Goal: Task Accomplishment & Management: Use online tool/utility

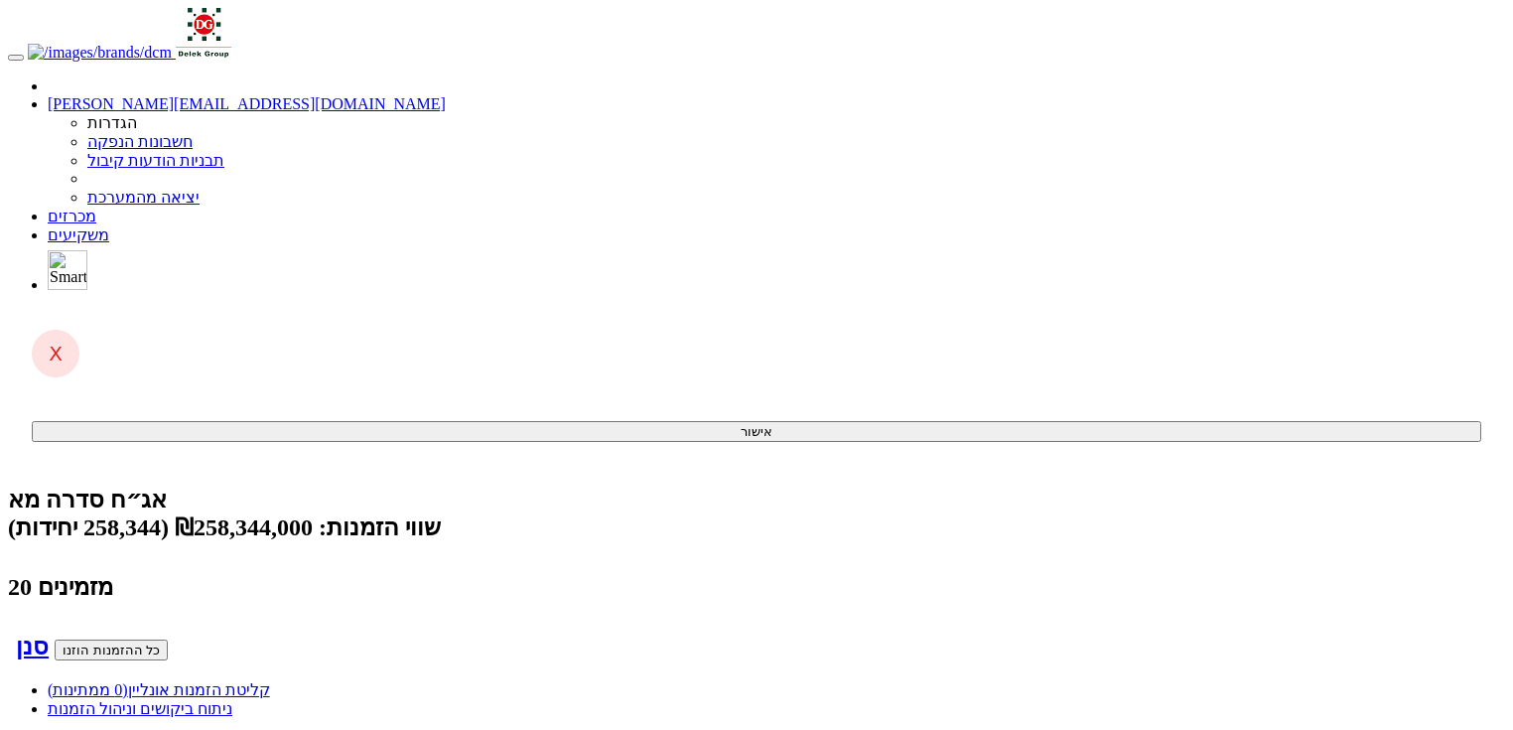
click at [270, 681] on link "קליטת הזמנות אונליין (0 ממתינות)" at bounding box center [159, 689] width 222 height 17
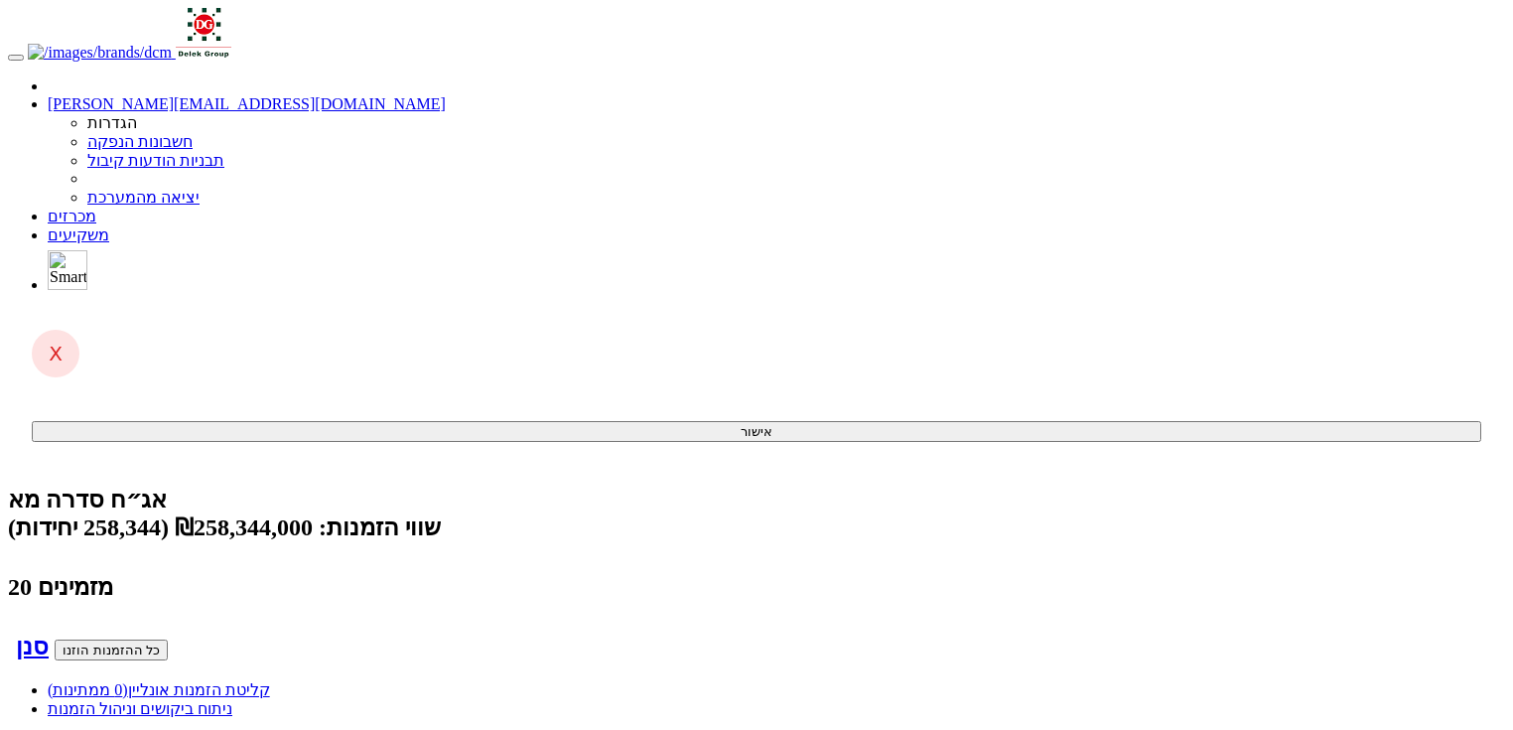
click at [128, 681] on span "(0 ממתינות)" at bounding box center [88, 689] width 80 height 17
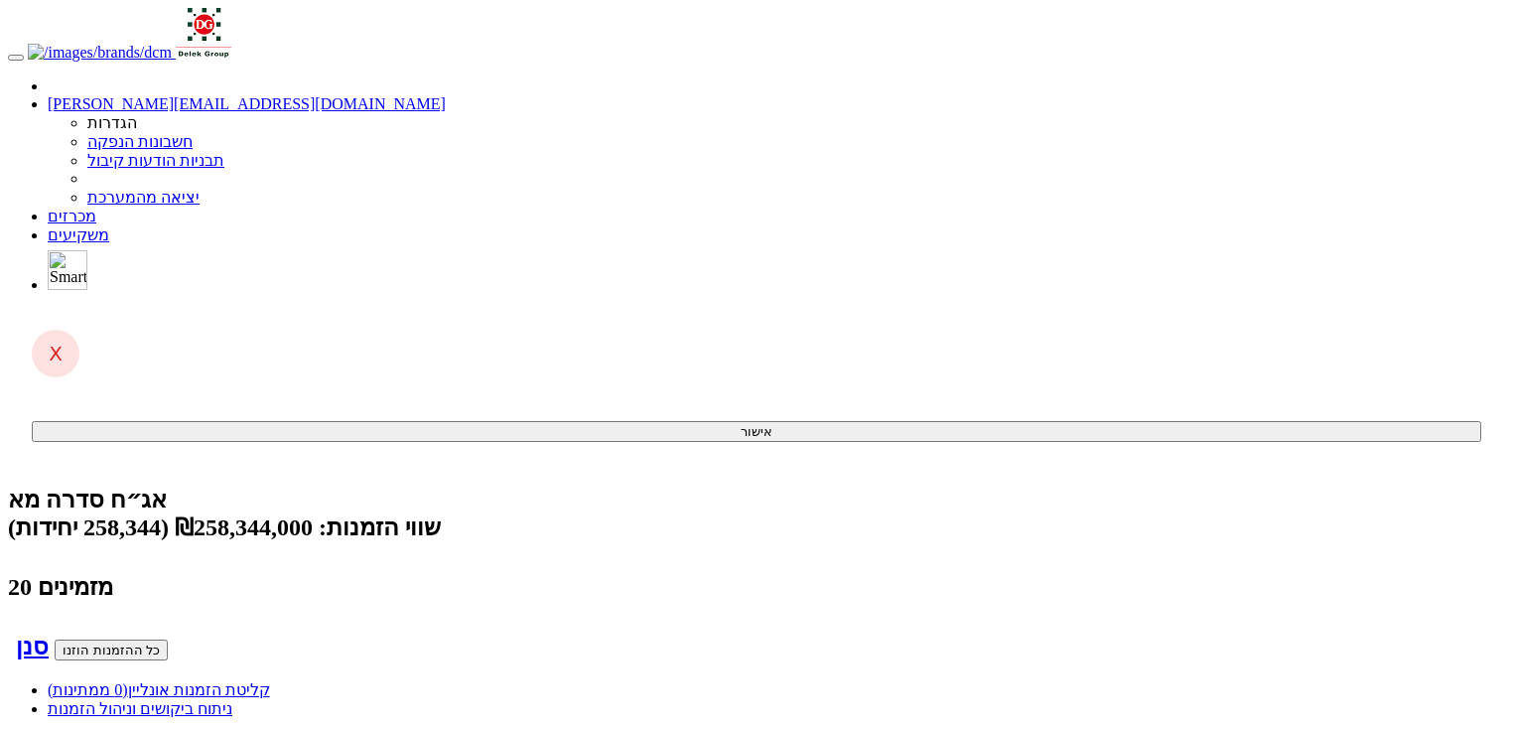
click at [128, 681] on span "(0 ממתינות)" at bounding box center [88, 689] width 80 height 17
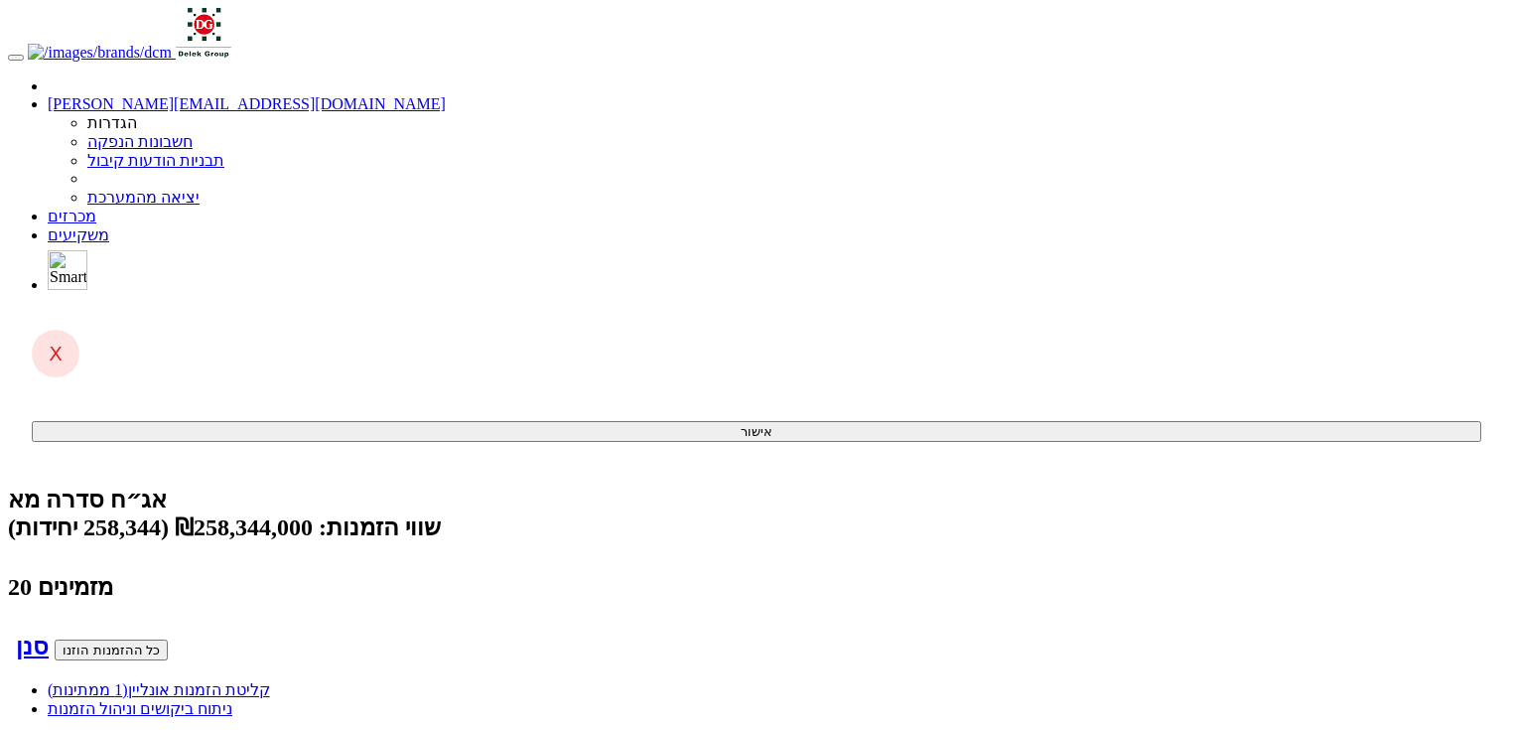
click at [270, 681] on link "קליטת הזמנות אונליין (1 ממתינות)" at bounding box center [159, 689] width 222 height 17
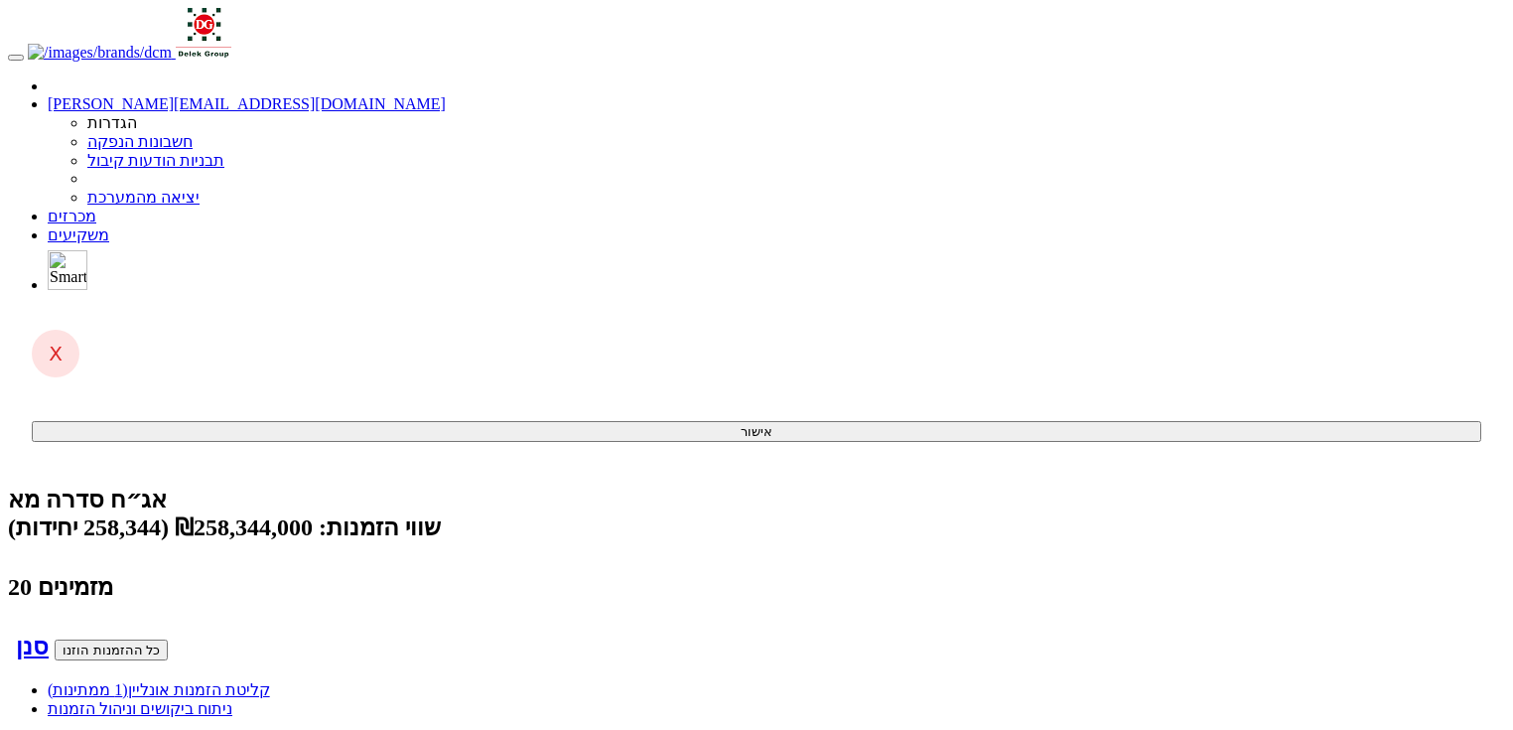
click at [270, 681] on link "קליטת הזמנות אונליין (1 ממתינות)" at bounding box center [159, 689] width 222 height 17
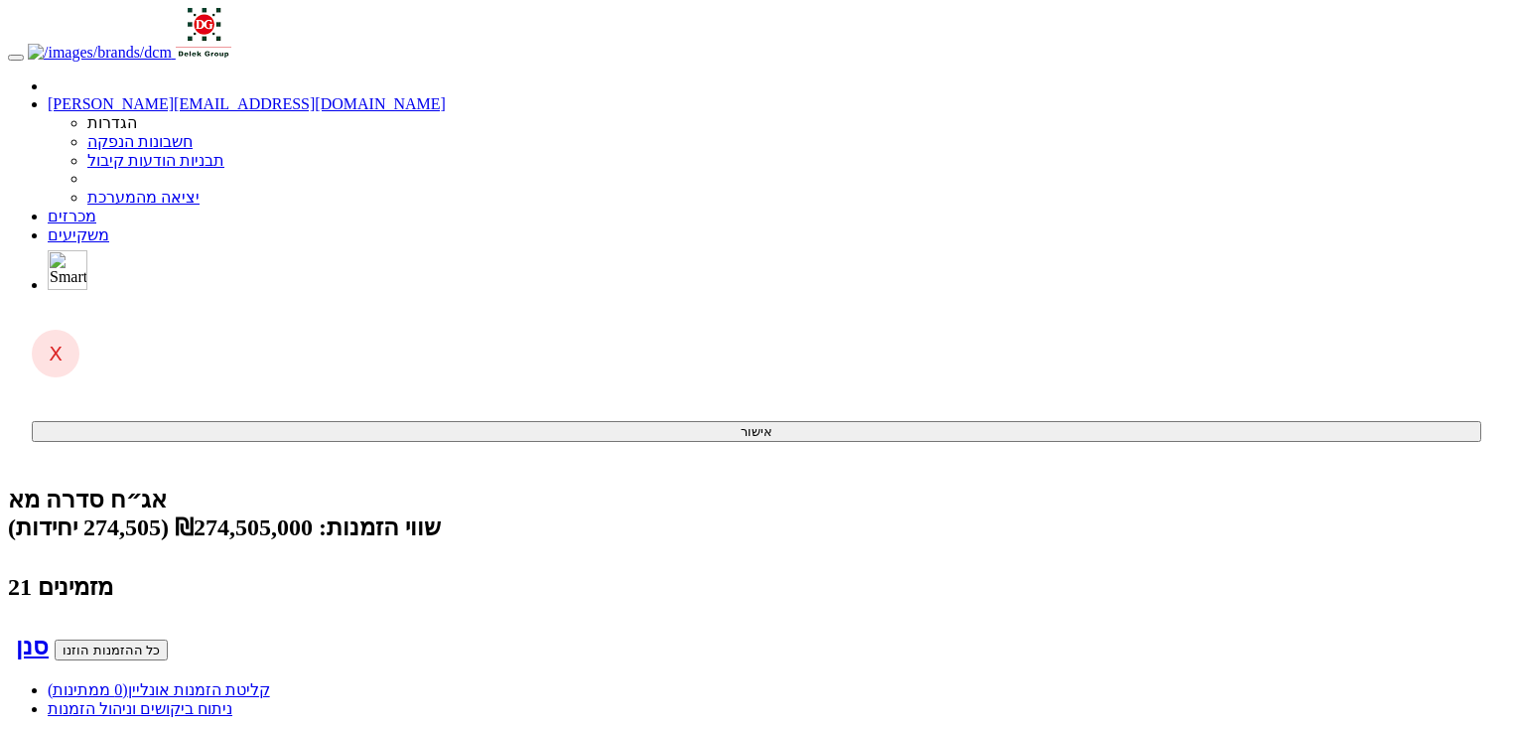
click at [1282, 680] on div "קליטת הזמנות אונליין (0 ממתינות) ניתוח ביקושים וניהול הזמנות" at bounding box center [756, 699] width 1497 height 38
click at [270, 681] on link "קליטת הזמנות אונליין (0 ממתינות)" at bounding box center [159, 689] width 222 height 17
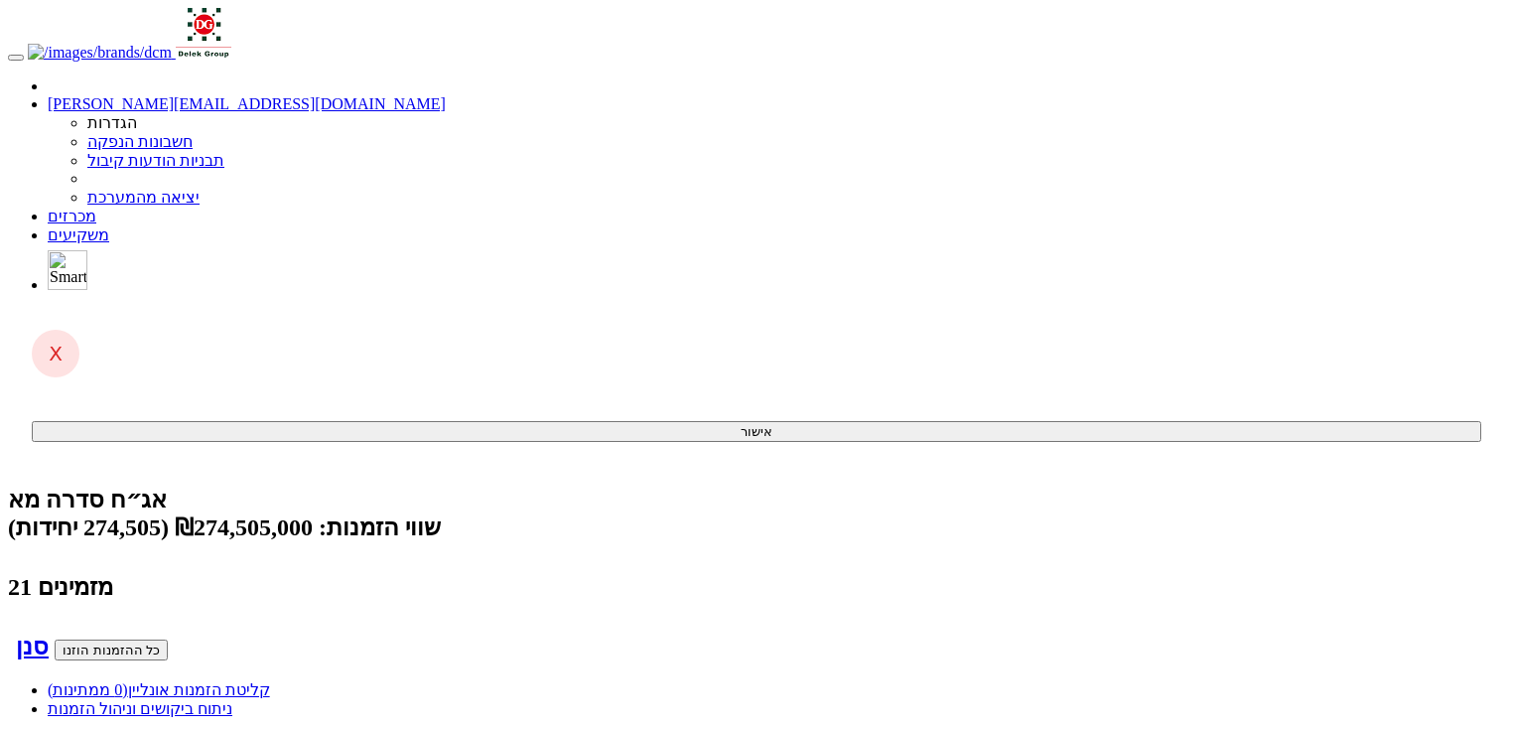
click at [128, 681] on span "(0 ממתינות)" at bounding box center [88, 689] width 80 height 17
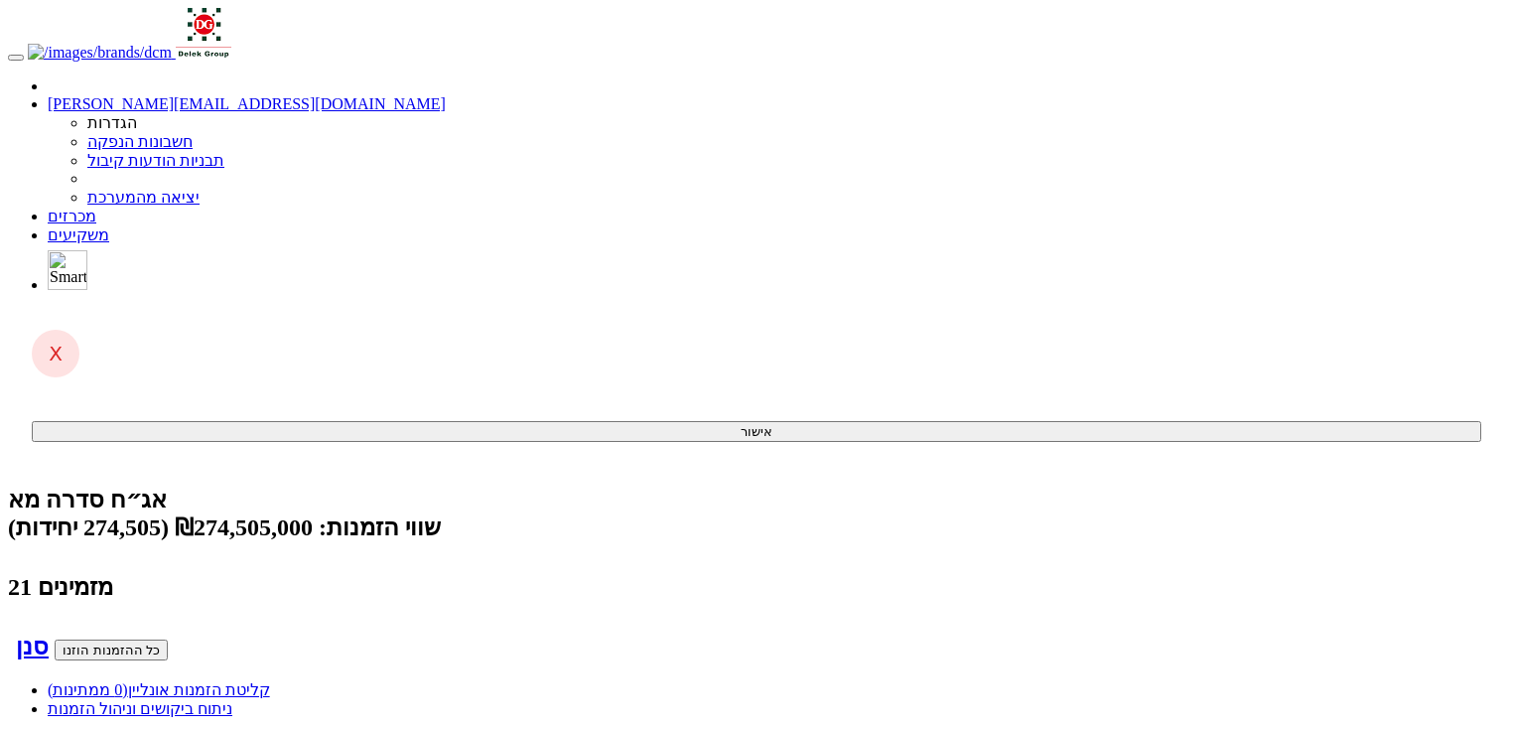
click at [270, 681] on link "קליטת הזמנות אונליין (0 ממתינות)" at bounding box center [159, 689] width 222 height 17
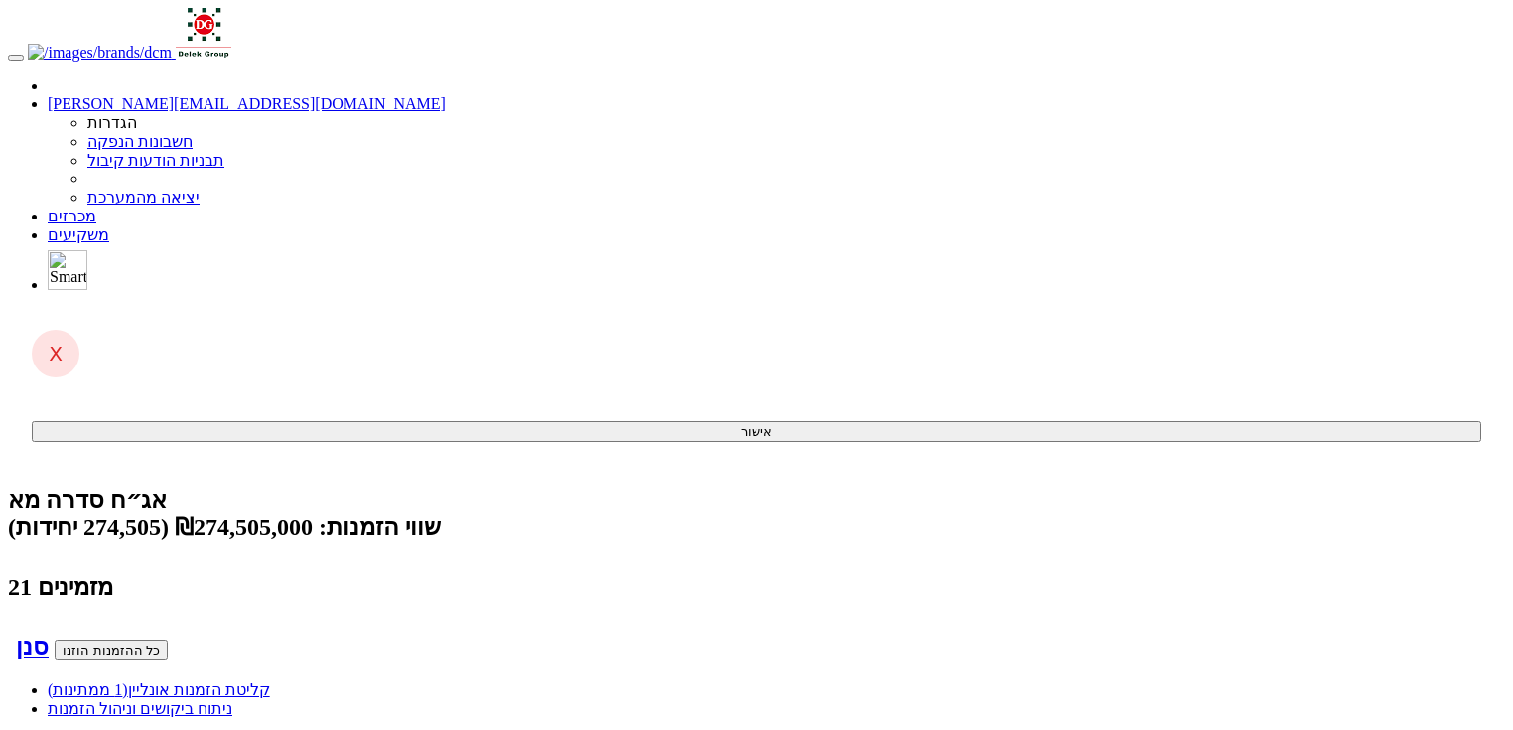
click at [270, 681] on link "קליטת הזמנות אונליין (1 ממתינות)" at bounding box center [159, 689] width 222 height 17
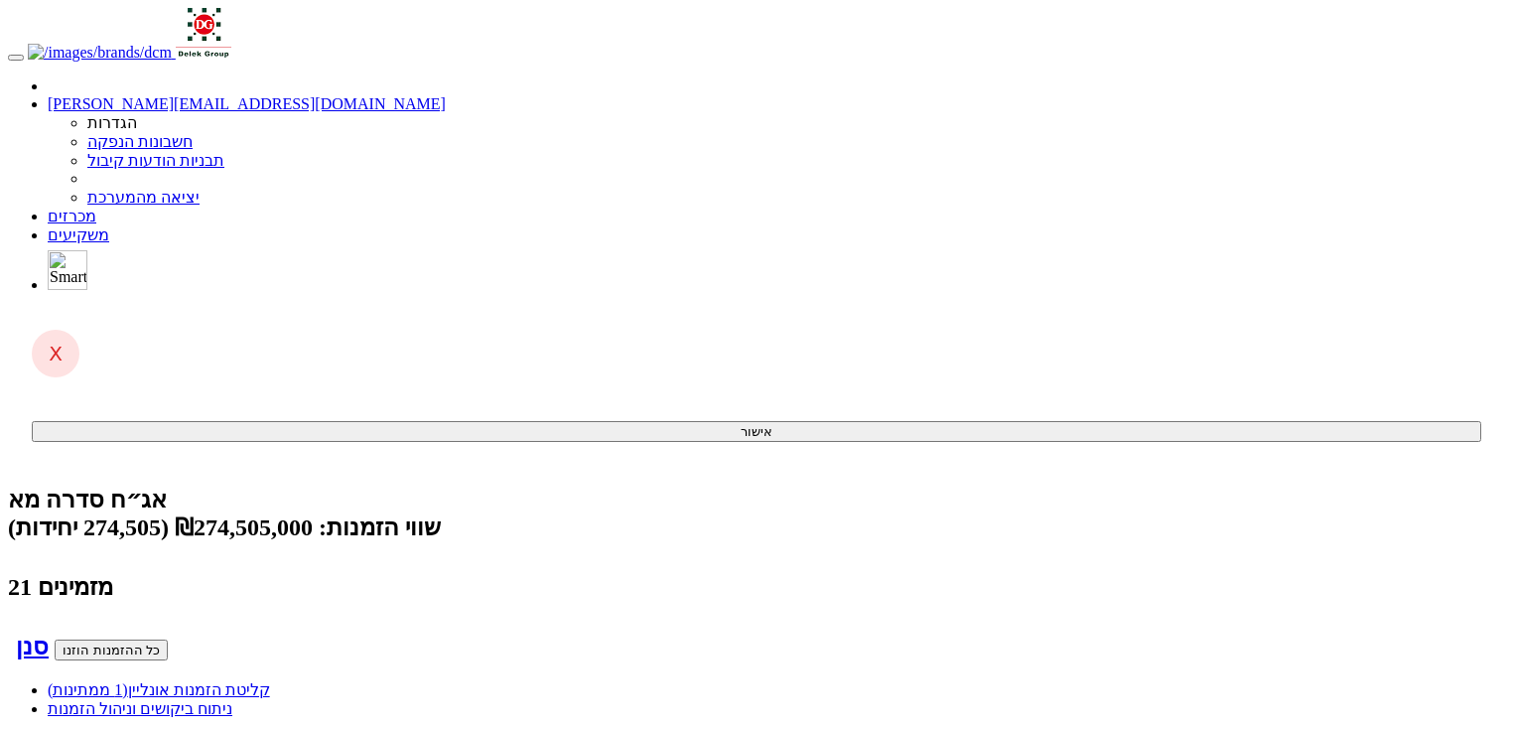
click at [1253, 680] on div "קליטת הזמנות אונליין (1 ממתינות) ניתוח ביקושים וניהול הזמנות" at bounding box center [756, 699] width 1497 height 38
click at [270, 681] on link "קליטת הזמנות אונליין (1 ממתינות)" at bounding box center [159, 689] width 222 height 17
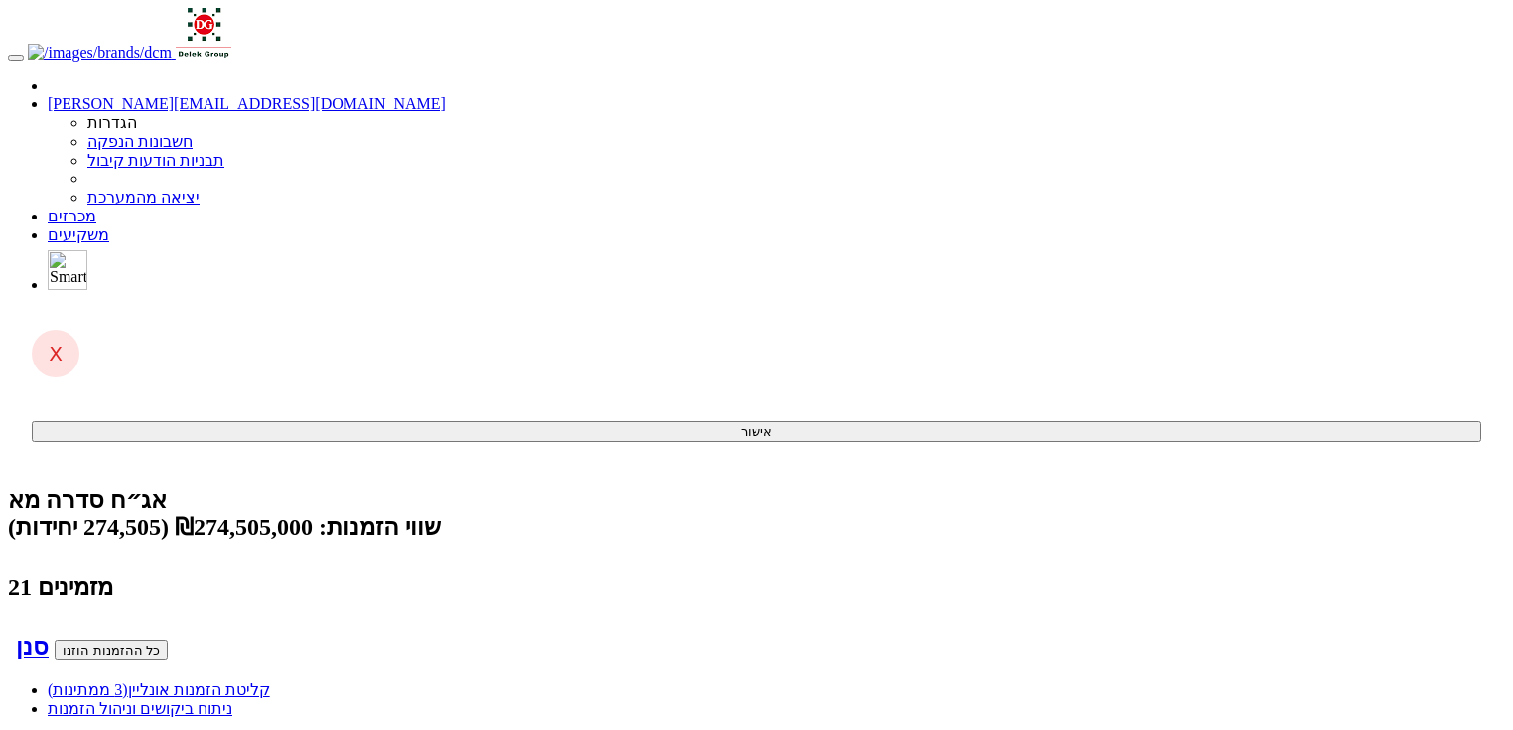
click at [270, 681] on link "קליטת הזמנות אונליין (3 ממתינות)" at bounding box center [159, 689] width 222 height 17
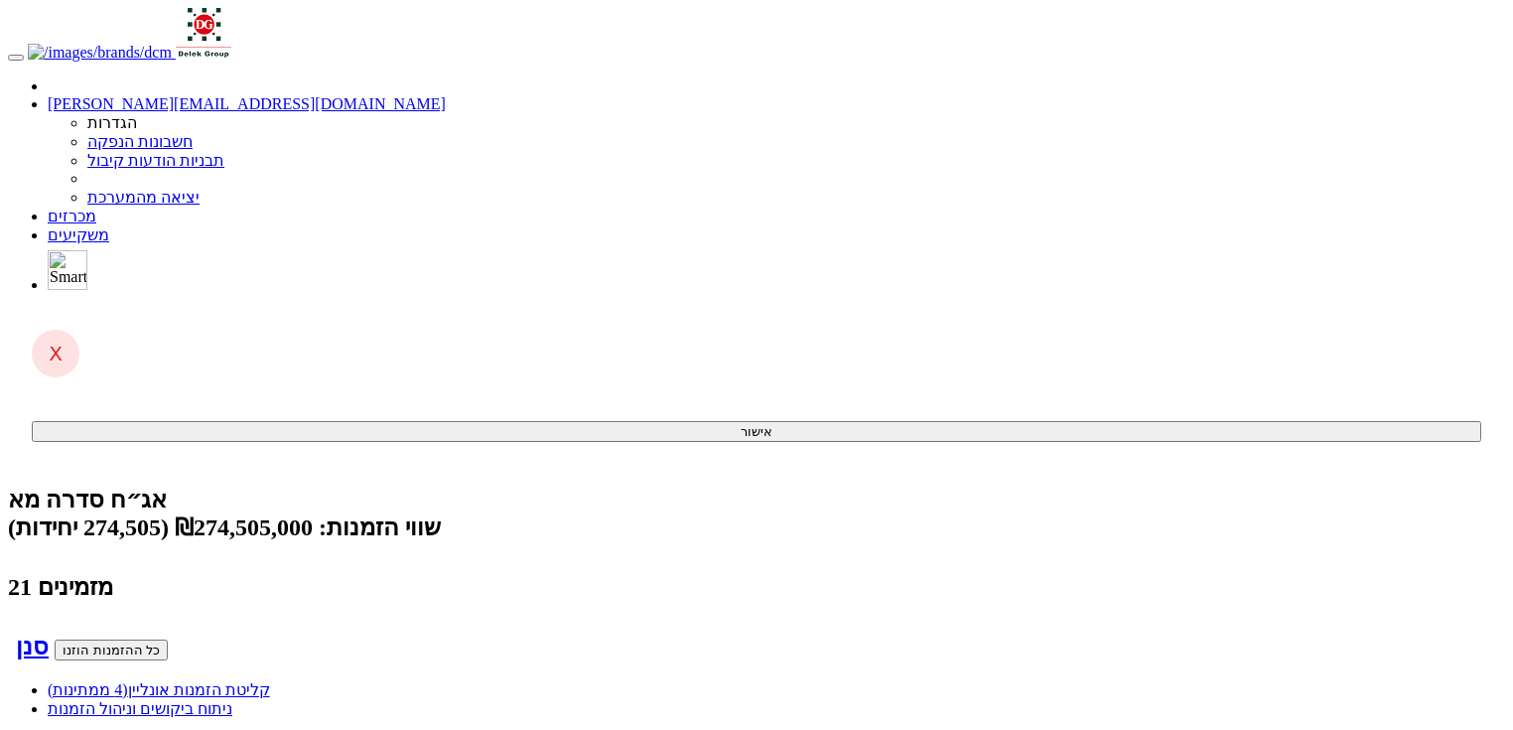
click at [270, 681] on link "קליטת הזמנות אונליין (4 ממתינות)" at bounding box center [159, 689] width 222 height 17
click at [128, 681] on span "(4 ממתינות)" at bounding box center [88, 689] width 80 height 17
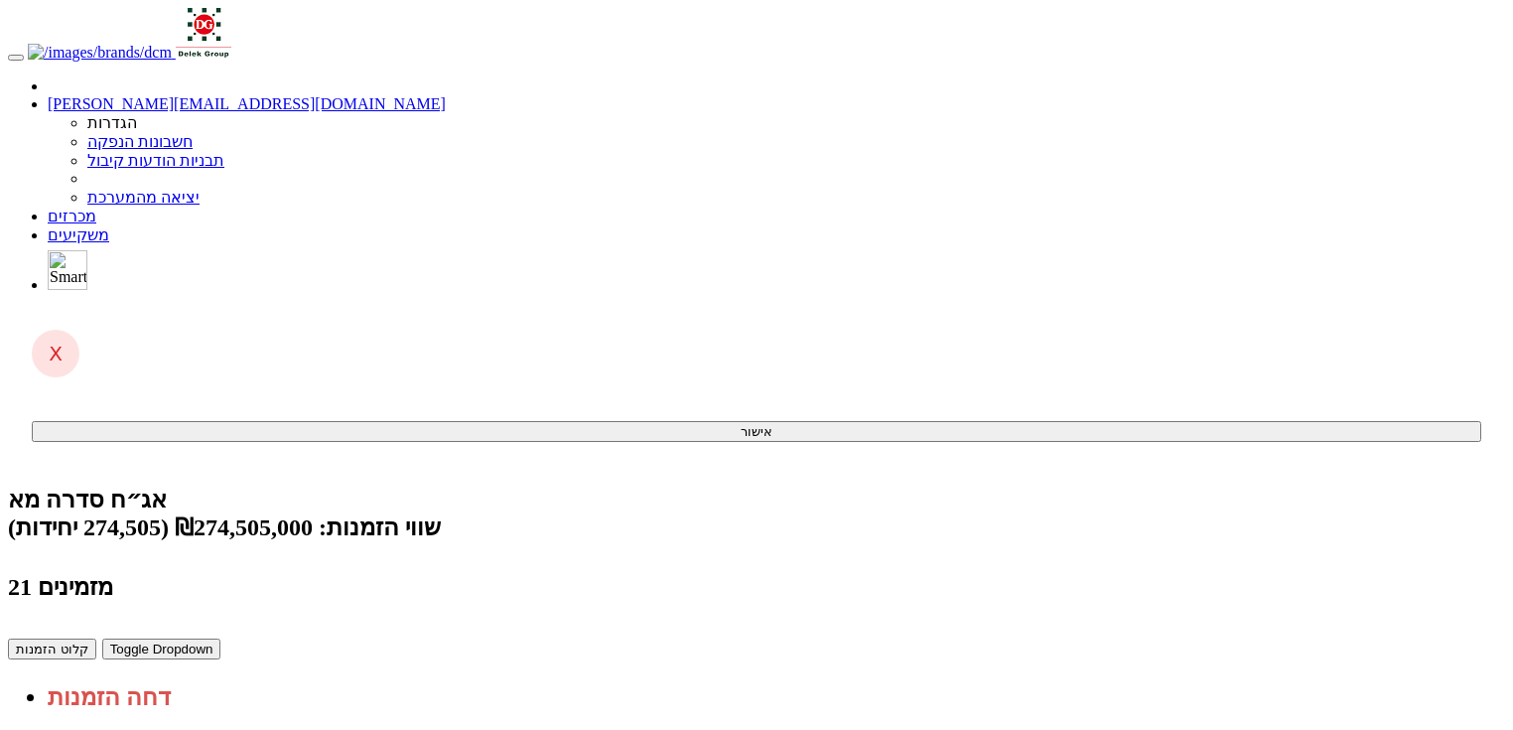
click at [128, 681] on span "(5 ממתינות)" at bounding box center [88, 689] width 80 height 17
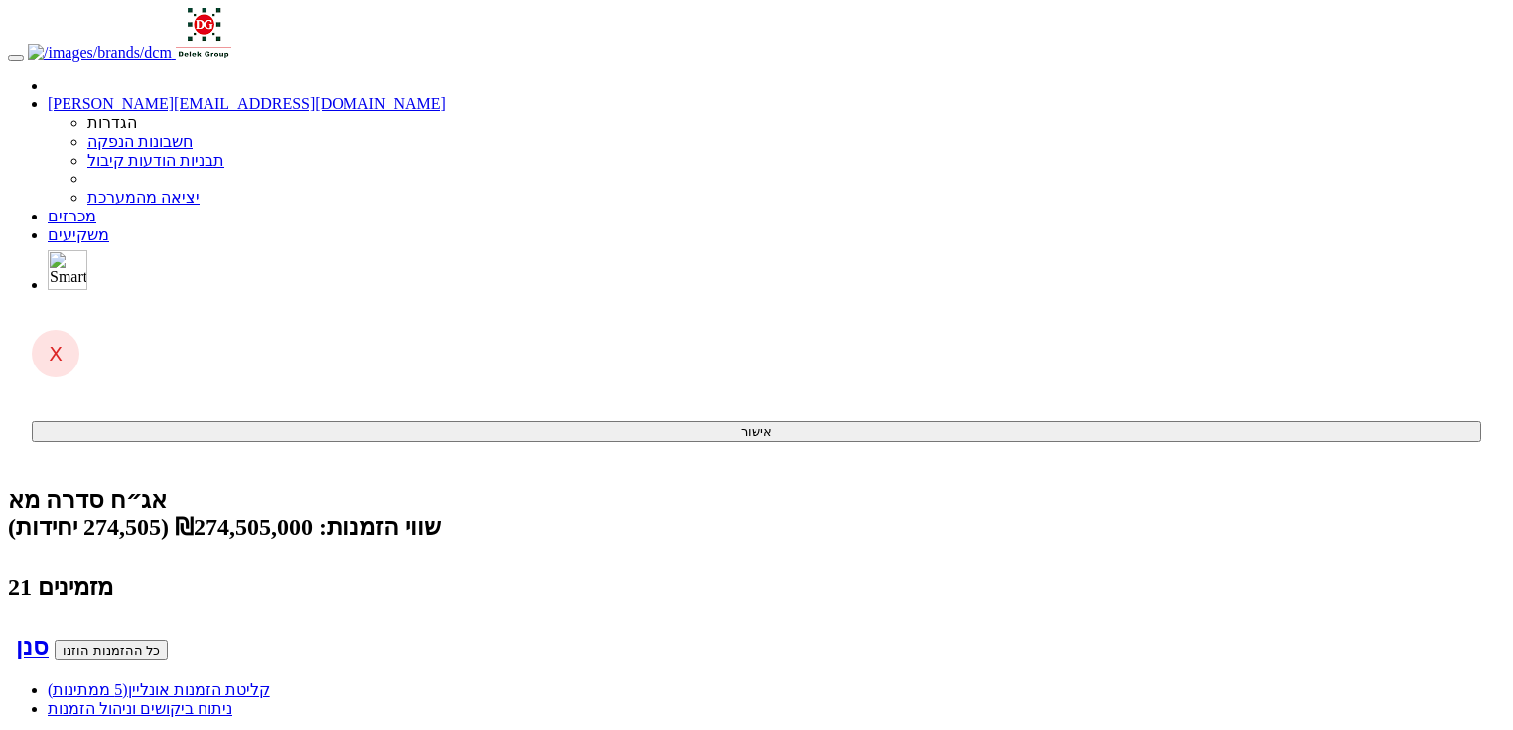
click at [270, 681] on link "קליטת הזמנות אונליין (5 ממתינות)" at bounding box center [159, 689] width 222 height 17
click at [128, 681] on span "(5 ממתינות)" at bounding box center [88, 689] width 80 height 17
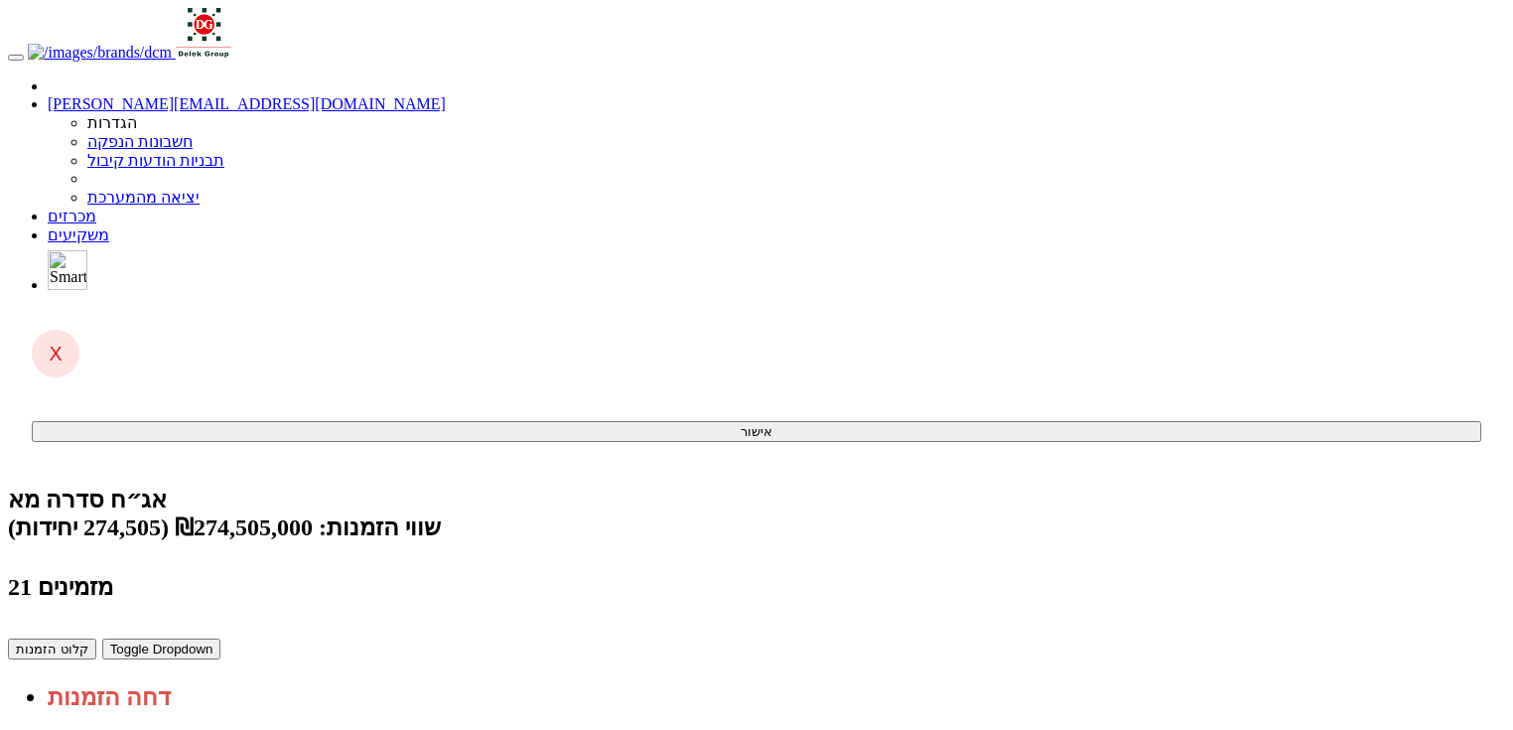
click at [270, 681] on link "קליטת הזמנות אונליין (2 ממתינות)" at bounding box center [159, 689] width 222 height 17
click at [128, 681] on span "(2 ממתינות)" at bounding box center [88, 689] width 80 height 17
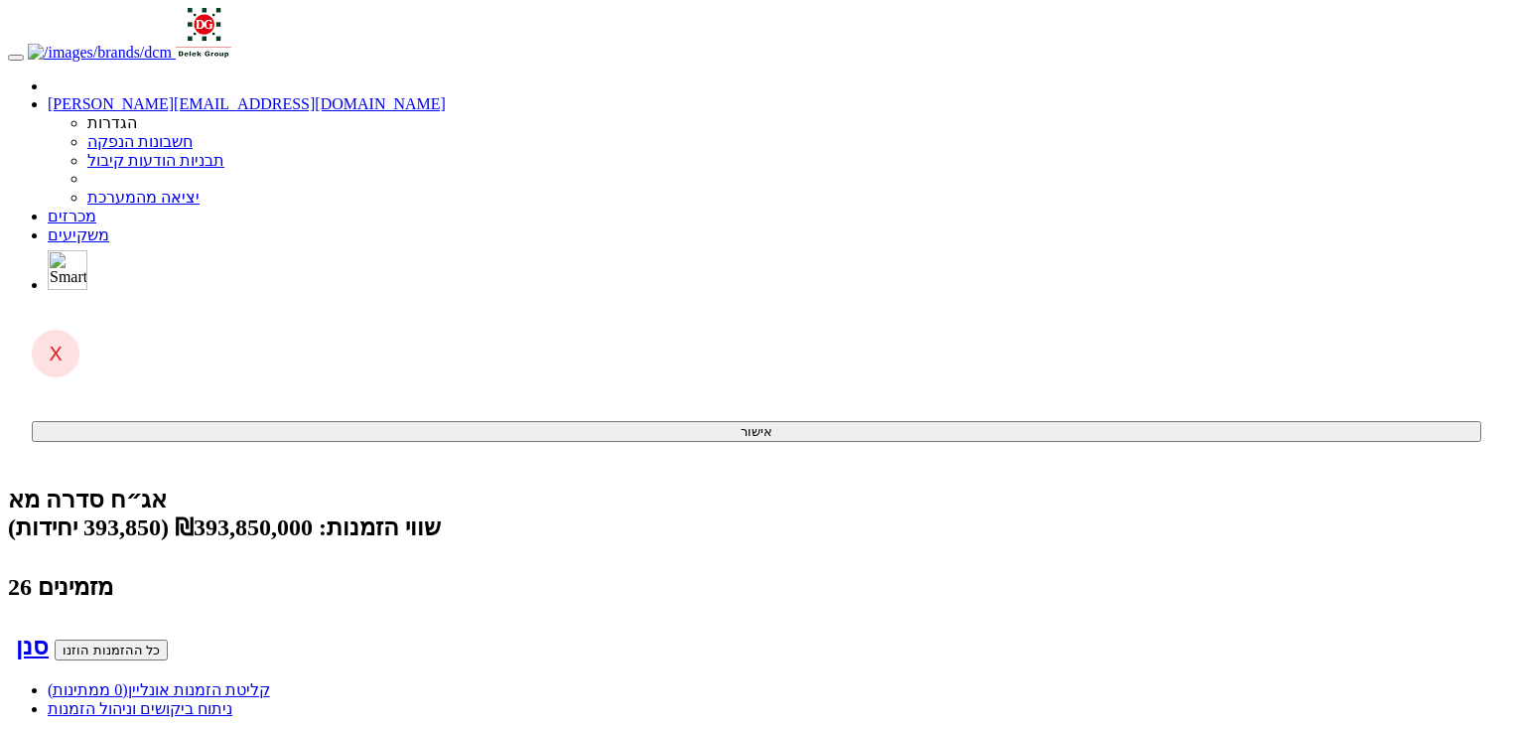
click at [270, 681] on link "קליטת הזמנות אונליין (0 ממתינות)" at bounding box center [159, 689] width 222 height 17
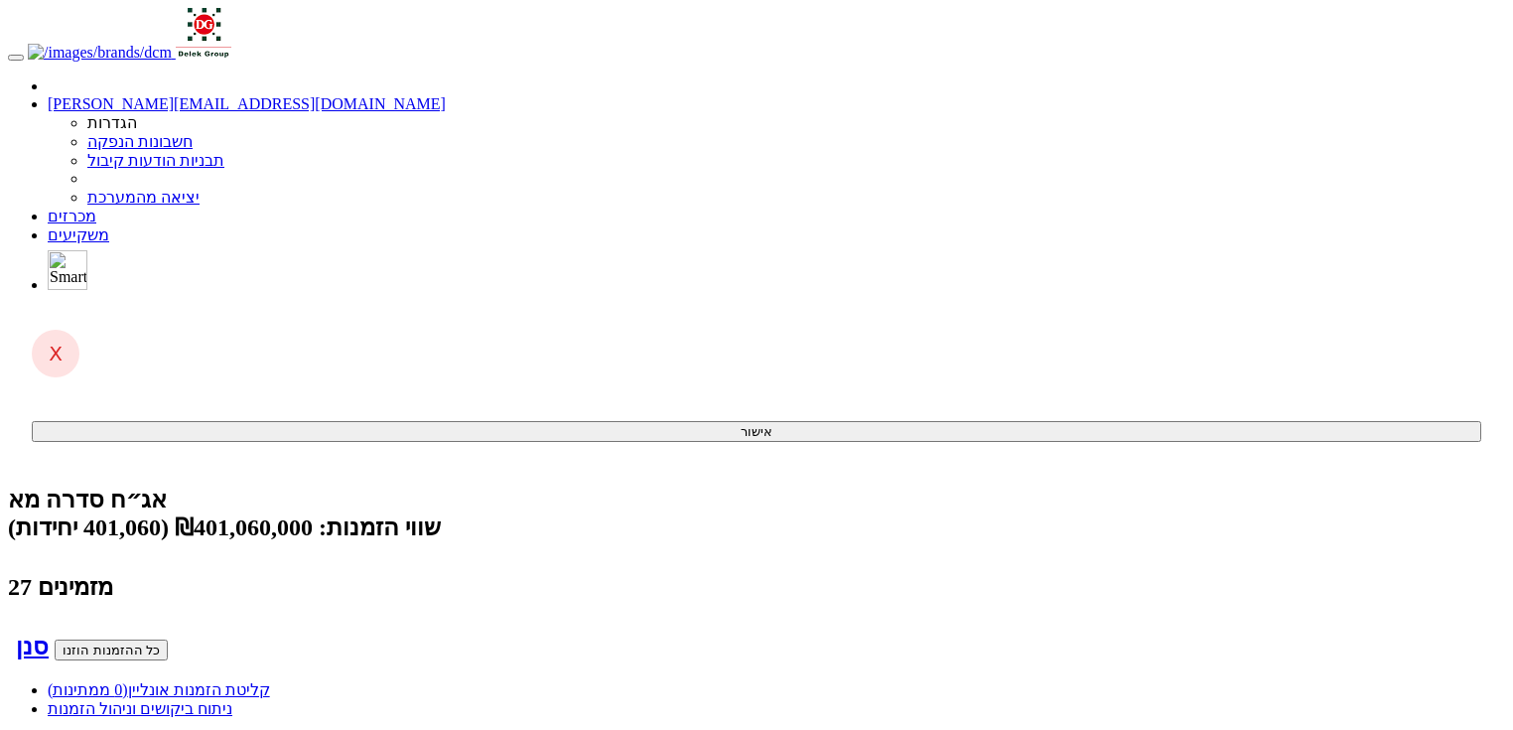
scroll to position [0, -1014]
click at [270, 681] on link "קליטת הזמנות אונליין (0 ממתינות)" at bounding box center [159, 689] width 222 height 17
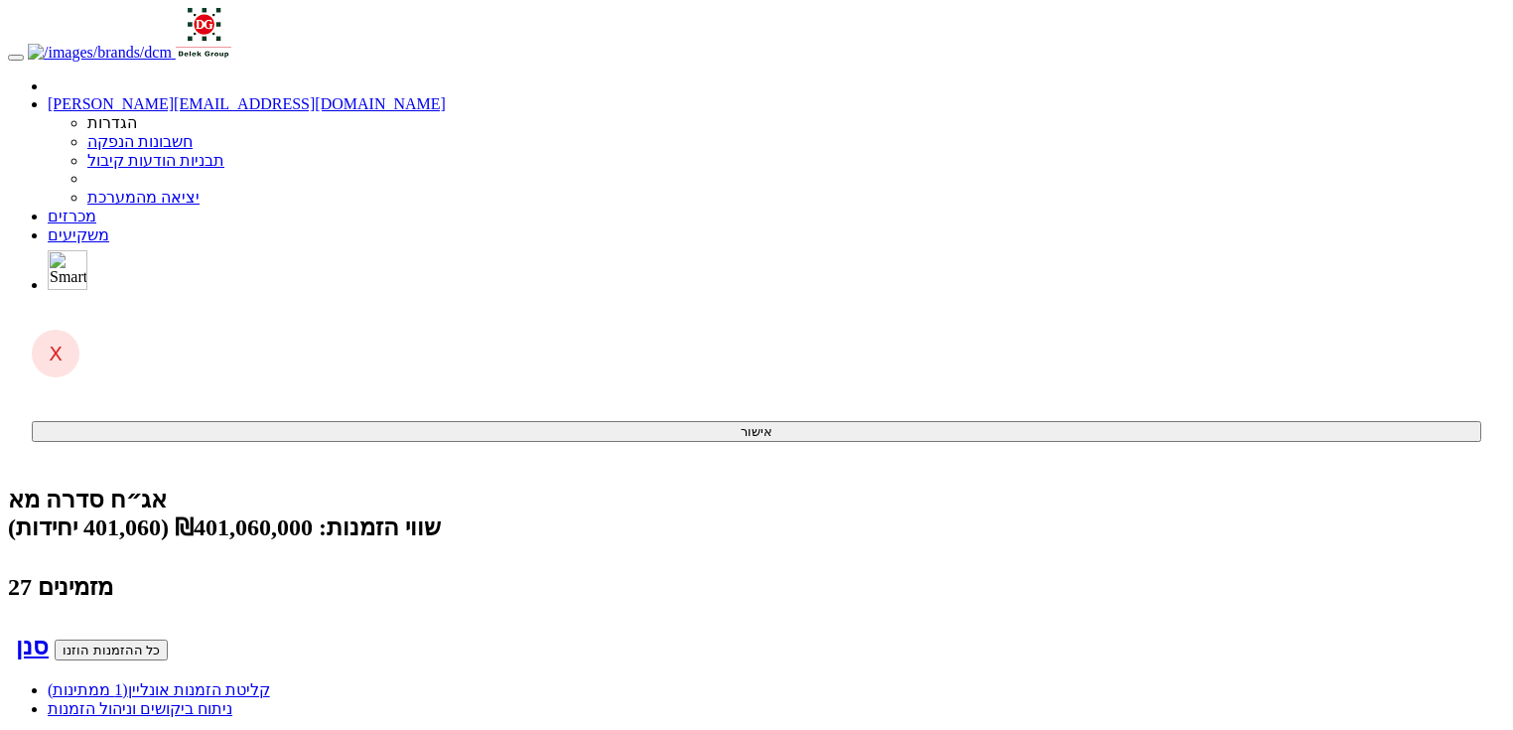
click at [270, 681] on link "קליטת הזמנות אונליין (1 ממתינות)" at bounding box center [159, 689] width 222 height 17
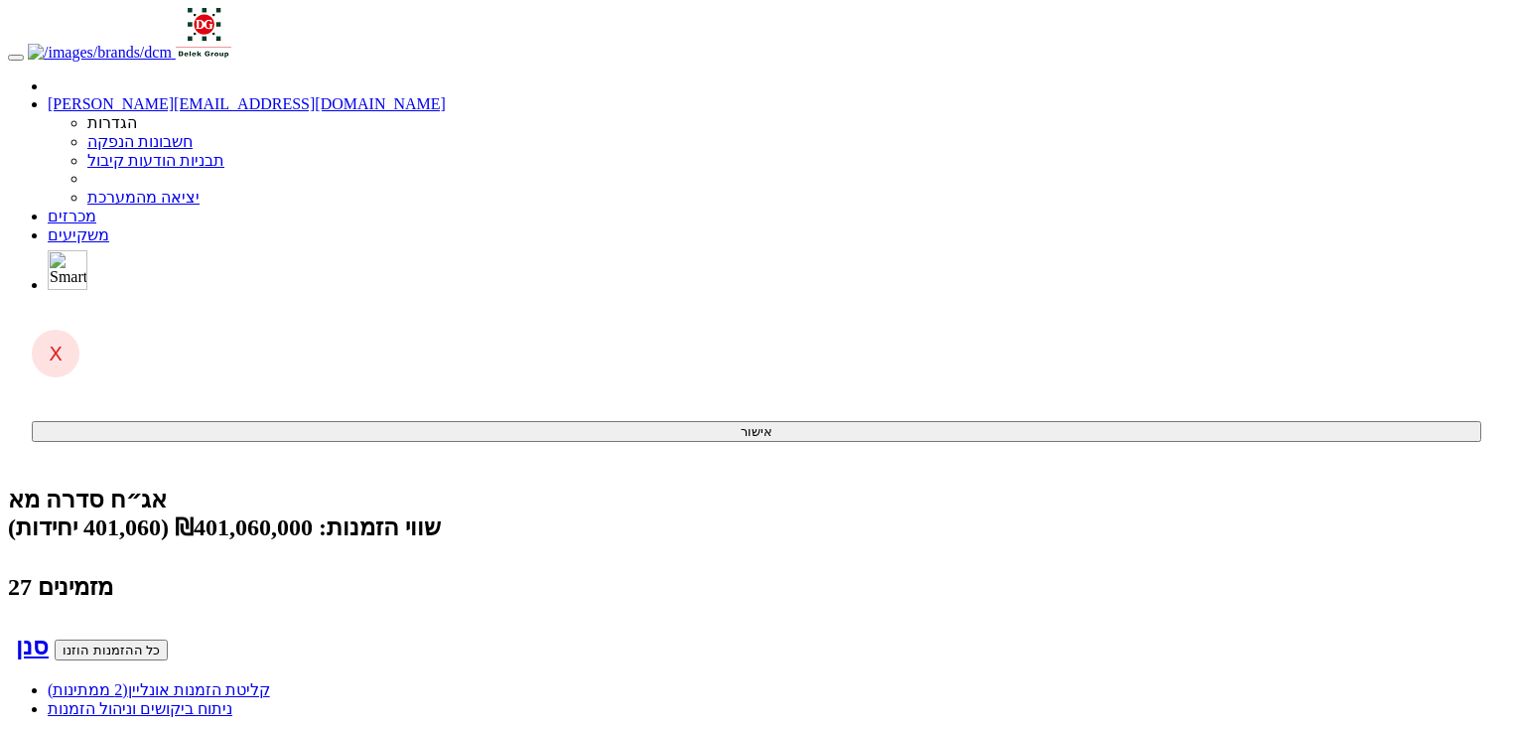
click at [128, 681] on span "(2 ממתינות)" at bounding box center [88, 689] width 80 height 17
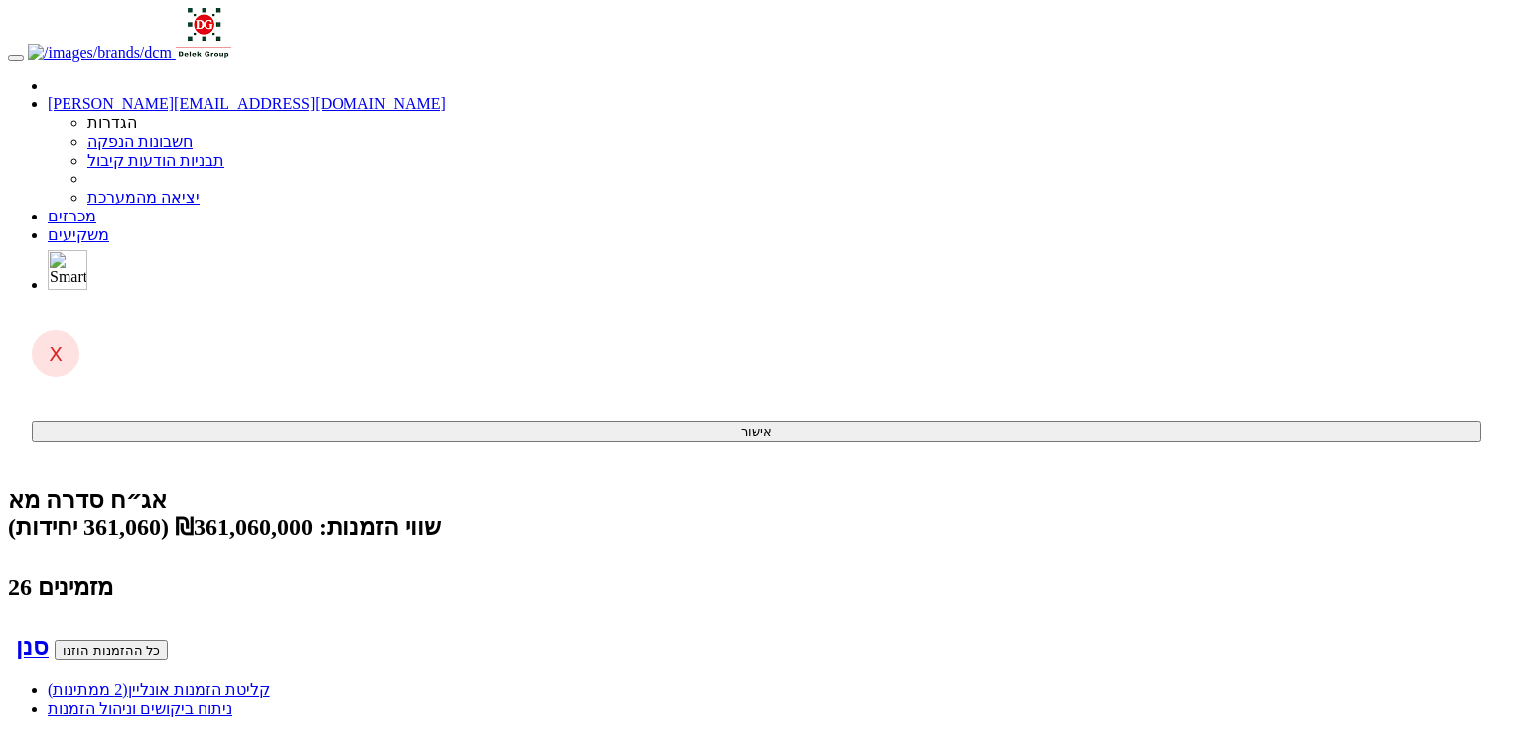
click at [270, 681] on link "קליטת הזמנות אונליין (2 ממתינות)" at bounding box center [159, 689] width 222 height 17
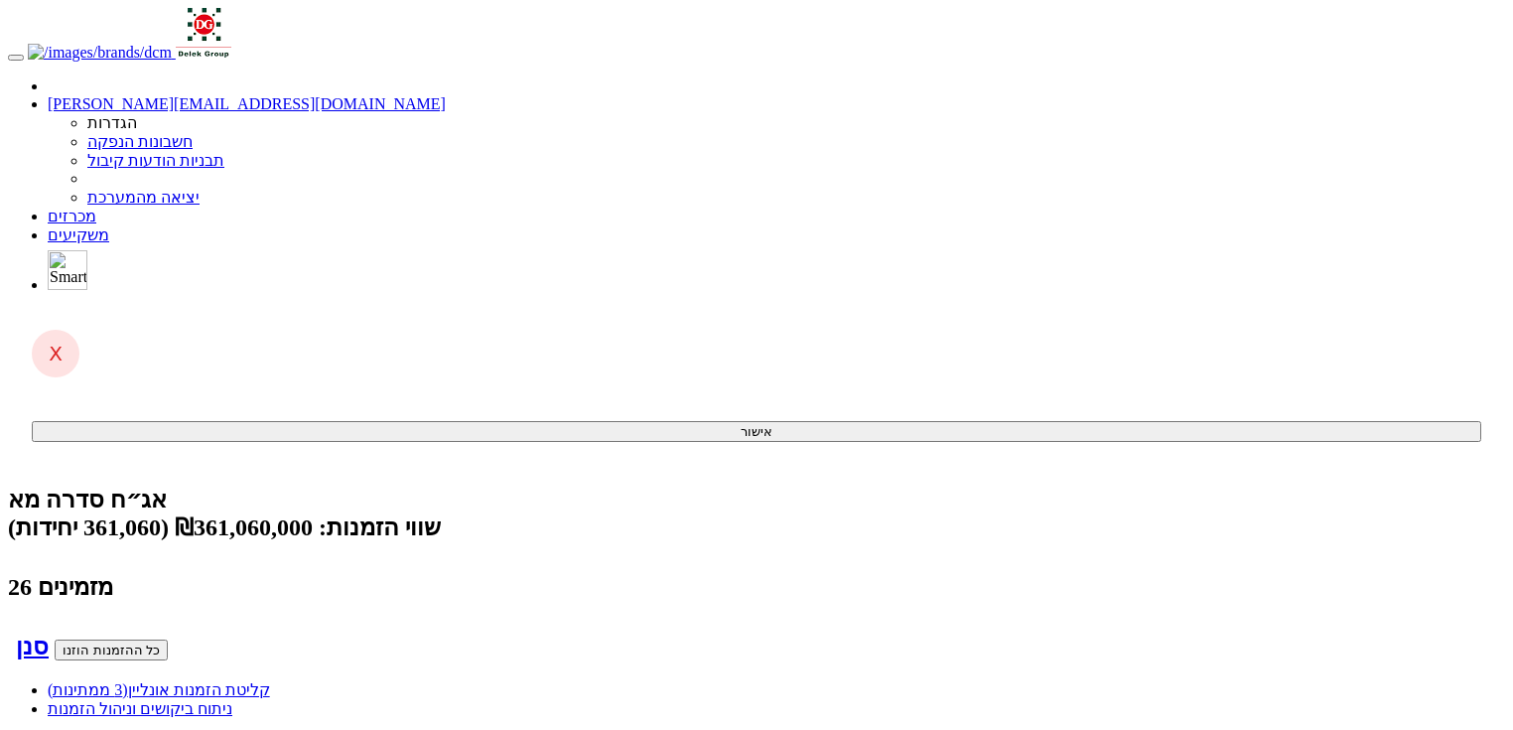
click at [270, 681] on link "קליטת הזמנות אונליין (3 ממתינות)" at bounding box center [159, 689] width 222 height 17
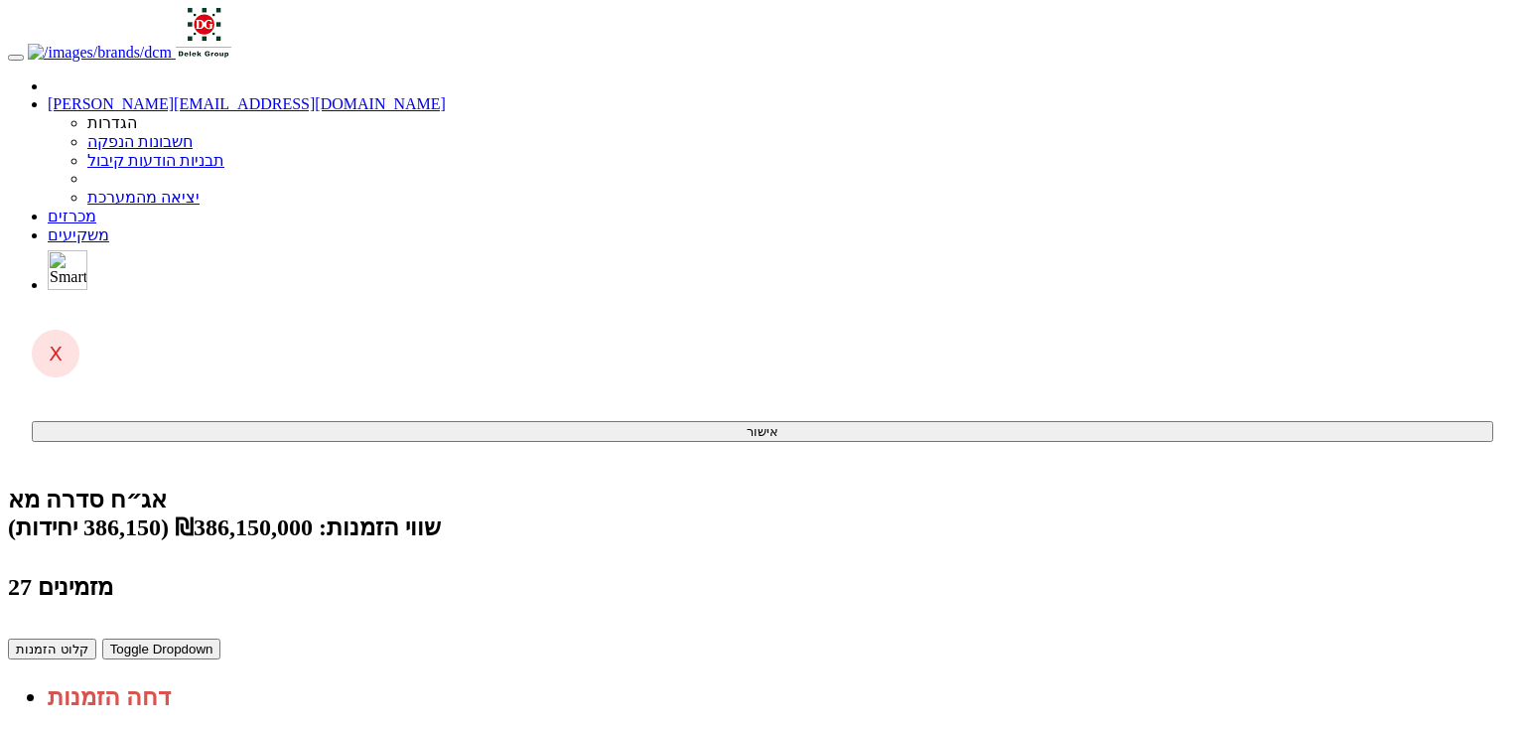
drag, startPoint x: 1085, startPoint y: 440, endPoint x: 1066, endPoint y: 167, distance: 273.7
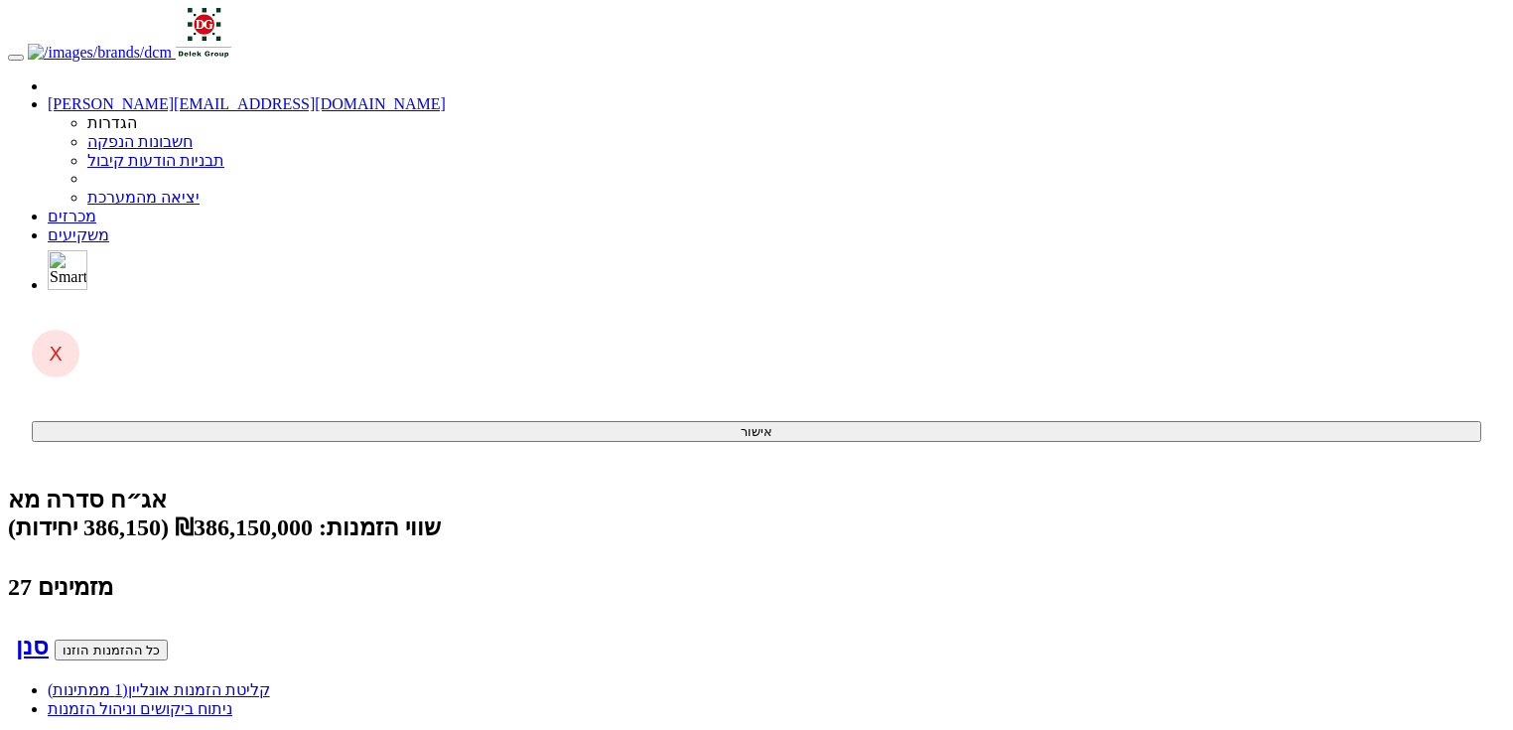
click at [270, 681] on link "קליטת הזמנות אונליין (1 ממתינות)" at bounding box center [159, 689] width 222 height 17
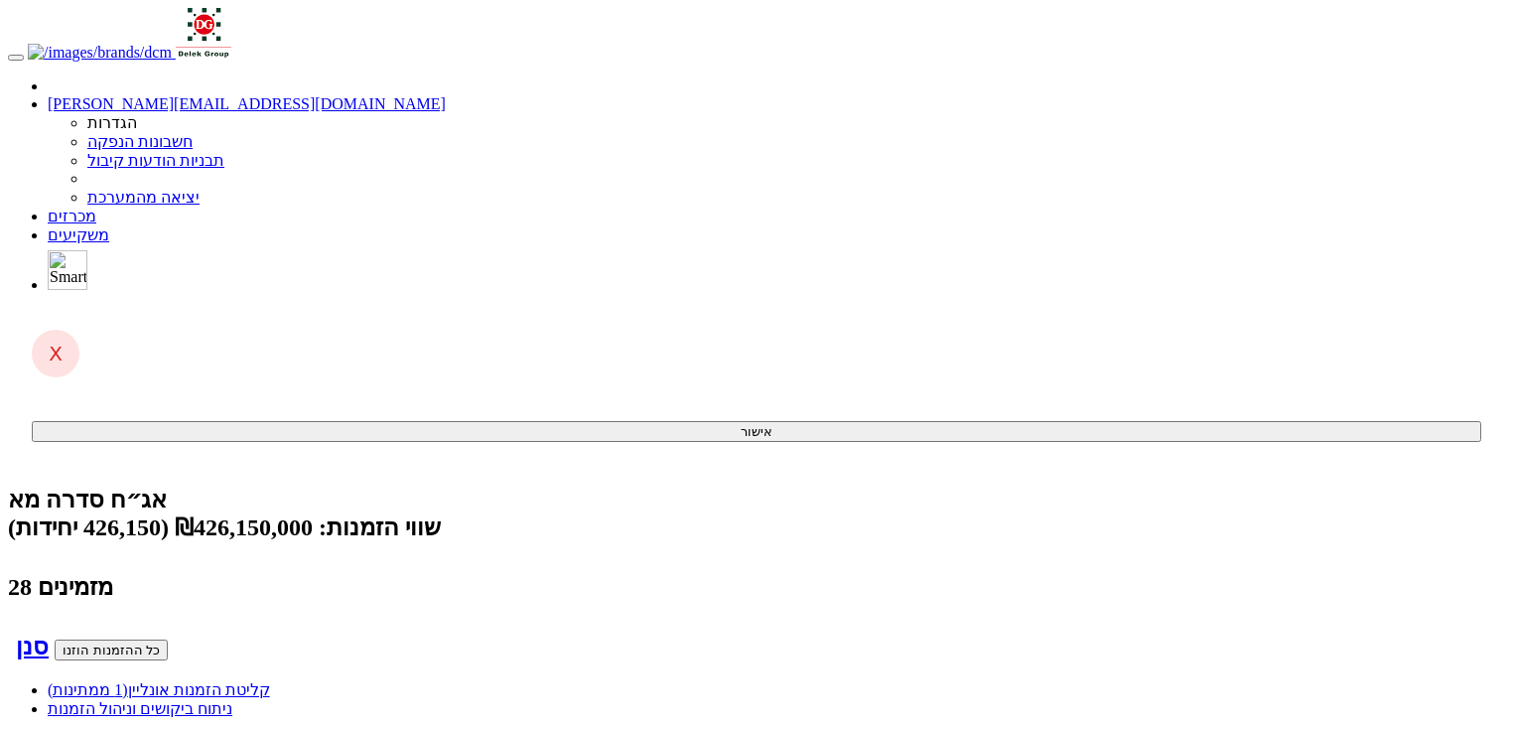
click at [96, 208] on link "מכרזים" at bounding box center [72, 216] width 49 height 17
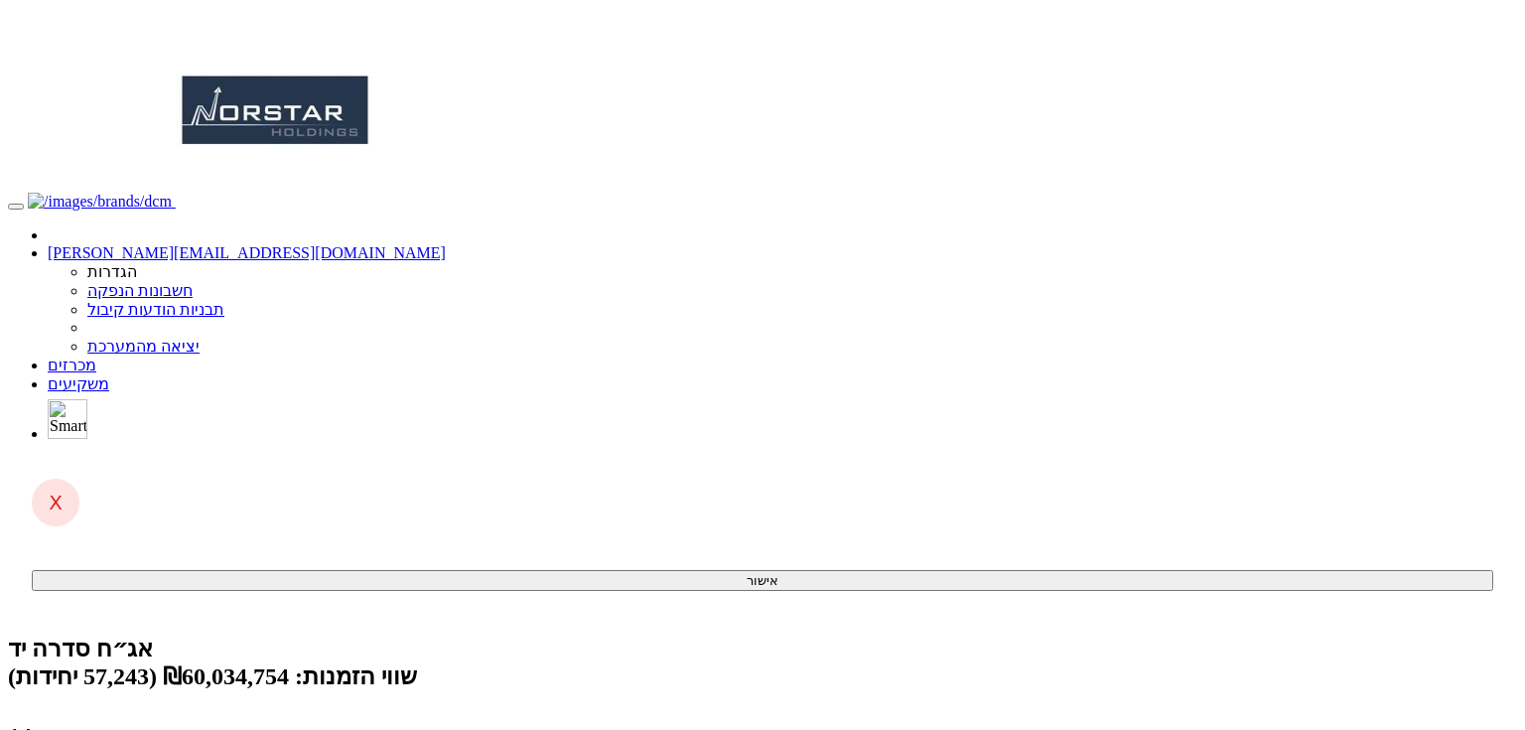
click at [96, 356] on link "מכרזים" at bounding box center [72, 364] width 49 height 17
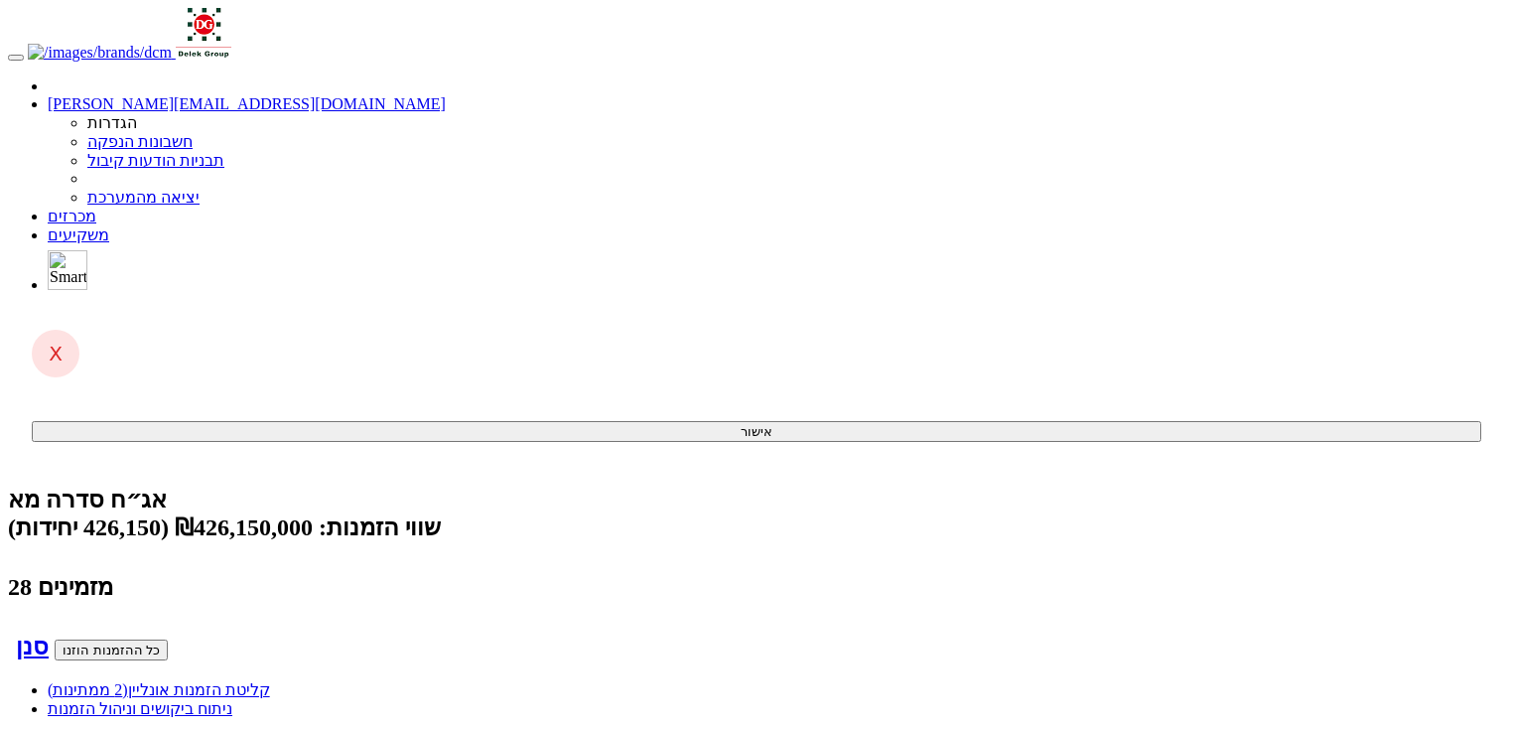
click at [270, 681] on link "קליטת הזמנות אונליין (2 ממתינות)" at bounding box center [159, 689] width 222 height 17
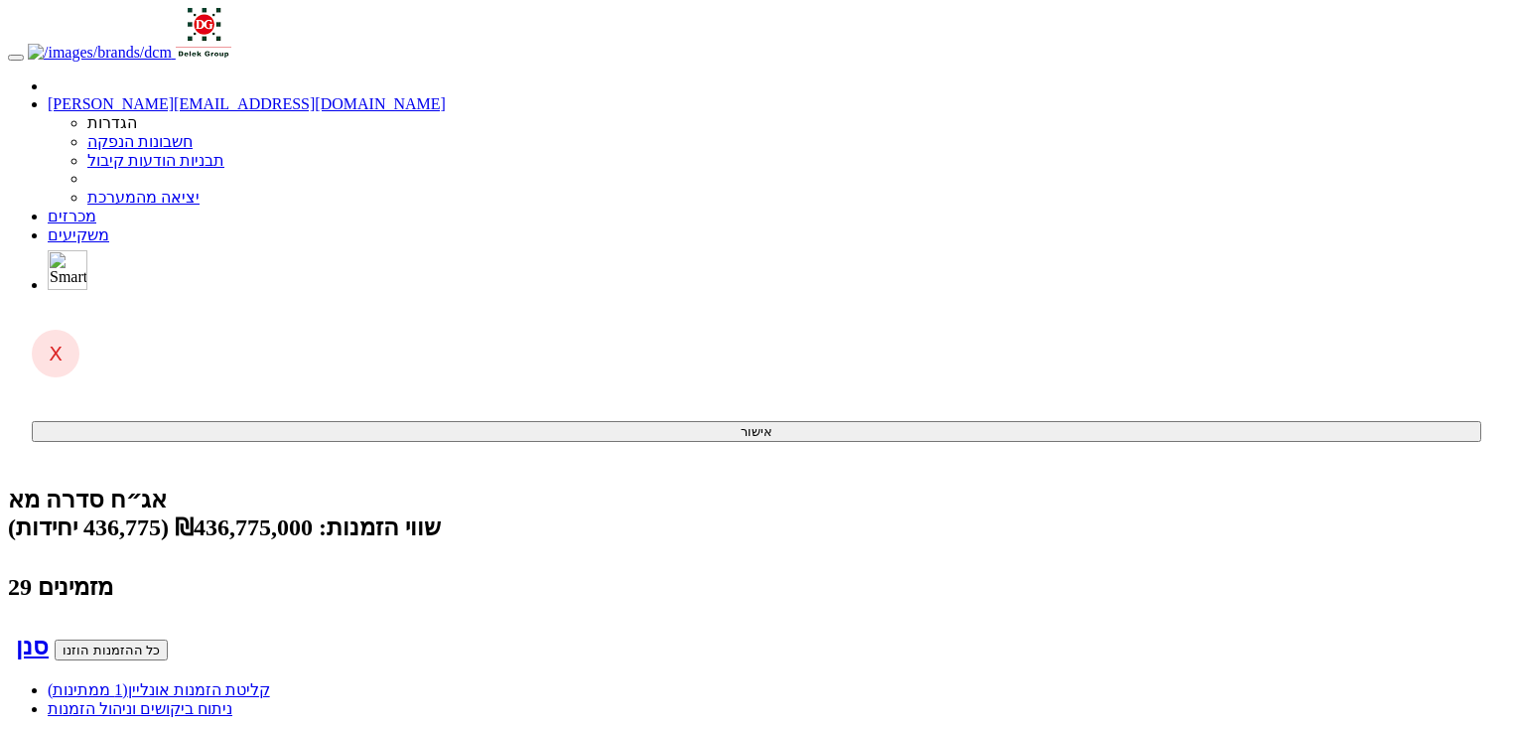
click at [128, 681] on span "(1 ממתינות)" at bounding box center [88, 689] width 80 height 17
click at [270, 681] on link "קליטת הזמנות אונליין (0 ממתינות)" at bounding box center [159, 689] width 222 height 17
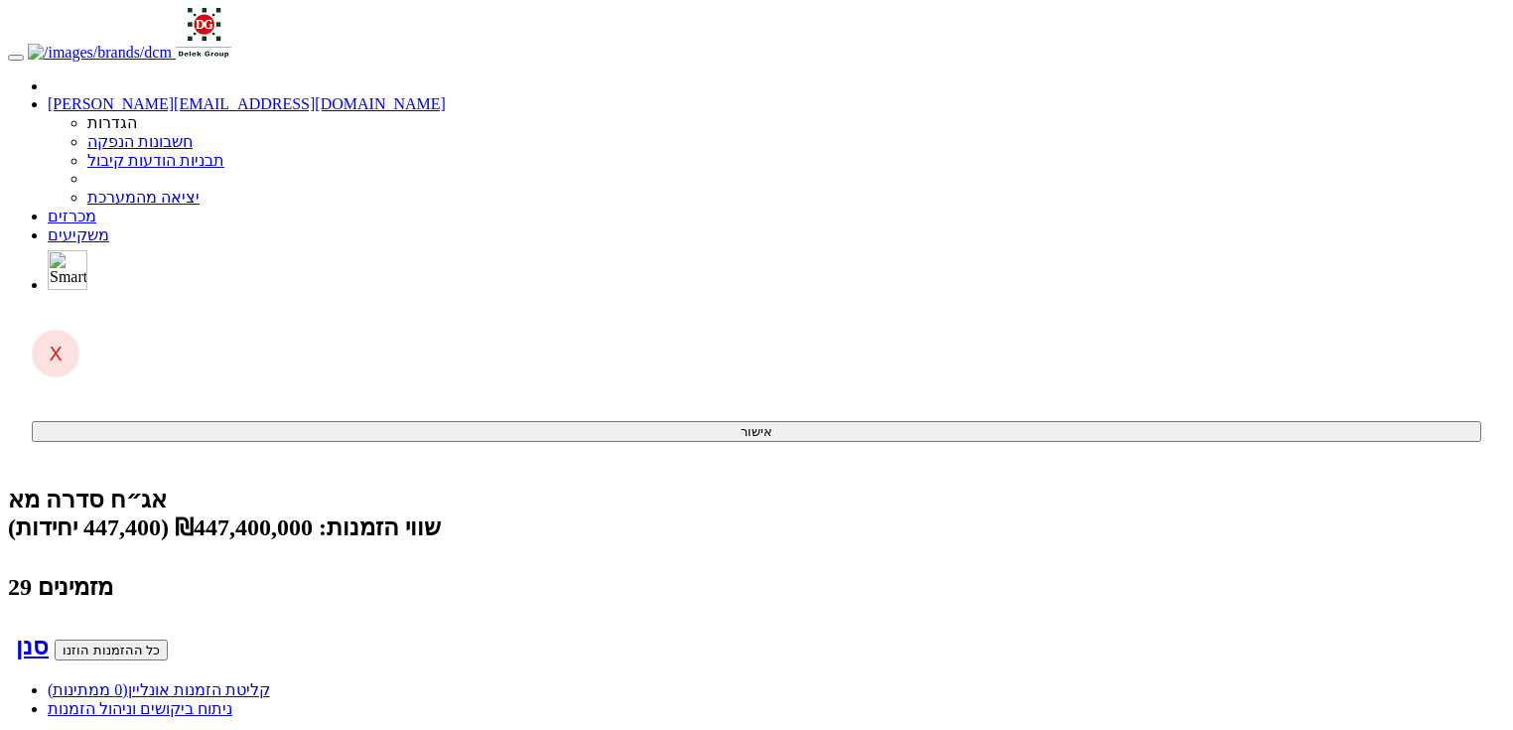
click at [270, 681] on link "קליטת הזמנות אונליין (0 ממתינות)" at bounding box center [159, 689] width 222 height 17
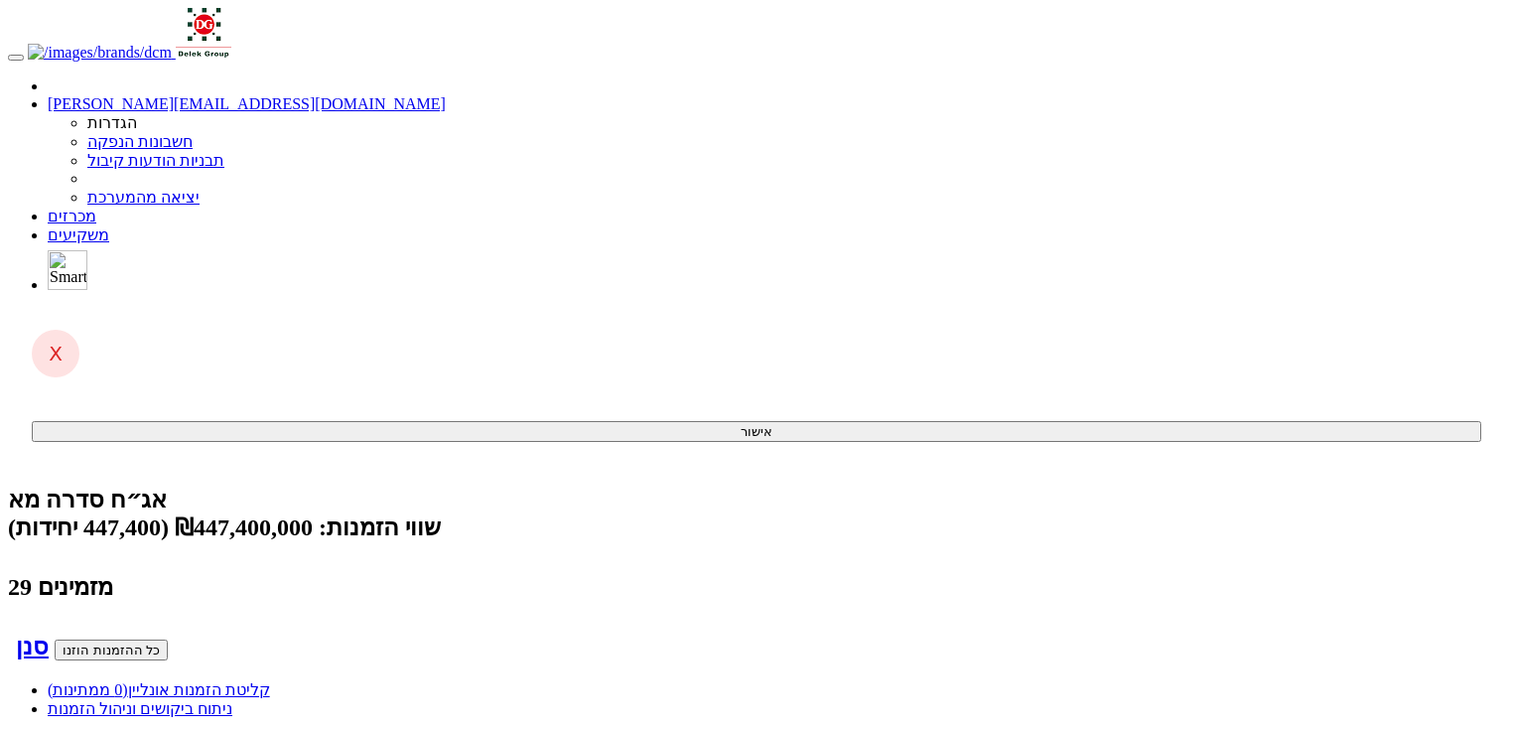
click at [128, 681] on span "(0 ממתינות)" at bounding box center [88, 689] width 80 height 17
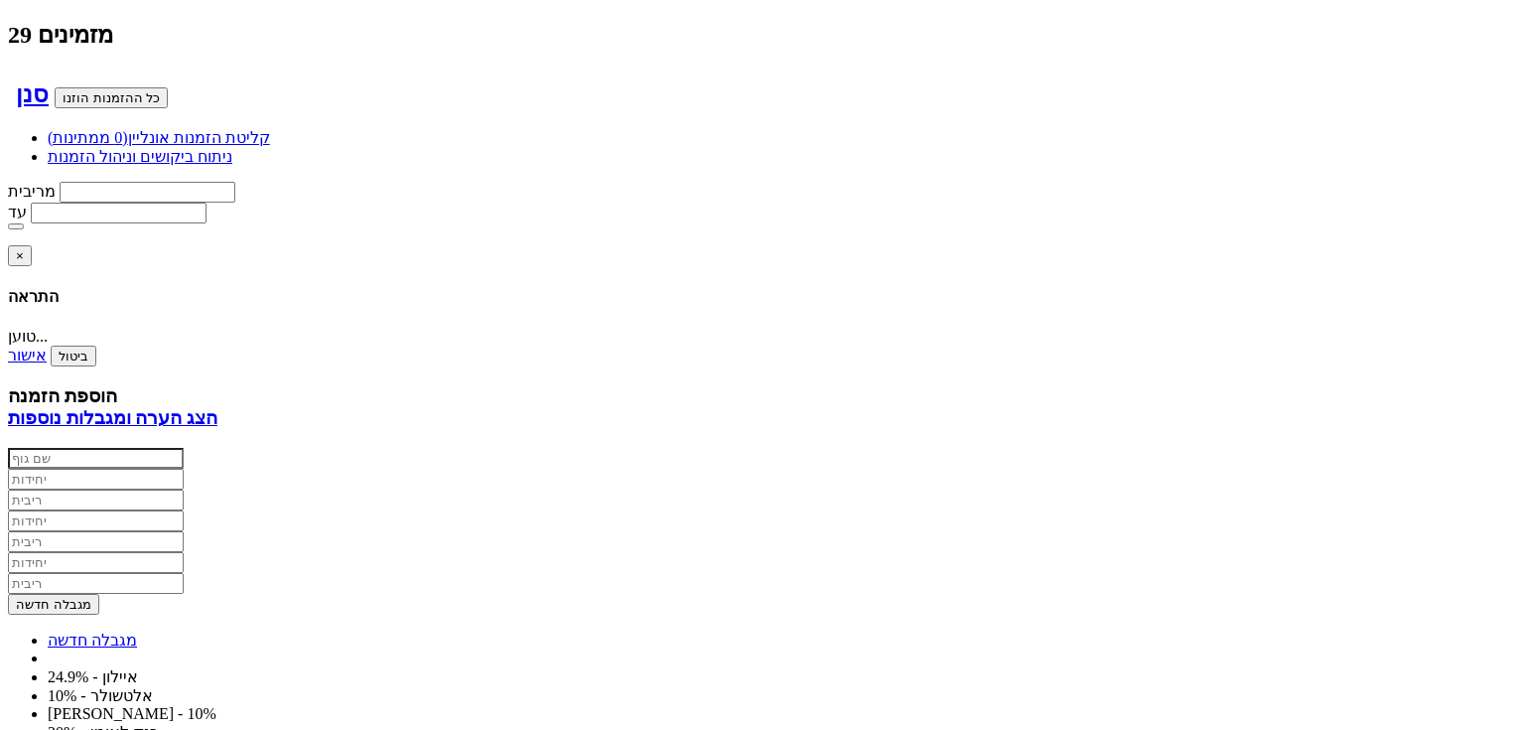
scroll to position [318, 0]
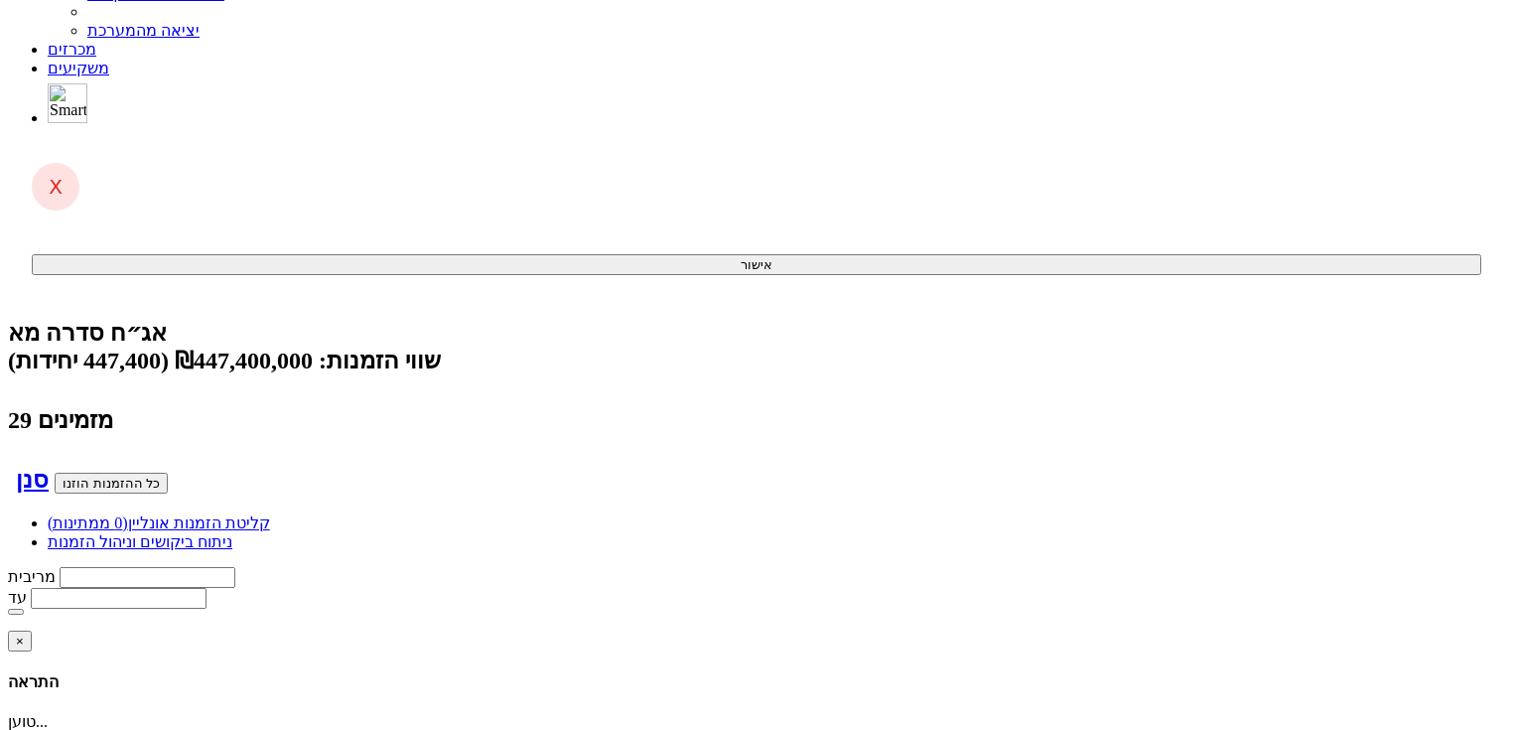
scroll to position [0, 0]
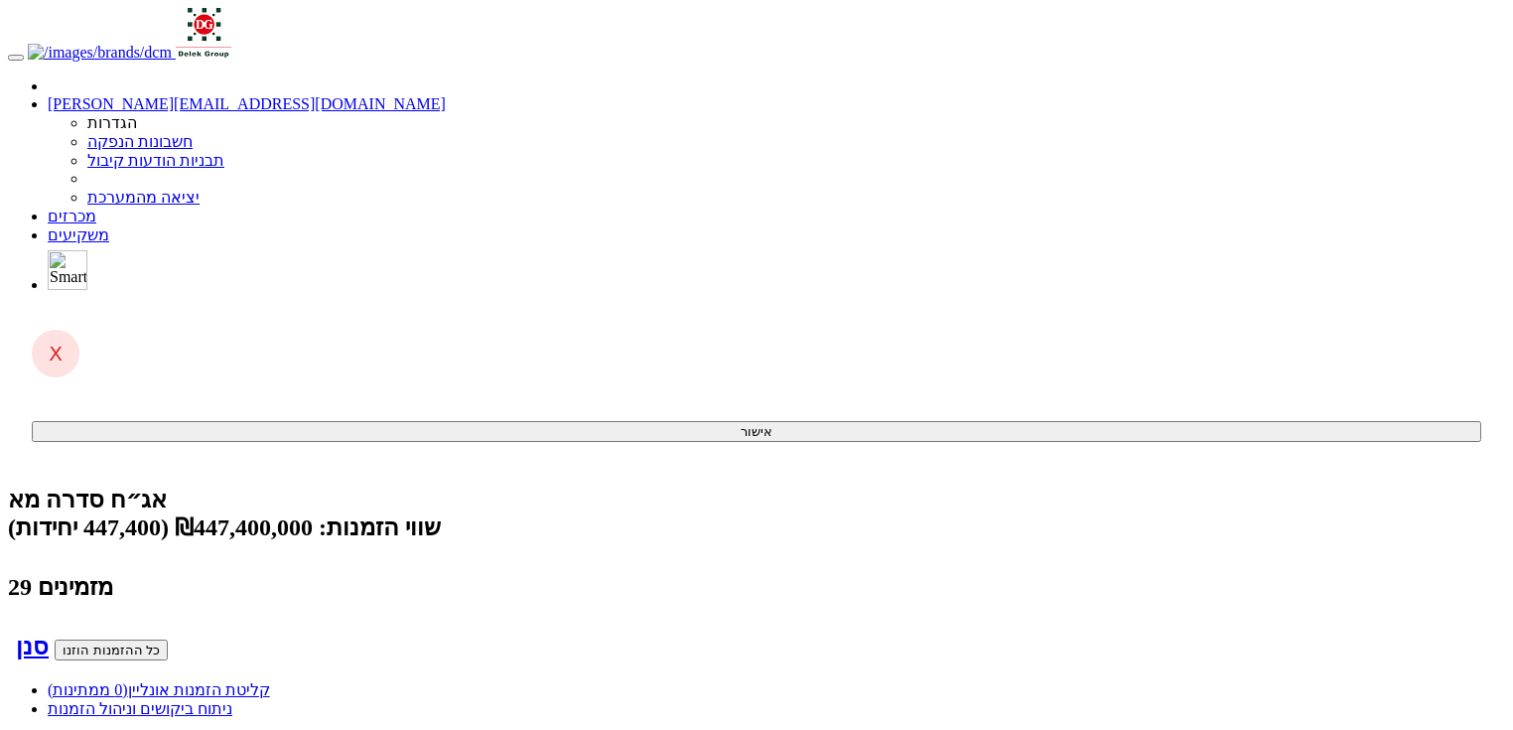
click at [128, 681] on span "(0 ממתינות)" at bounding box center [88, 689] width 80 height 17
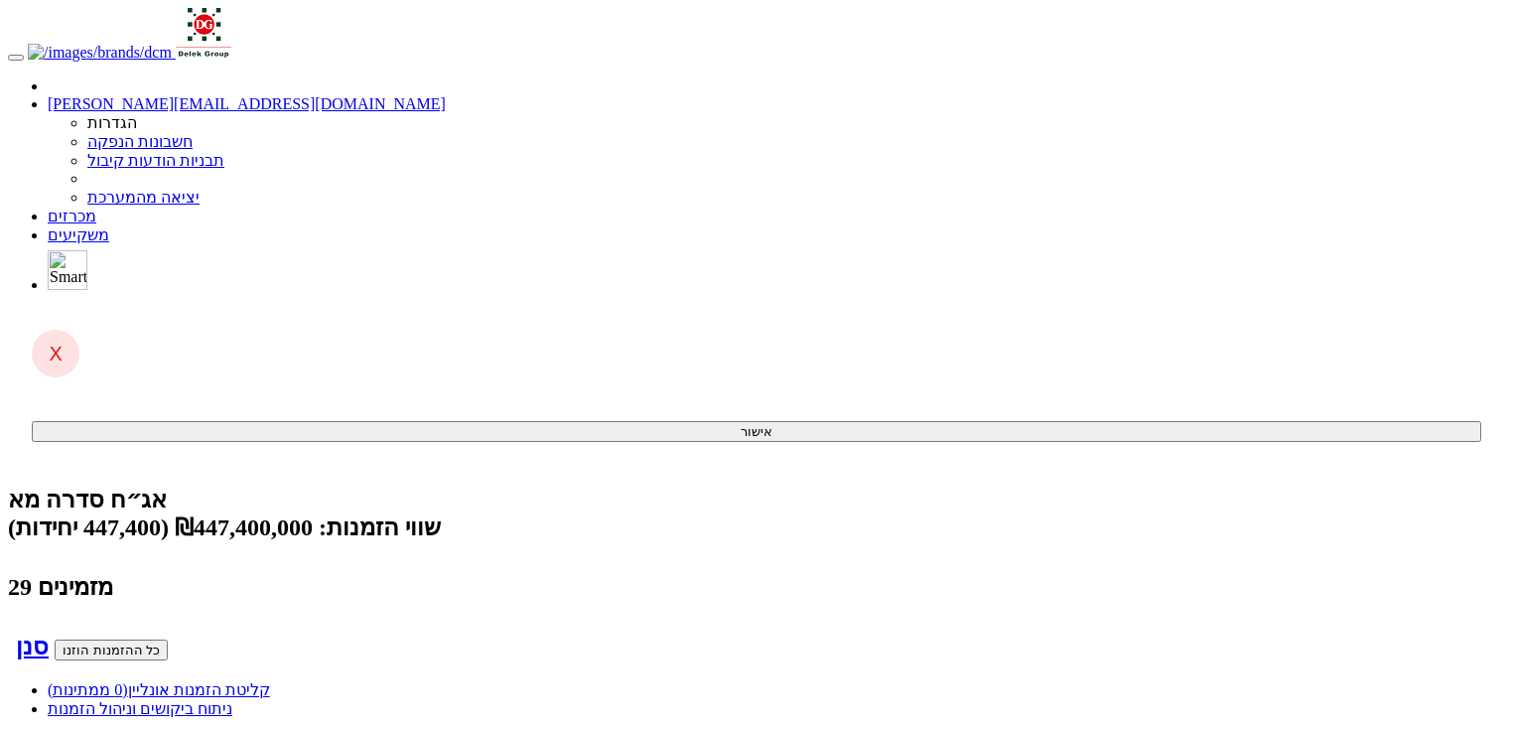
click at [270, 681] on link "קליטת הזמנות אונליין (0 ממתינות)" at bounding box center [159, 689] width 222 height 17
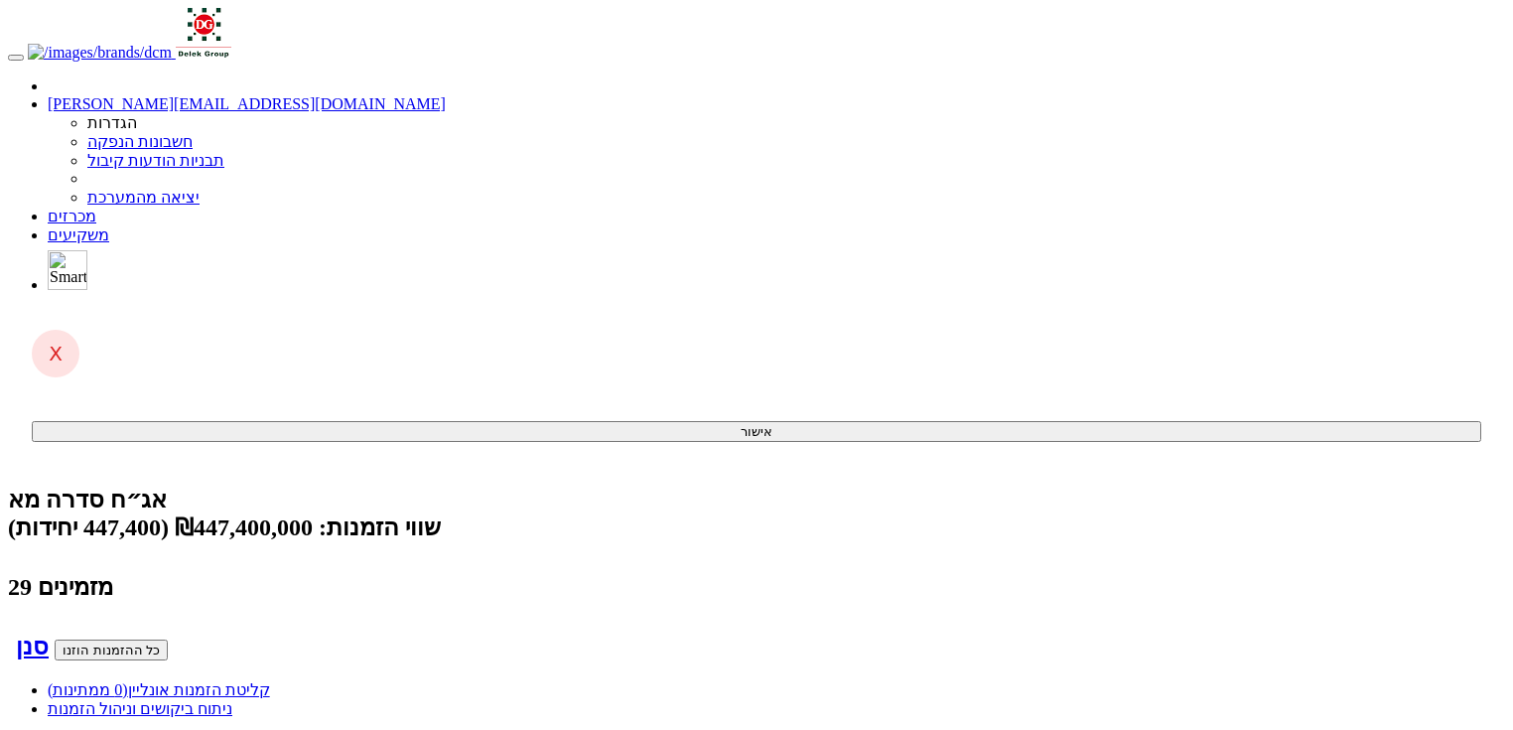
click at [270, 681] on link "קליטת הזמנות אונליין (0 ממתינות)" at bounding box center [159, 689] width 222 height 17
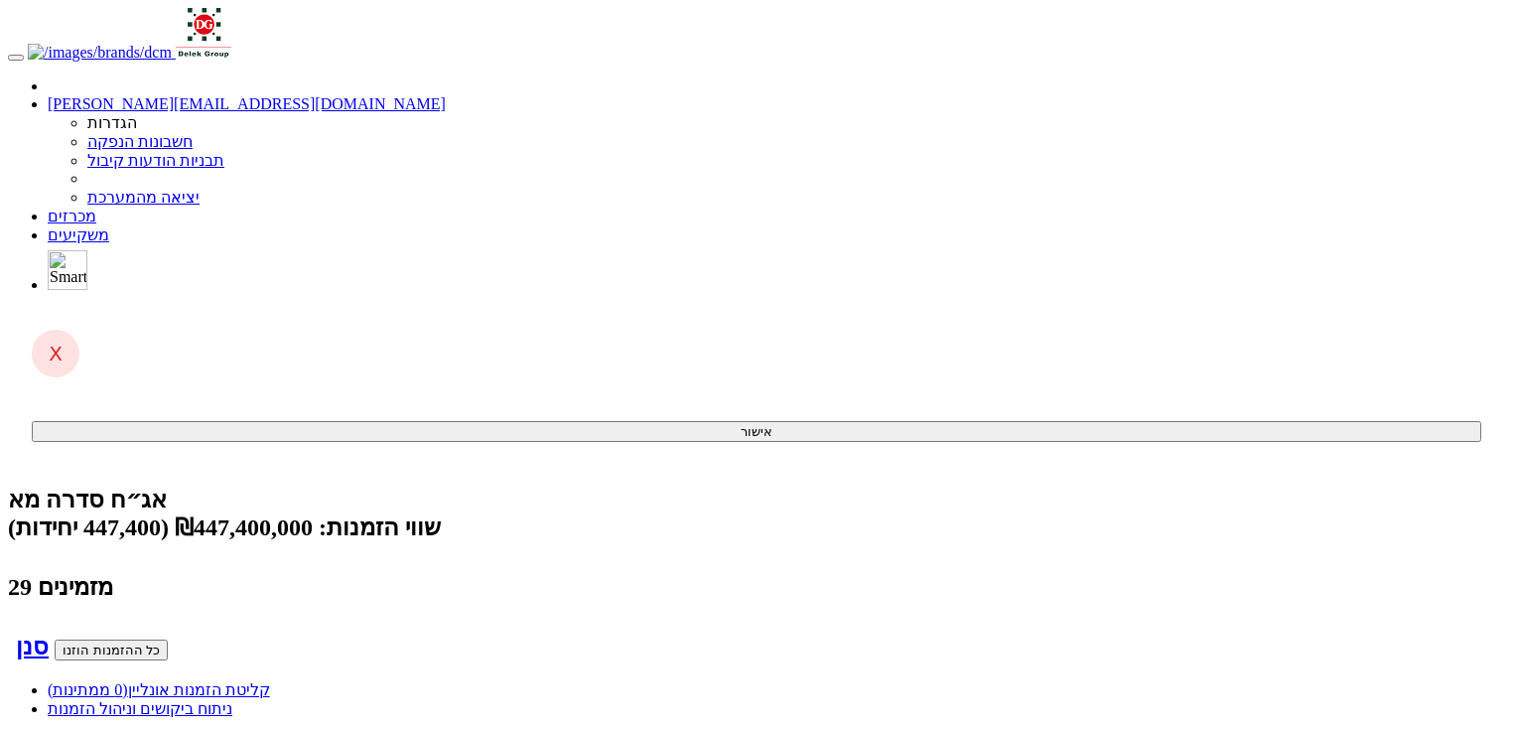
click at [96, 208] on link "מכרזים" at bounding box center [72, 216] width 49 height 17
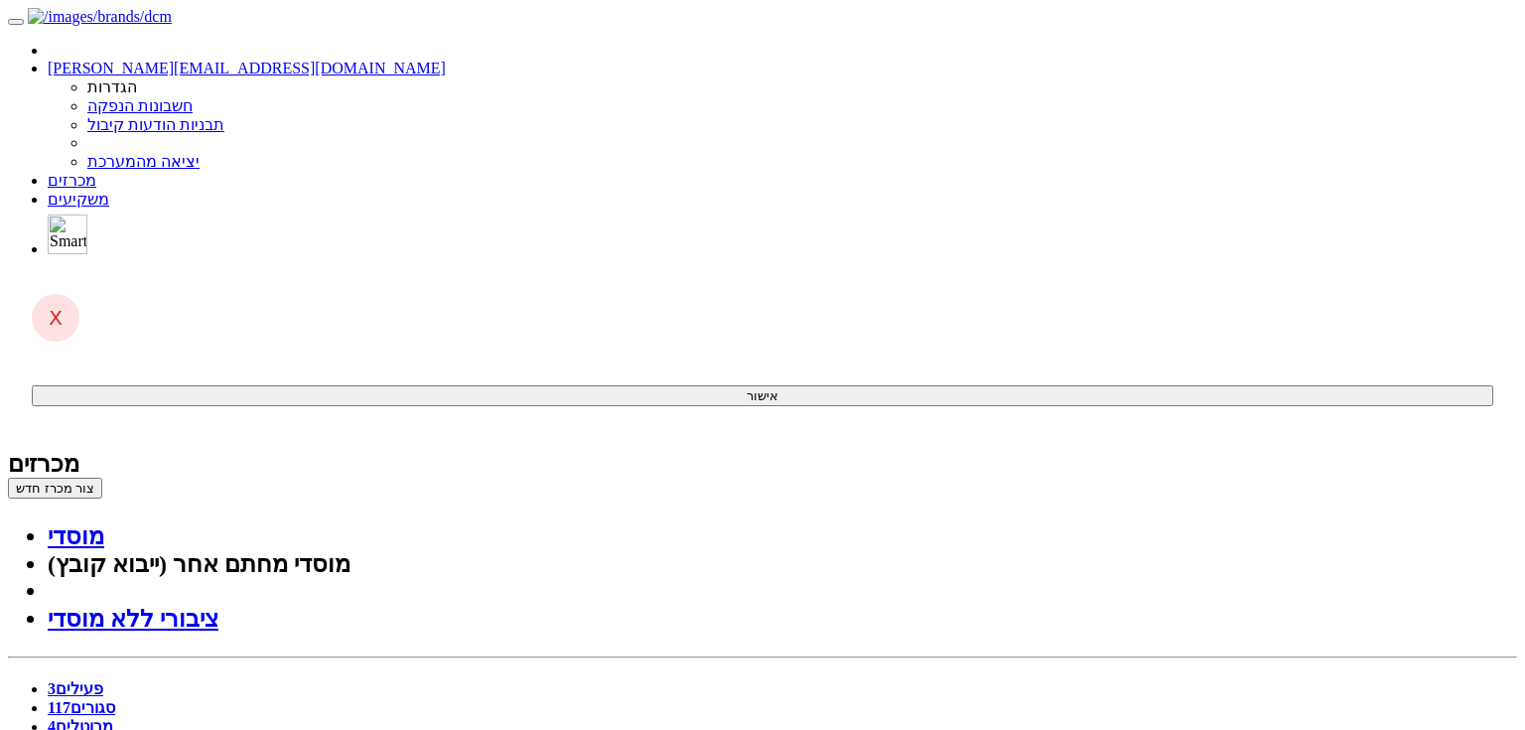
click at [115, 699] on link "סגורים 117" at bounding box center [82, 707] width 68 height 17
click at [103, 680] on link "פעילים 3" at bounding box center [76, 688] width 56 height 17
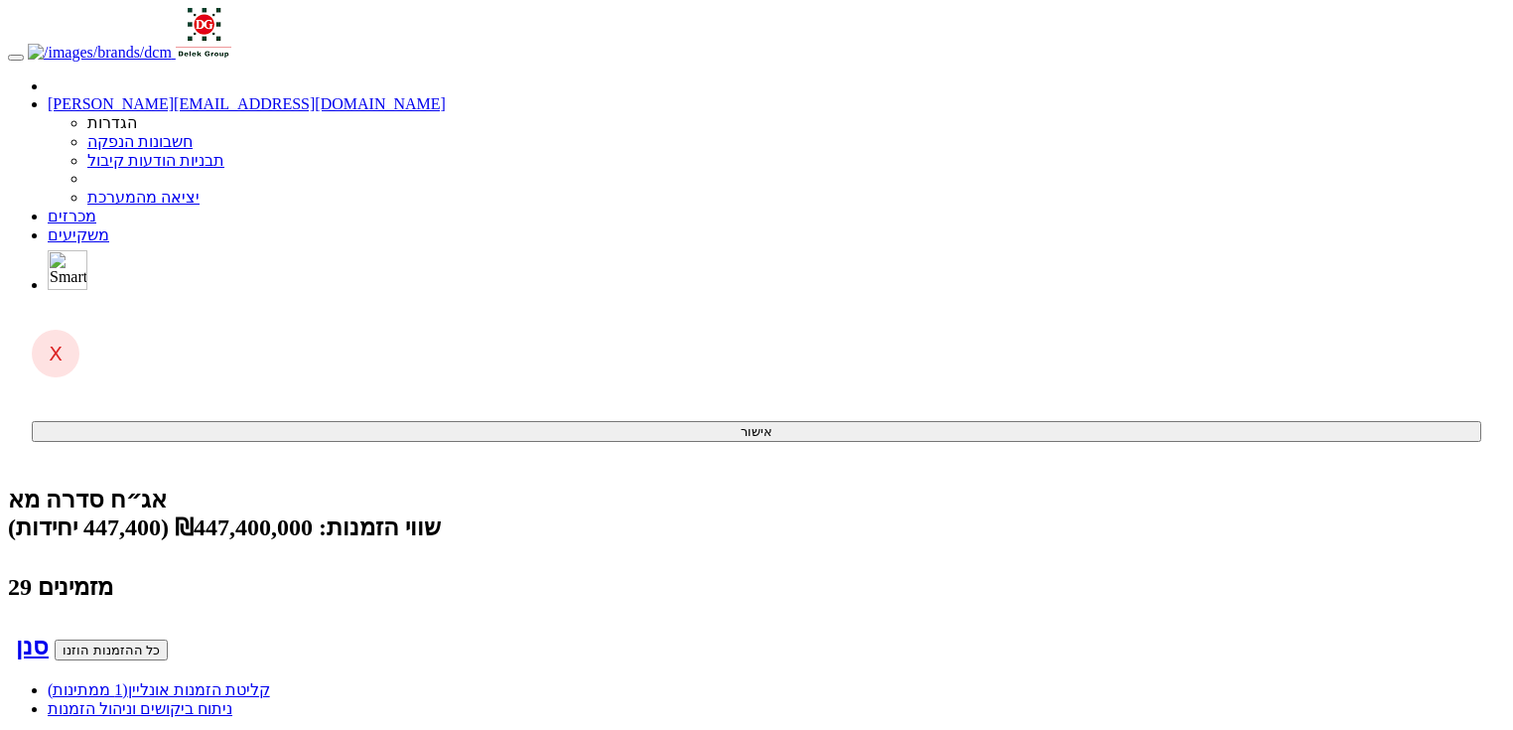
click at [270, 681] on link "קליטת הזמנות אונליין (1 ממתינות)" at bounding box center [159, 689] width 222 height 17
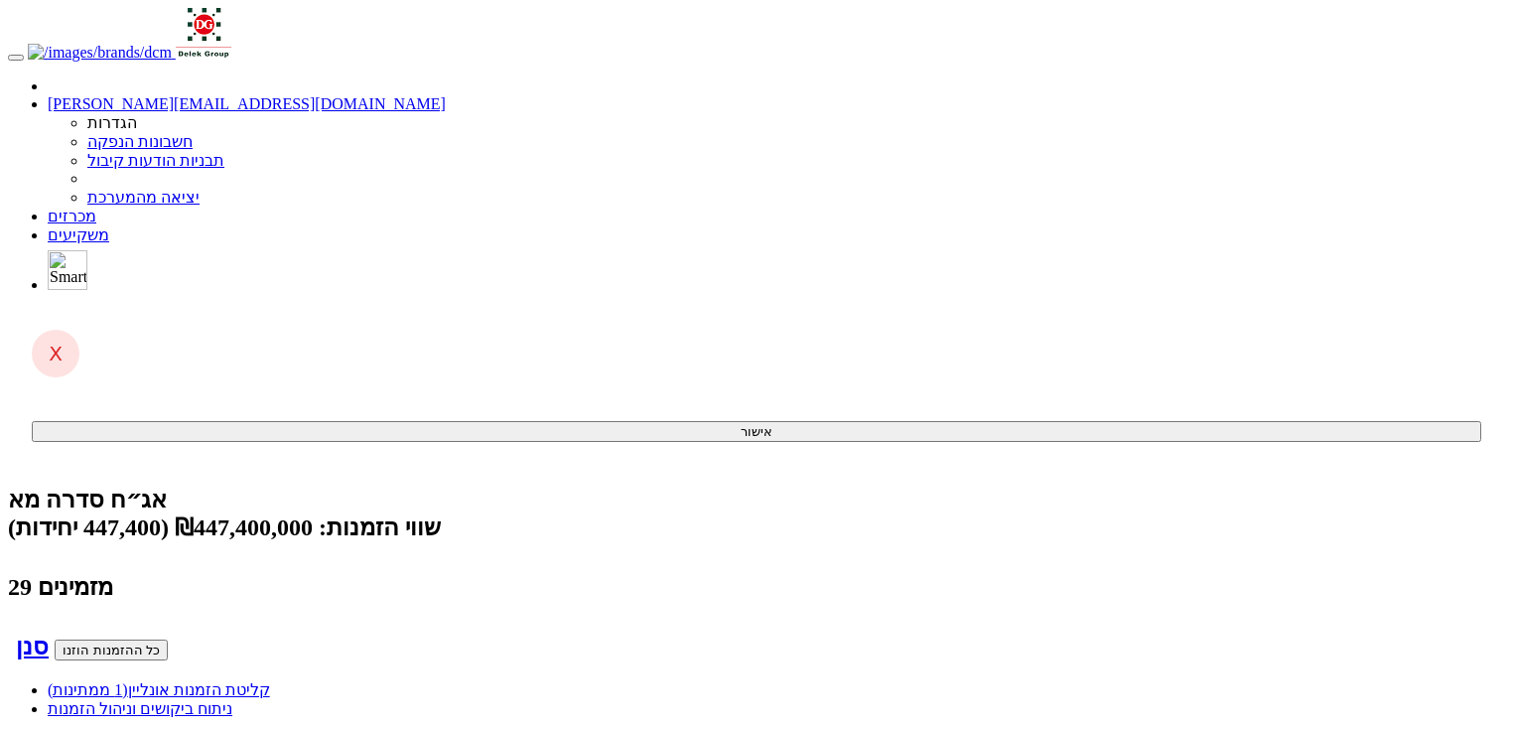
click at [270, 681] on link "קליטת הזמנות אונליין (1 ממתינות)" at bounding box center [159, 689] width 222 height 17
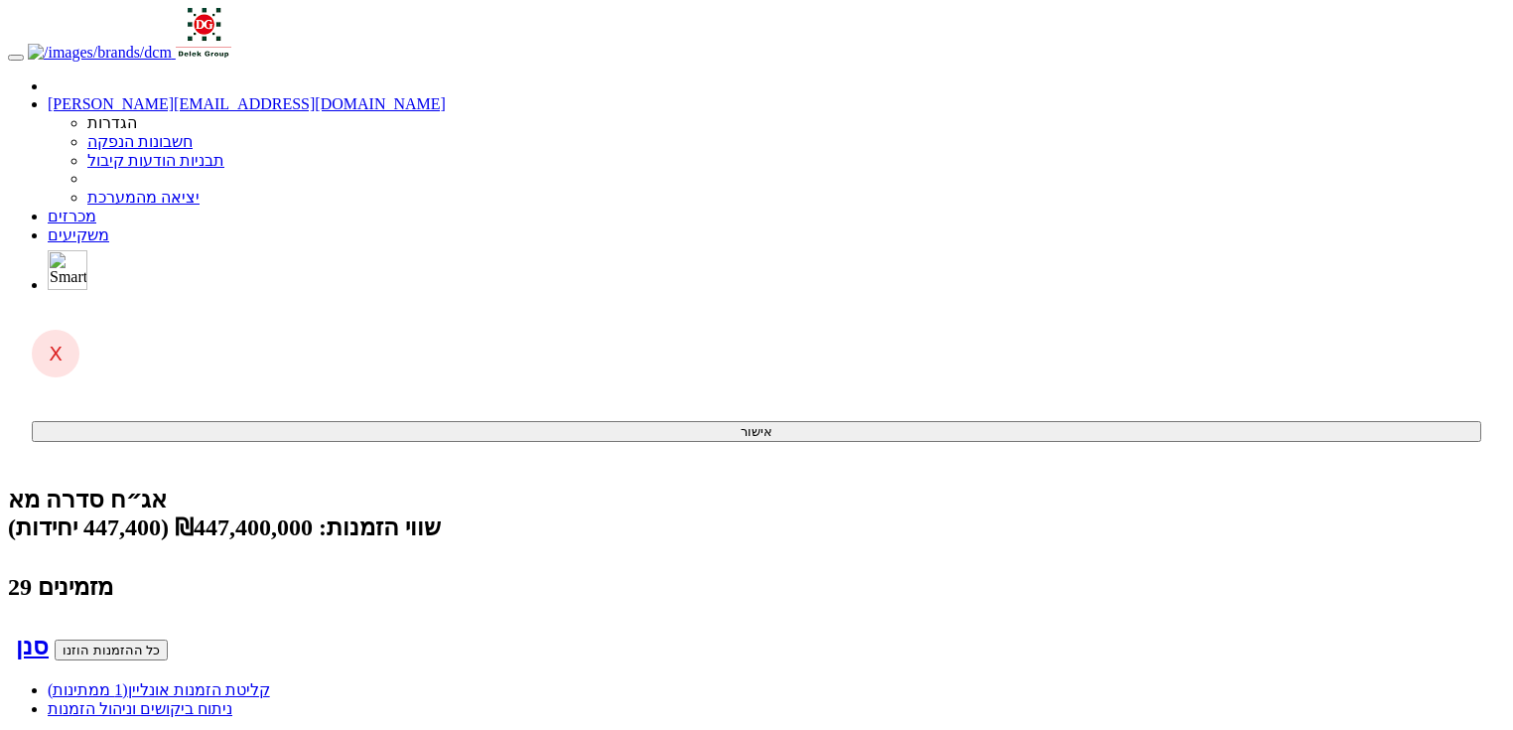
click at [270, 681] on link "קליטת הזמנות אונליין (1 ממתינות)" at bounding box center [159, 689] width 222 height 17
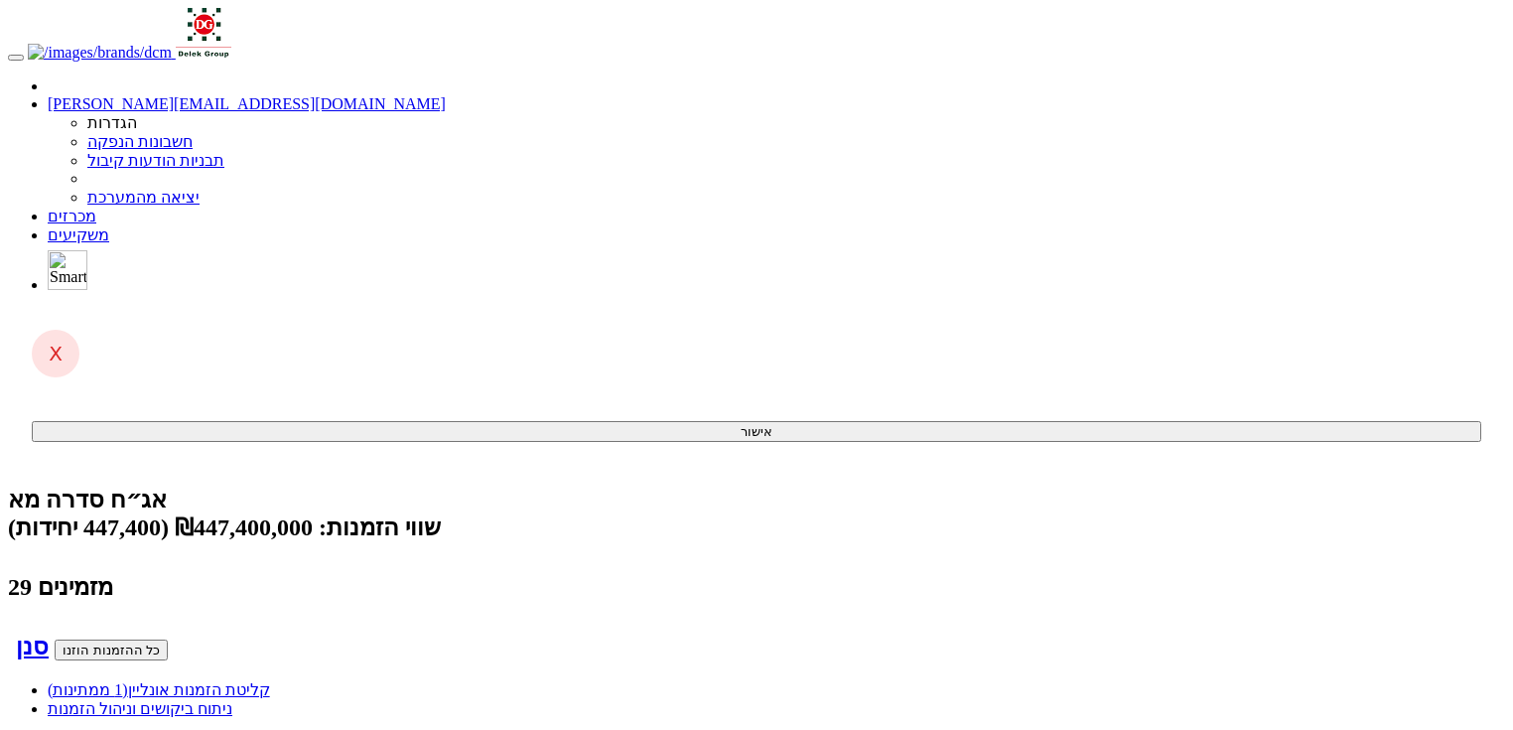
click at [270, 681] on link "קליטת הזמנות אונליין (1 ממתינות)" at bounding box center [159, 689] width 222 height 17
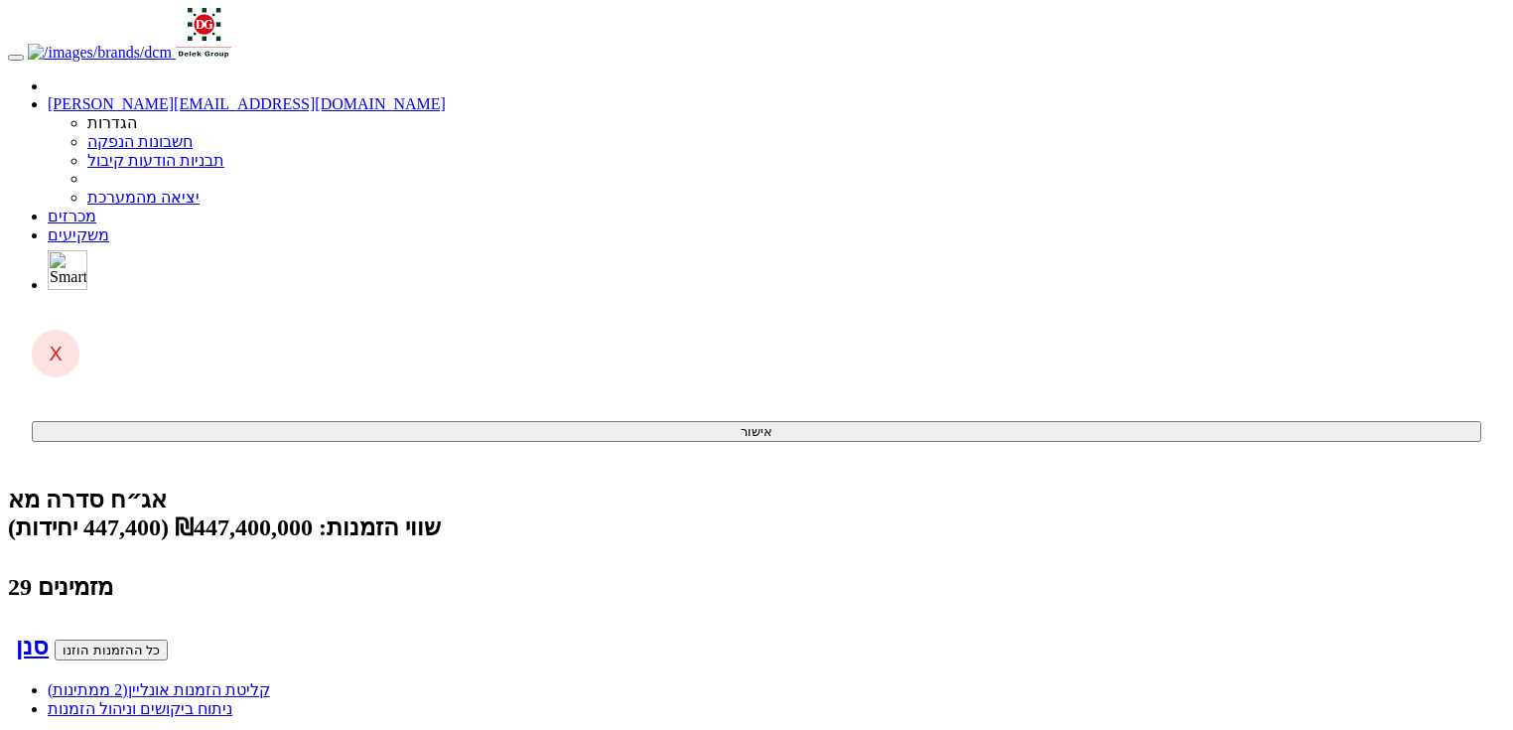
click at [270, 681] on link "קליטת הזמנות אונליין (2 ממתינות)" at bounding box center [159, 689] width 222 height 17
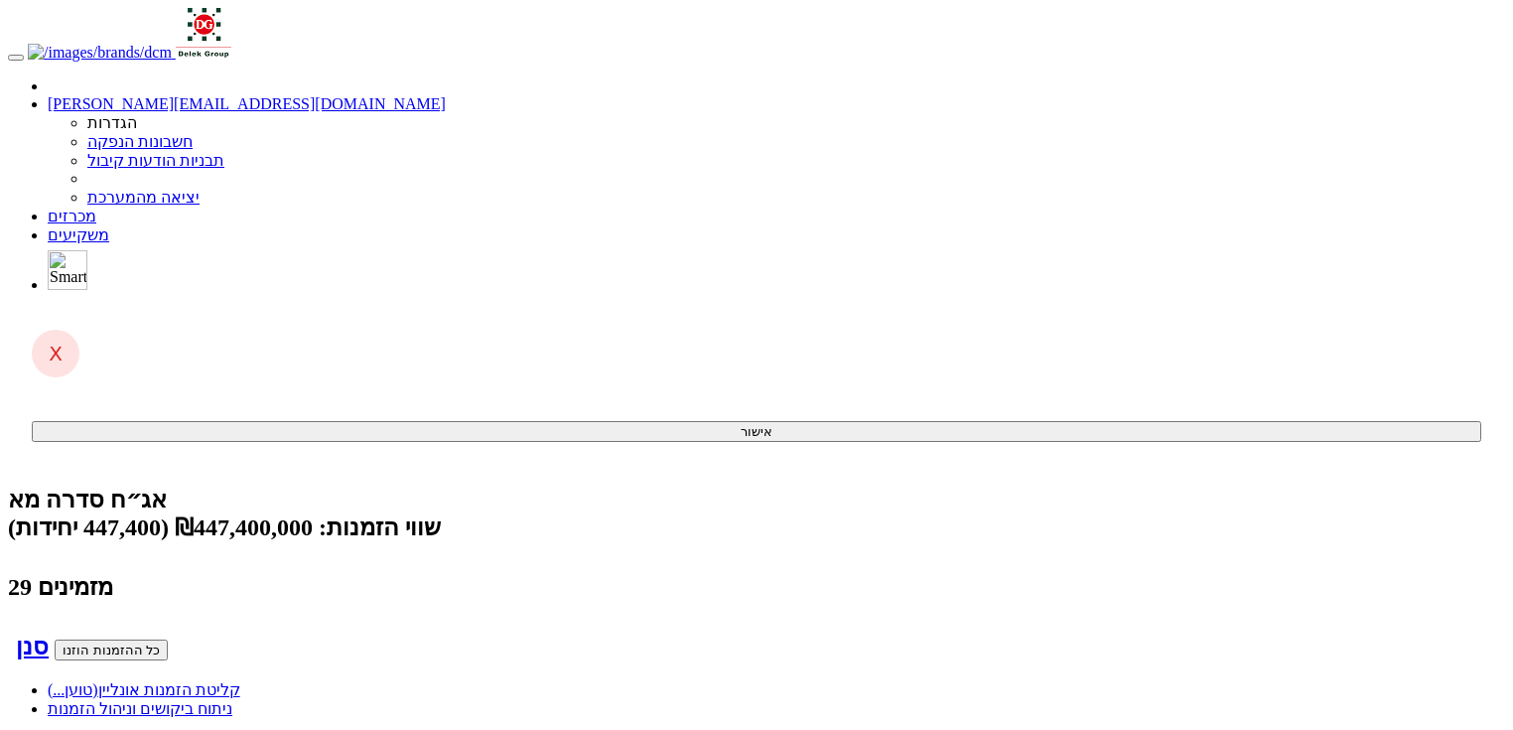
click at [240, 681] on link "קליטת הזמנות [PERSON_NAME] (טוען...)" at bounding box center [144, 689] width 193 height 17
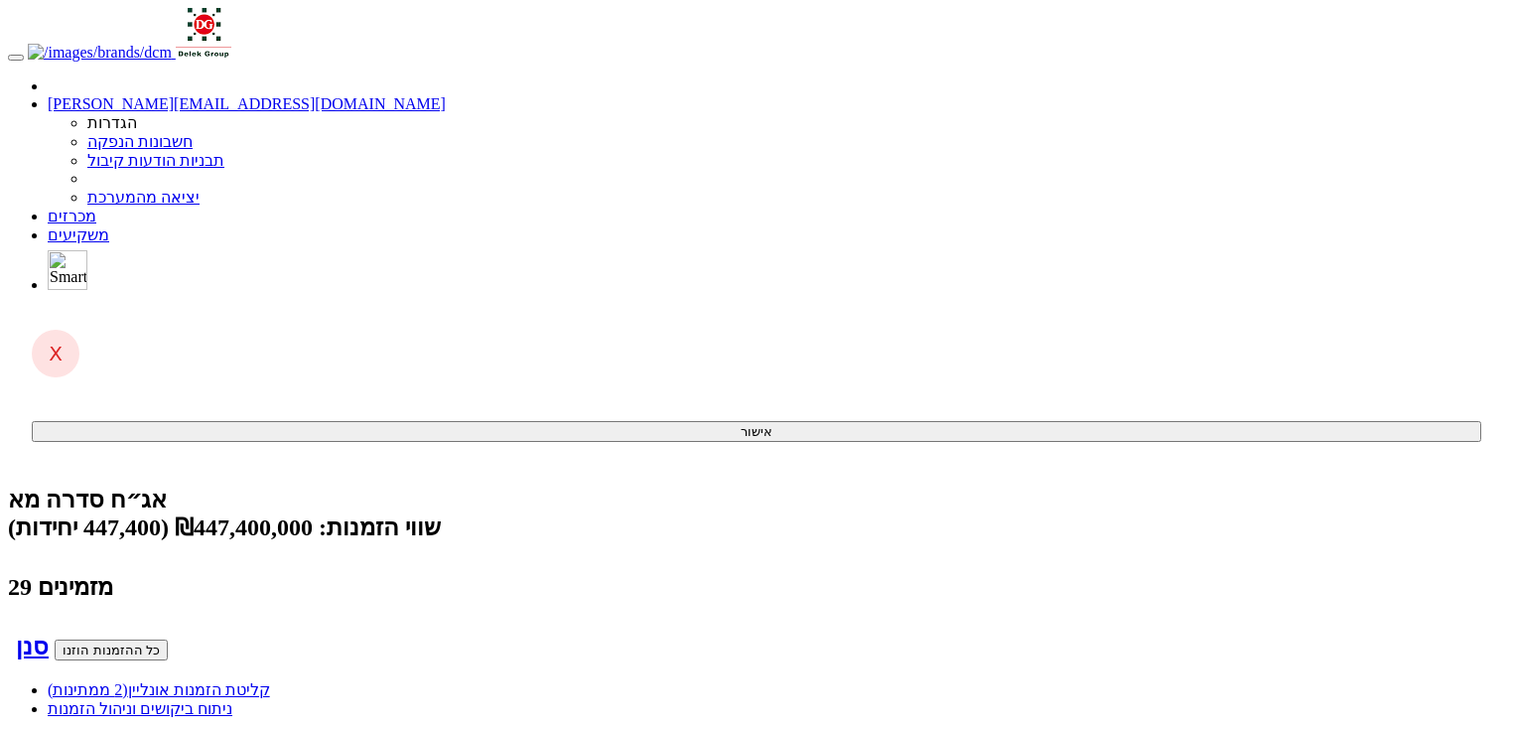
click at [270, 681] on link "קליטת הזמנות אונליין (2 ממתינות)" at bounding box center [159, 689] width 222 height 17
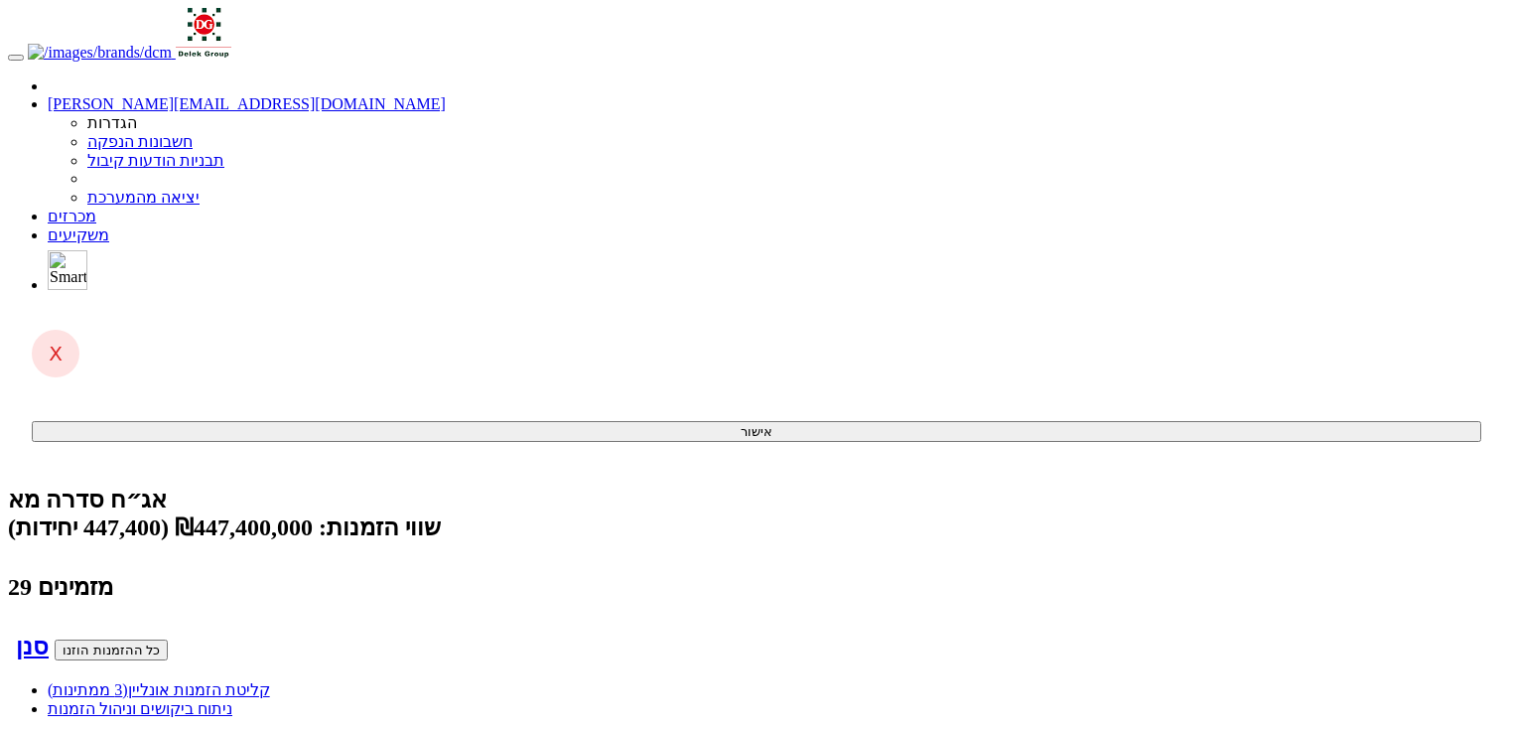
click at [270, 681] on link "קליטת הזמנות אונליין (3 ממתינות)" at bounding box center [159, 689] width 222 height 17
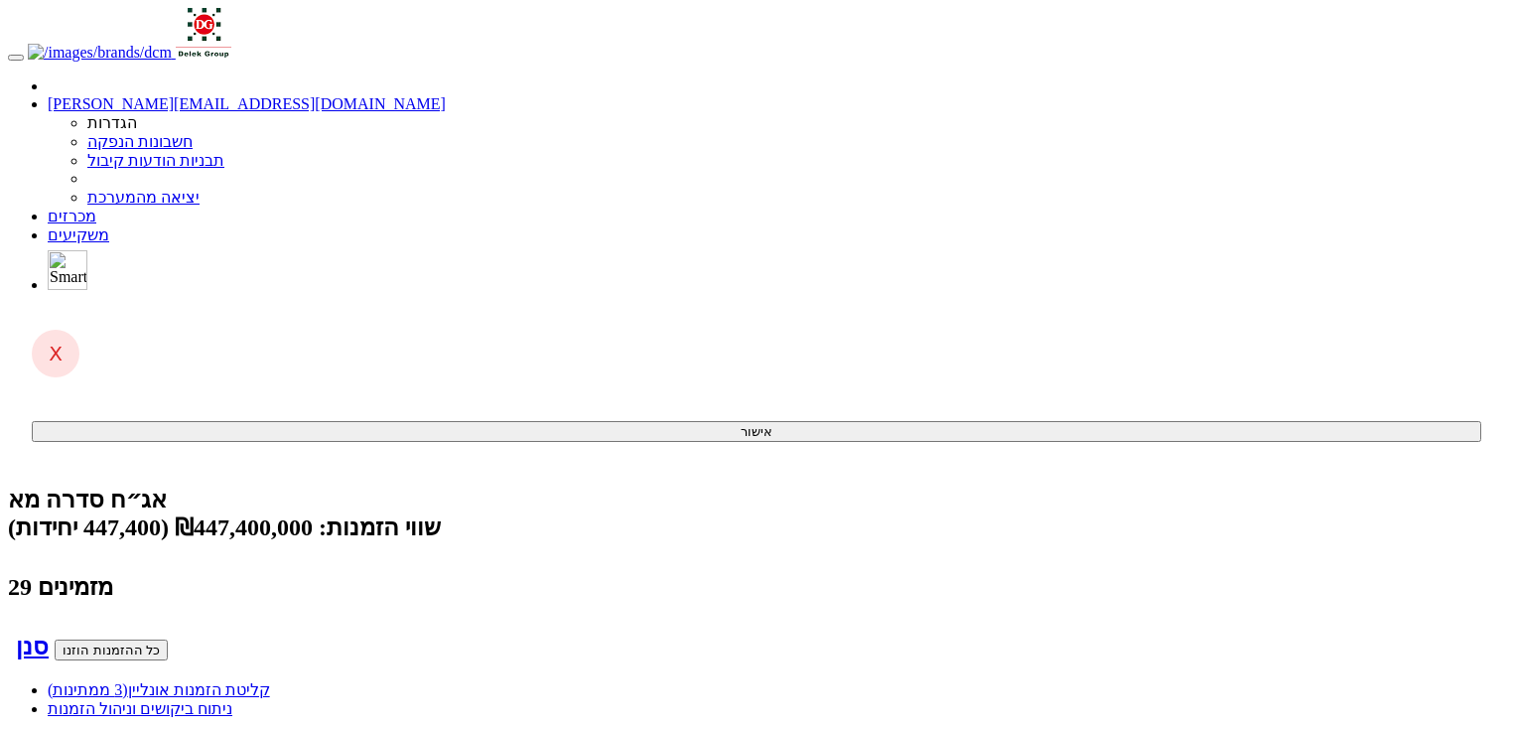
click at [270, 681] on link "קליטת הזמנות אונליין (3 ממתינות)" at bounding box center [159, 689] width 222 height 17
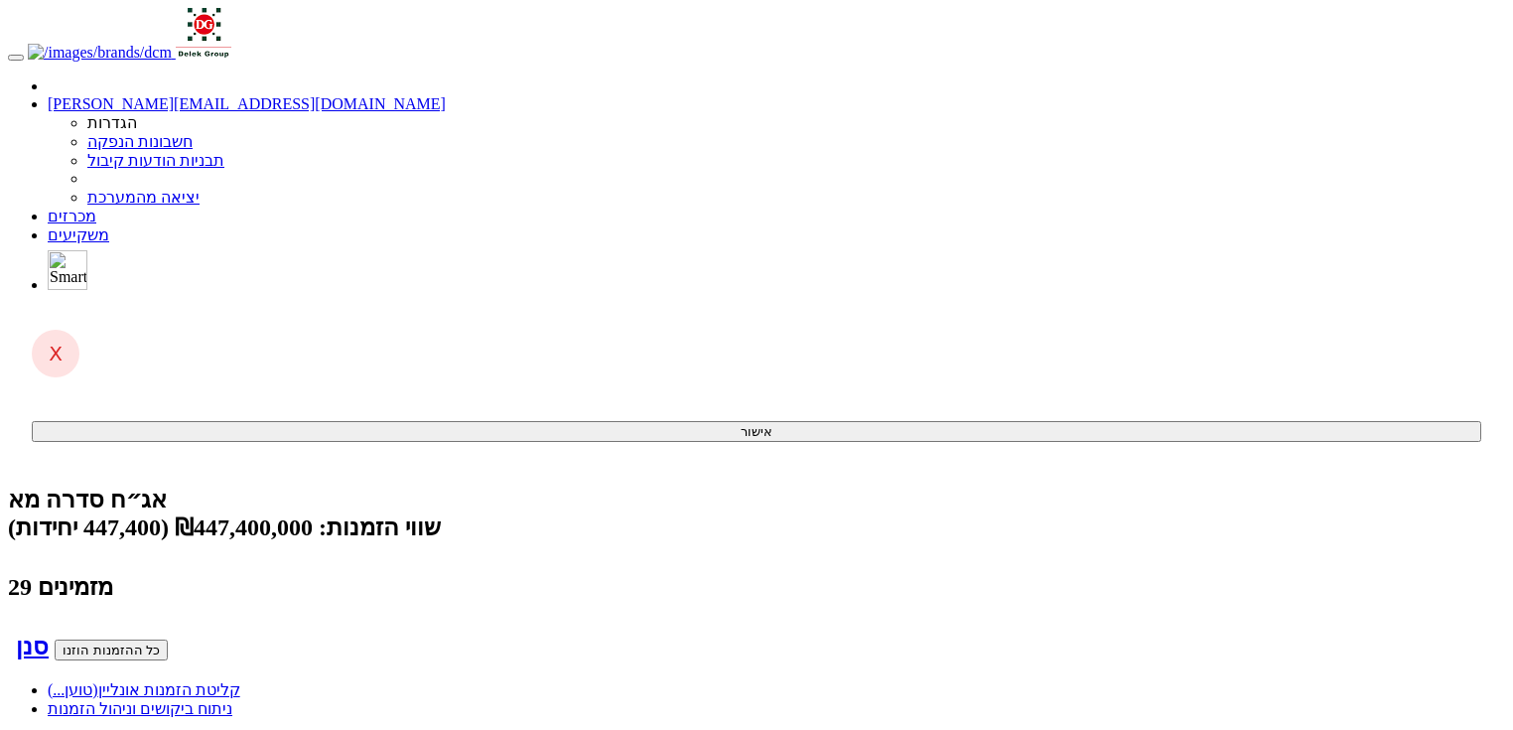
click at [240, 681] on link "קליטת הזמנות אונליין (טוען...)" at bounding box center [144, 689] width 193 height 17
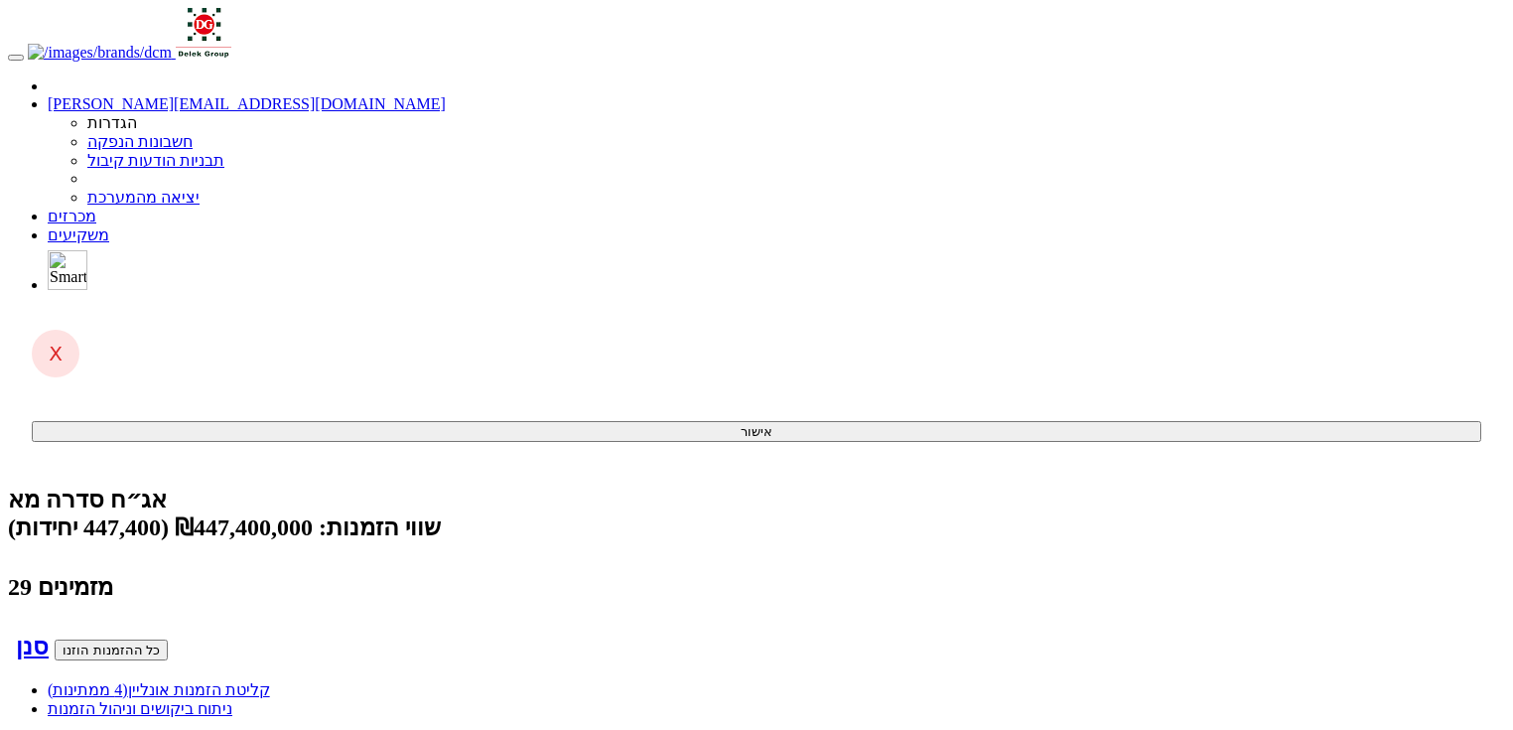
click at [128, 681] on span "(4 ממתינות)" at bounding box center [88, 689] width 80 height 17
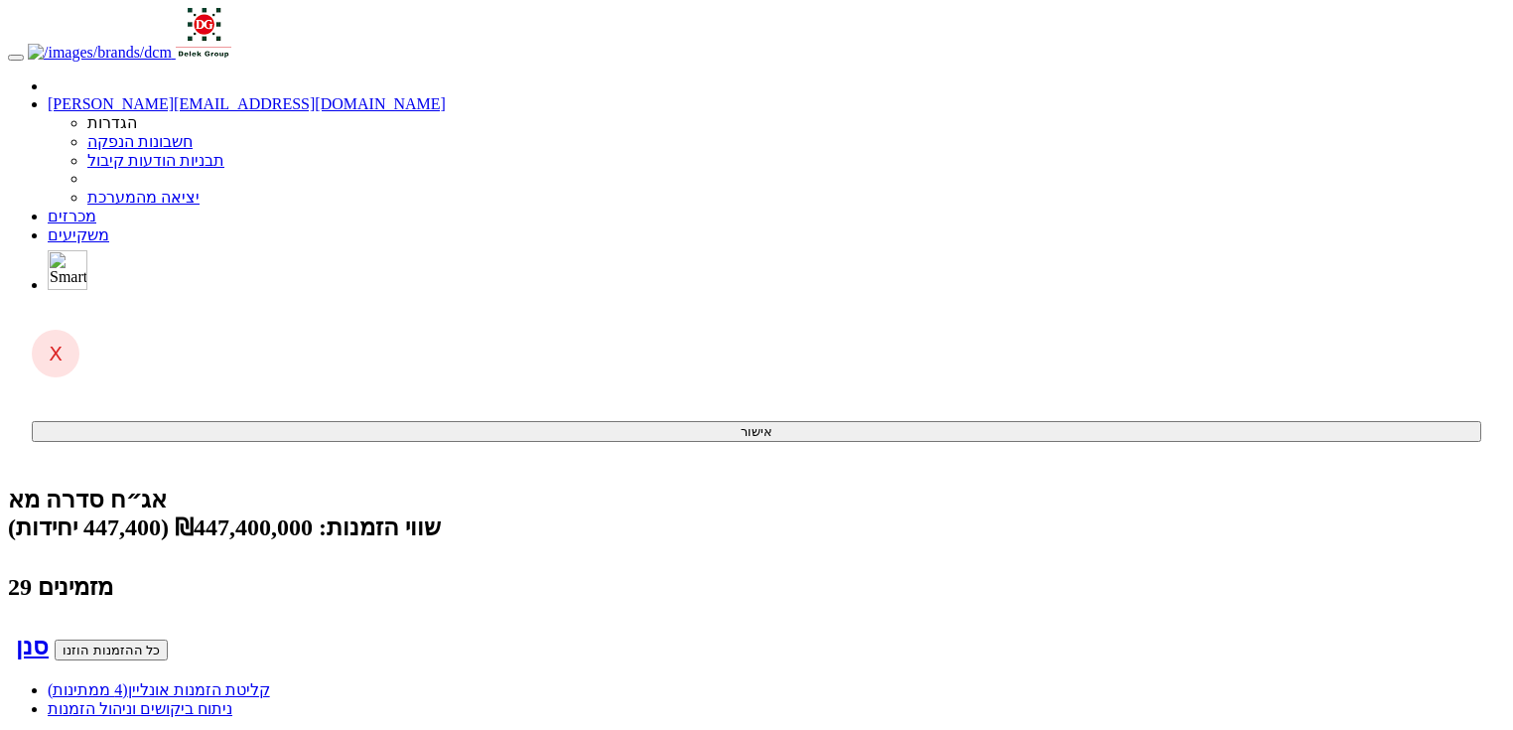
click at [270, 681] on link "קליטת הזמנות אונליין (4 ממתינות)" at bounding box center [159, 689] width 222 height 17
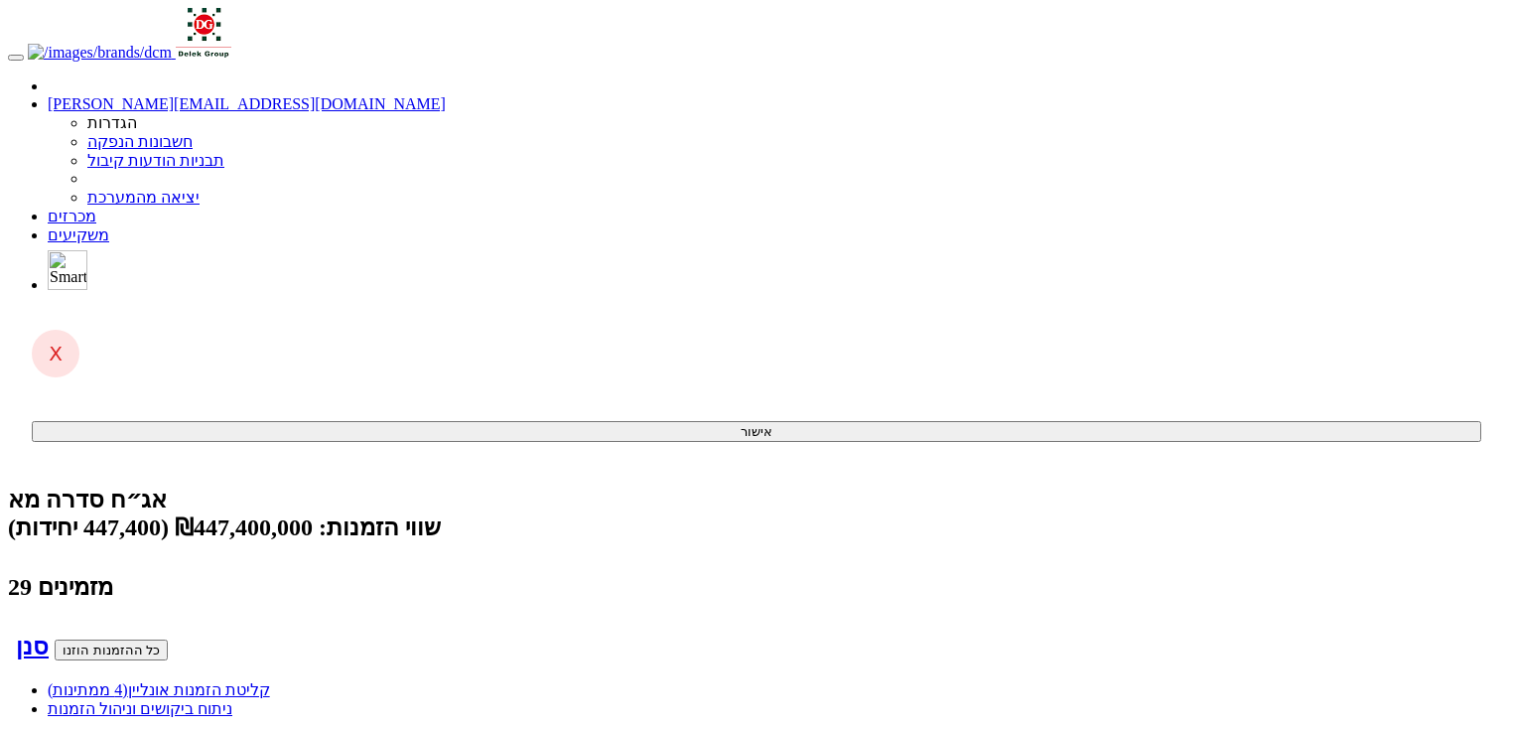
click at [128, 681] on span "(4 ממתינות)" at bounding box center [88, 689] width 80 height 17
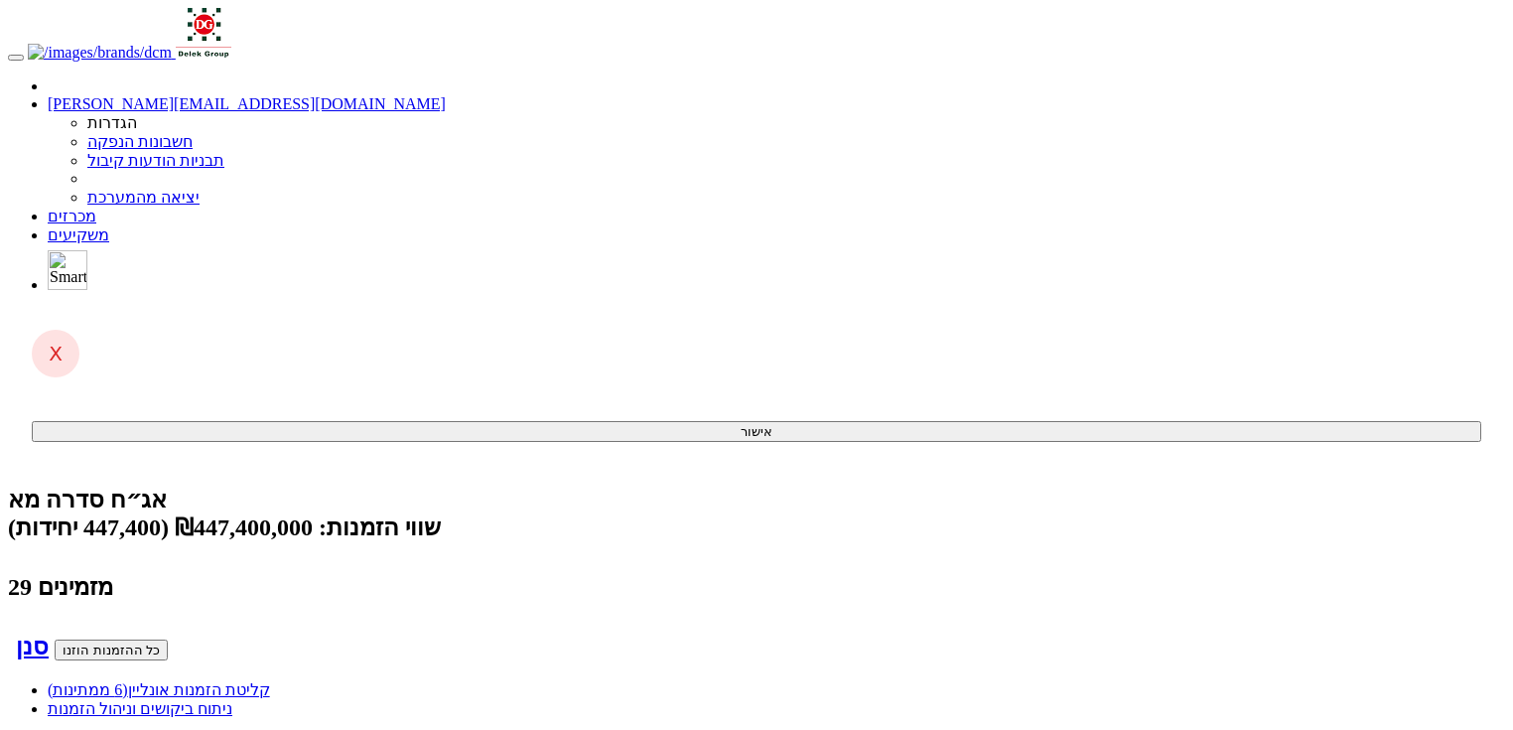
click at [128, 681] on span "(6 ממתינות)" at bounding box center [88, 689] width 80 height 17
click at [270, 681] on link "קליטת הזמנות אונליין (7 ממתינות)" at bounding box center [159, 689] width 222 height 17
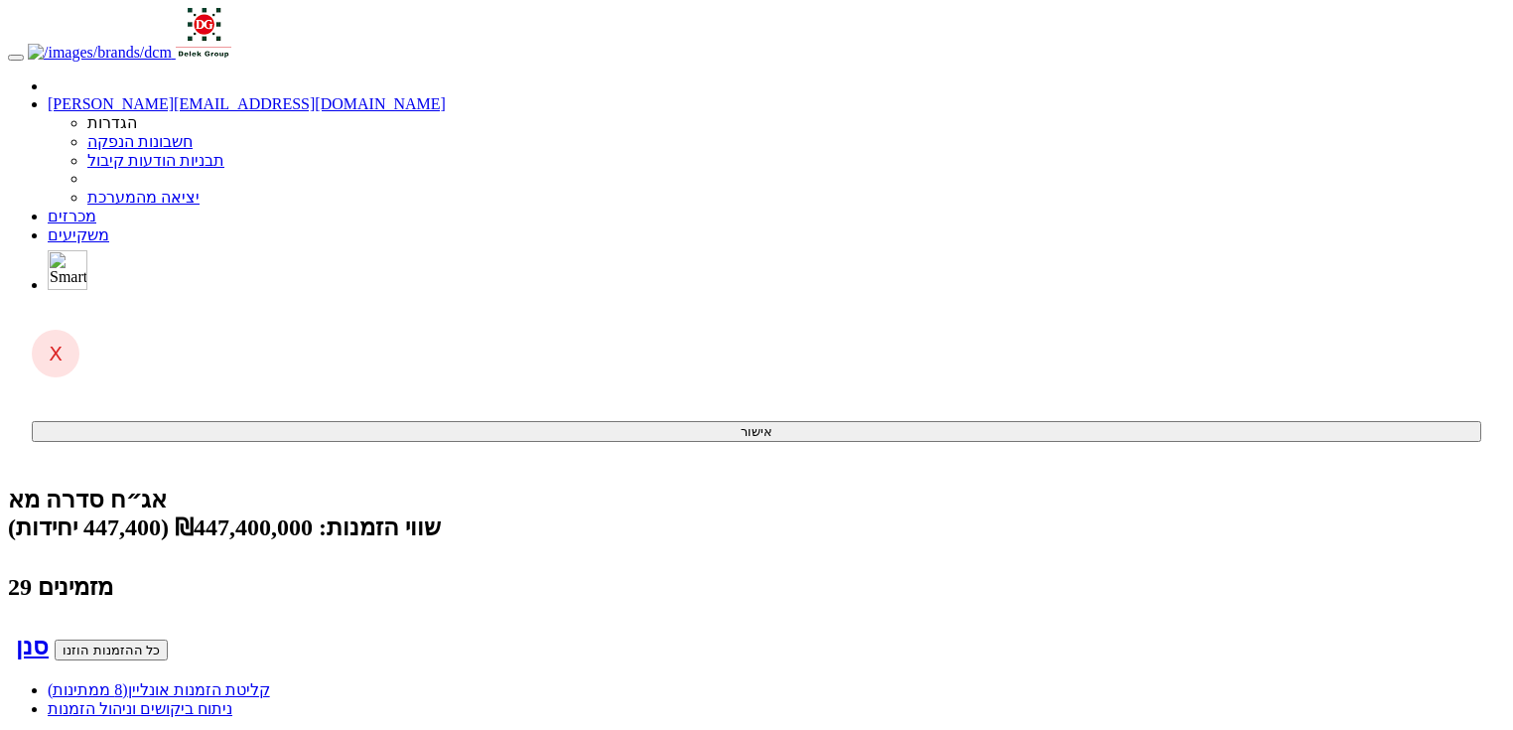
click at [128, 681] on span "(8 ממתינות)" at bounding box center [88, 689] width 80 height 17
click at [270, 681] on link "קליטת הזמנות אונליין (8 ממתינות)" at bounding box center [159, 689] width 222 height 17
click at [128, 681] on span "(1 ממתינות)" at bounding box center [88, 689] width 80 height 17
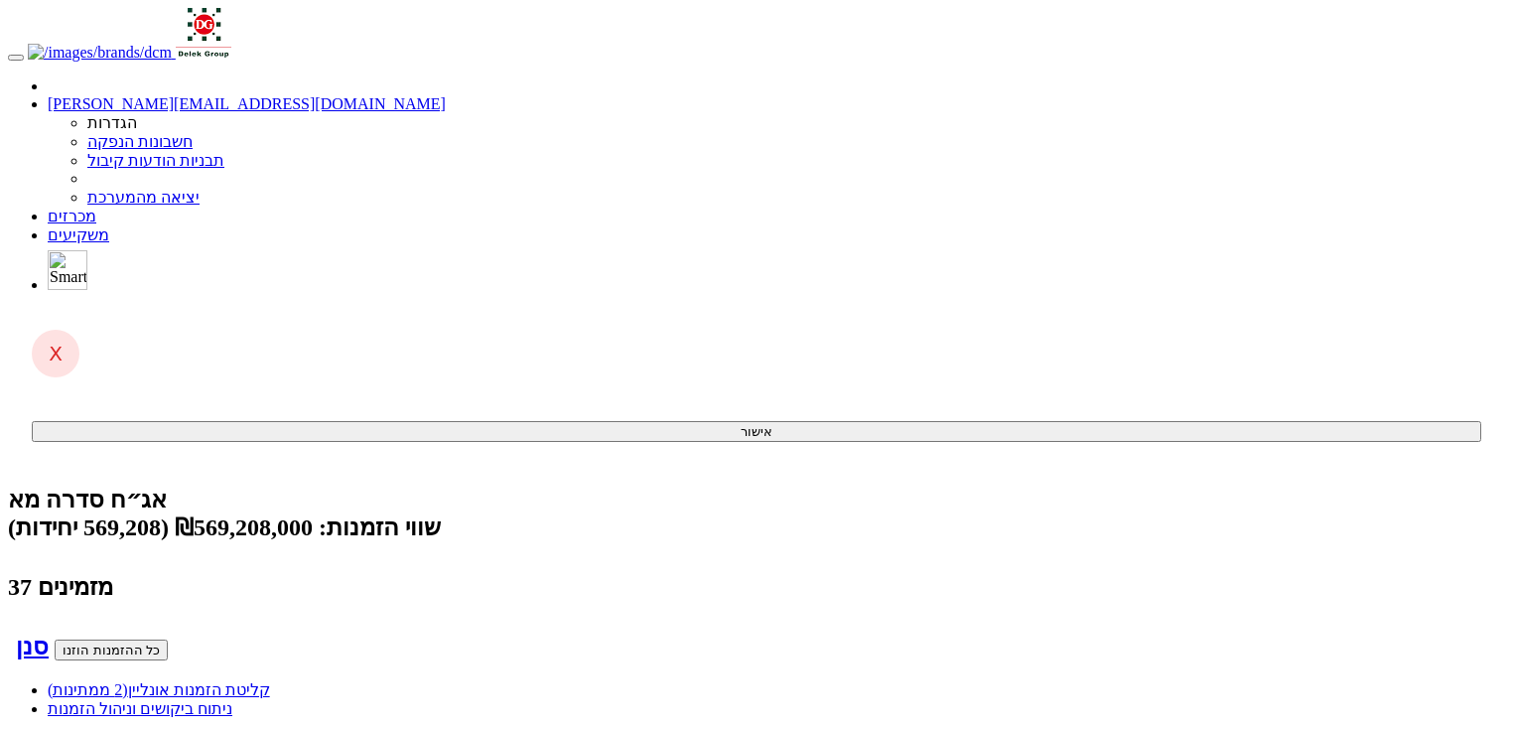
click at [270, 681] on link "קליטת הזמנות אונליין (2 ממתינות)" at bounding box center [159, 689] width 222 height 17
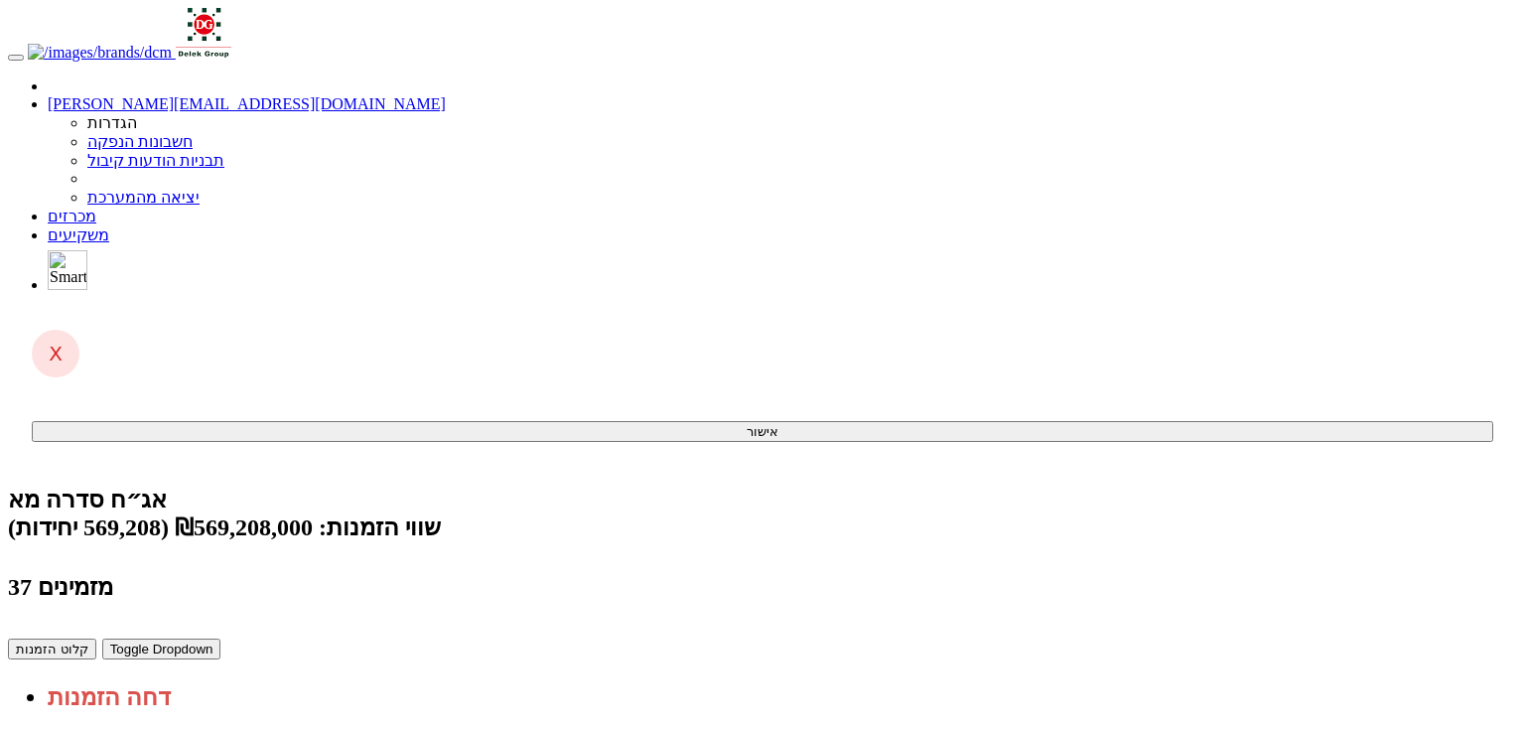
click at [1250, 501] on body "[PERSON_NAME][EMAIL_ADDRESS][DOMAIN_NAME] הגדרות חשבונות הנפקה תבניות הודעות קי…" at bounding box center [762, 650] width 1509 height 1285
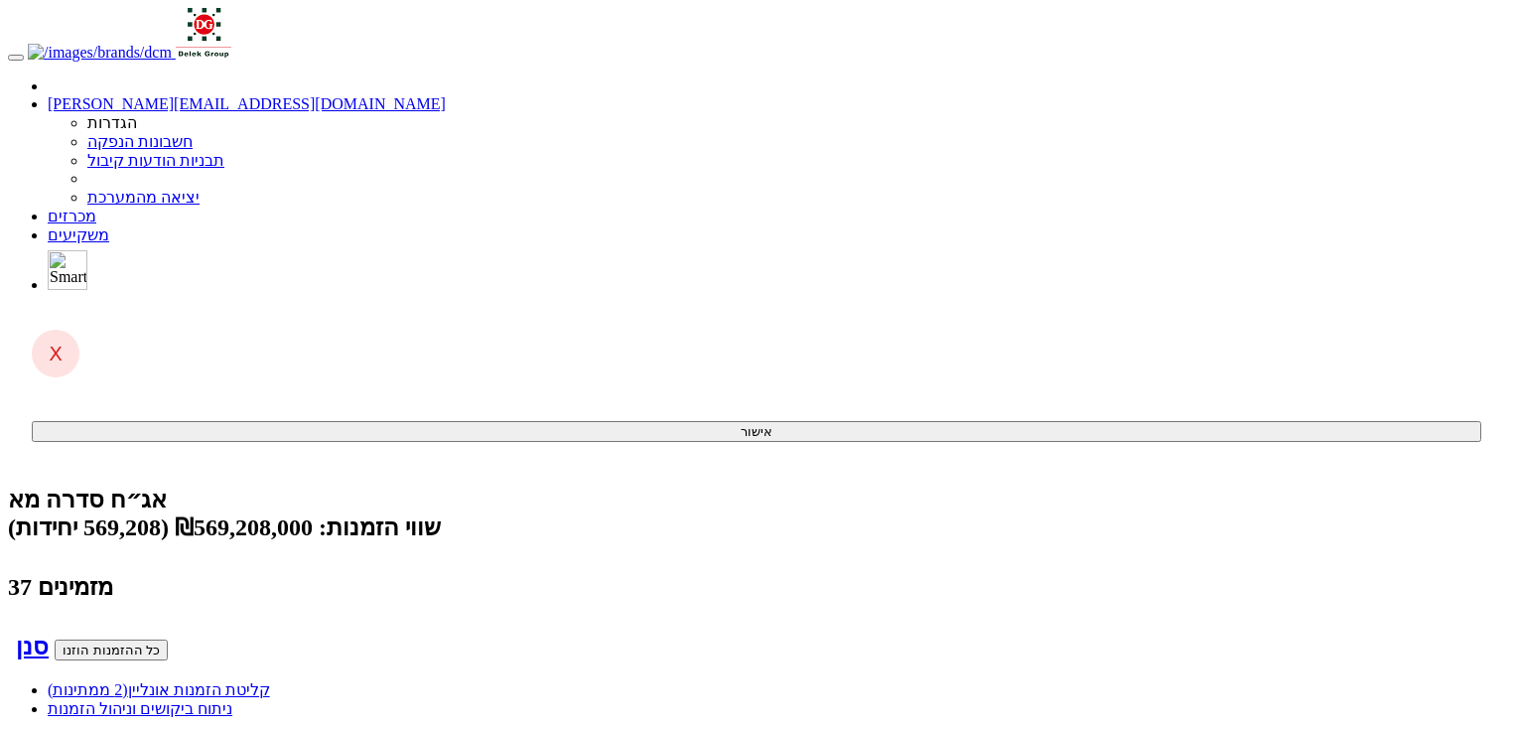
click at [128, 681] on span "(2 ממתינות)" at bounding box center [88, 689] width 80 height 17
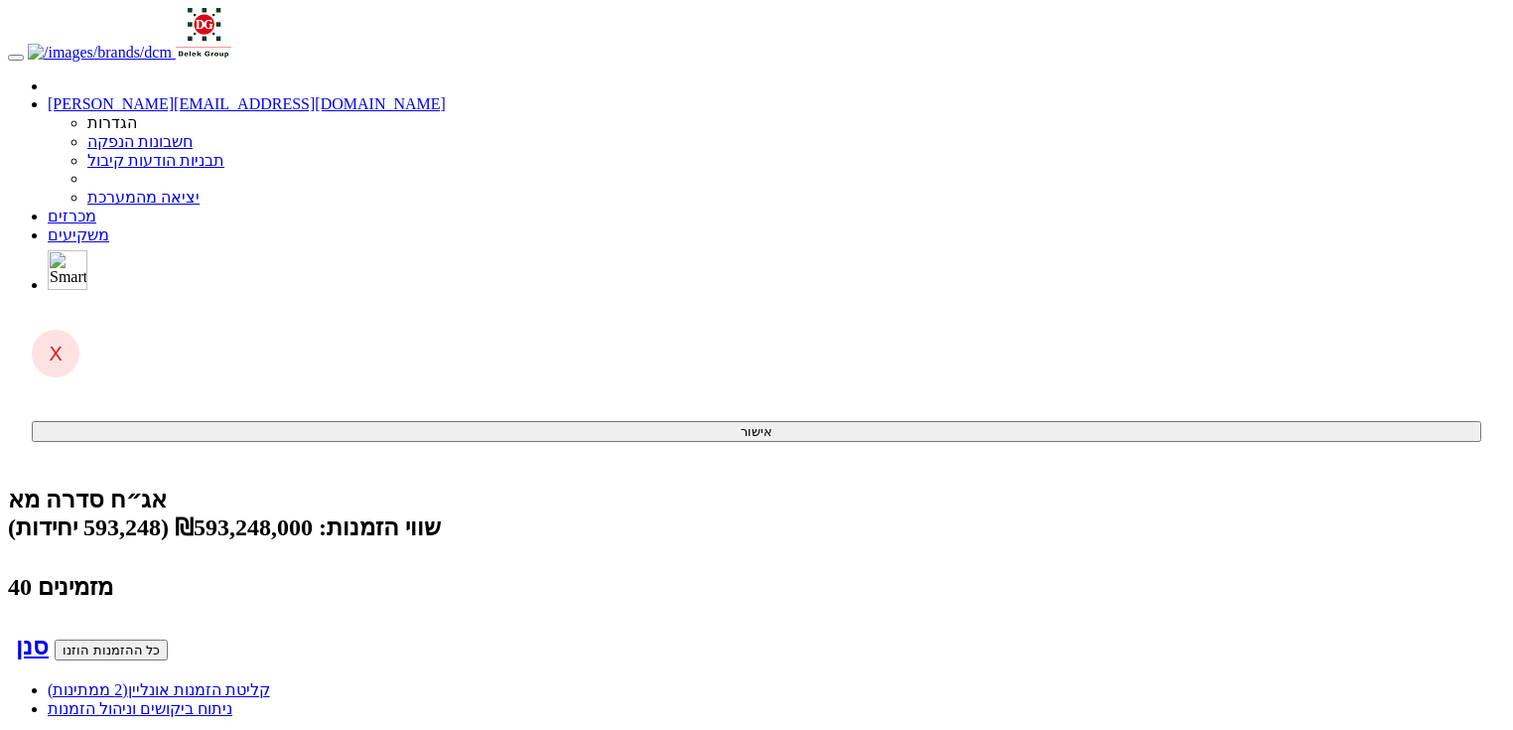
click at [270, 681] on link "קליטת הזמנות אונליין (2 ממתינות)" at bounding box center [159, 689] width 222 height 17
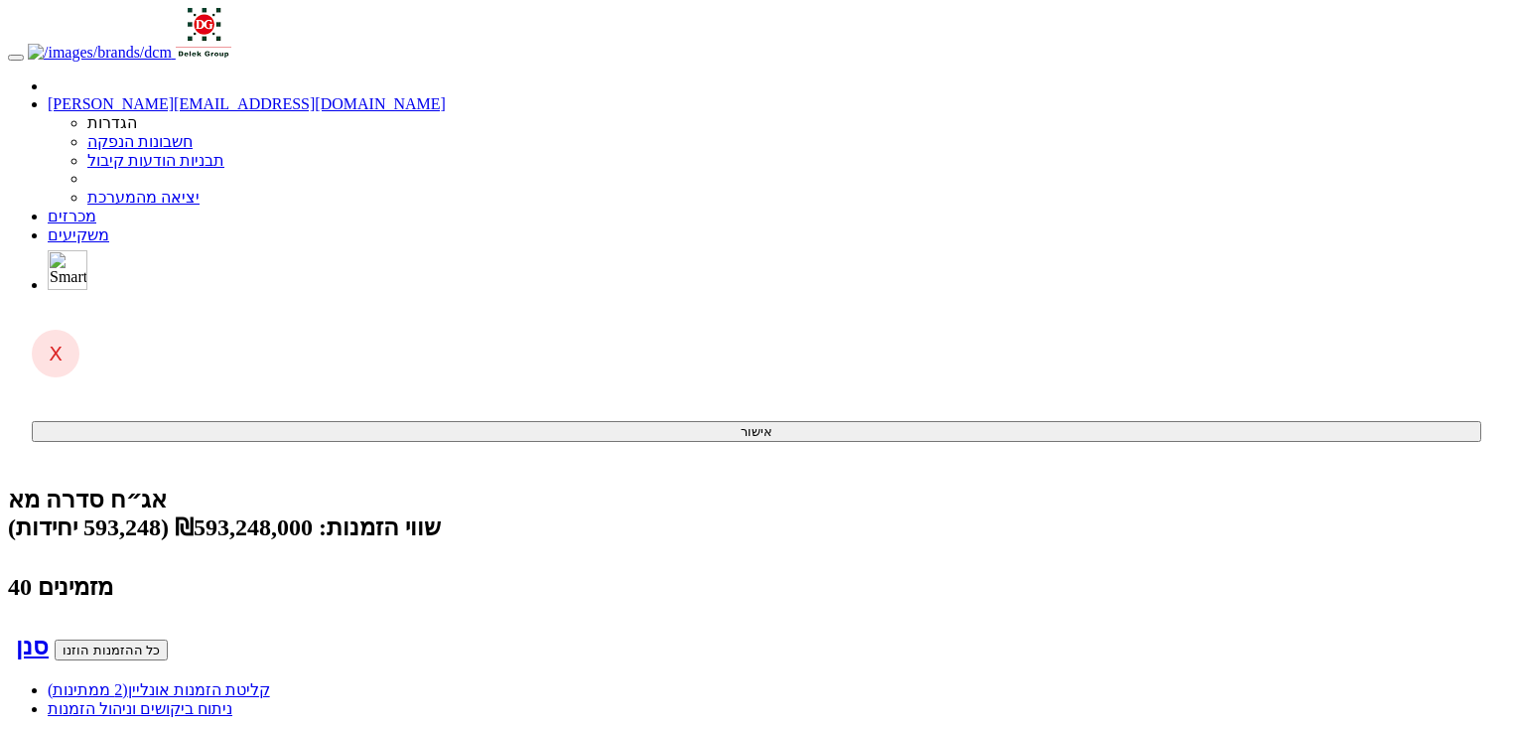
click at [128, 681] on span "(2 ממתינות)" at bounding box center [88, 689] width 80 height 17
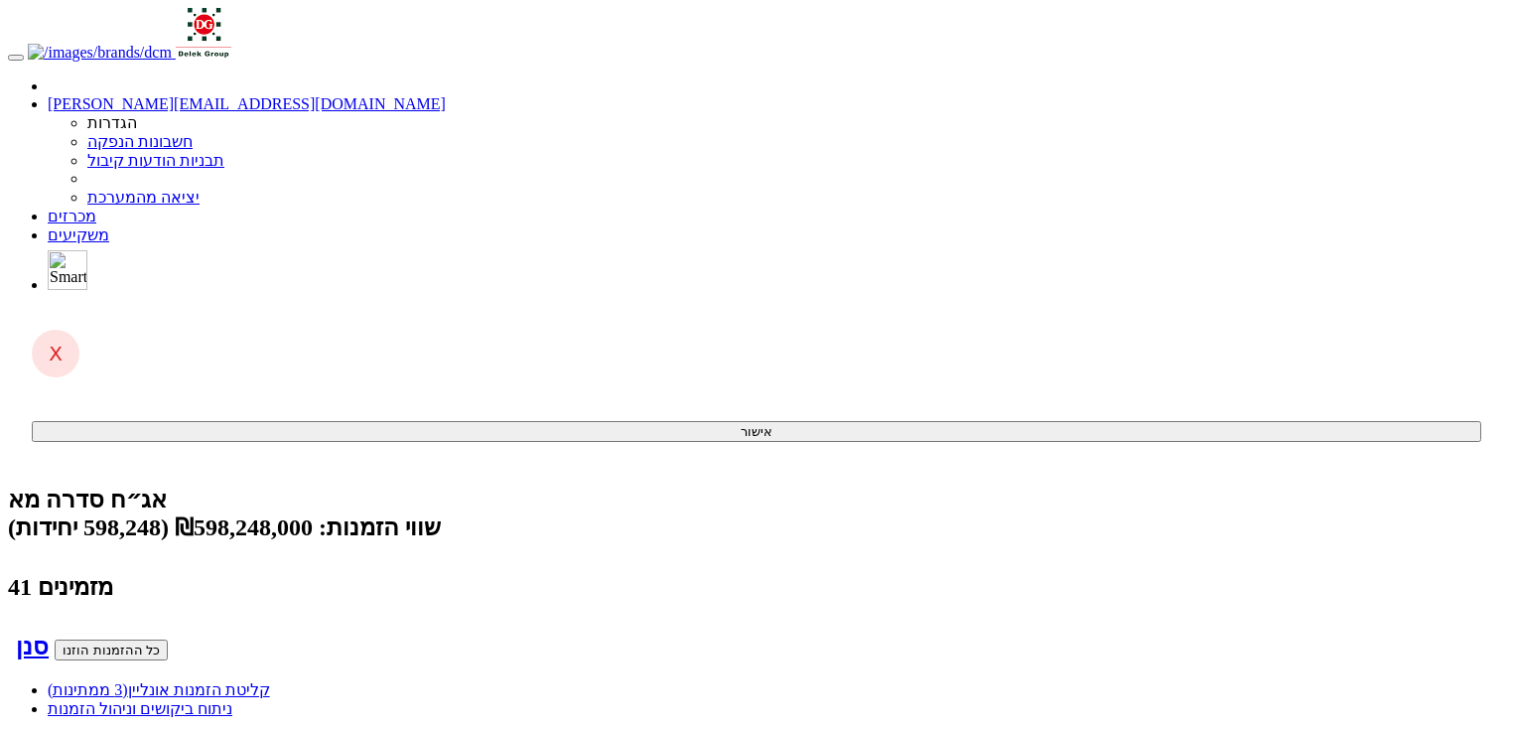
click at [270, 681] on link "קליטת הזמנות אונליין (3 ממתינות)" at bounding box center [159, 689] width 222 height 17
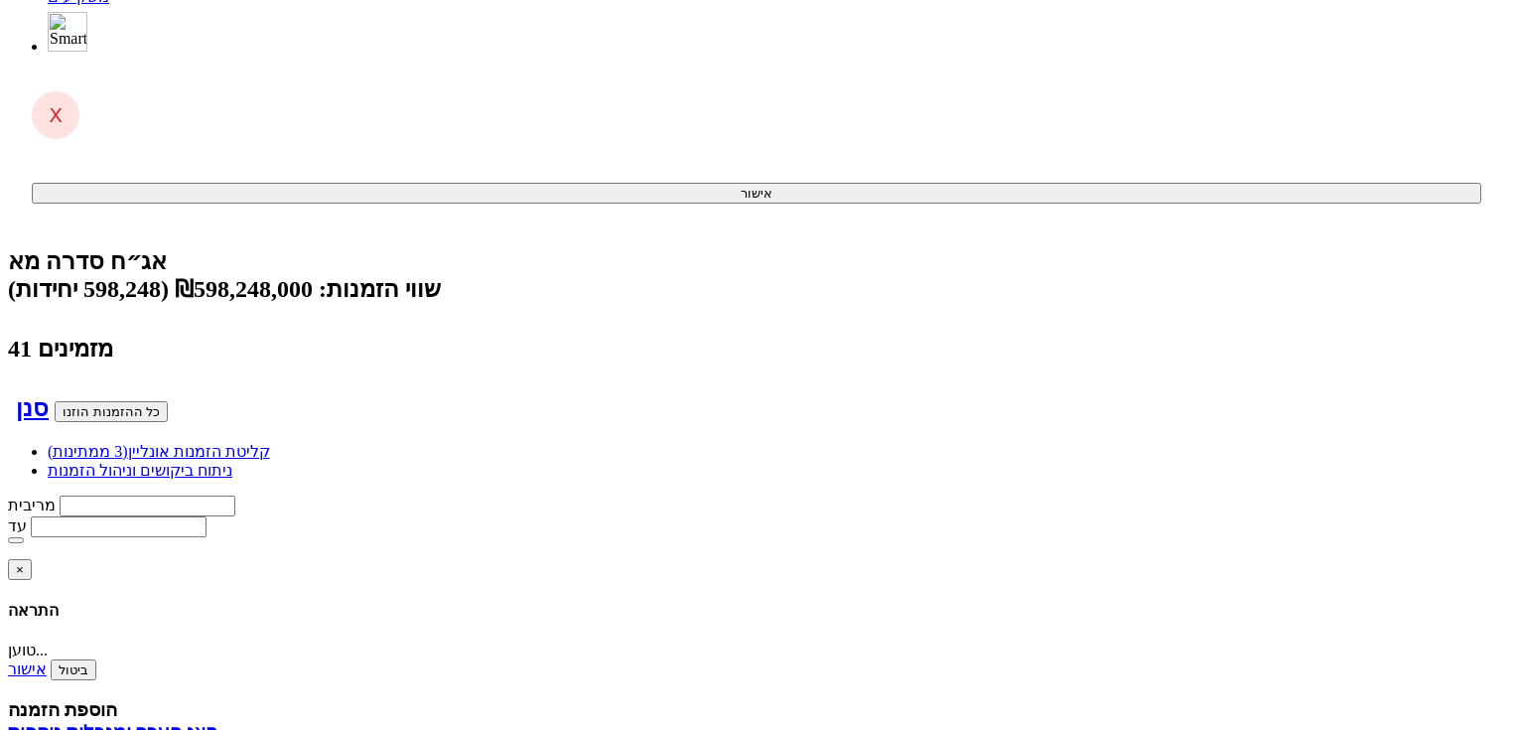
scroll to position [238, 0]
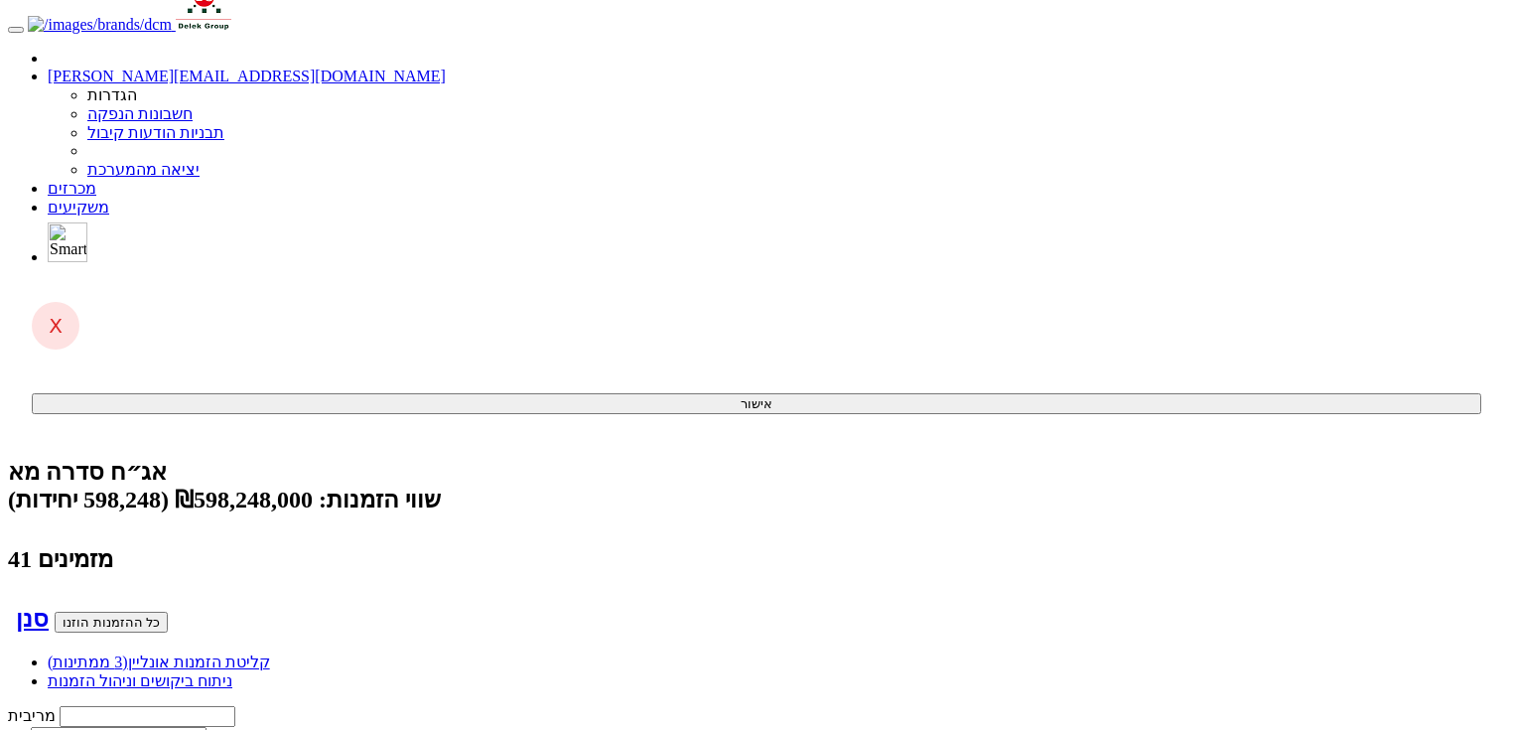
scroll to position [0, 0]
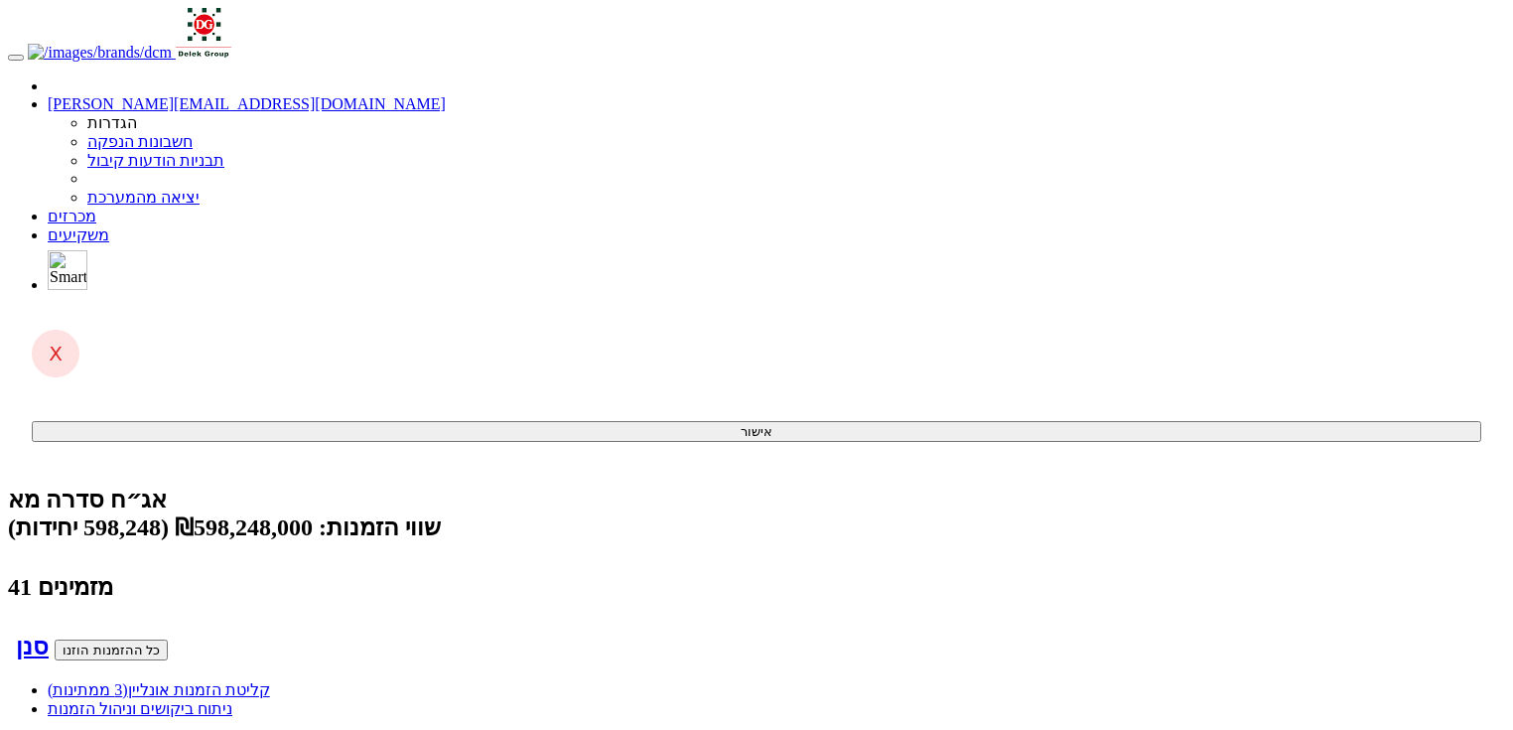
click at [1202, 486] on h2 "אג״ח סדרה מא שווי הזמנות: ₪598,248,000 (598,248 יחידות) 41 מזמינים" at bounding box center [756, 543] width 1497 height 115
click at [128, 681] on span "(3 ממתינות)" at bounding box center [88, 689] width 80 height 17
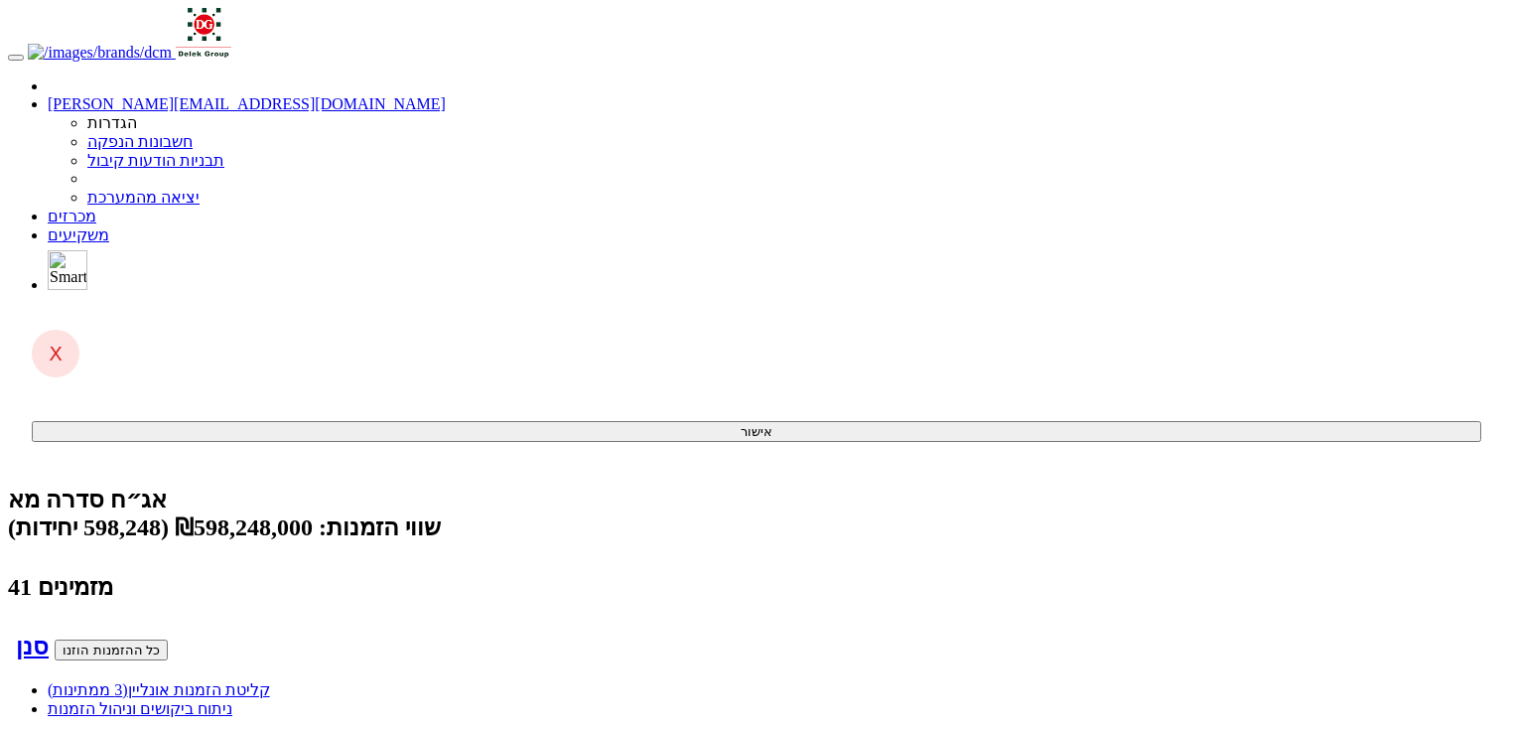
click at [270, 681] on link "קליטת הזמנות אונליין (3 ממתינות)" at bounding box center [159, 689] width 222 height 17
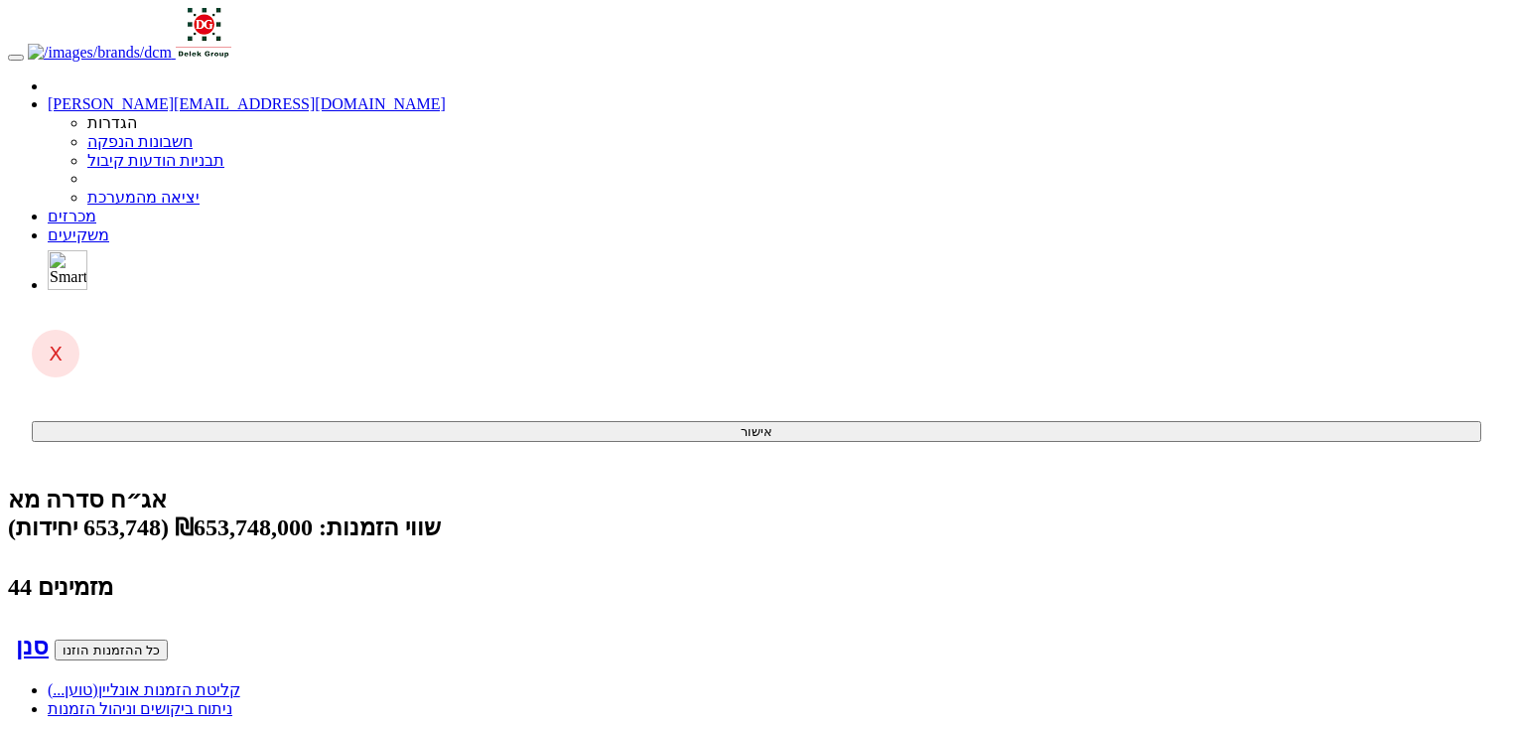
click at [240, 681] on link "קליטת הזמנות אונליין (טוען...)" at bounding box center [144, 689] width 193 height 17
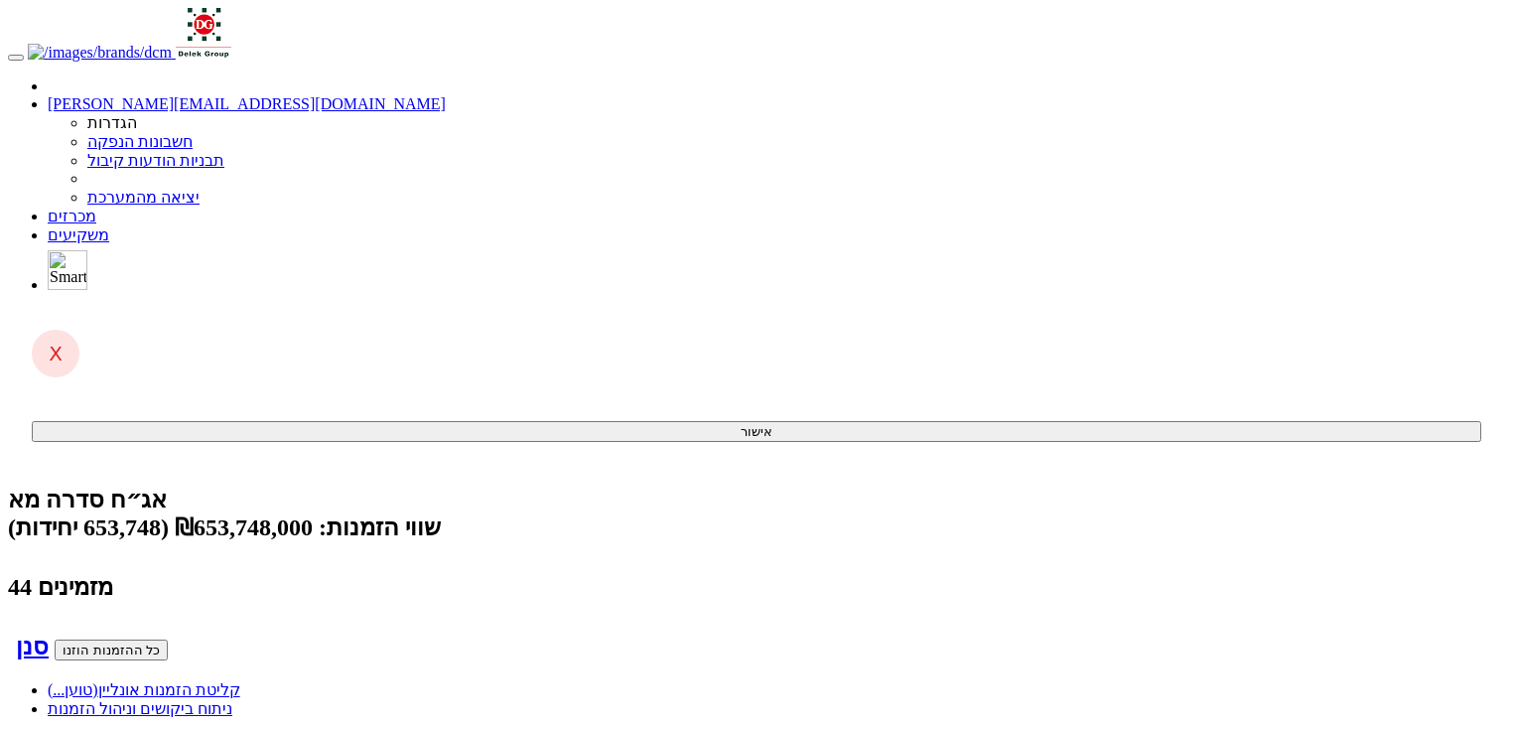
scroll to position [0, -1654]
click at [128, 681] on span "(2 ממתינות)" at bounding box center [88, 689] width 80 height 17
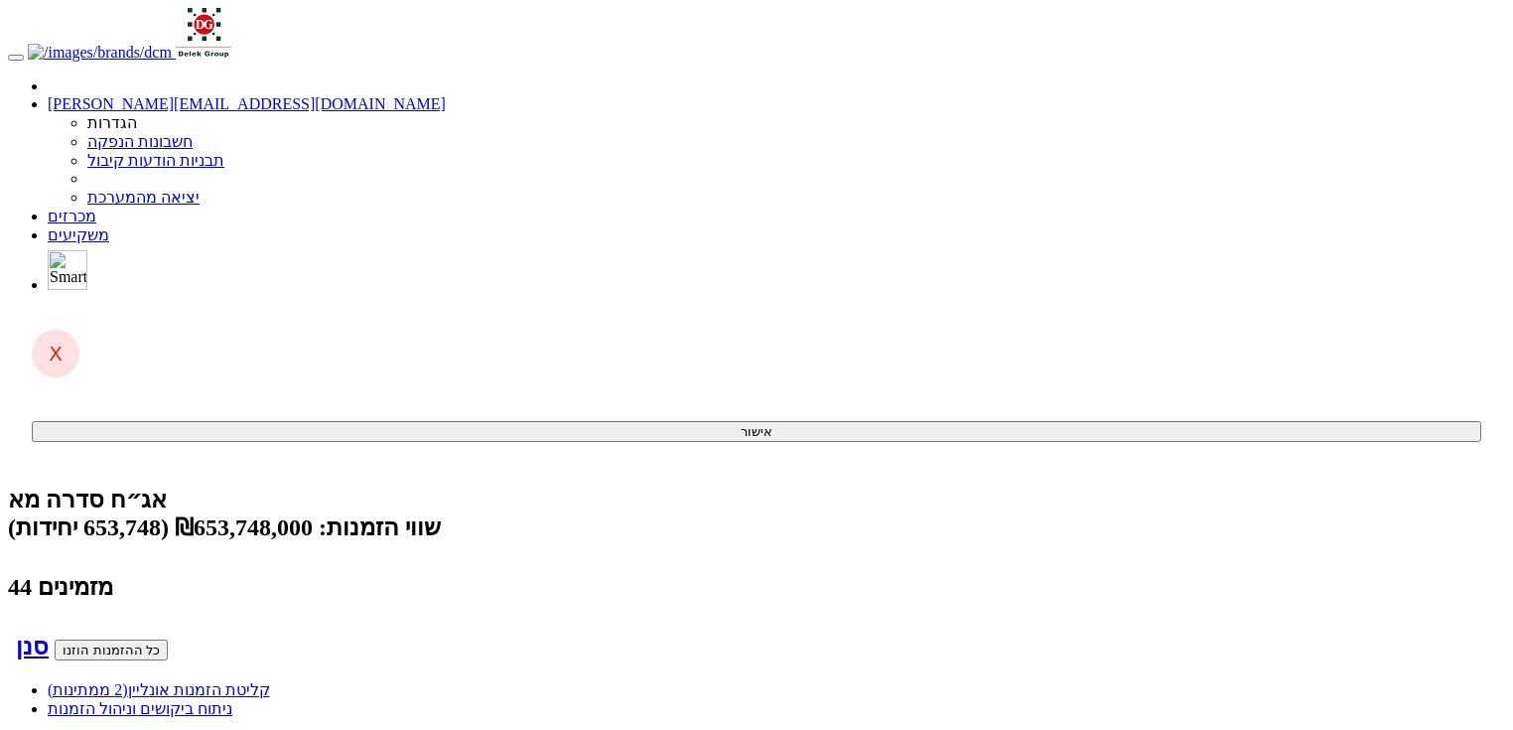
click at [270, 681] on link "קליטת הזמנות אונליין (2 ממתינות)" at bounding box center [159, 689] width 222 height 17
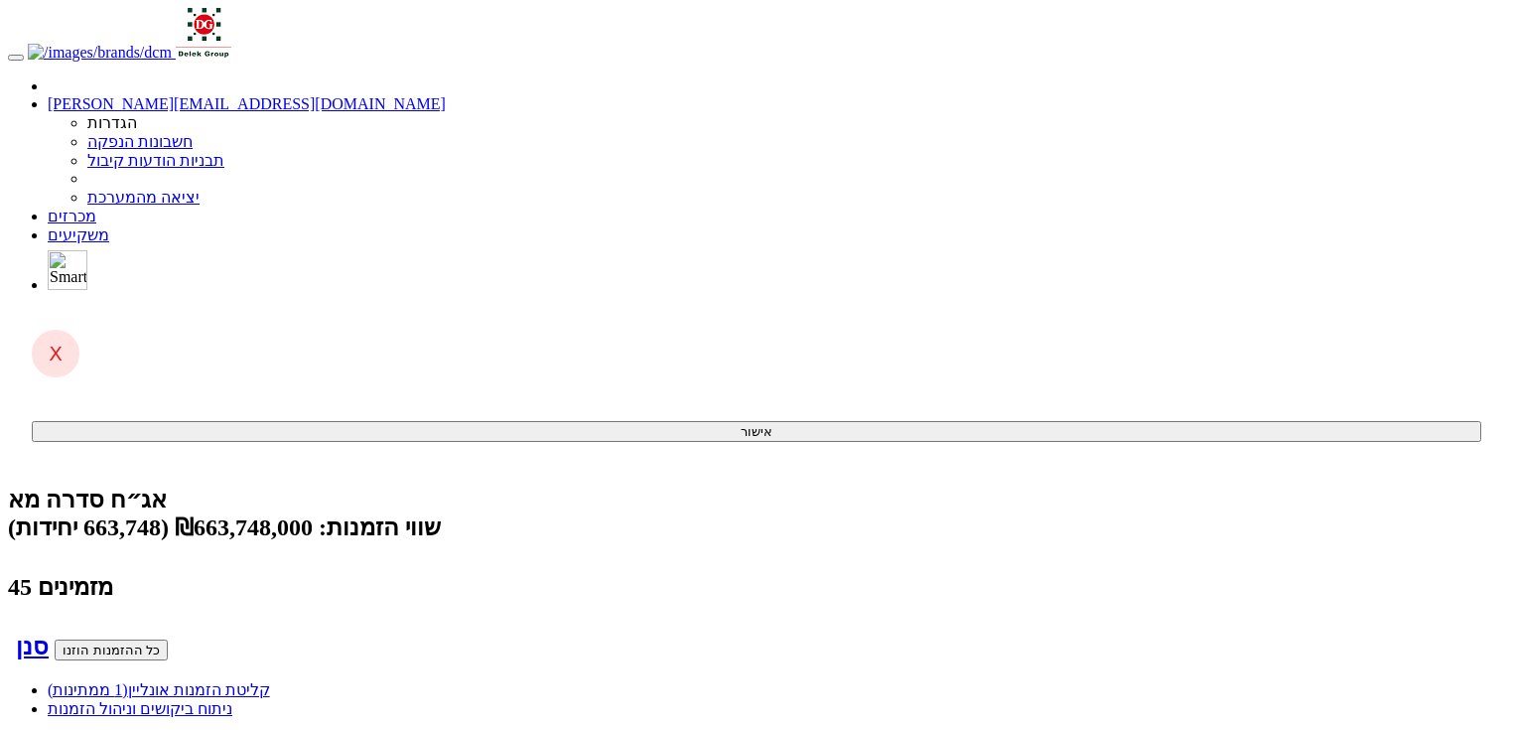
click at [128, 681] on span "(1 ממתינות)" at bounding box center [88, 689] width 80 height 17
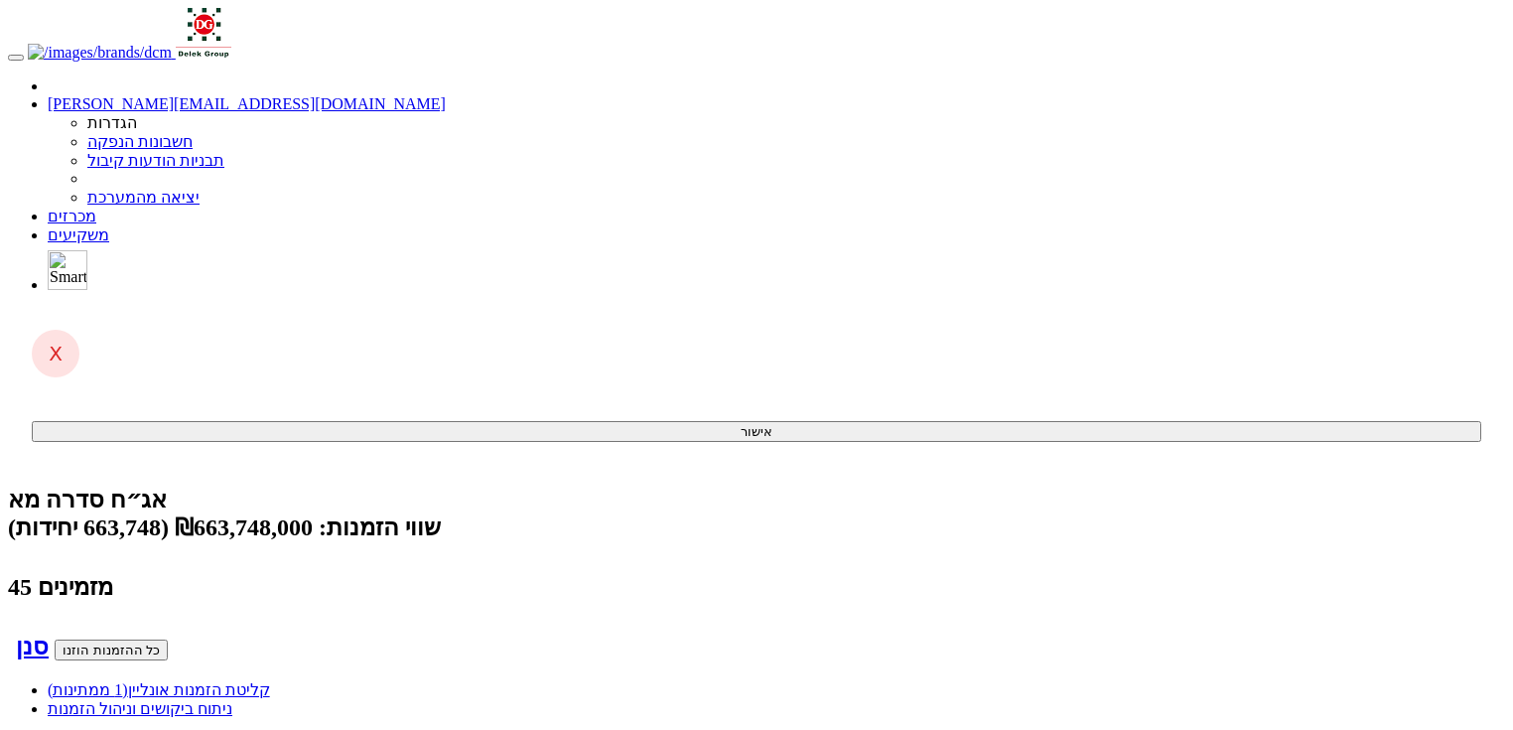
click at [128, 681] on span "(1 ממתינות)" at bounding box center [88, 689] width 80 height 17
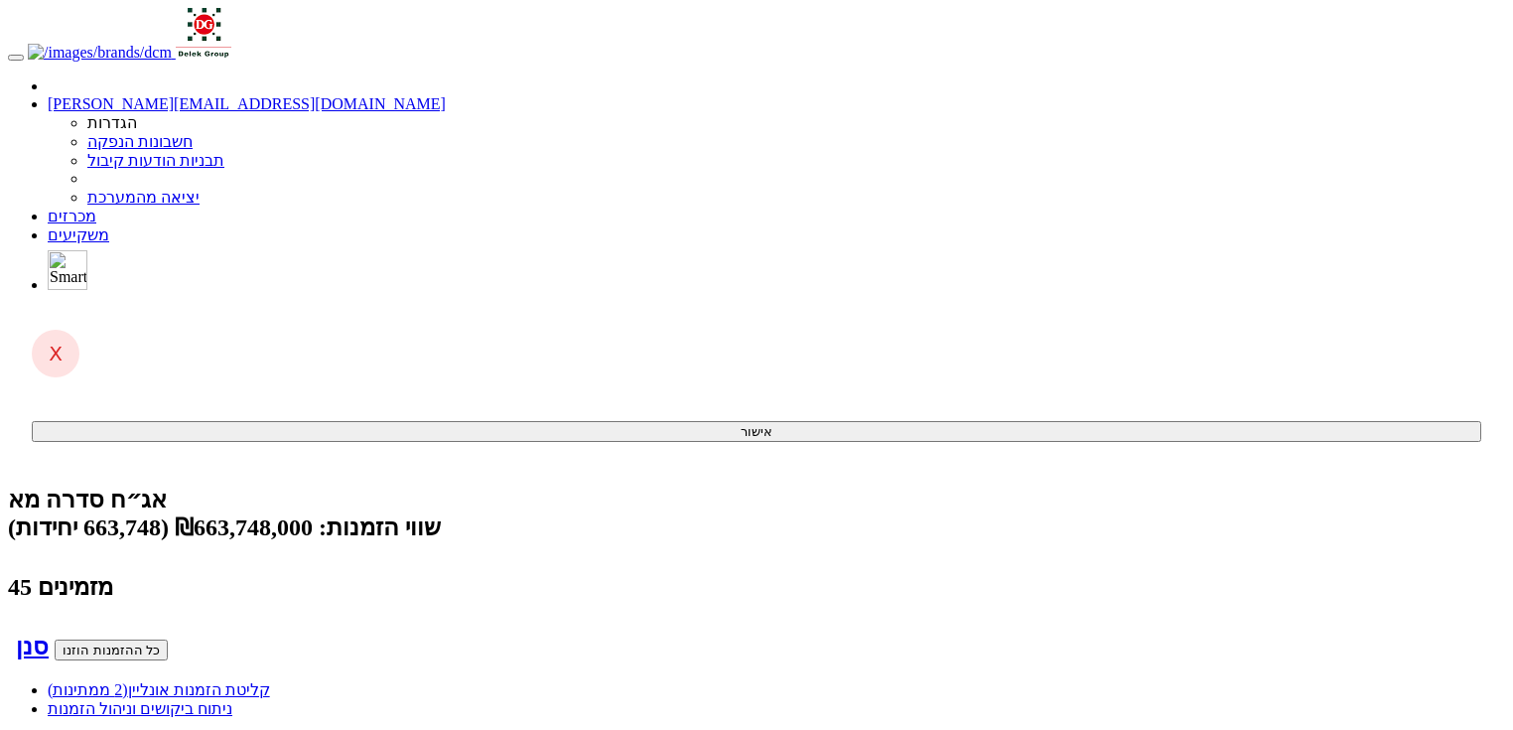
click at [270, 681] on link "קליטת הזמנות אונליין (2 ממתינות)" at bounding box center [159, 689] width 222 height 17
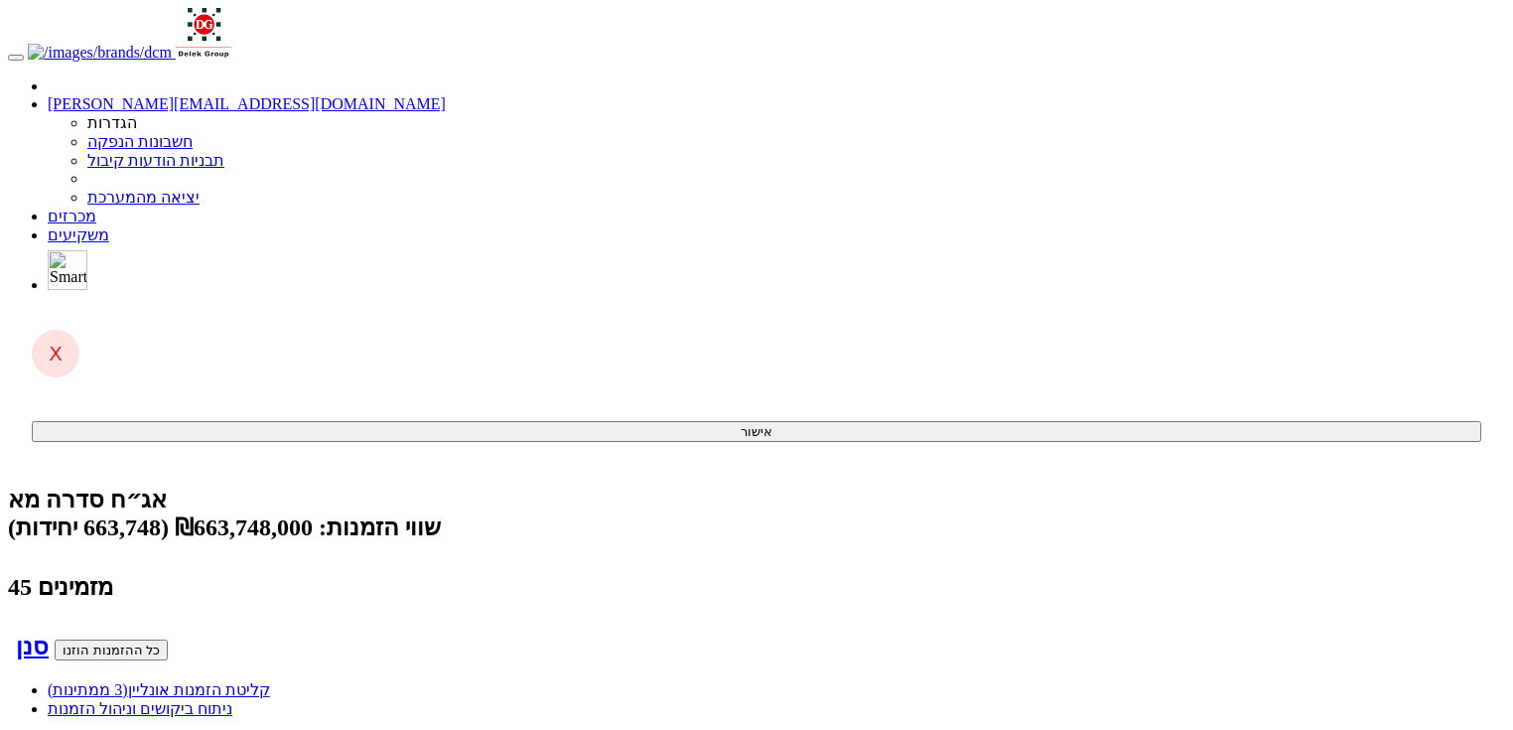
click at [270, 681] on link "קליטת הזמנות אונליין (3 ממתינות)" at bounding box center [159, 689] width 222 height 17
click at [270, 681] on link "קליטת הזמנות אונליין (5 ממתינות)" at bounding box center [159, 689] width 222 height 17
click at [128, 681] on span "(5 ממתינות)" at bounding box center [88, 689] width 80 height 17
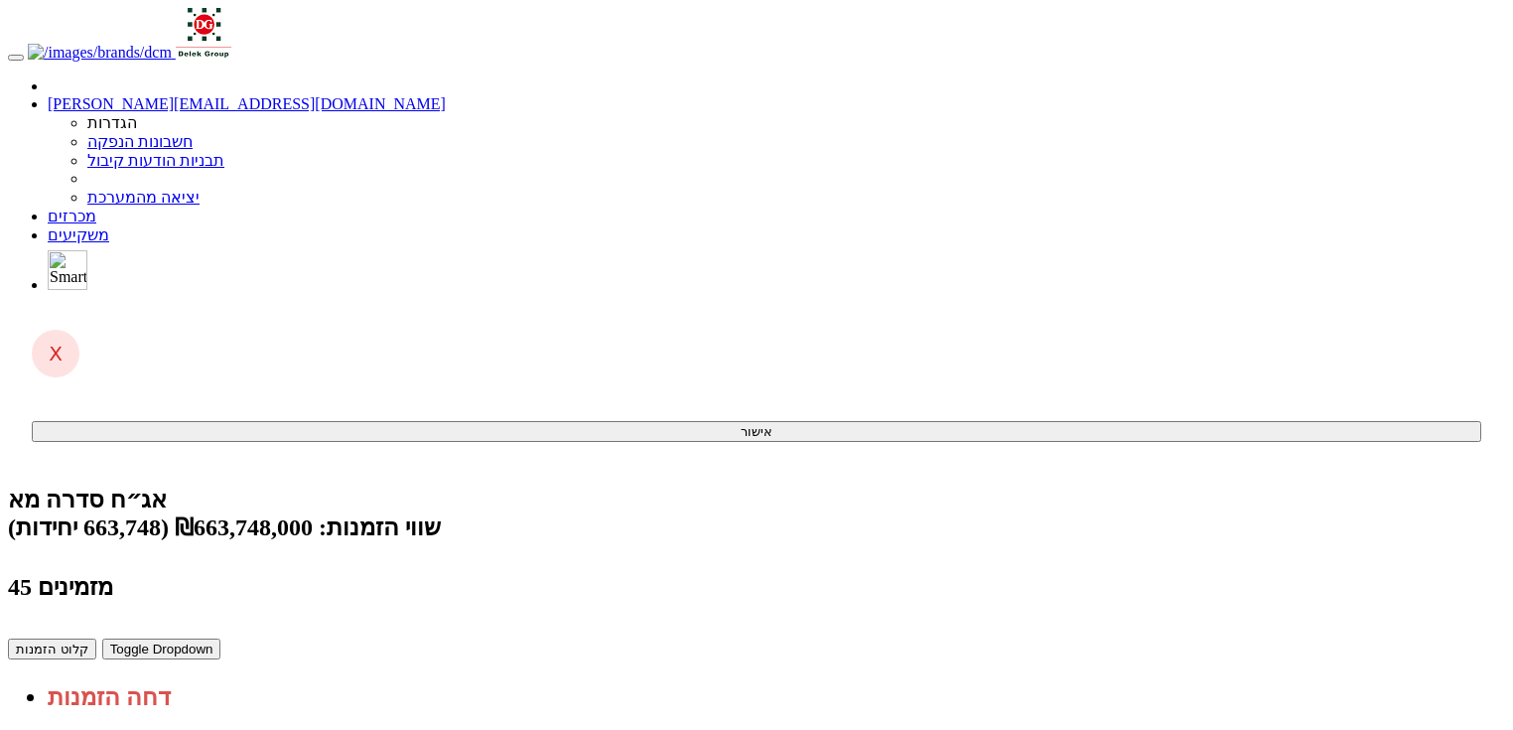
click at [270, 681] on link "קליטת הזמנות אונליין (5 ממתינות)" at bounding box center [159, 689] width 222 height 17
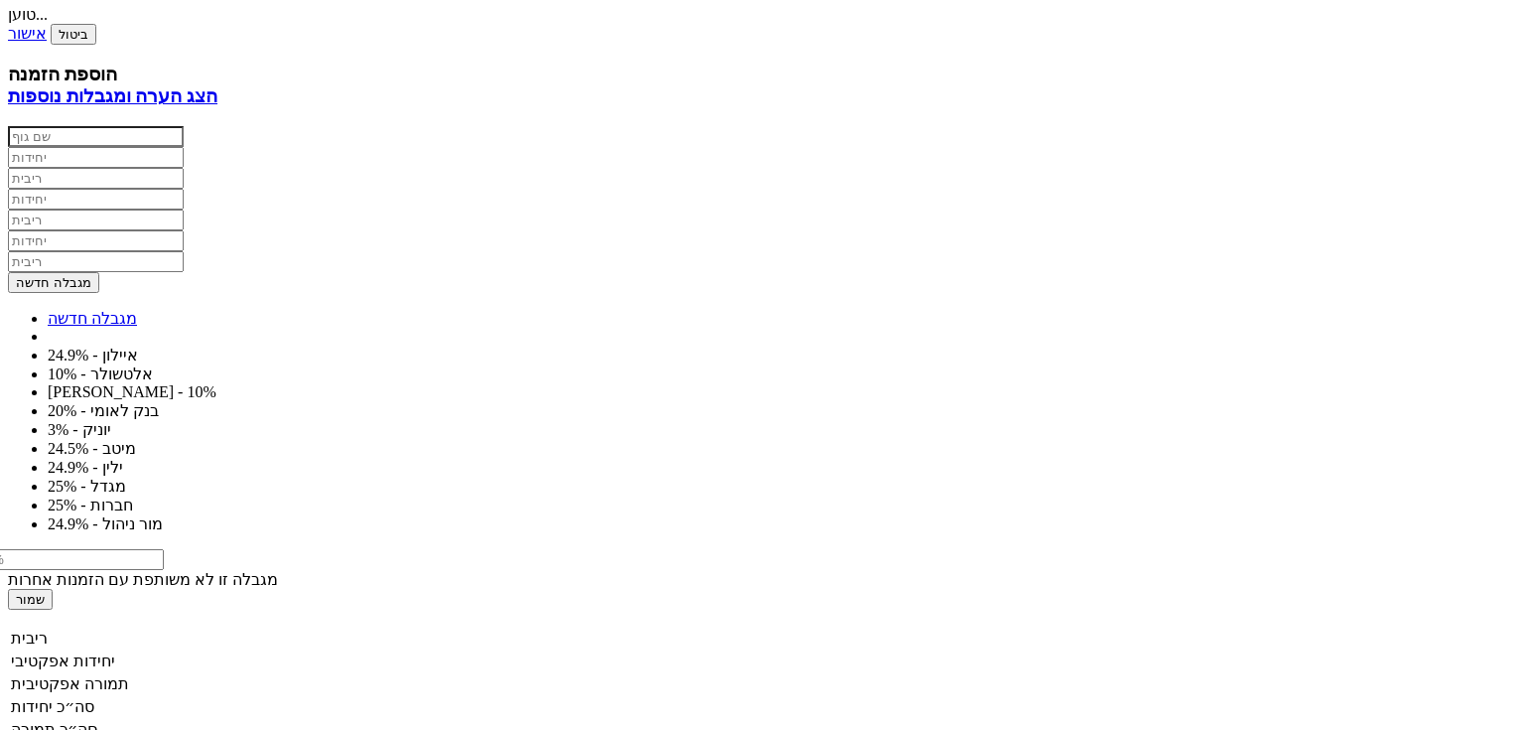
scroll to position [953, 0]
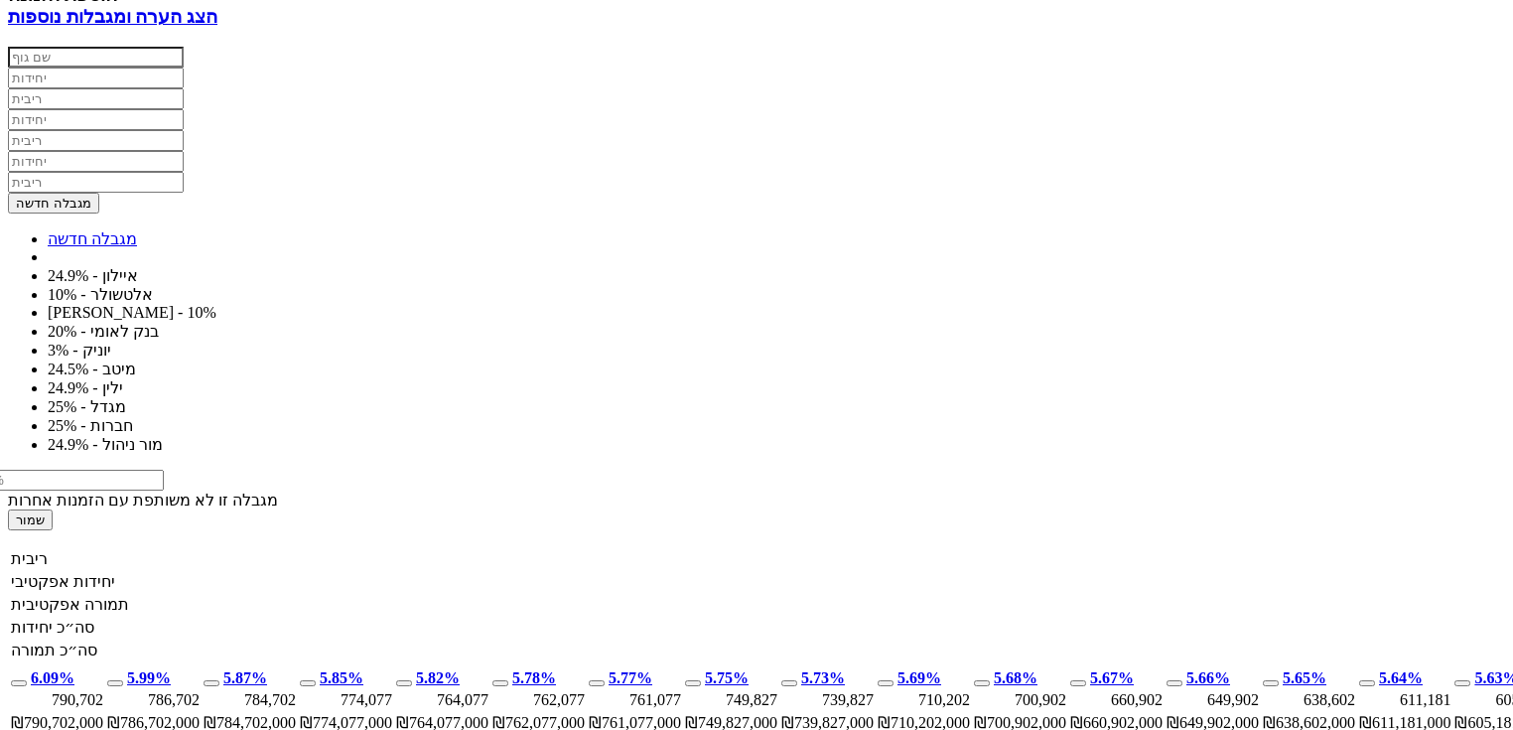
drag, startPoint x: 900, startPoint y: 320, endPoint x: 832, endPoint y: 314, distance: 67.8
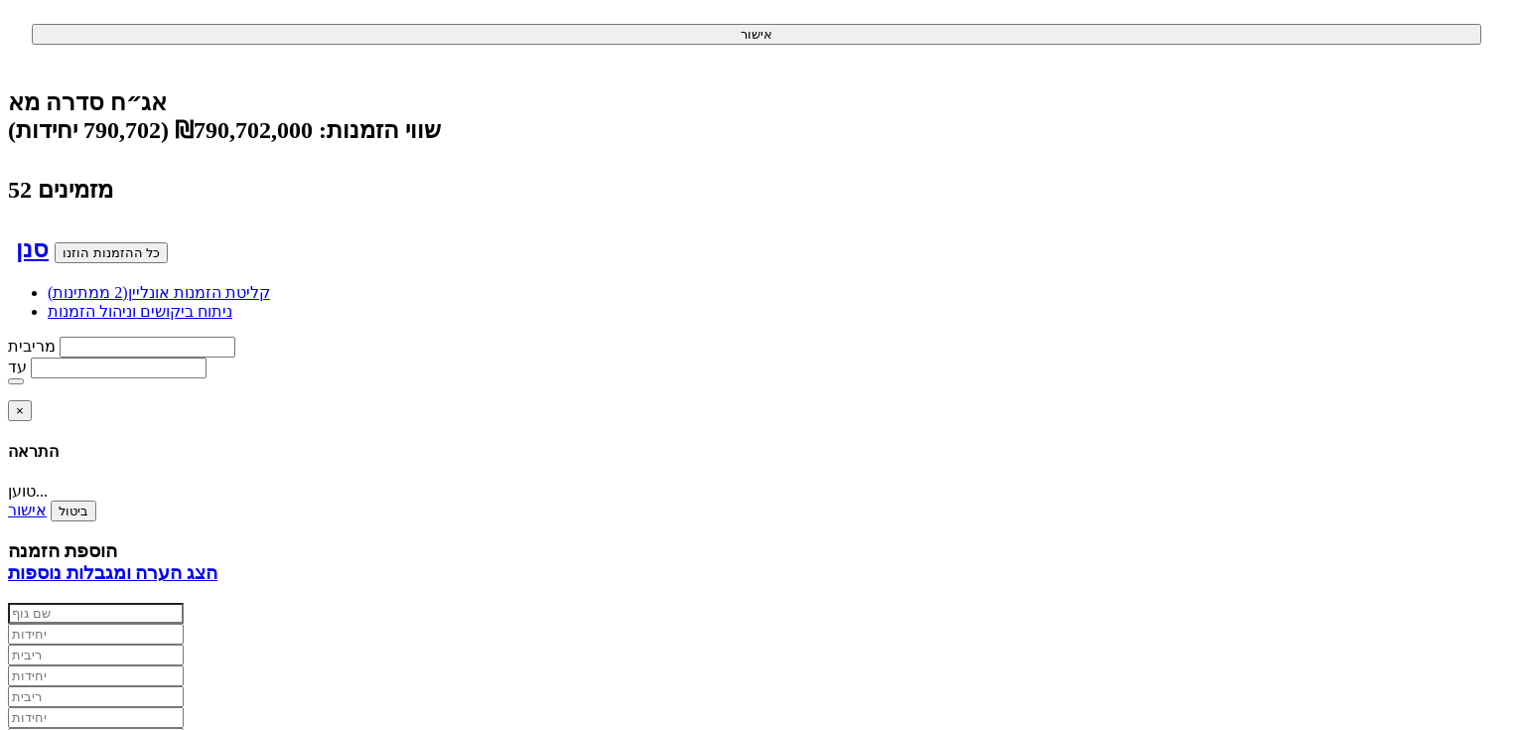
scroll to position [0, 0]
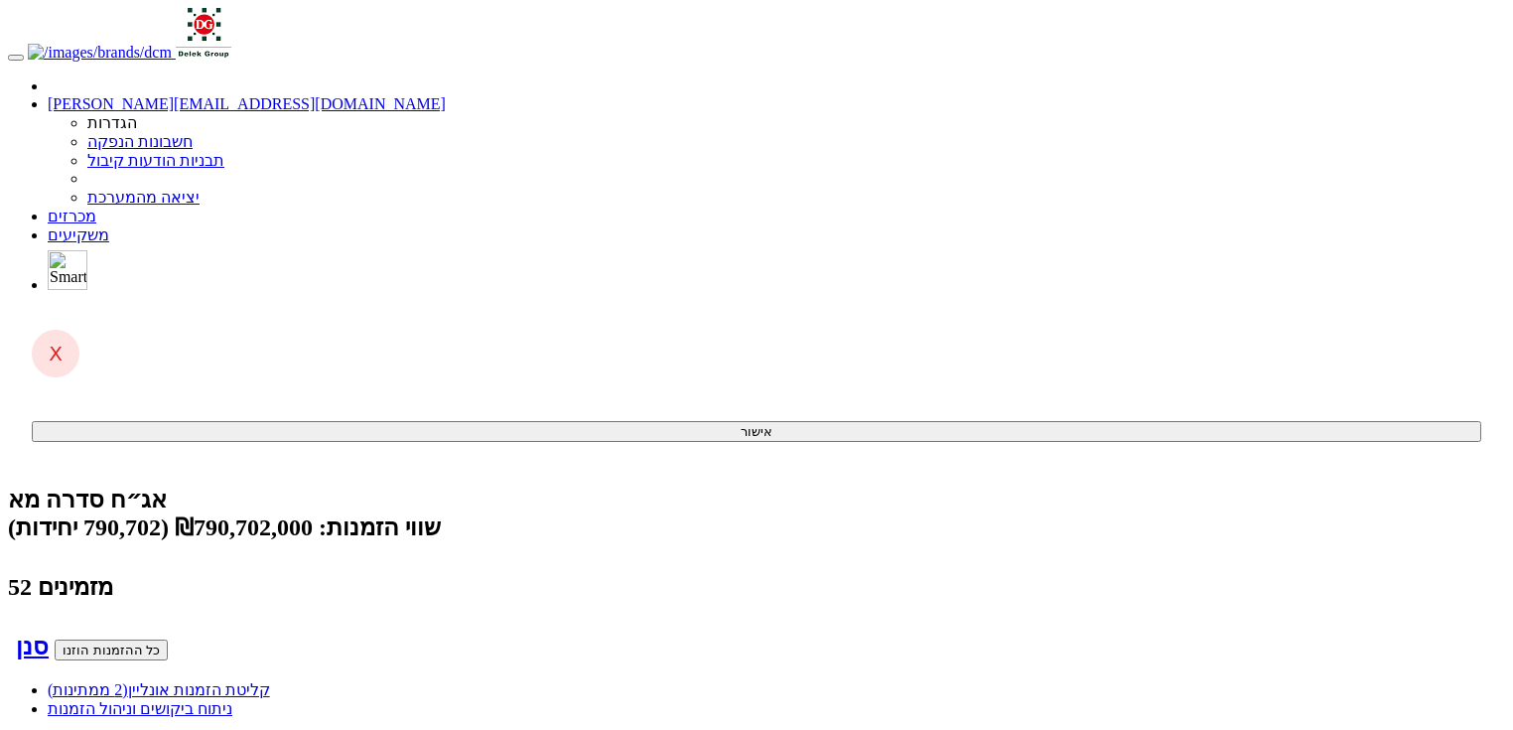
click at [270, 681] on link "קליטת הזמנות אונליין (2 ממתינות)" at bounding box center [159, 689] width 222 height 17
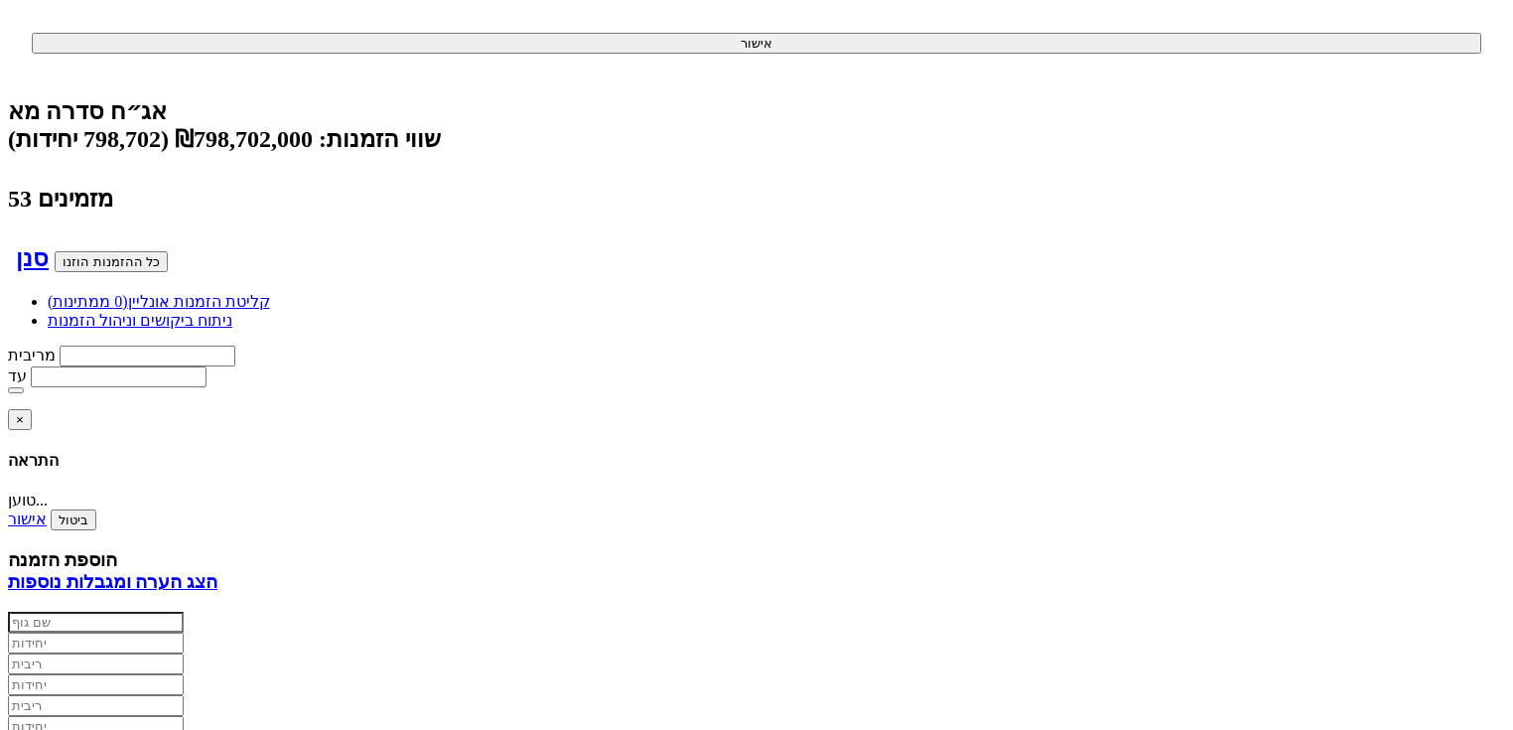
scroll to position [397, 0]
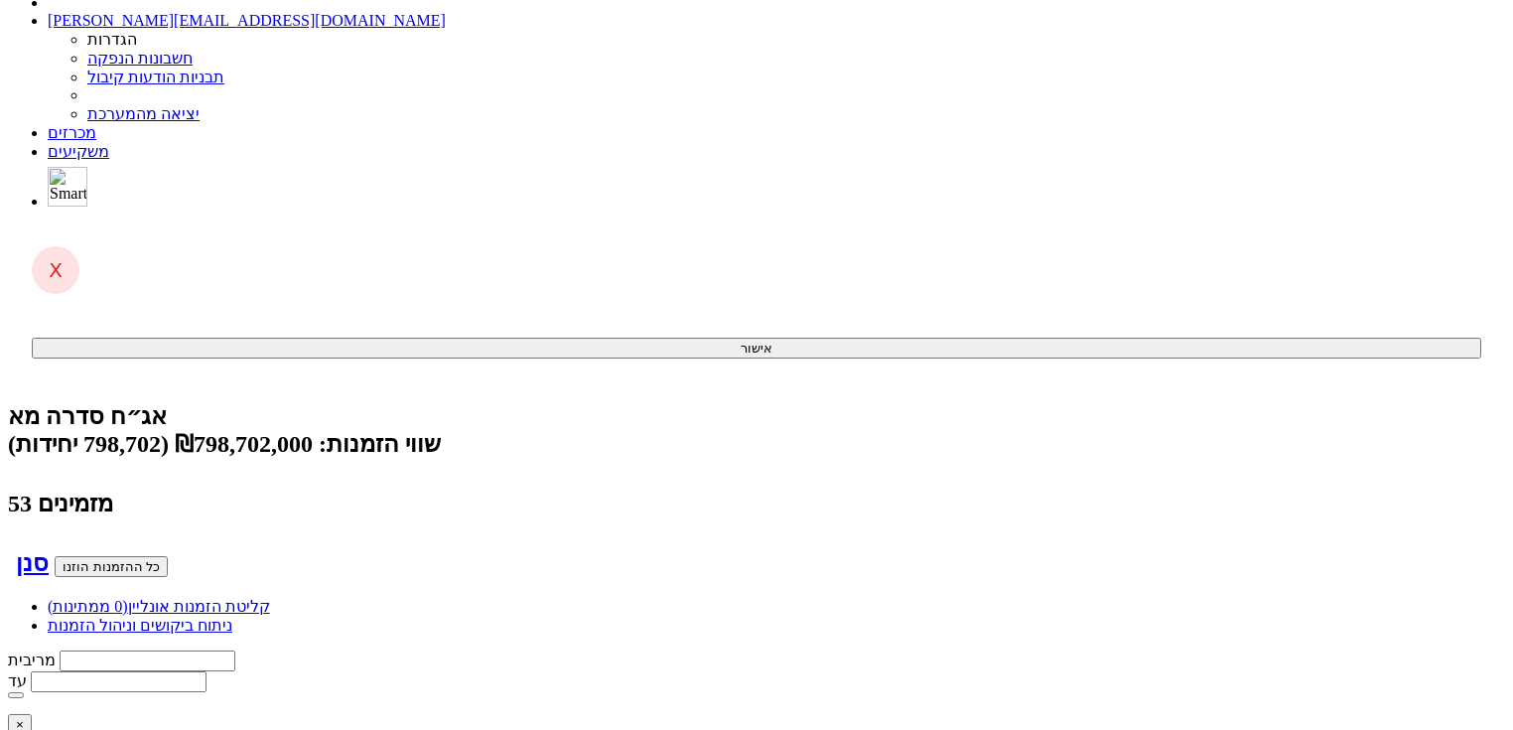
scroll to position [0, 0]
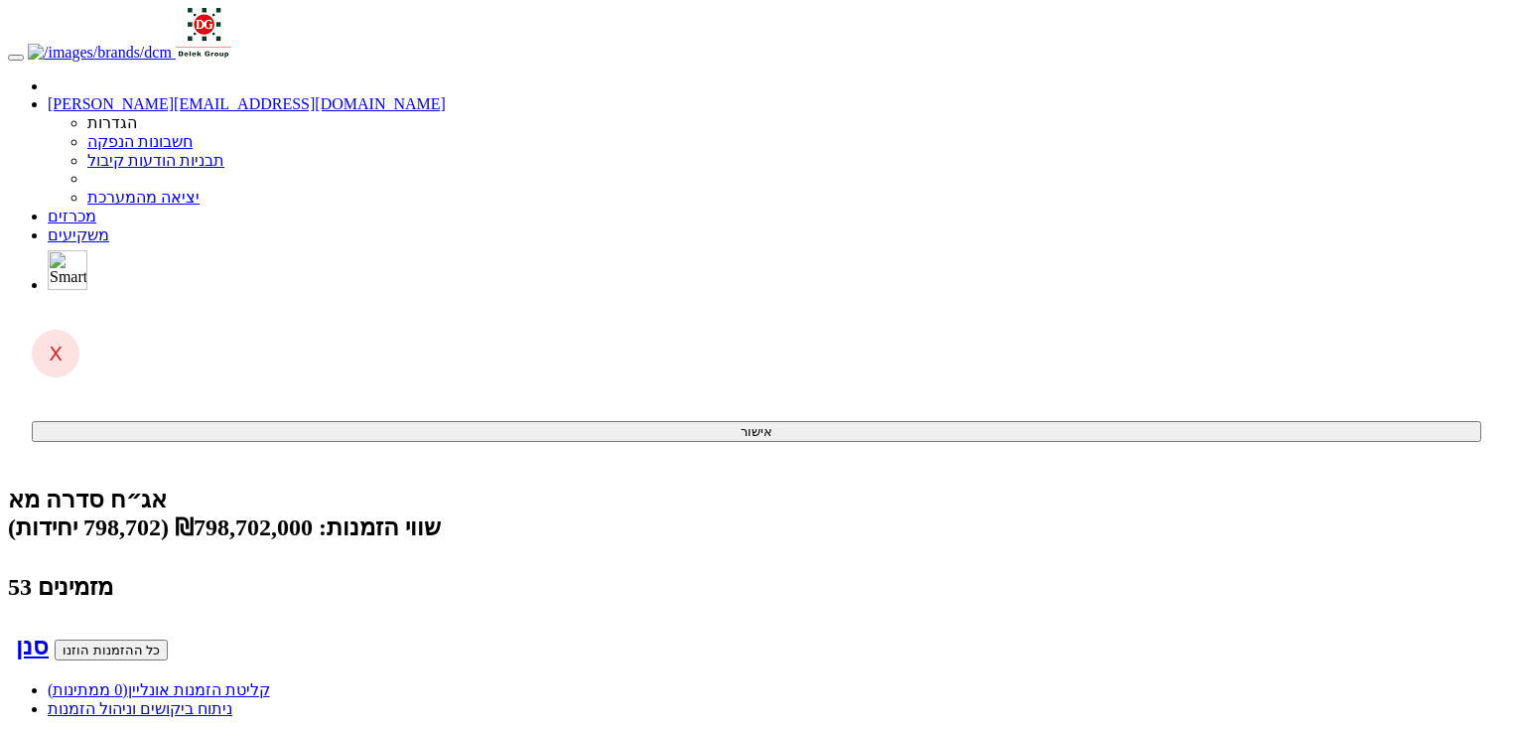
click at [128, 681] on span "(0 ממתינות)" at bounding box center [88, 689] width 80 height 17
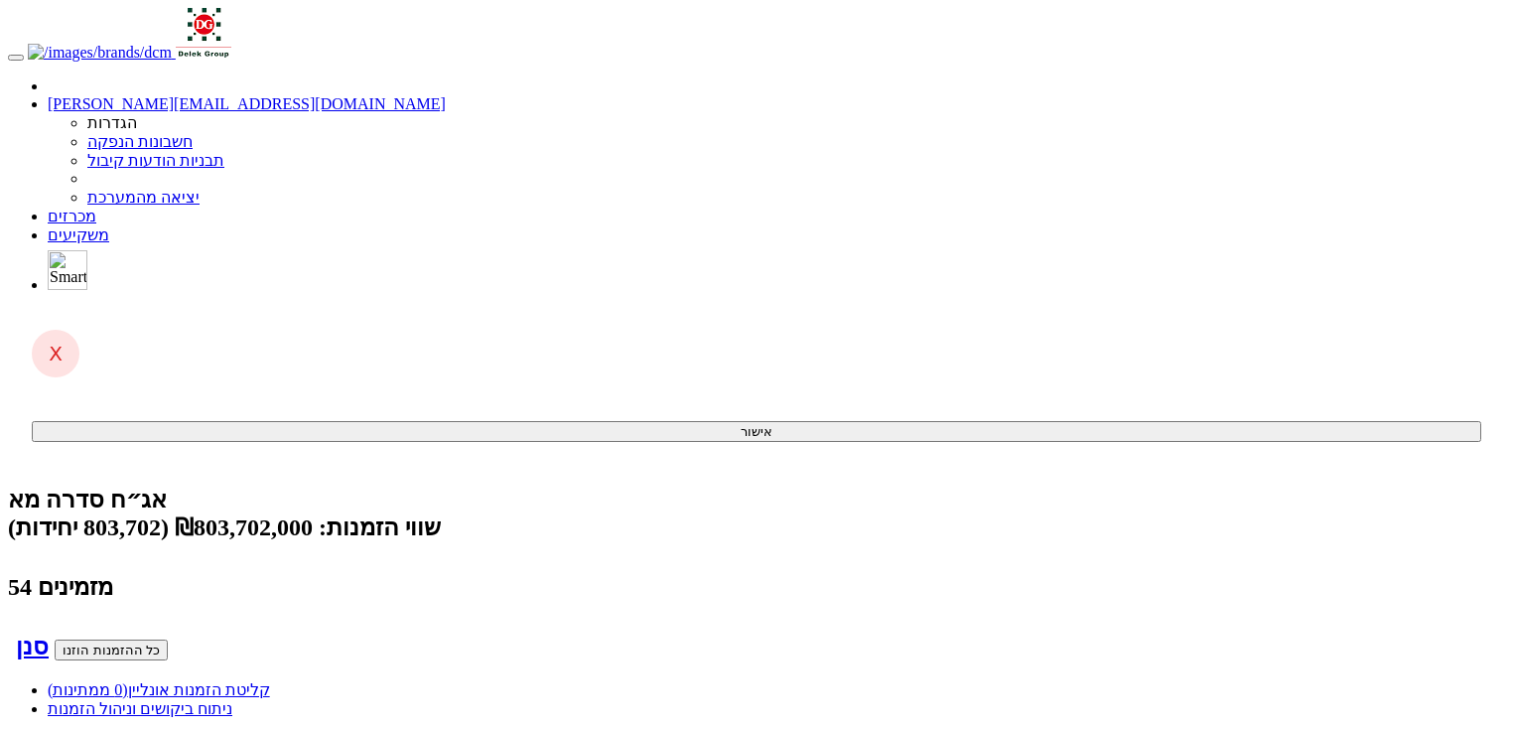
click at [270, 681] on link "קליטת הזמנות אונליין (0 ממתינות)" at bounding box center [159, 689] width 222 height 17
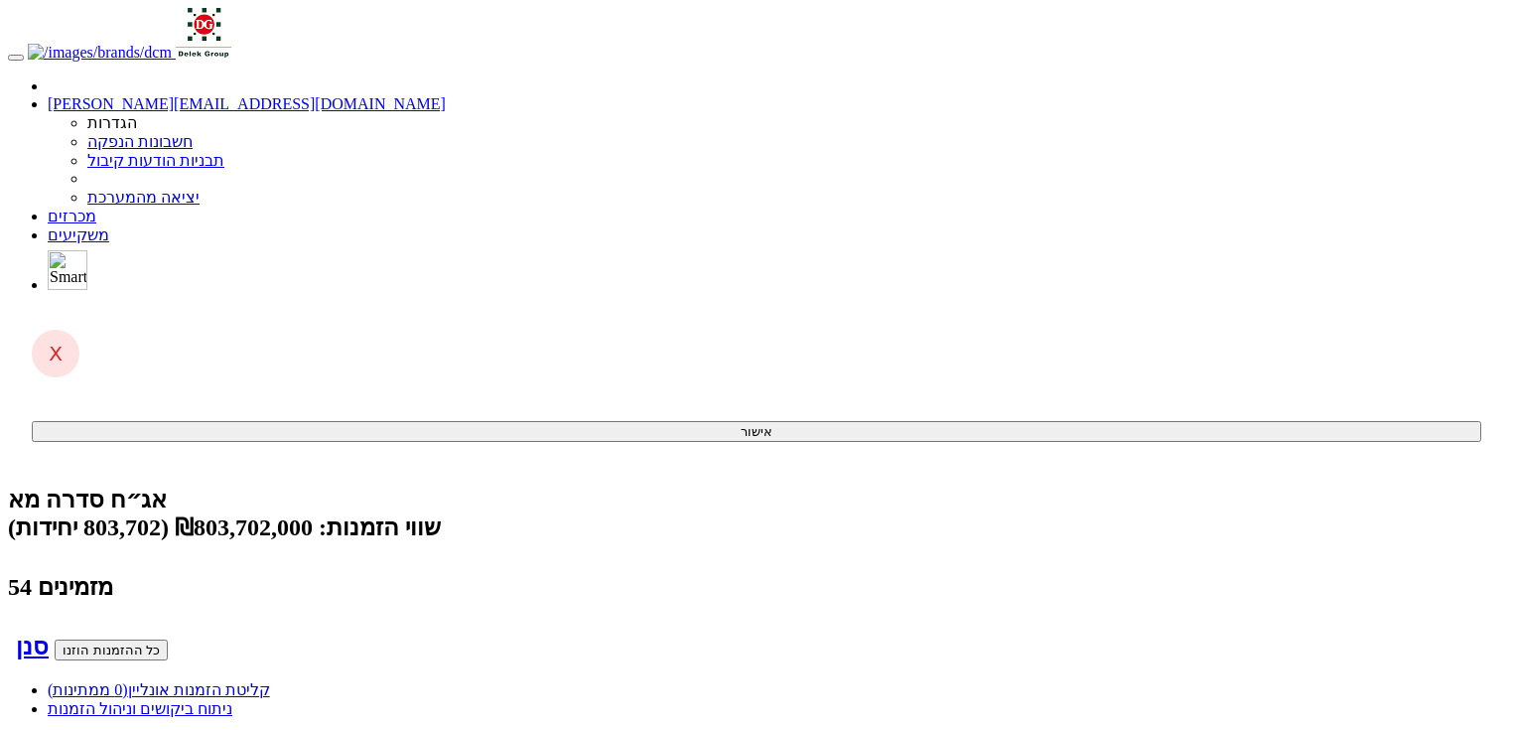
click at [128, 681] on span "(0 ממתינות)" at bounding box center [88, 689] width 80 height 17
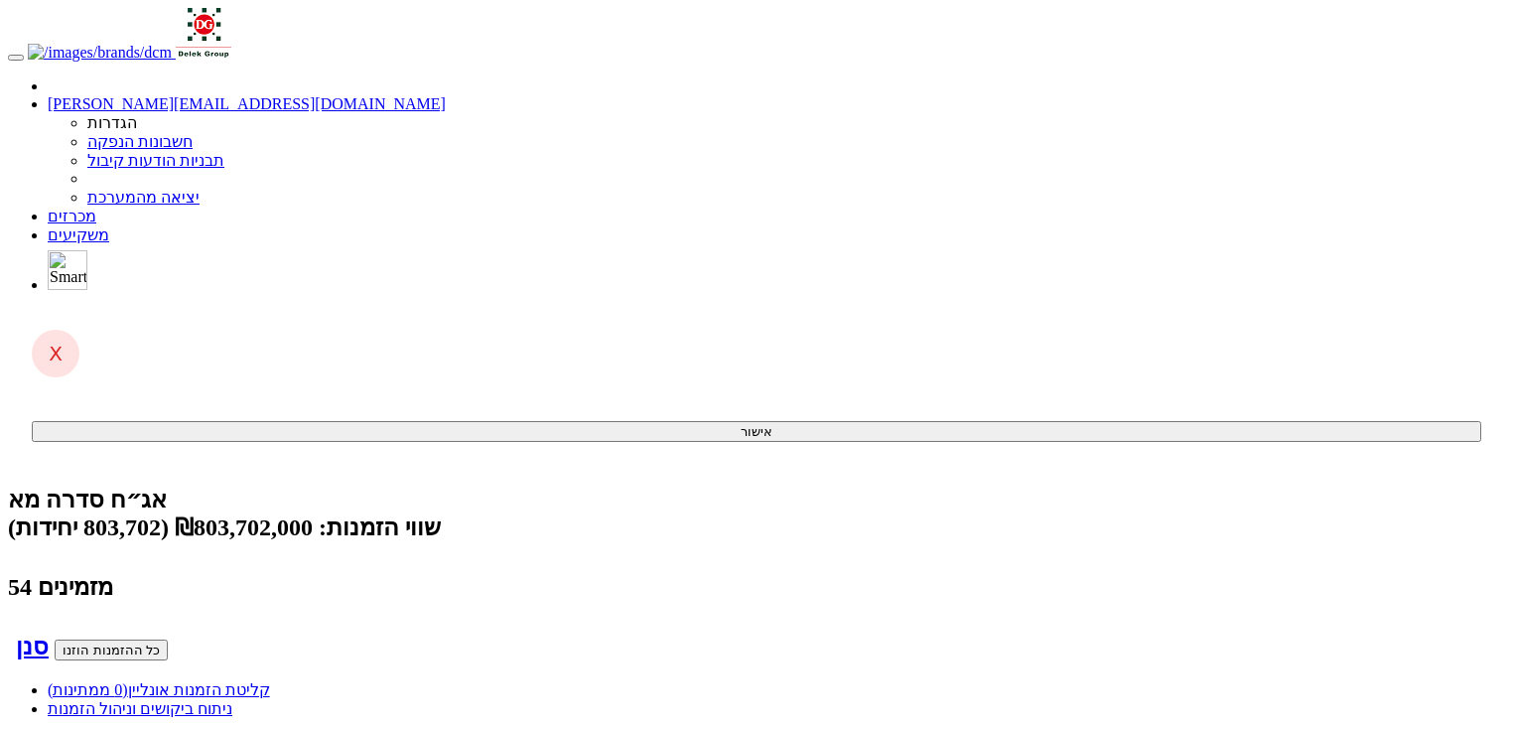
click at [128, 681] on span "(0 ממתינות)" at bounding box center [88, 689] width 80 height 17
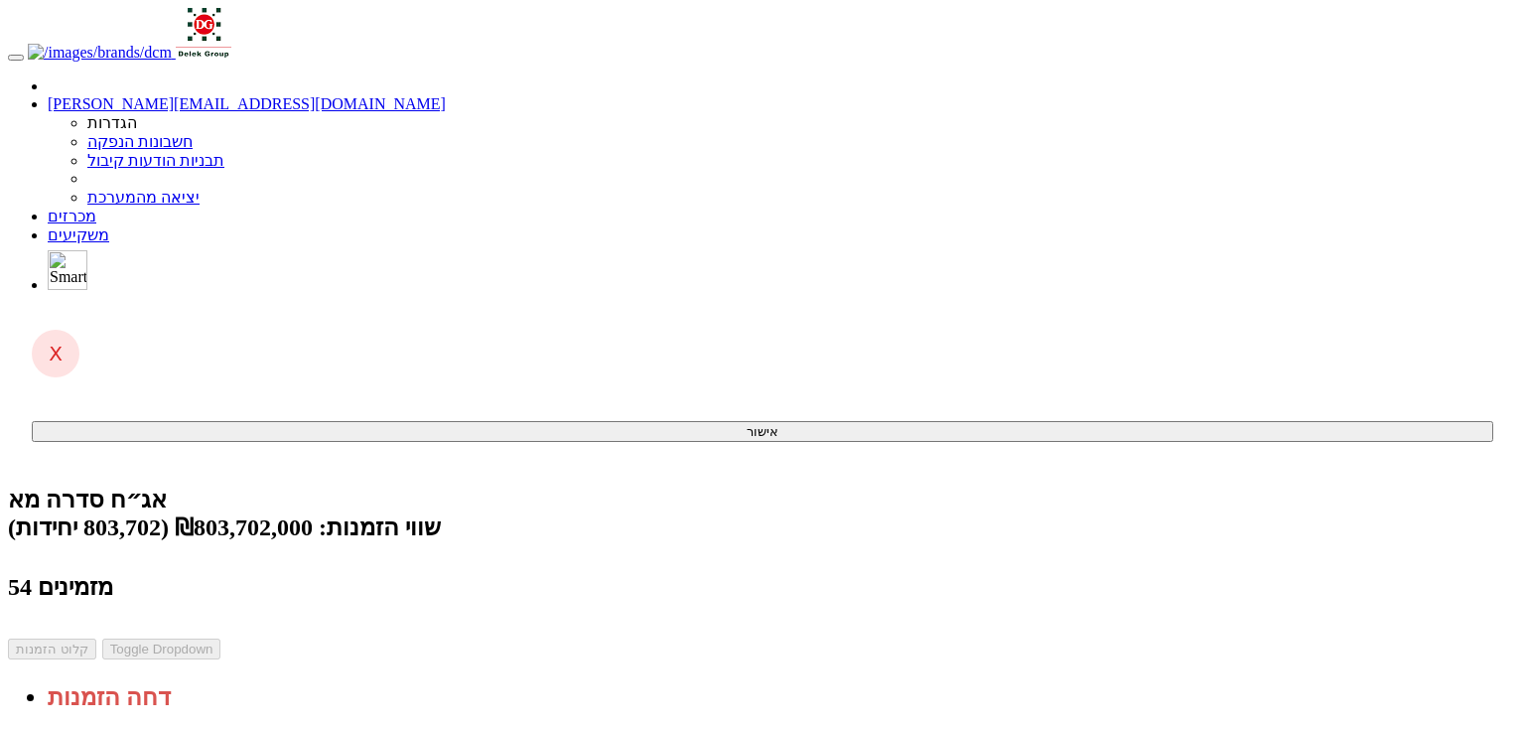
click at [1109, 486] on div "אג״ח סדרה מא שווי הזמנות: ₪803,702,000 (803,702 יחידות) 54 מזמינים קלוט הזמנות …" at bounding box center [762, 598] width 1509 height 225
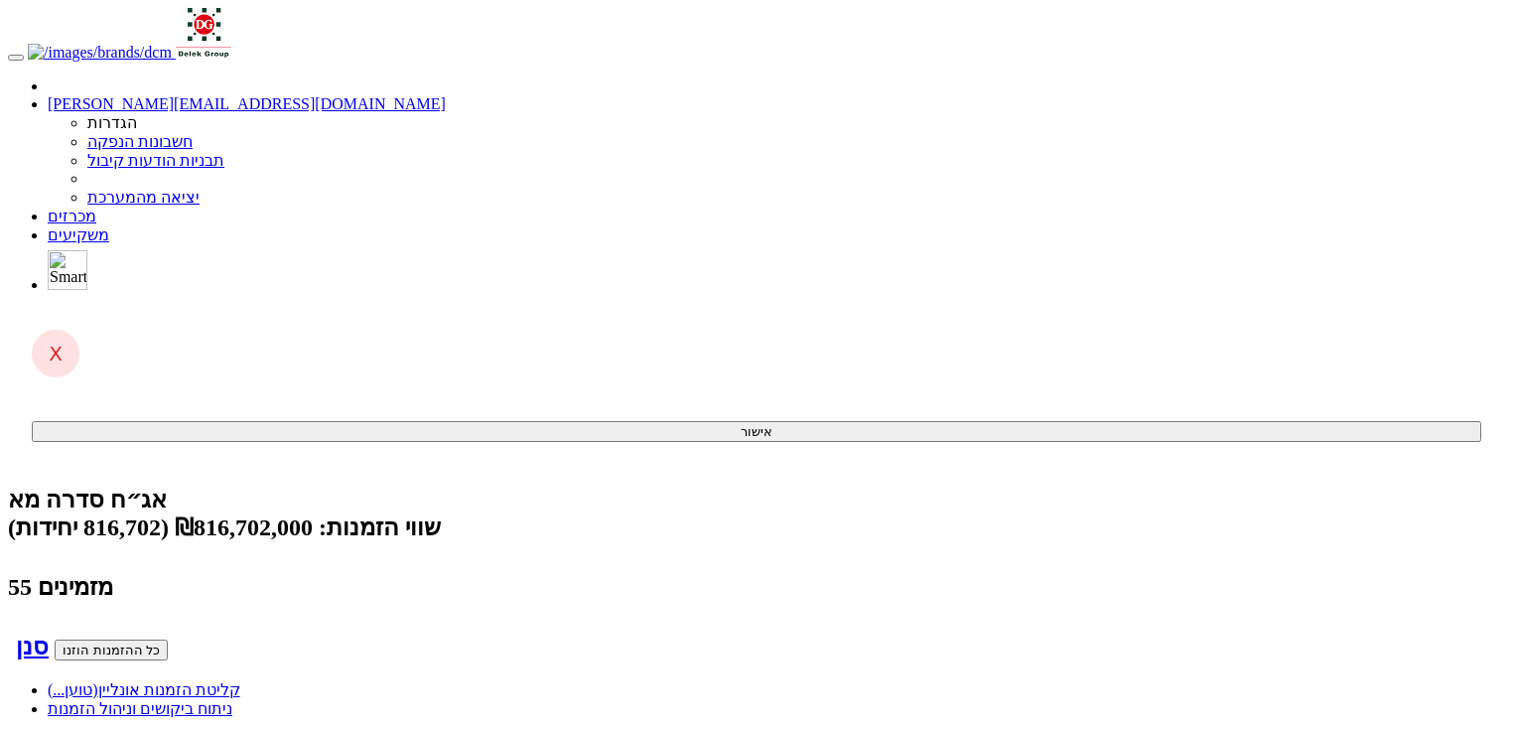
click at [240, 681] on link "קליטת הזמנות אונליין (טוען...)" at bounding box center [144, 689] width 193 height 17
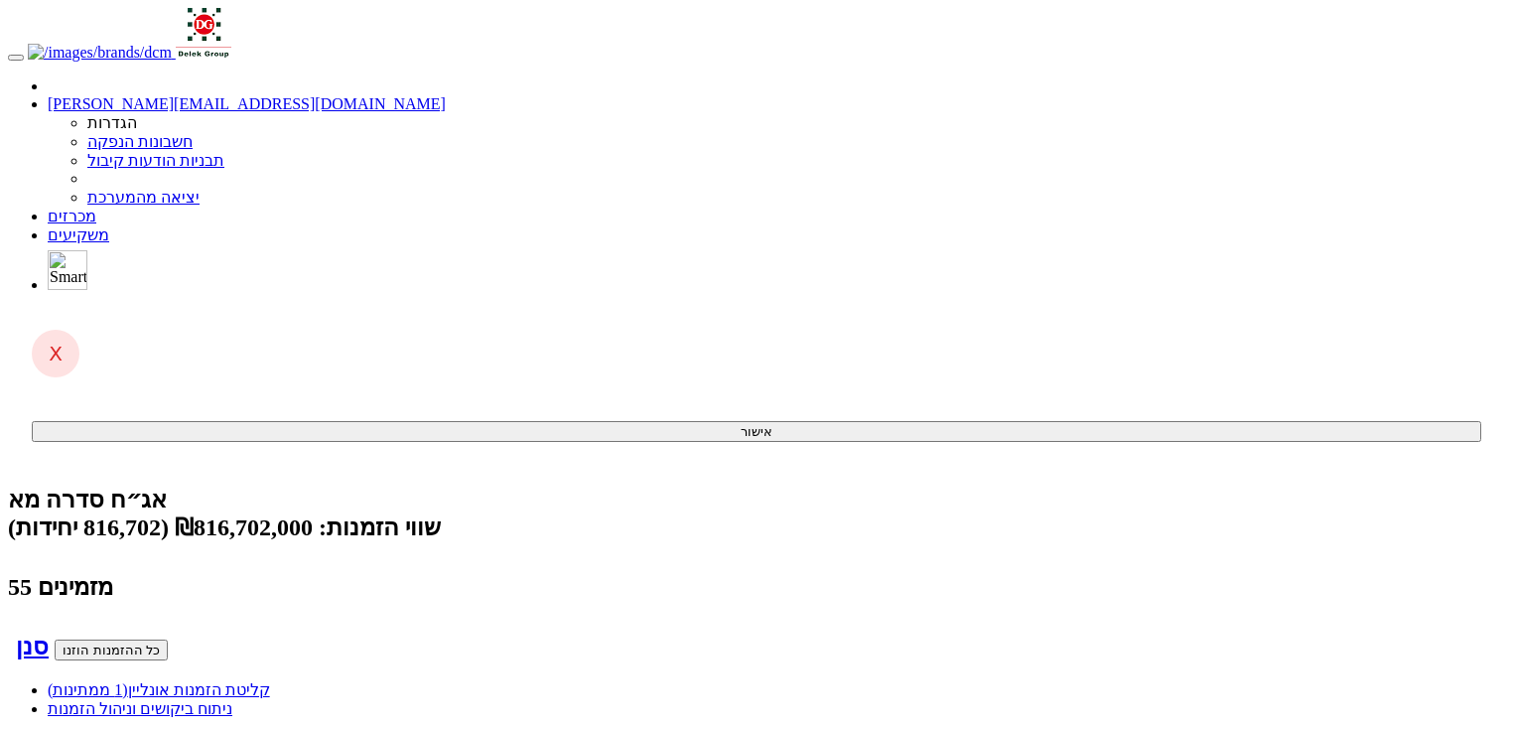
click at [270, 681] on link "קליטת הזמנות אונליין (1 ממתינות)" at bounding box center [159, 689] width 222 height 17
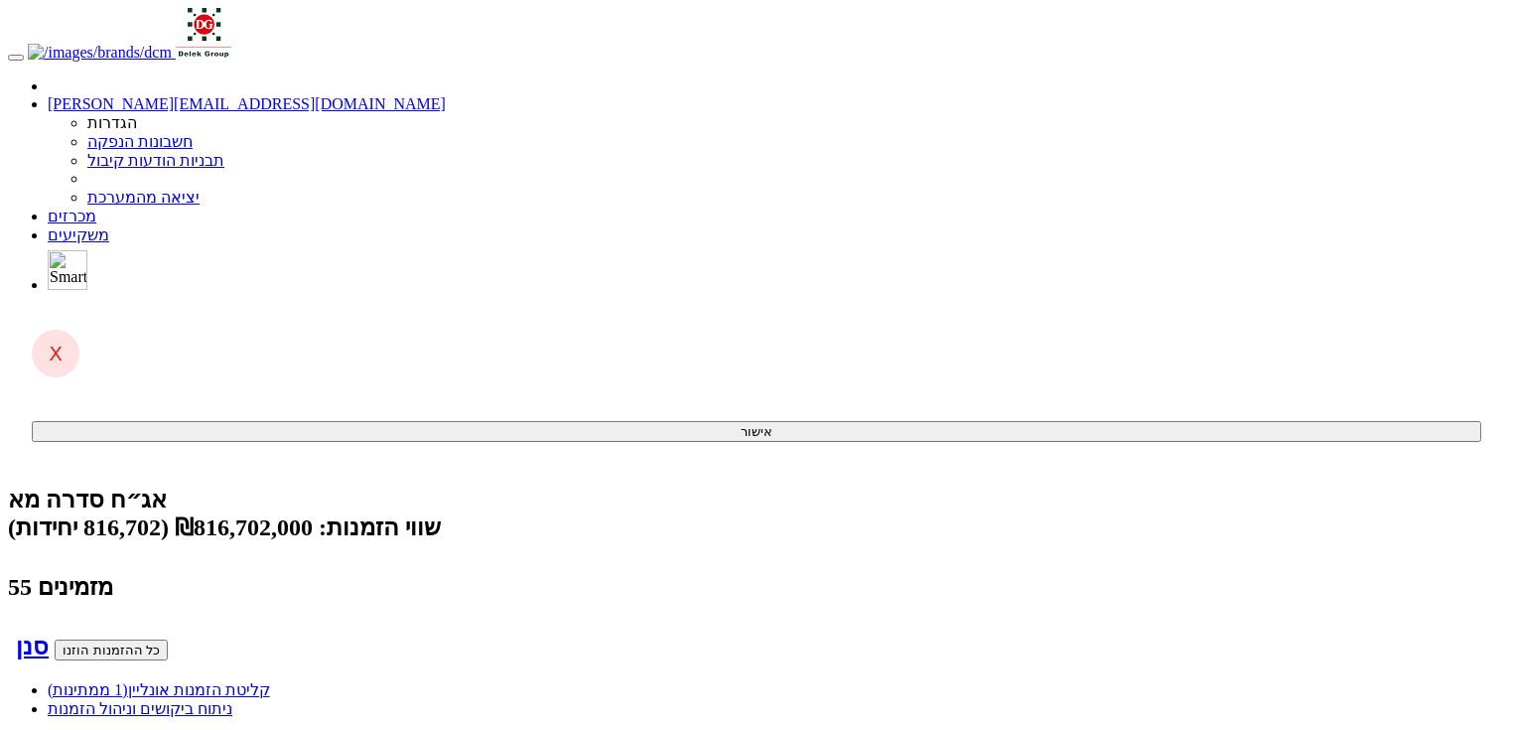
click at [128, 681] on span "(1 ממתינות)" at bounding box center [88, 689] width 80 height 17
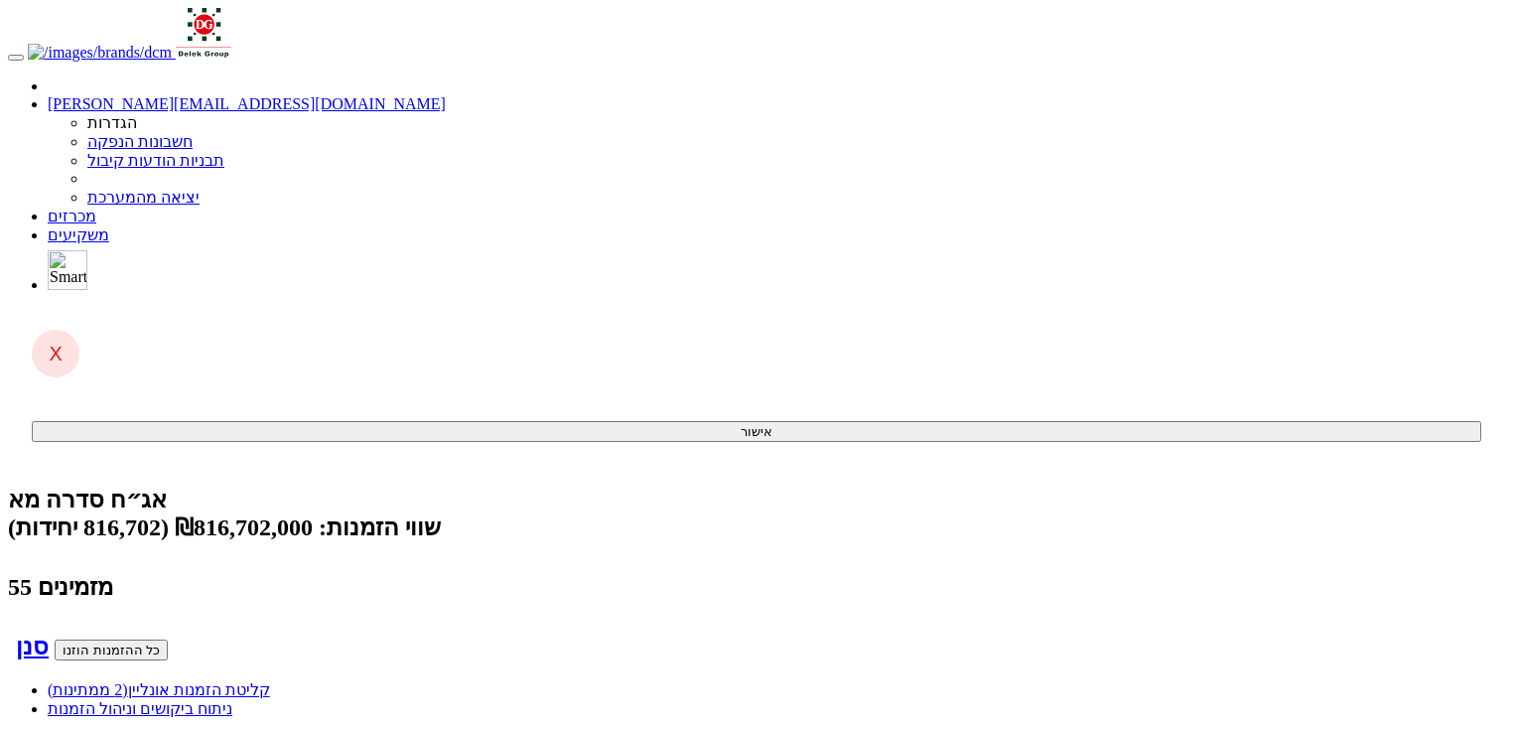
click at [128, 681] on span "(2 ממתינות)" at bounding box center [88, 689] width 80 height 17
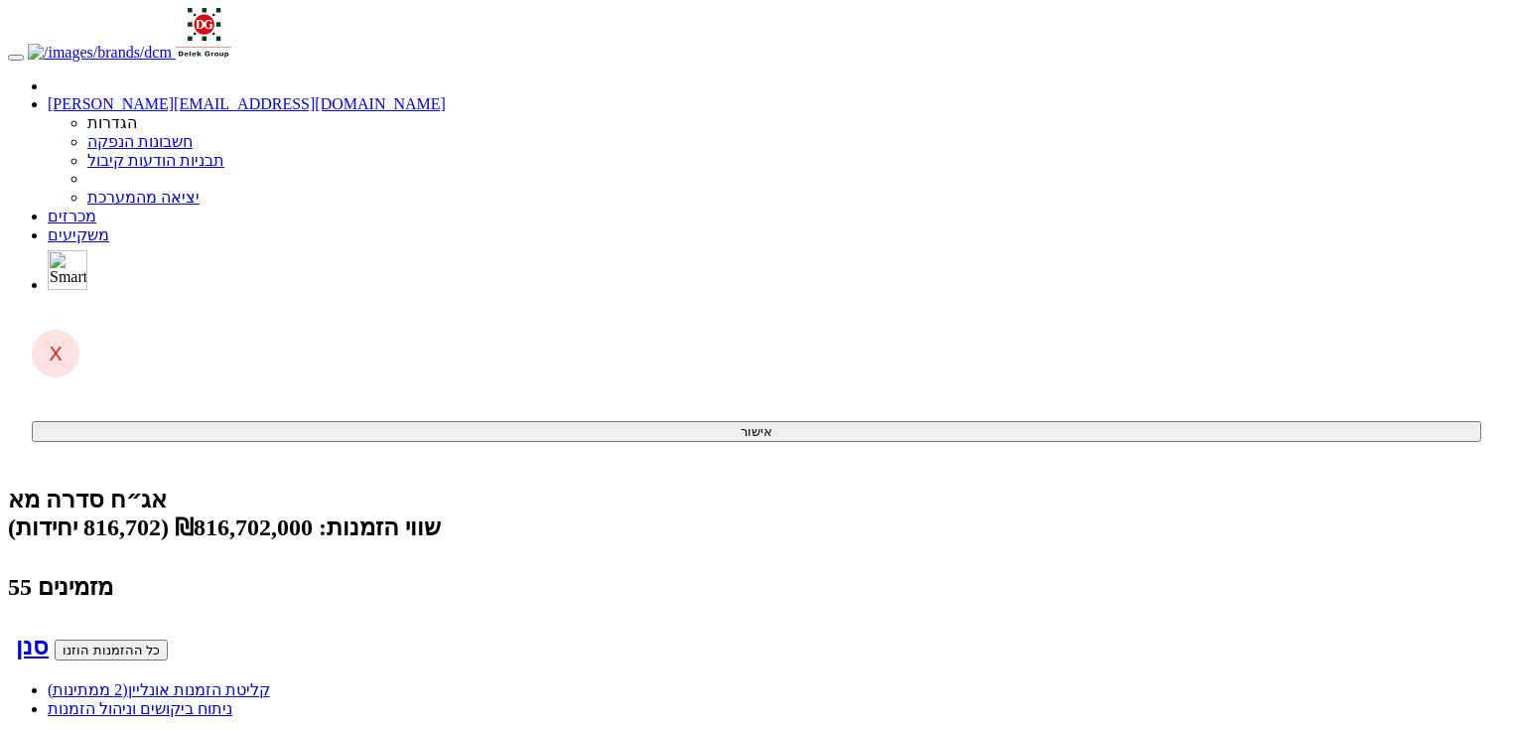
click at [270, 681] on link "קליטת הזמנות אונליין (2 ממתינות)" at bounding box center [159, 689] width 222 height 17
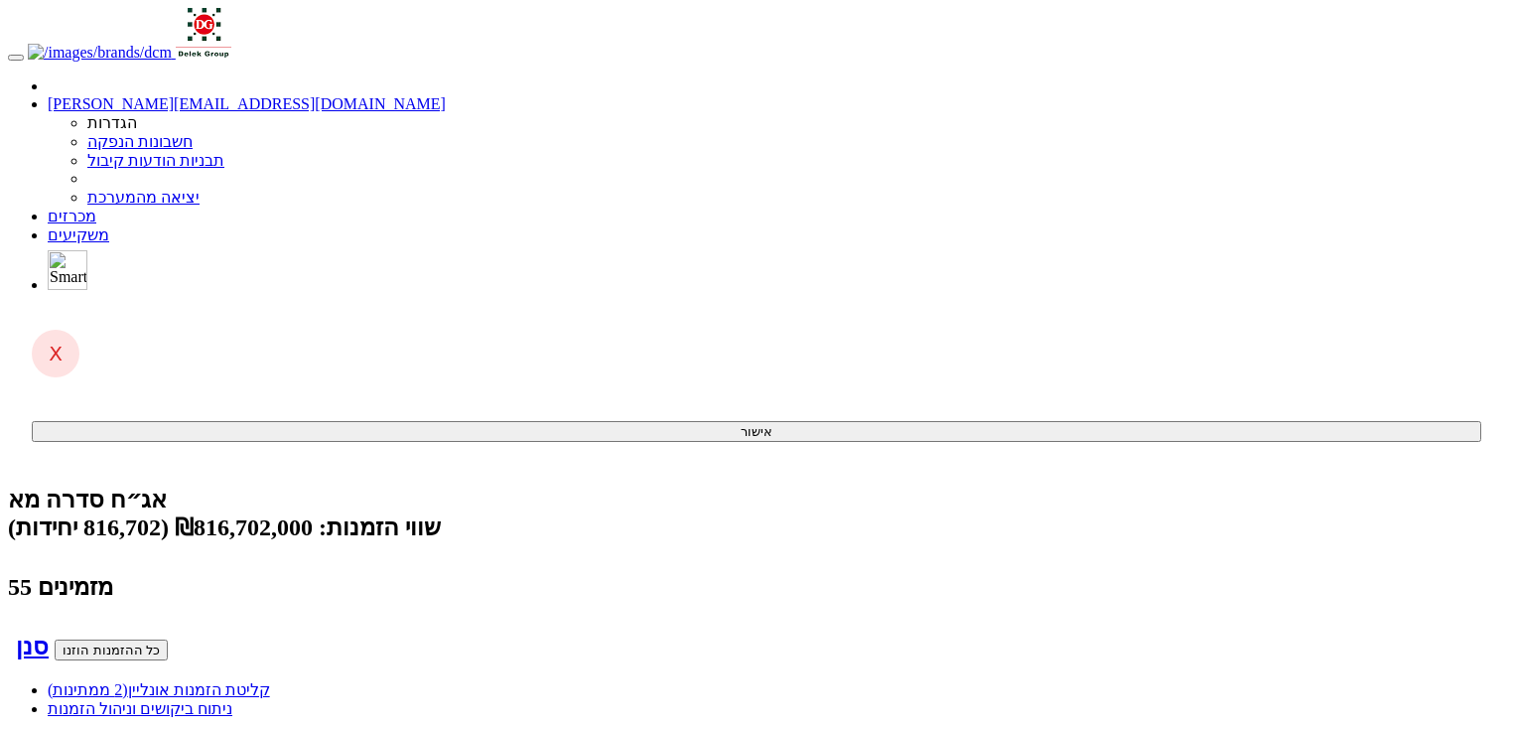
click at [270, 681] on link "קליטת הזמנות אונליין (2 ממתינות)" at bounding box center [159, 689] width 222 height 17
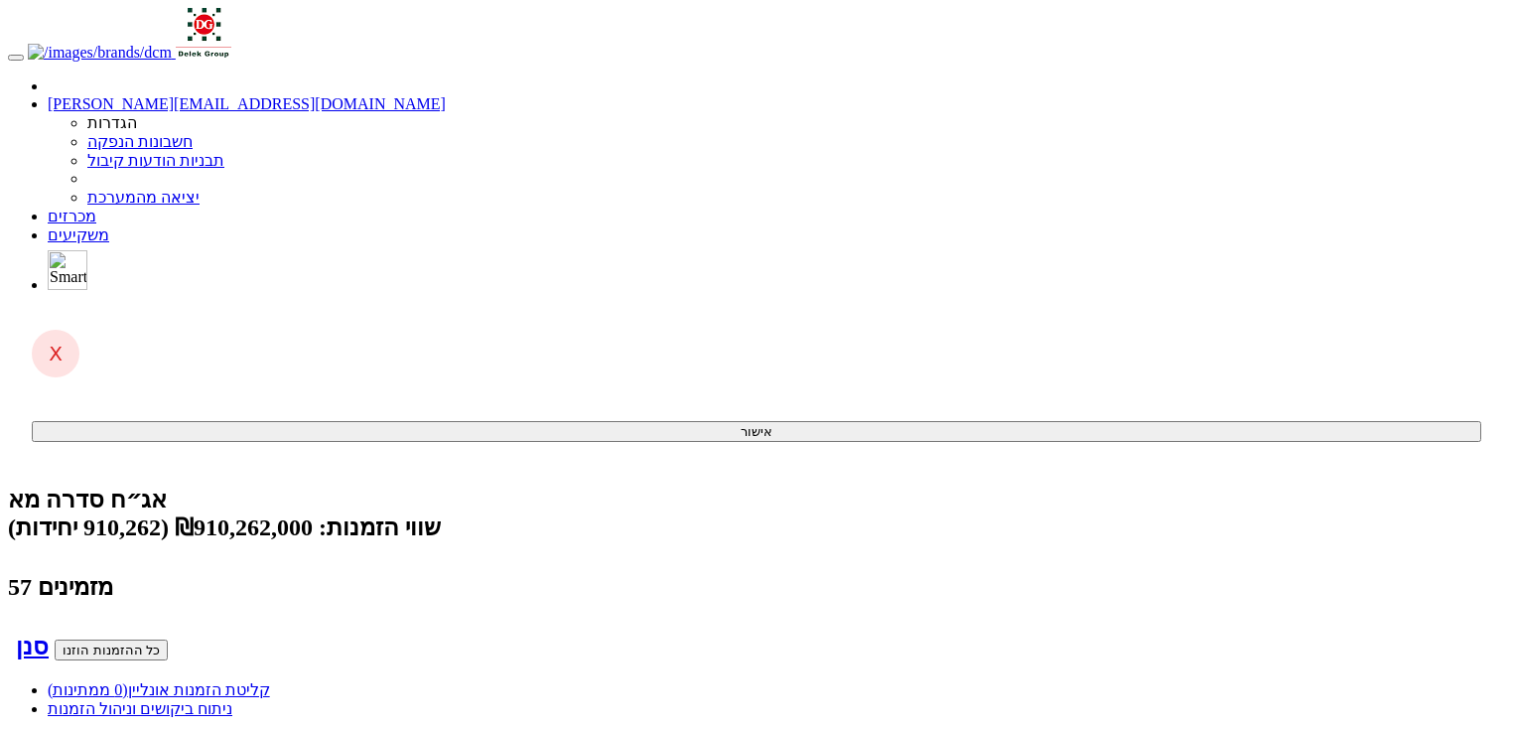
click at [270, 681] on link "קליטת הזמנות אונליין (0 ממתינות)" at bounding box center [159, 689] width 222 height 17
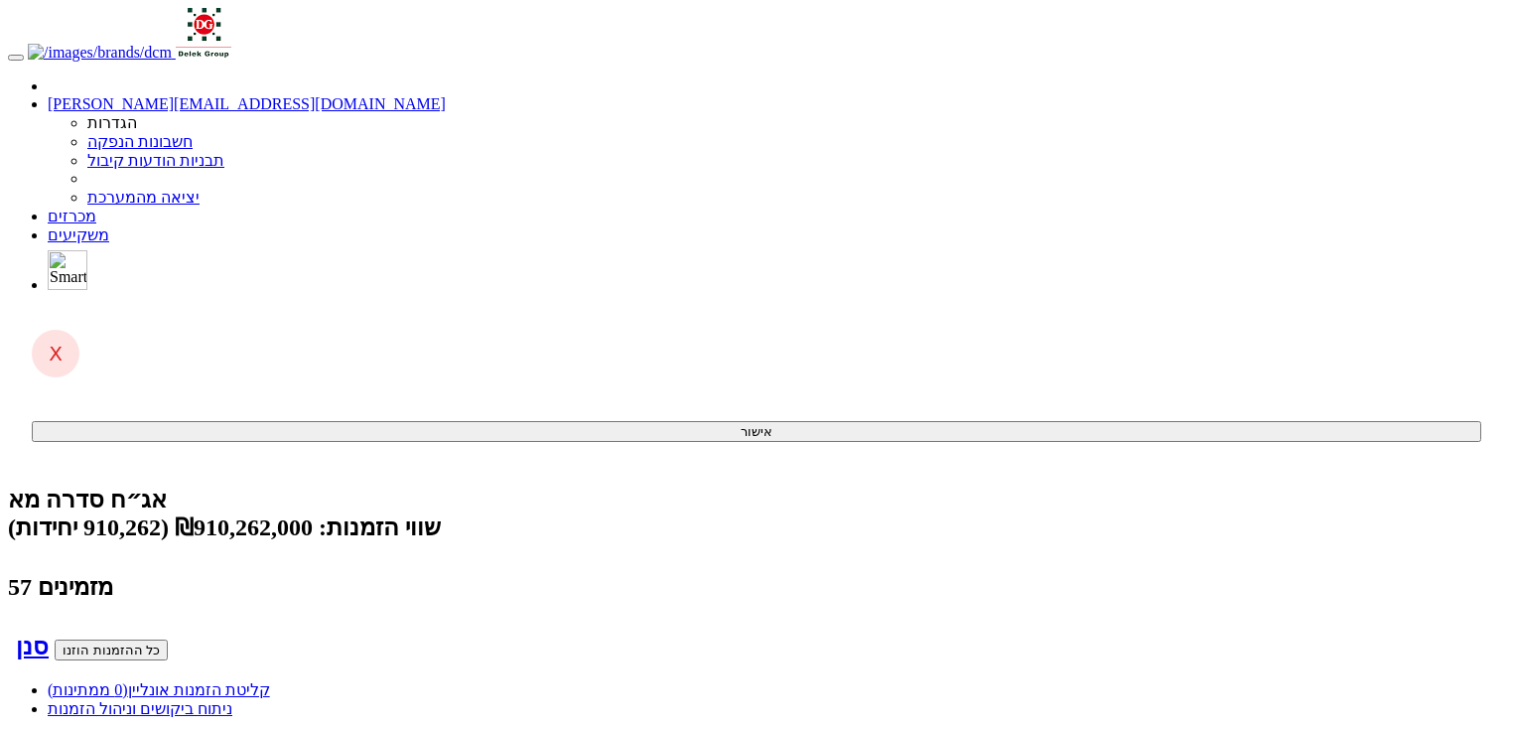
scroll to position [0, -1304]
click at [270, 681] on link "קליטת הזמנות אונליין (0 ממתינות)" at bounding box center [159, 689] width 222 height 17
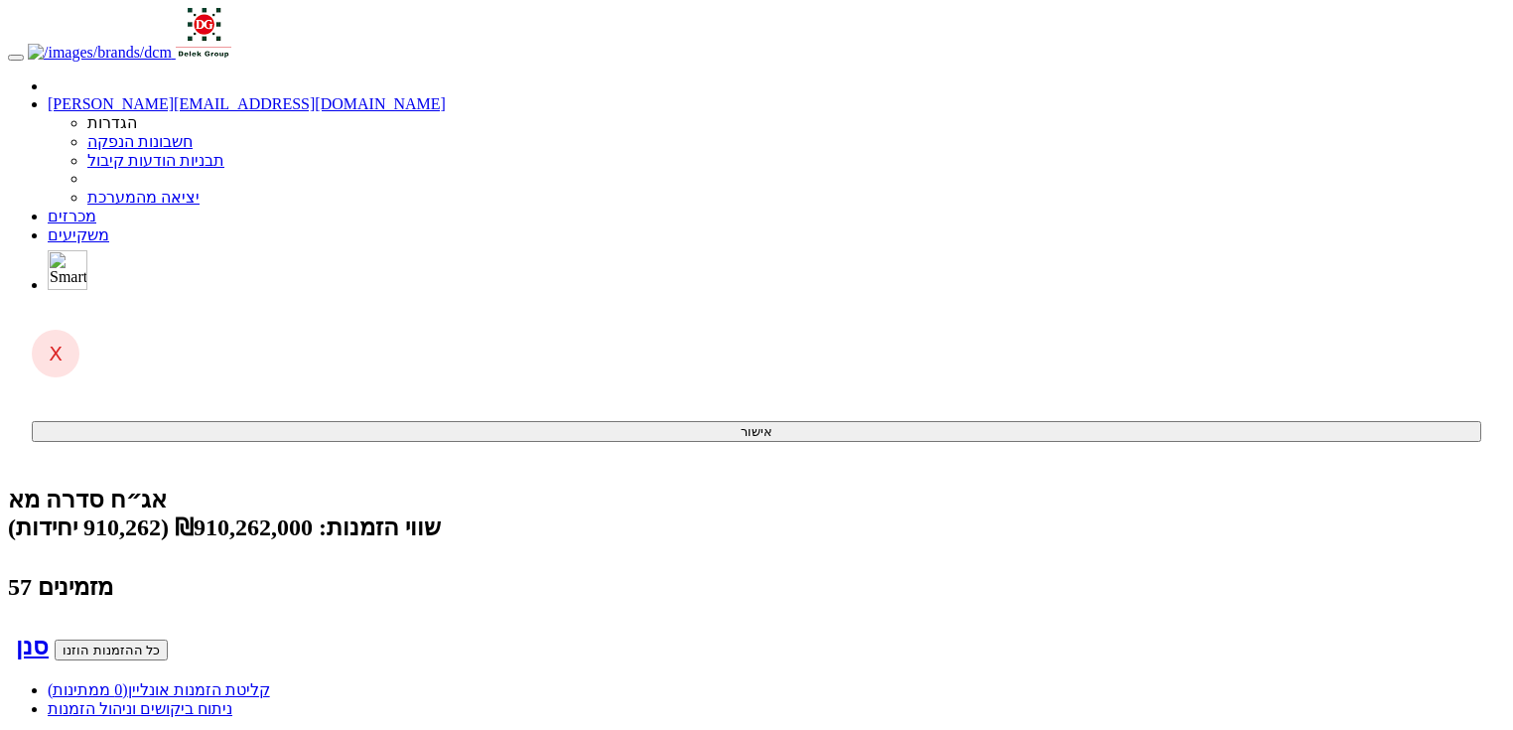
click at [270, 681] on link "קליטת הזמנות אונליין (0 ממתינות)" at bounding box center [159, 689] width 222 height 17
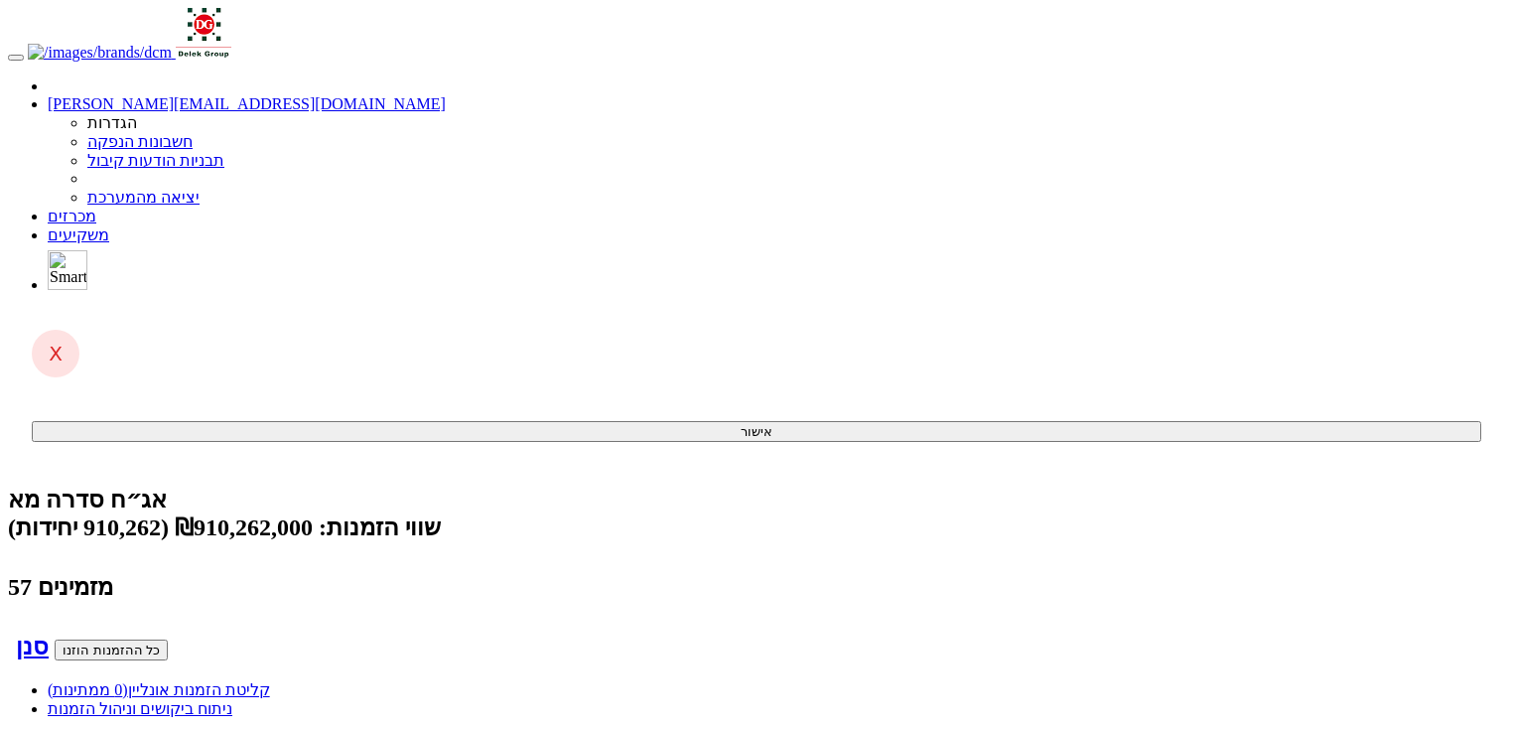
click at [96, 208] on link "מכרזים" at bounding box center [72, 216] width 49 height 17
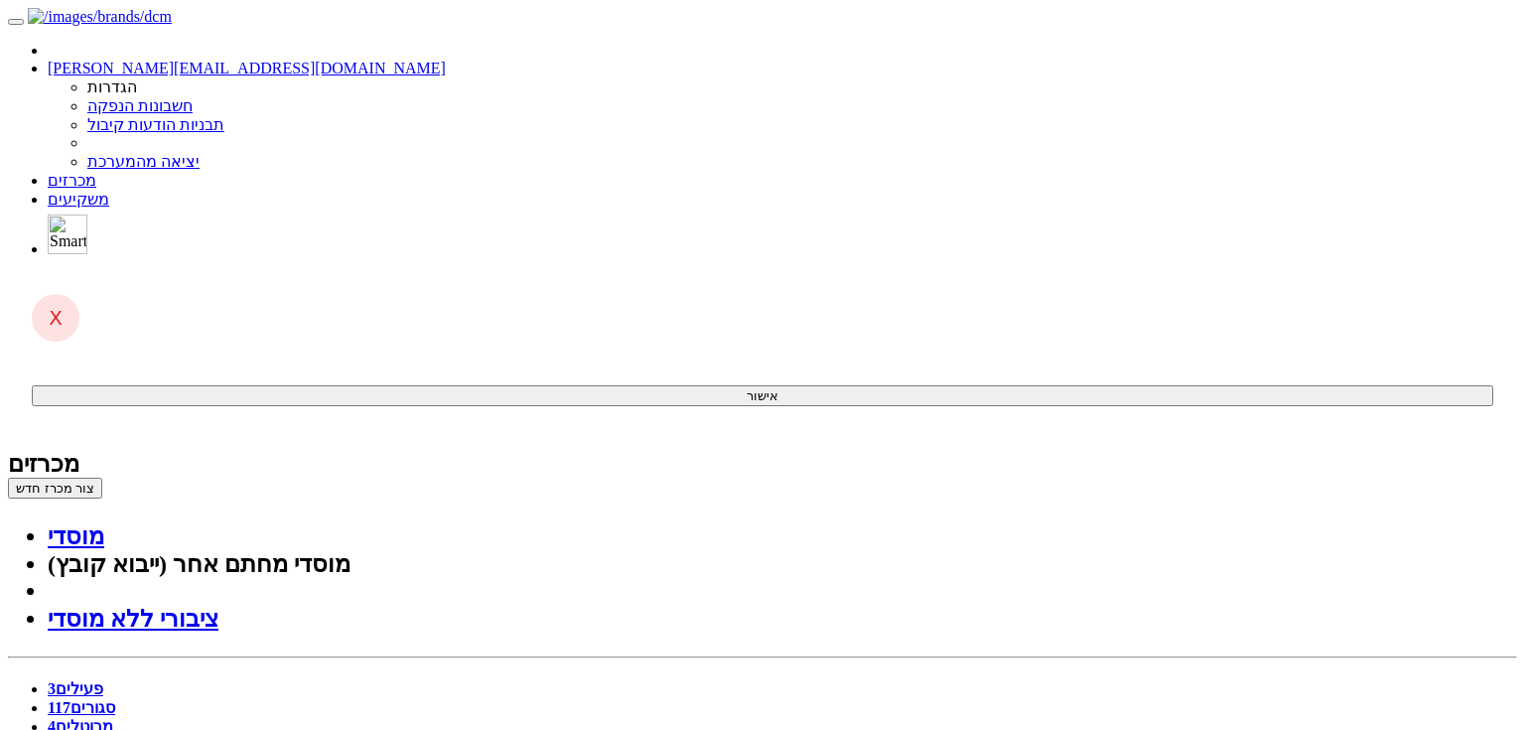
type input "18:45"
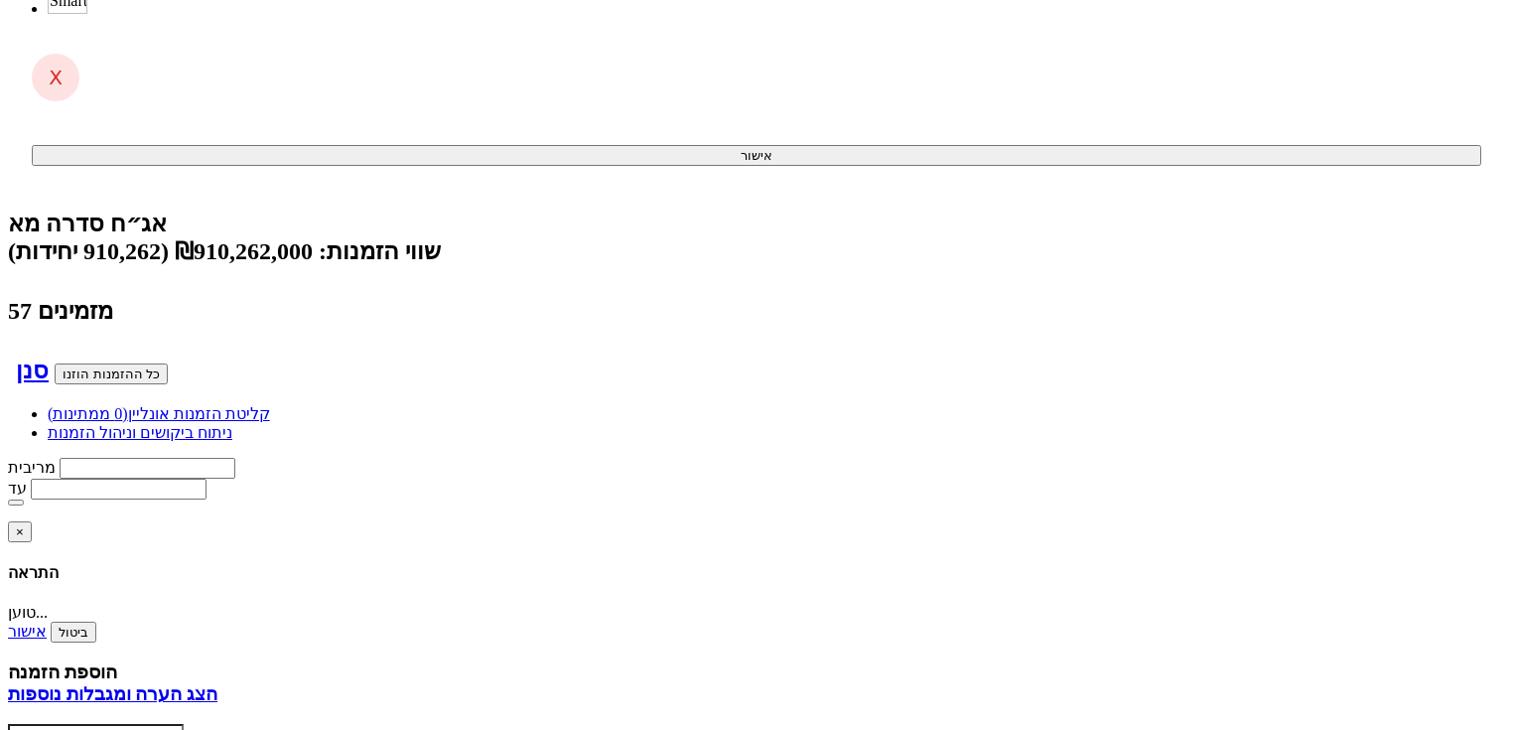
scroll to position [318, 0]
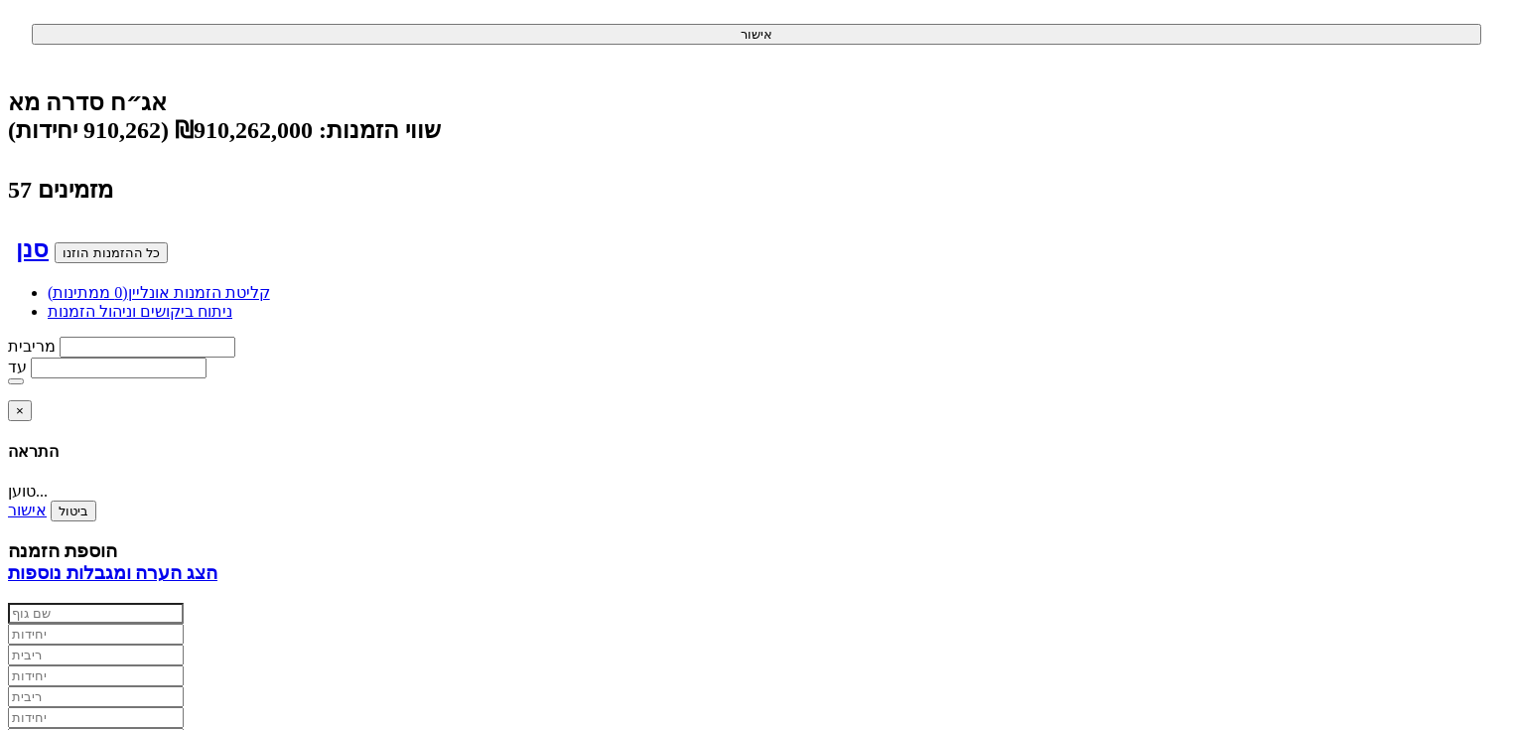
scroll to position [0, 0]
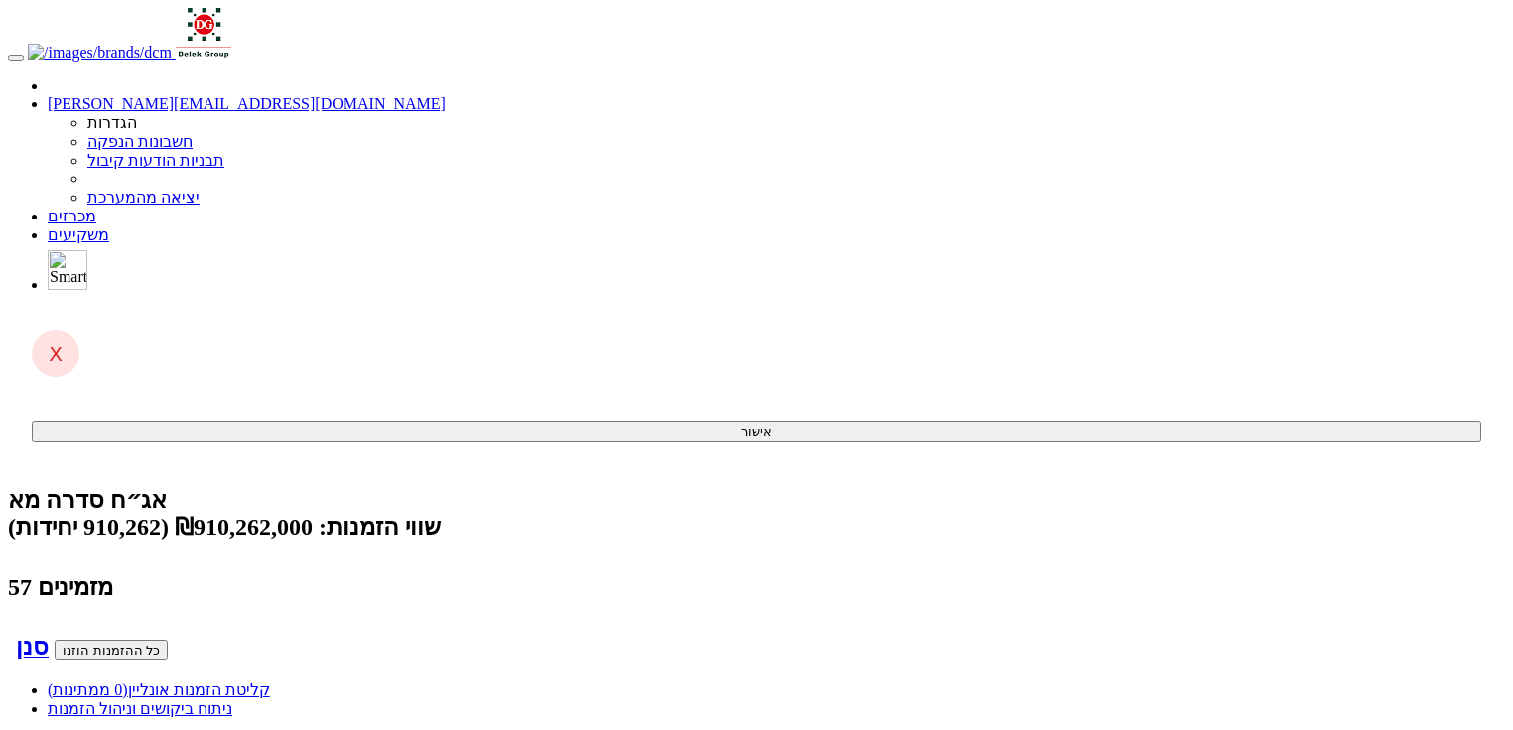
click at [128, 681] on span "(0 ממתינות)" at bounding box center [88, 689] width 80 height 17
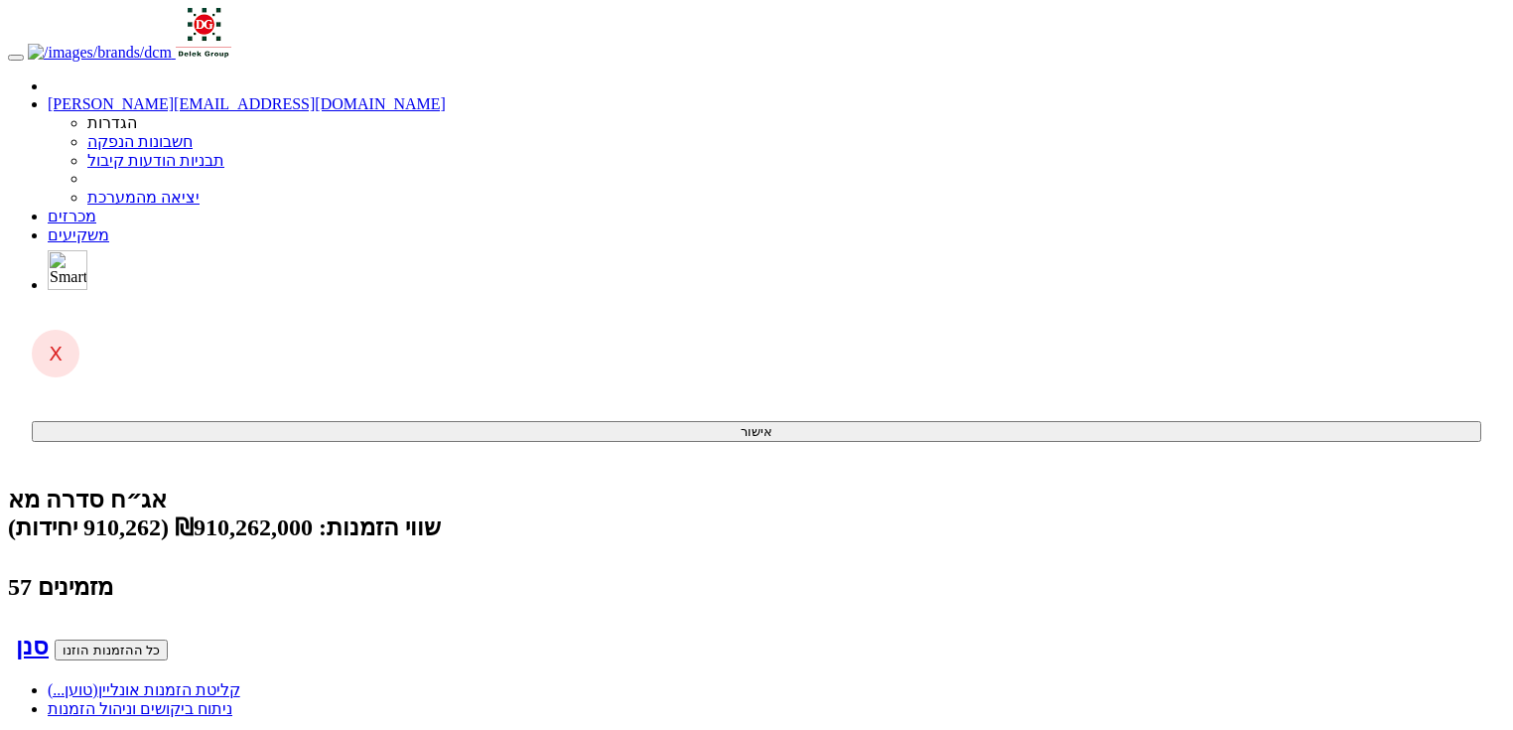
click at [98, 681] on span "(טוען...)" at bounding box center [73, 689] width 51 height 17
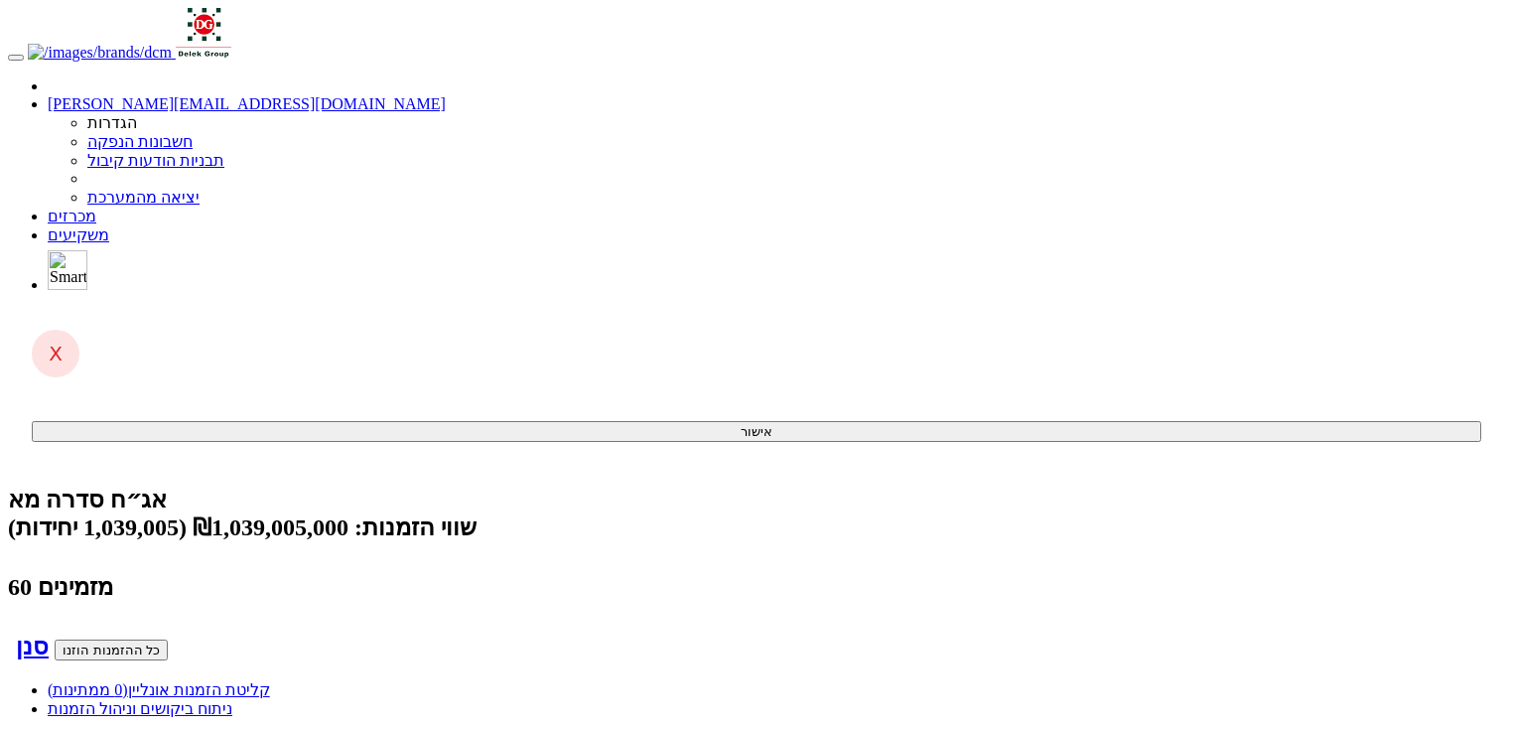
click at [270, 681] on link "קליטת הזמנות אונליין (0 ממתינות)" at bounding box center [159, 689] width 222 height 17
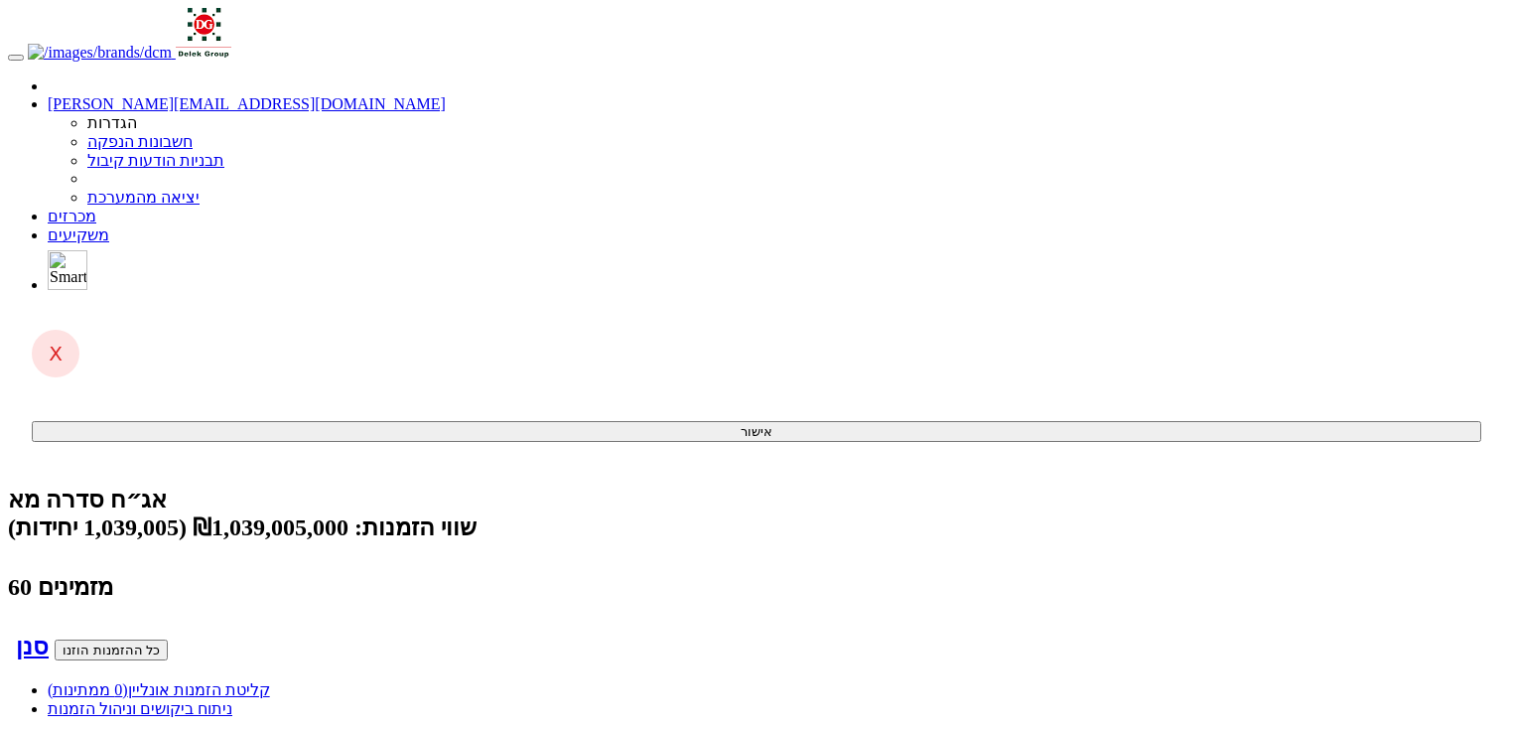
scroll to position [0, -876]
click at [128, 681] on span "(0 ממתינות)" at bounding box center [88, 689] width 80 height 17
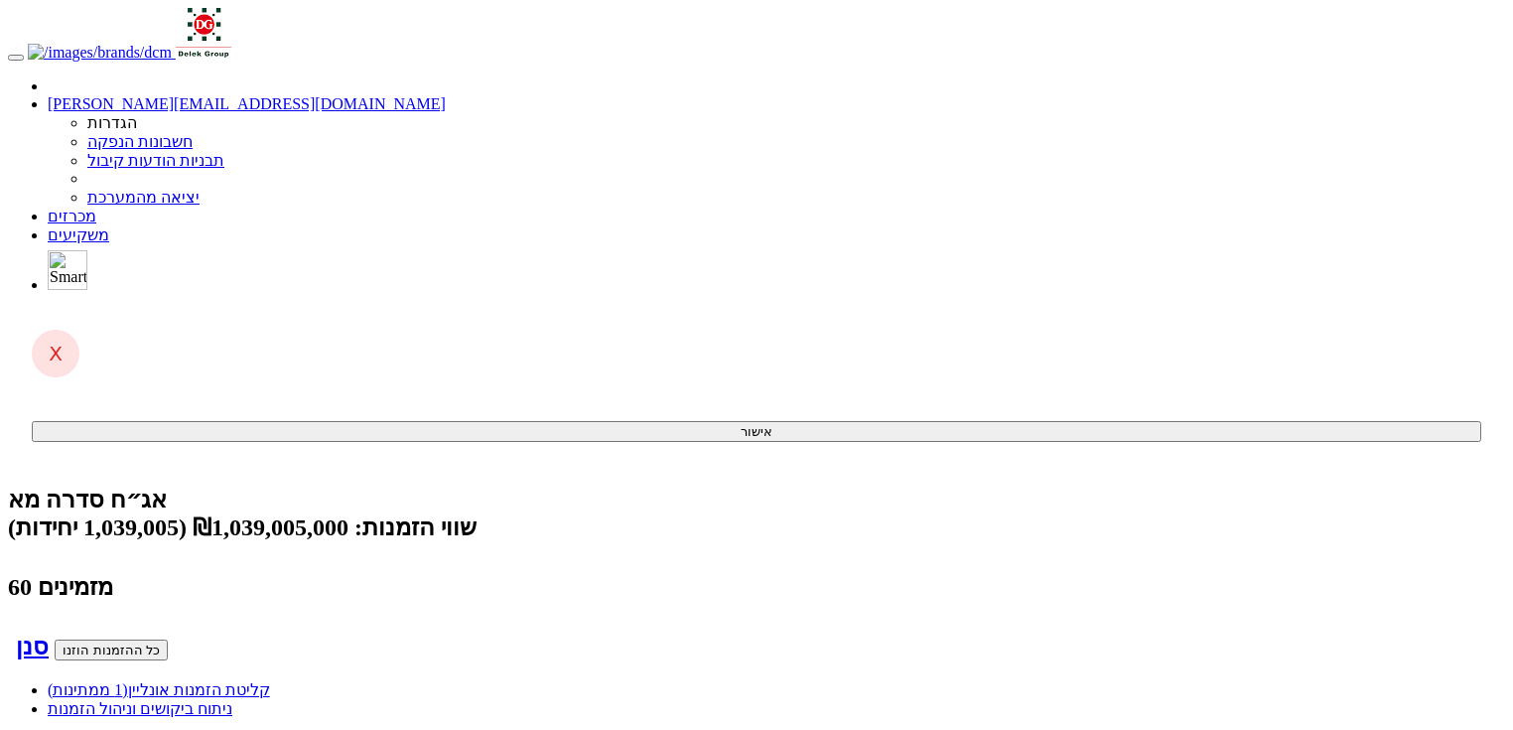
click at [128, 681] on span "(1 ממתינות)" at bounding box center [88, 689] width 80 height 17
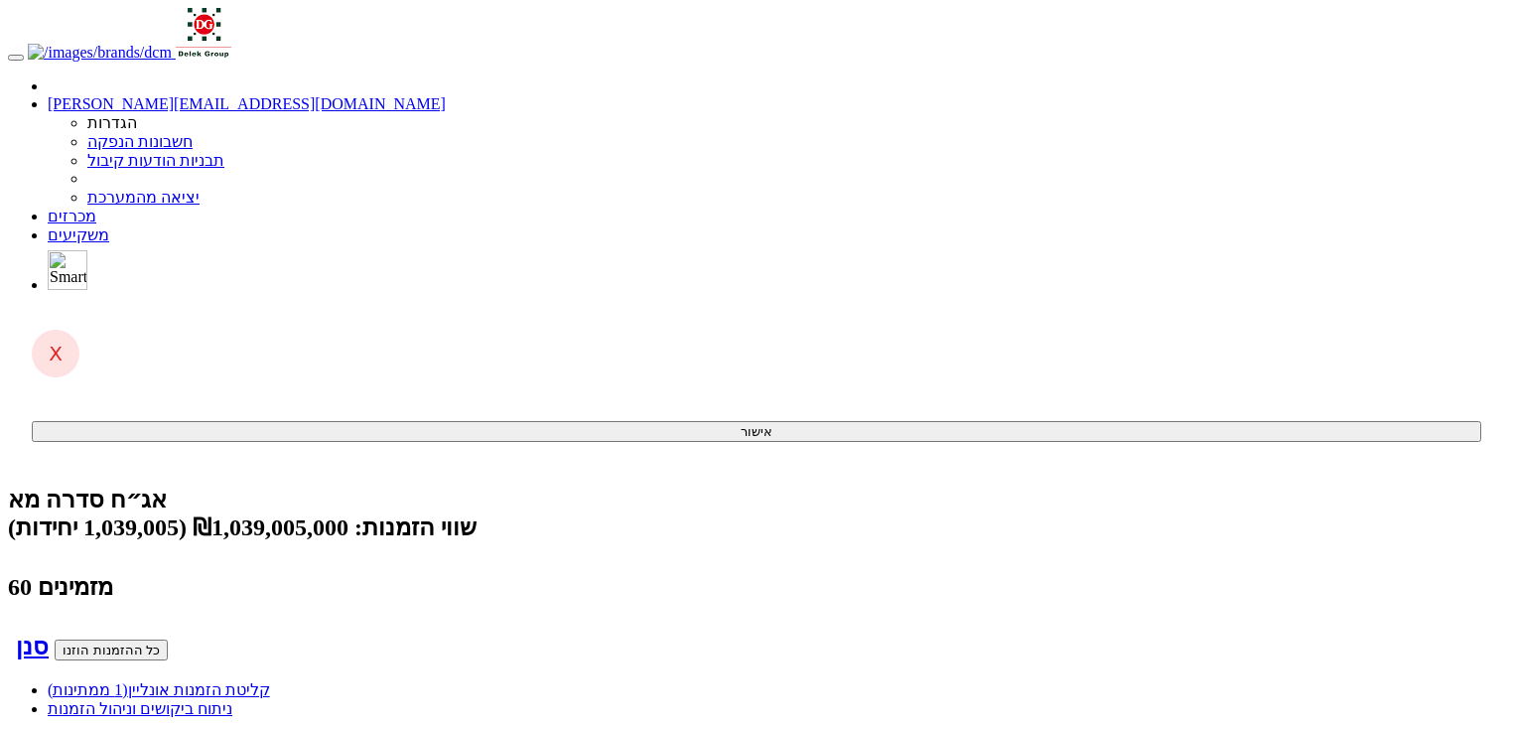
click at [270, 681] on link "קליטת הזמנות אונליין (1 ממתינות)" at bounding box center [159, 689] width 222 height 17
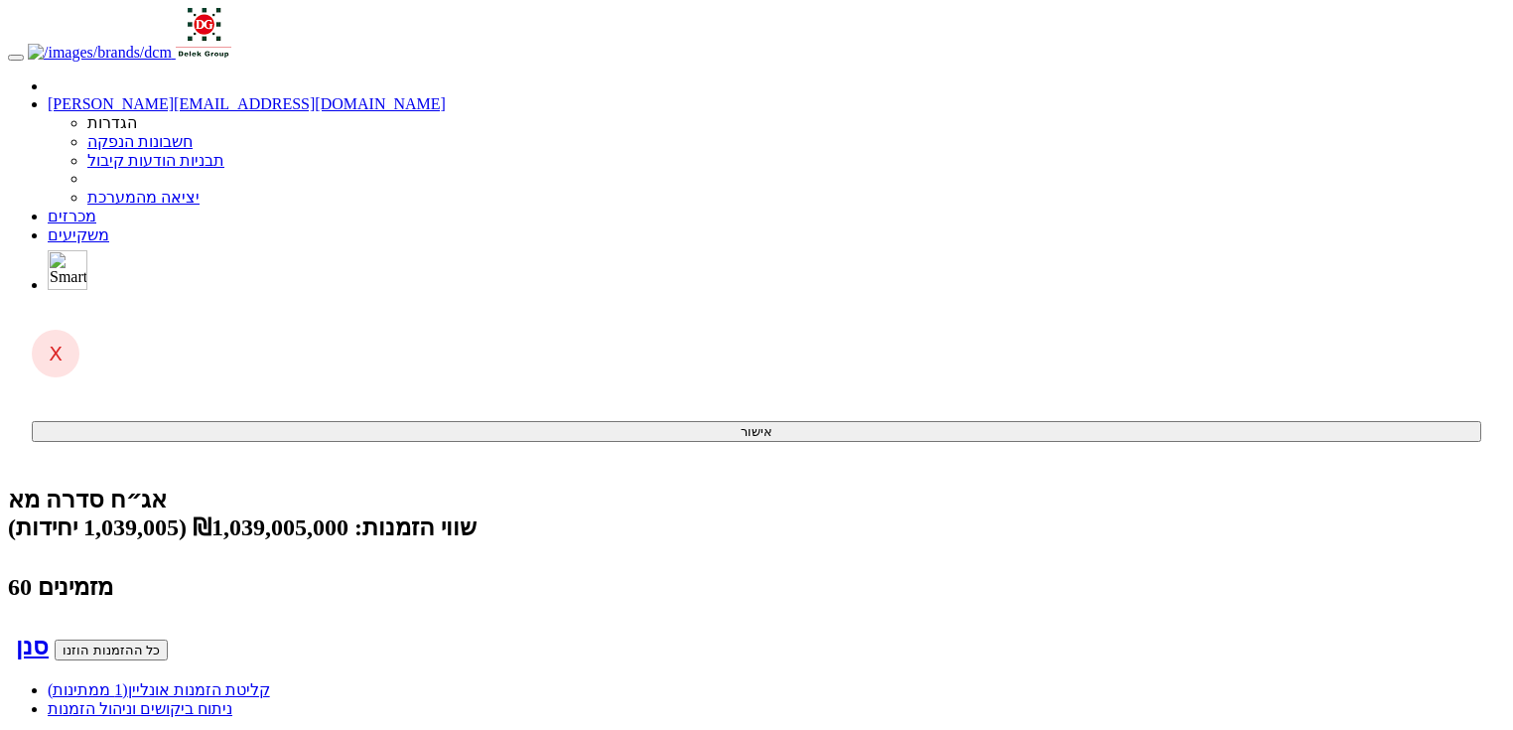
click at [270, 681] on link "קליטת הזמנות אונליין (1 ממתינות)" at bounding box center [159, 689] width 222 height 17
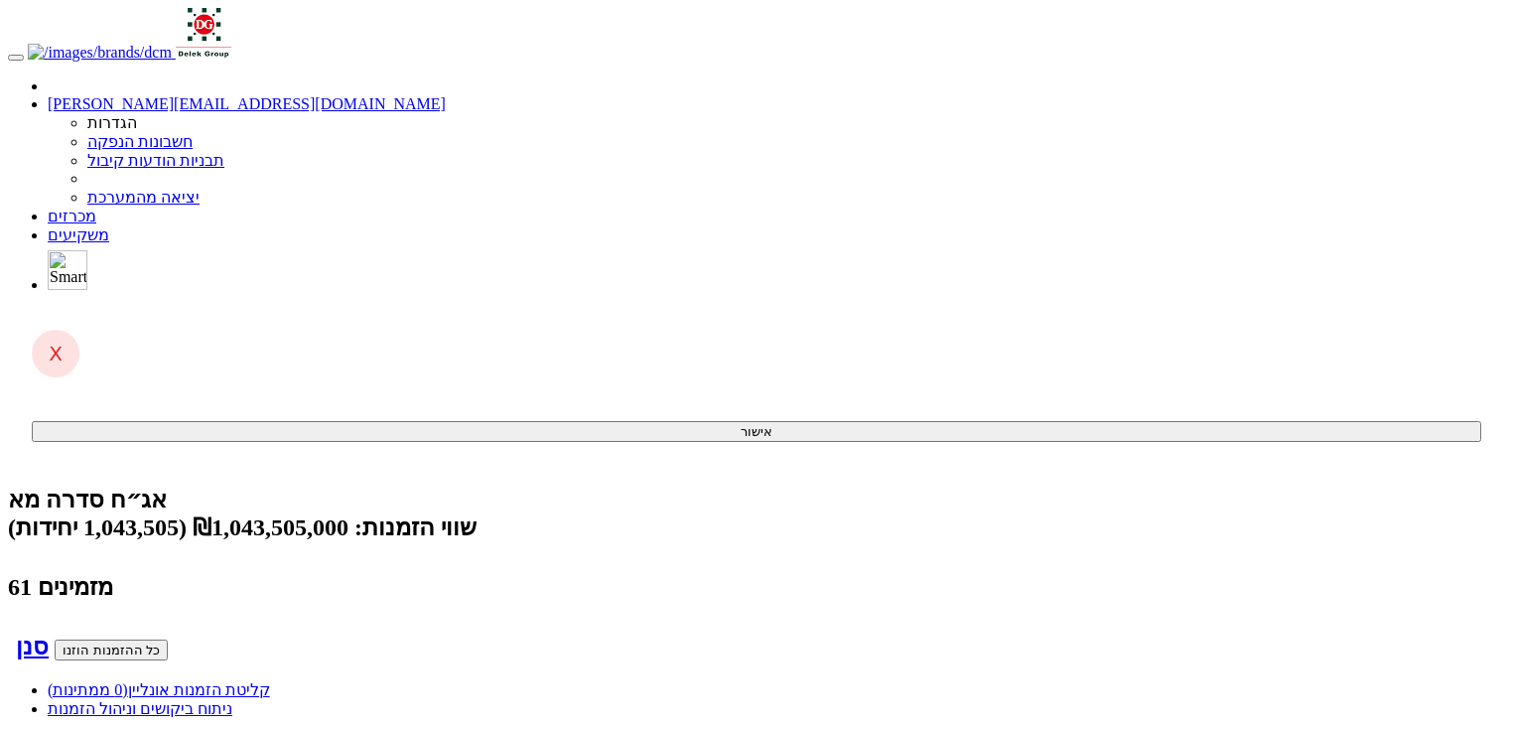
click at [270, 681] on link "קליטת הזמנות אונליין (0 ממתינות)" at bounding box center [159, 689] width 222 height 17
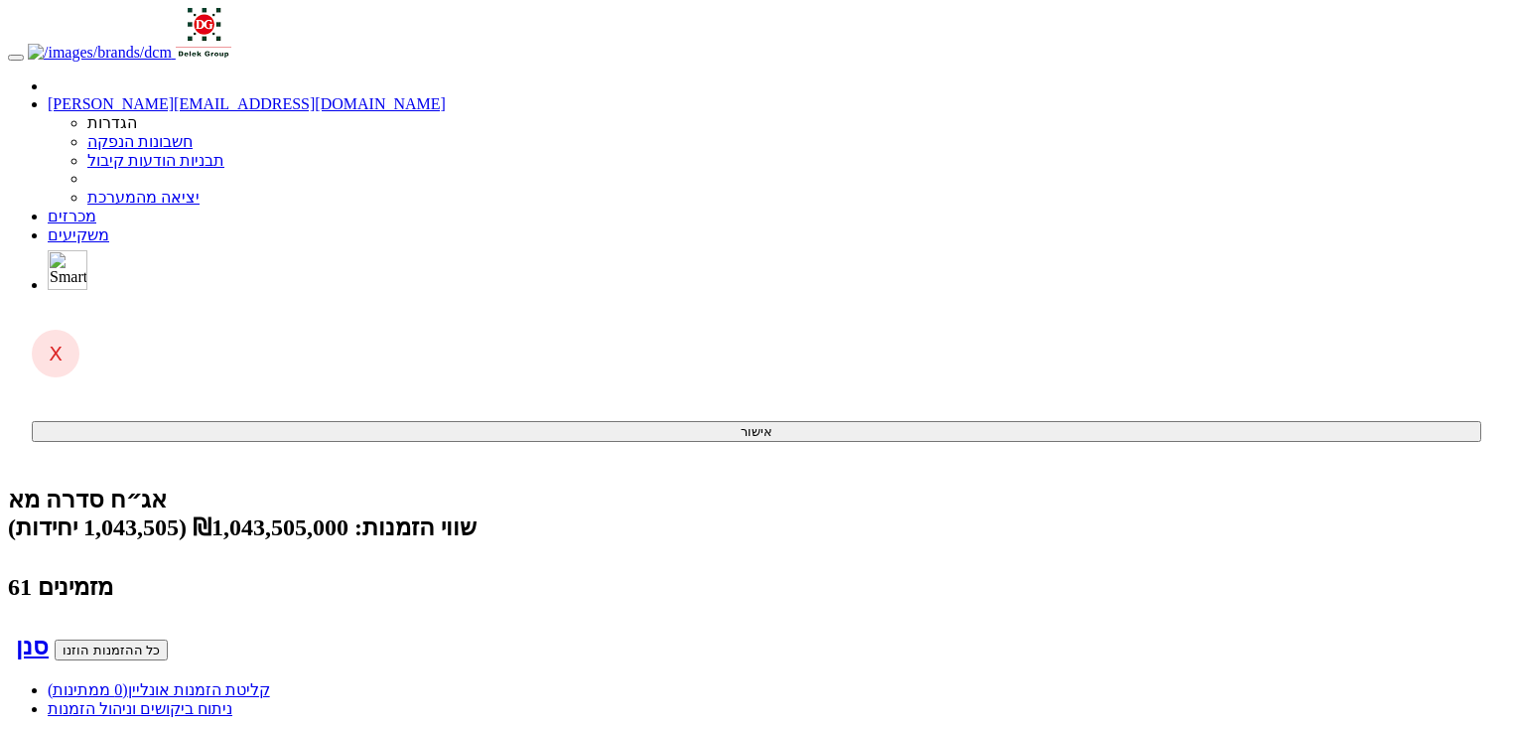
click at [270, 681] on link "קליטת הזמנות אונליין (0 ממתינות)" at bounding box center [159, 689] width 222 height 17
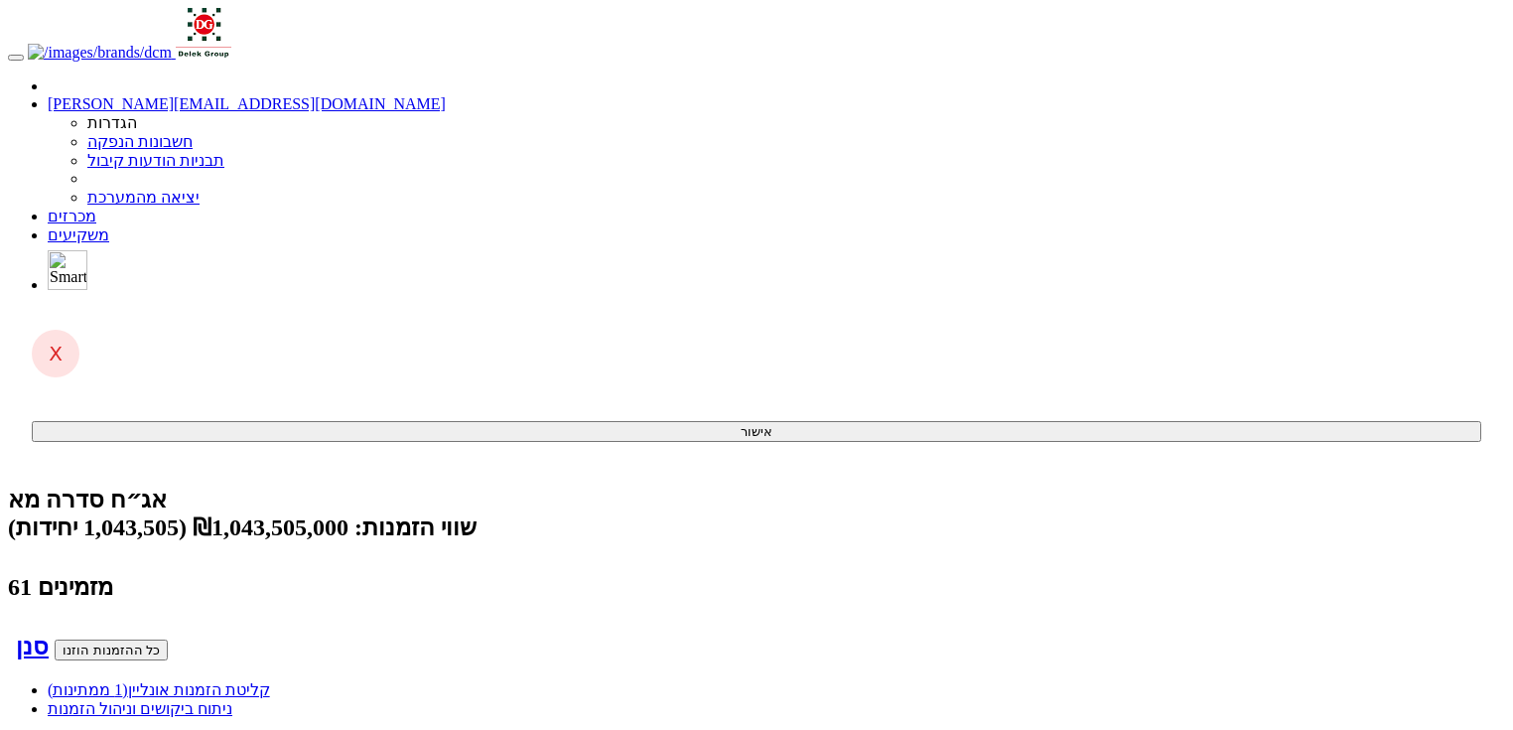
click at [128, 681] on span "(1 ממתינות)" at bounding box center [88, 689] width 80 height 17
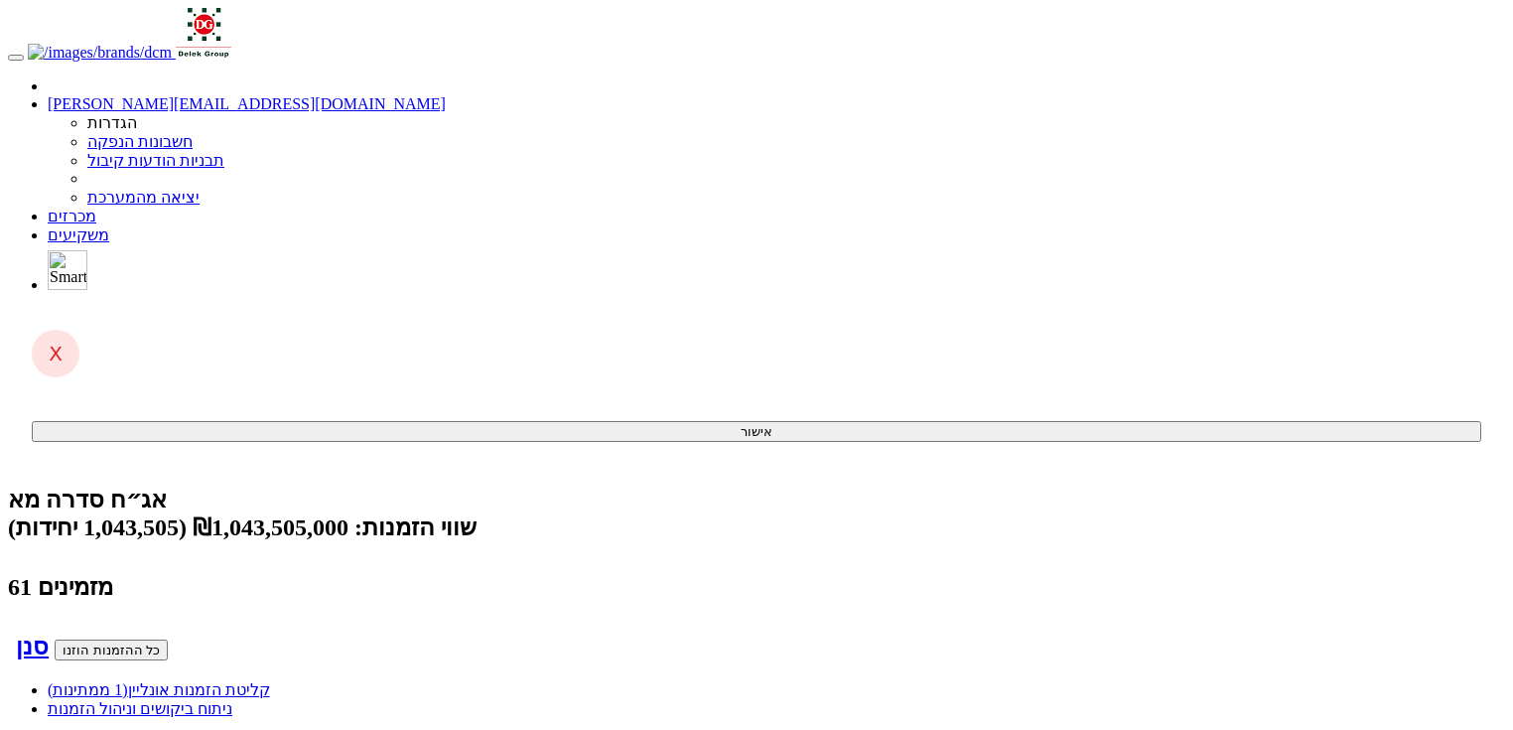
click at [270, 681] on link "קליטת הזמנות אונליין (1 ממתינות)" at bounding box center [159, 689] width 222 height 17
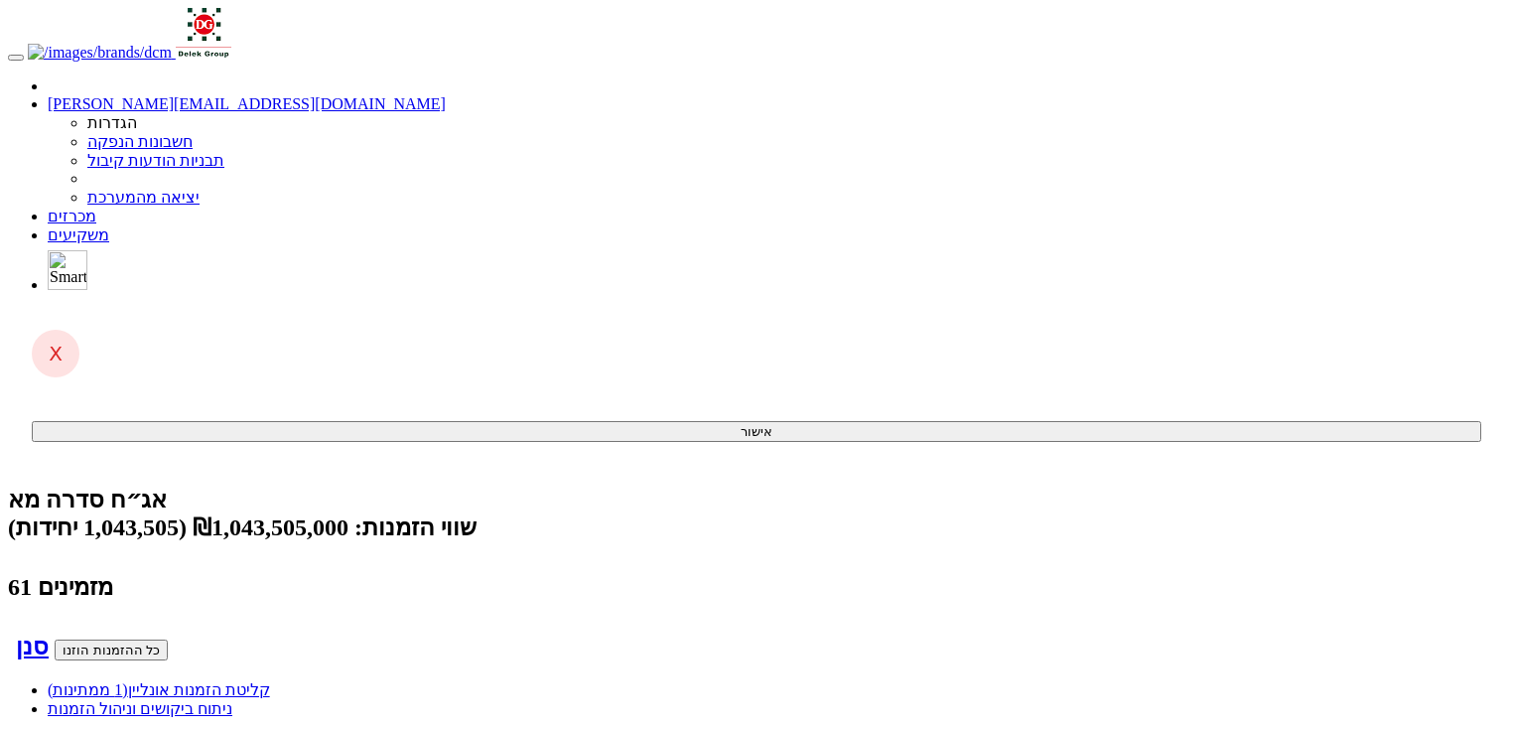
click at [232, 700] on link "ניתוח ביקושים וניהול הזמנות" at bounding box center [140, 708] width 185 height 17
click at [270, 681] on link "קליטת הזמנות אונליין (0 ממתינות)" at bounding box center [159, 689] width 222 height 17
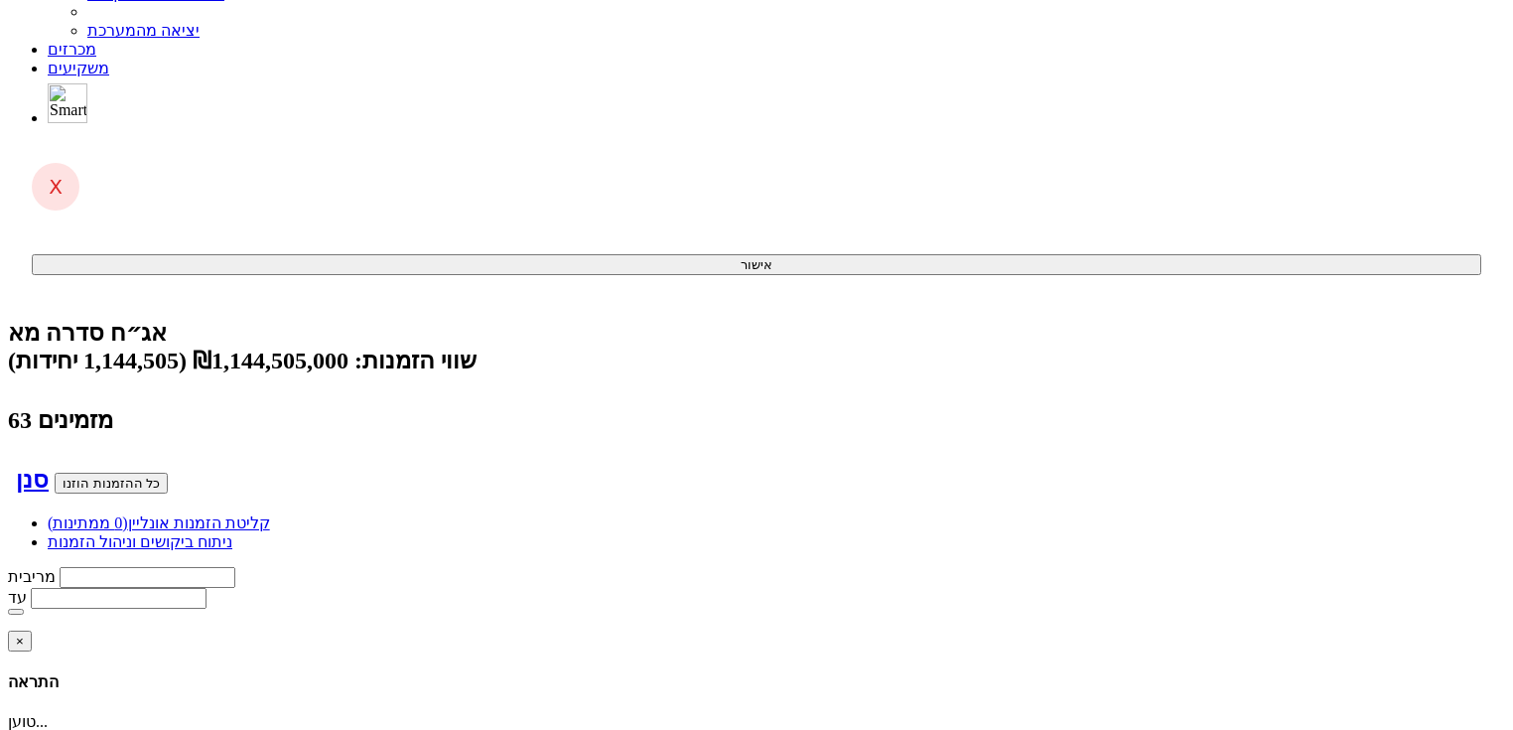
scroll to position [238, 0]
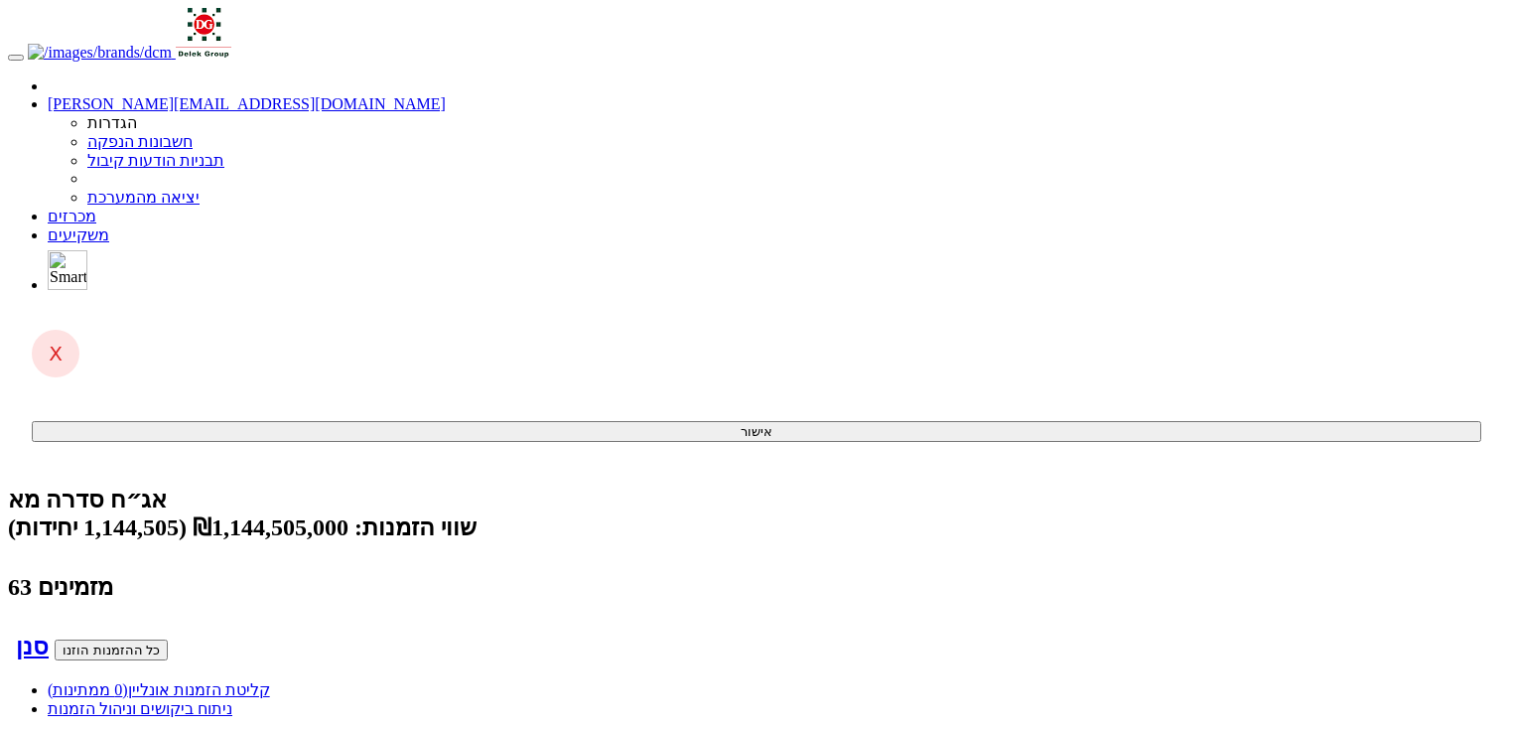
scroll to position [0, -1703]
click at [270, 681] on link "קליטת הזמנות אונליין (0 ממתינות)" at bounding box center [159, 689] width 222 height 17
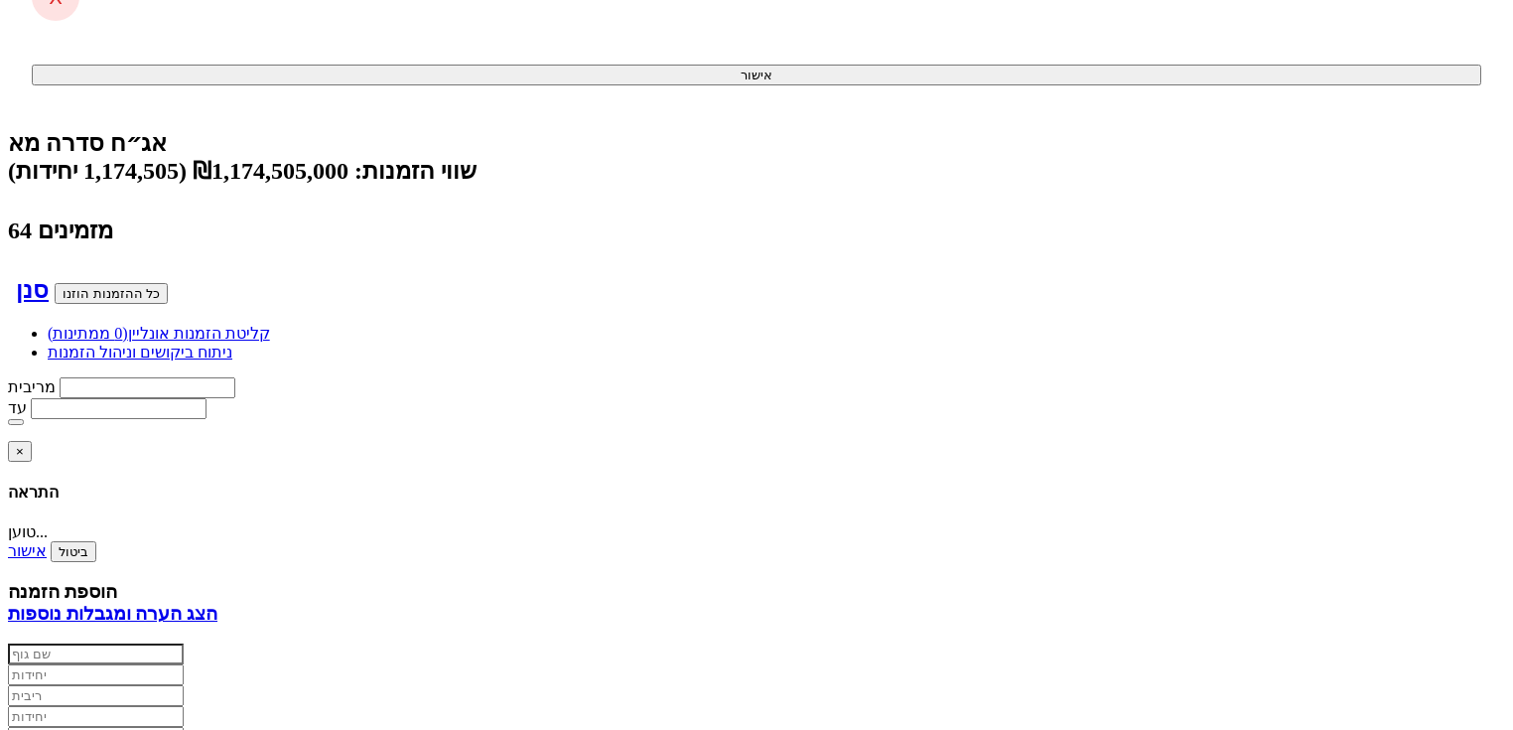
scroll to position [477, 0]
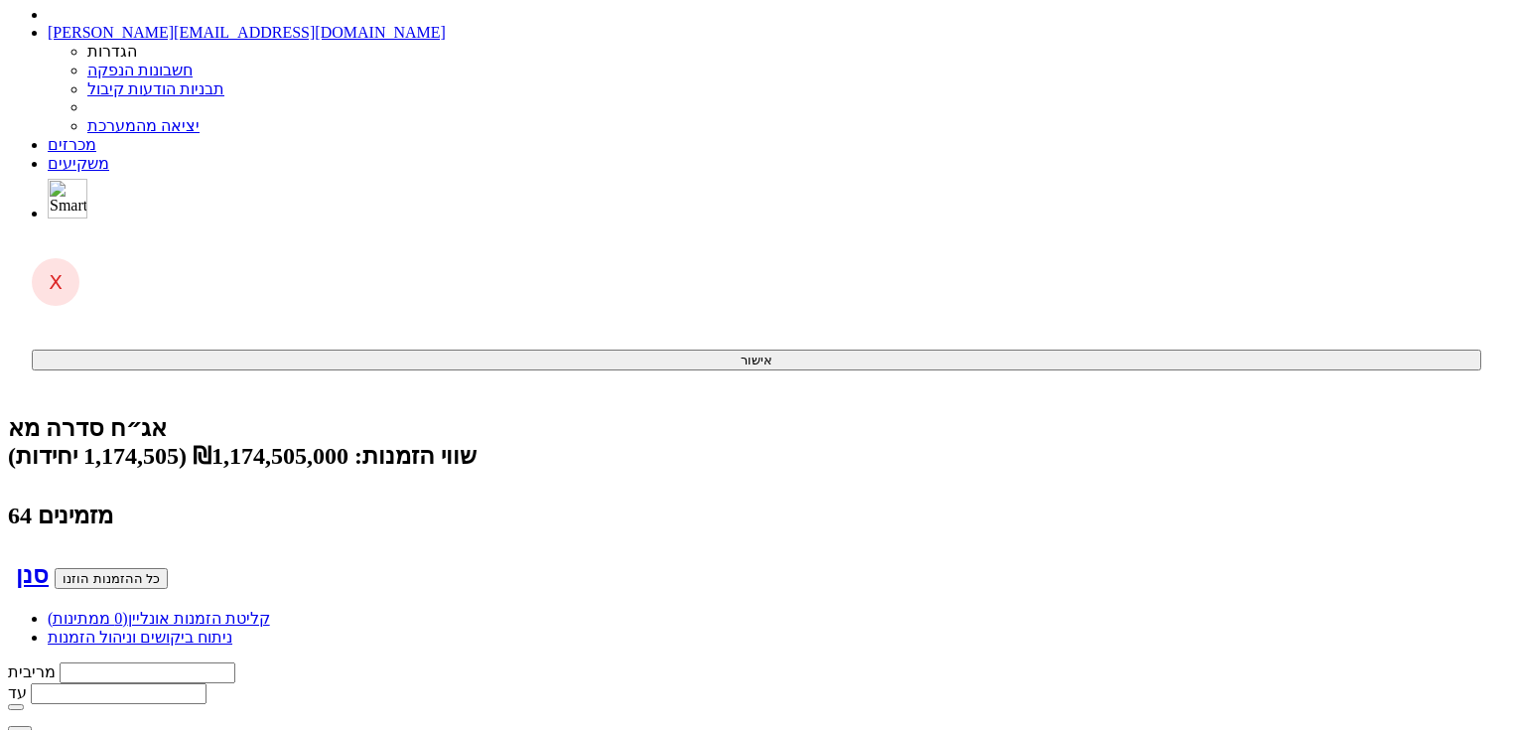
scroll to position [0, 0]
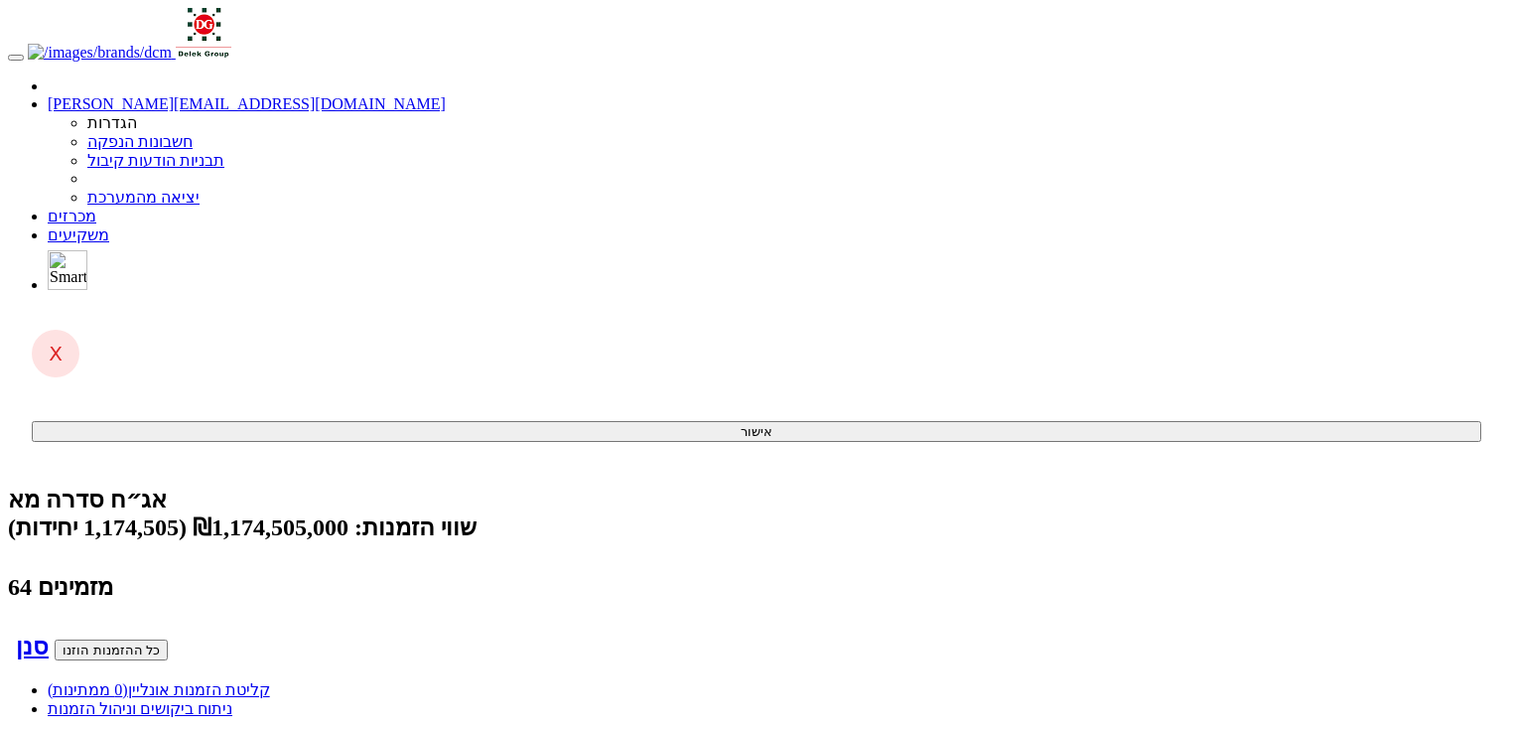
click at [270, 681] on link "קליטת הזמנות אונליין (0 ממתינות)" at bounding box center [159, 689] width 222 height 17
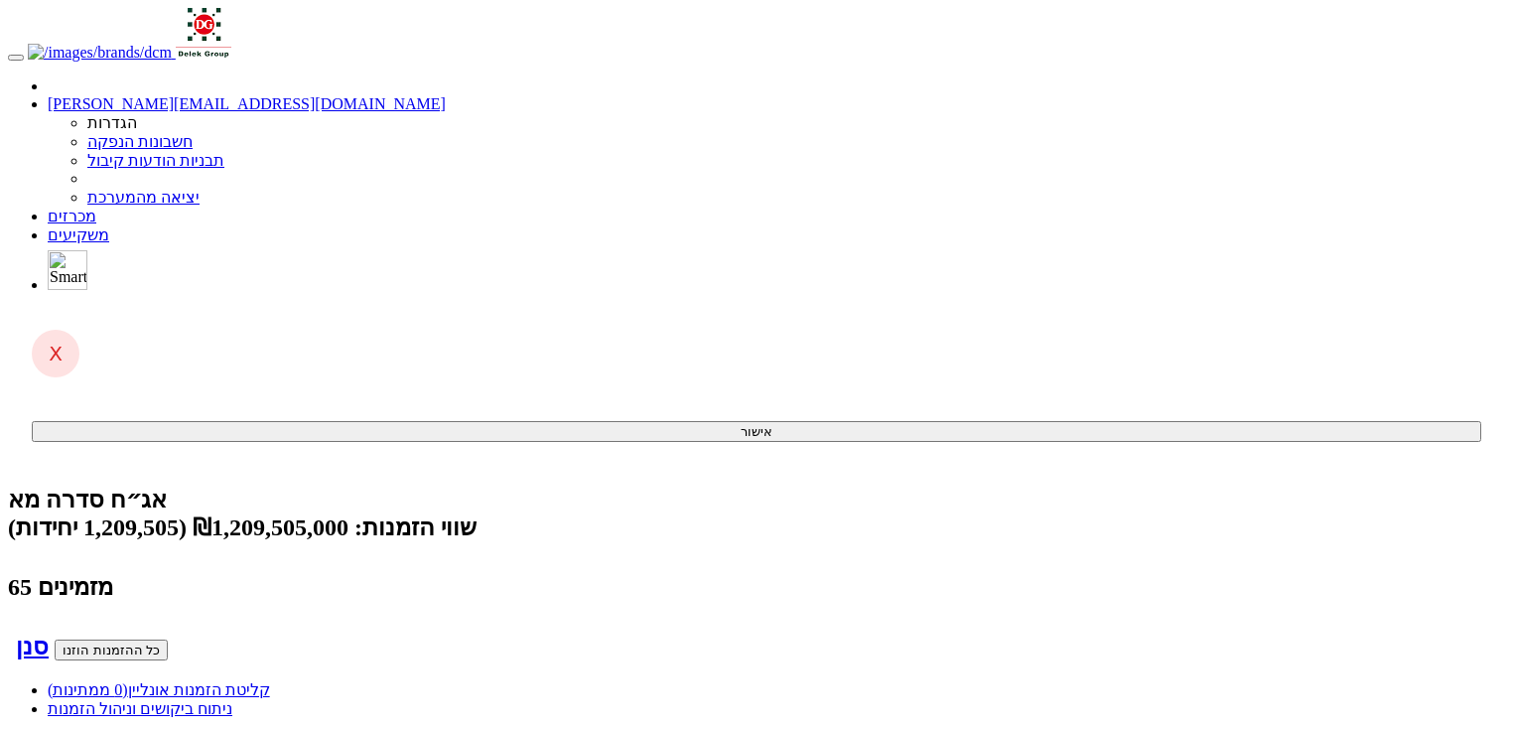
scroll to position [0, -1187]
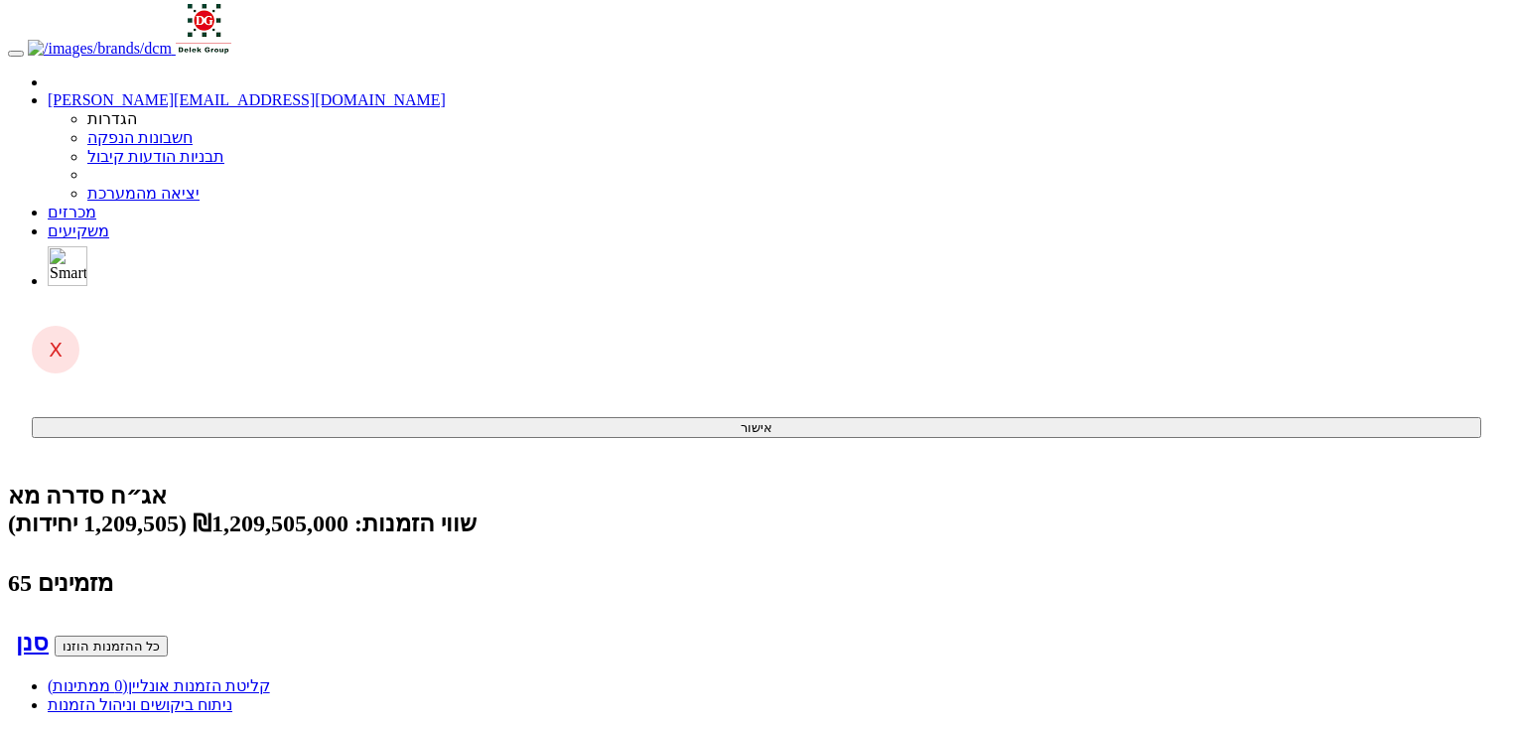
scroll to position [0, 0]
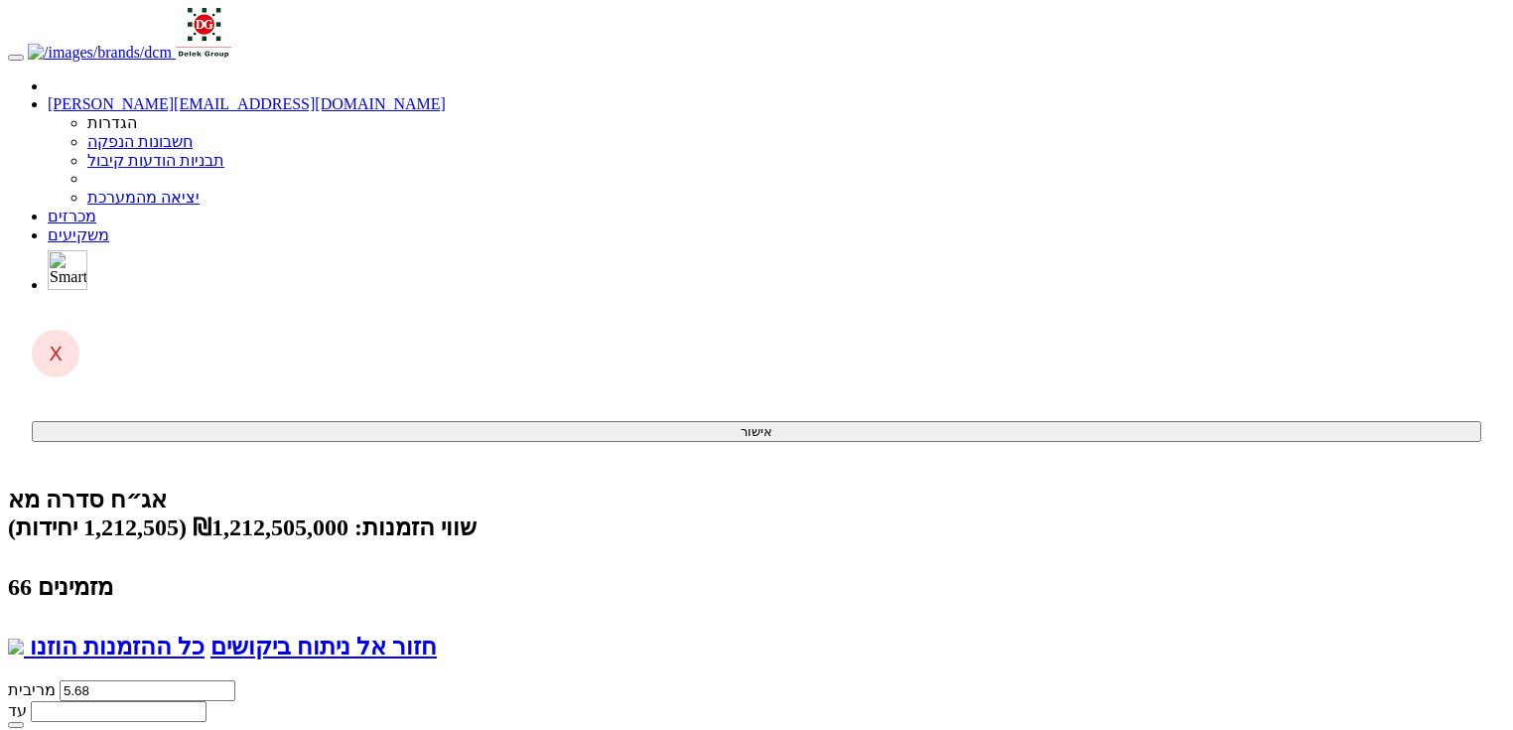
drag, startPoint x: 366, startPoint y: 171, endPoint x: 297, endPoint y: 180, distance: 70.1
drag, startPoint x: 266, startPoint y: 170, endPoint x: 330, endPoint y: 174, distance: 63.7
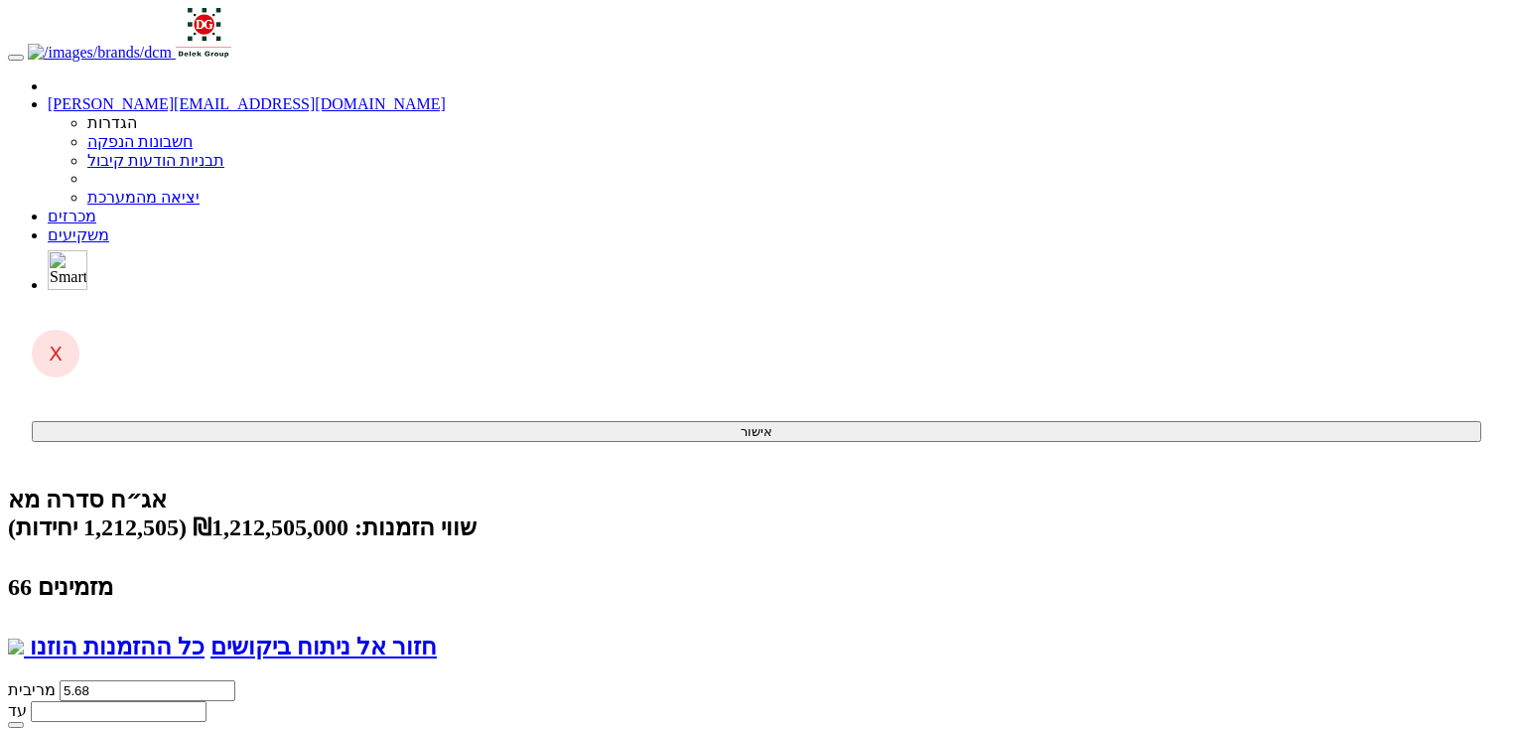
drag, startPoint x: 264, startPoint y: 170, endPoint x: 330, endPoint y: 173, distance: 65.6
click at [96, 208] on link "מכרזים" at bounding box center [72, 216] width 49 height 17
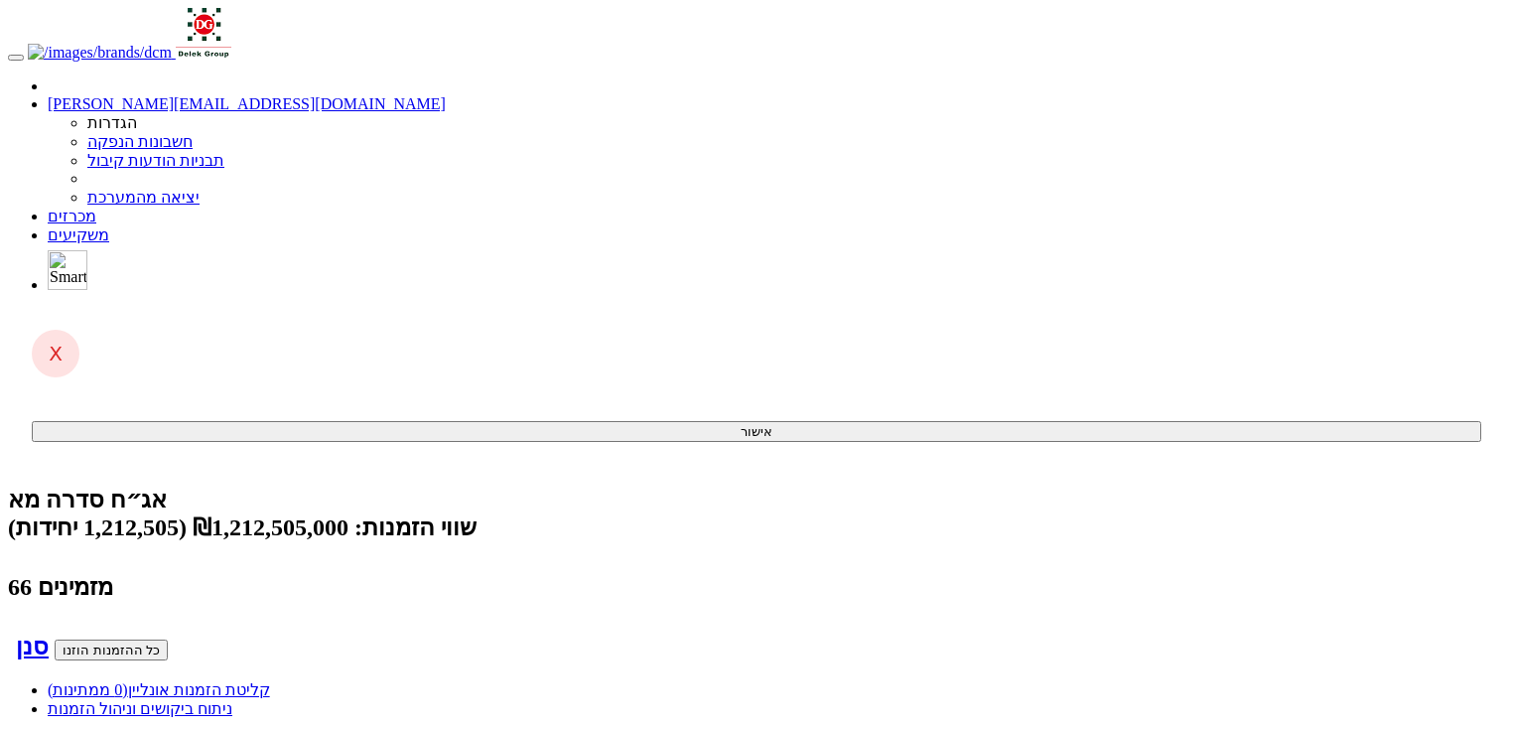
scroll to position [0, -1169]
click at [270, 681] on link "קליטת הזמנות אונליין (0 ממתינות)" at bounding box center [159, 689] width 222 height 17
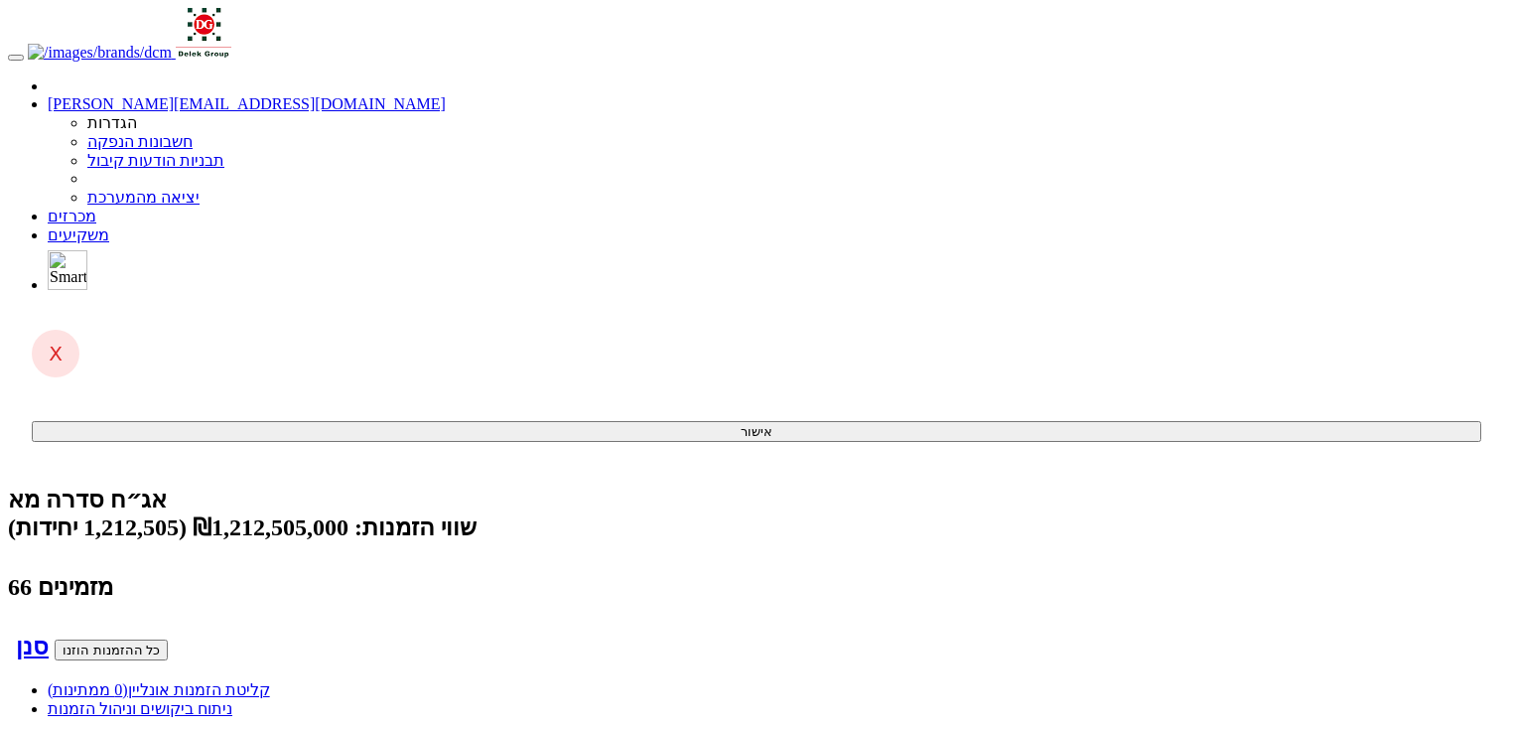
scroll to position [0, -1224]
click at [128, 681] on span "(0 ממתינות)" at bounding box center [88, 689] width 80 height 17
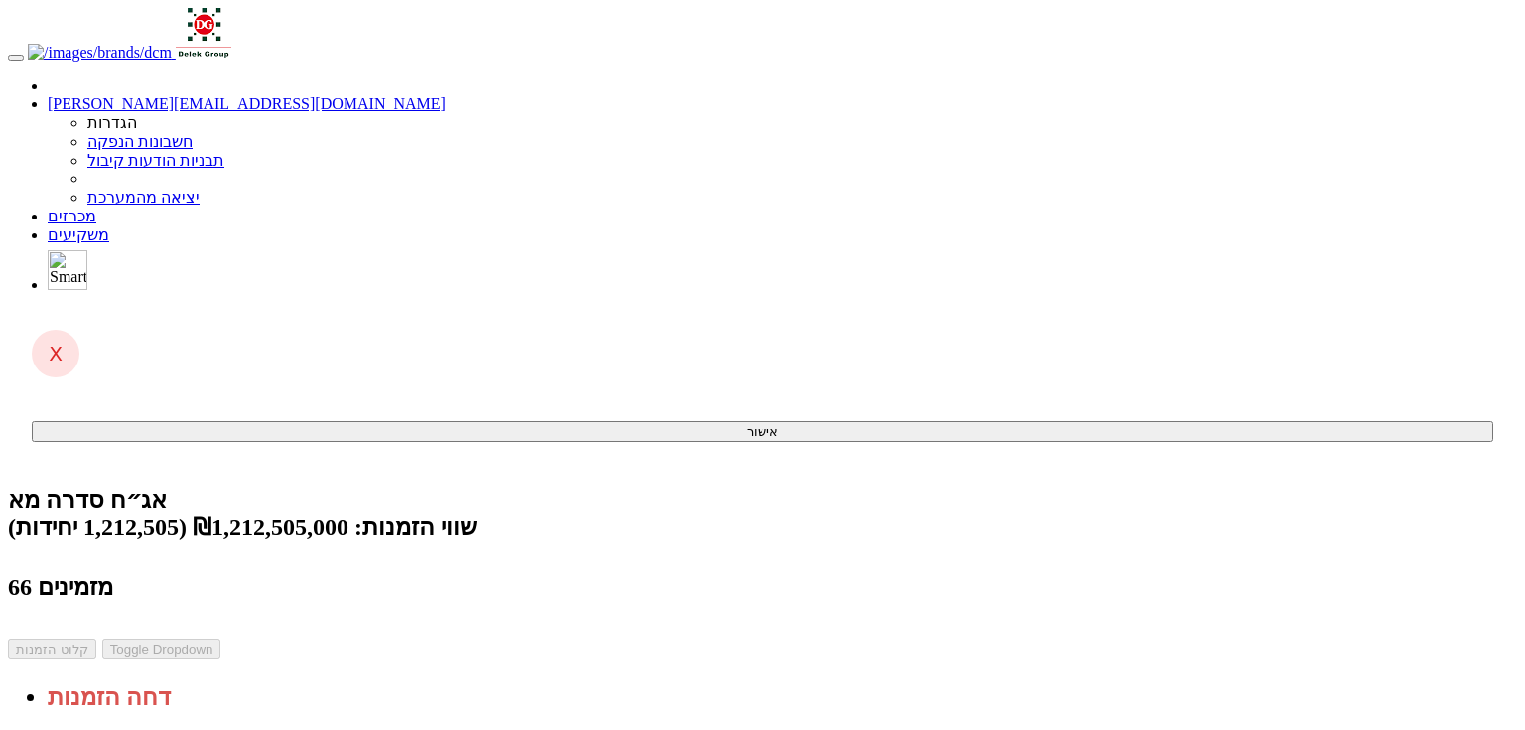
click at [96, 208] on link "מכרזים" at bounding box center [72, 216] width 49 height 17
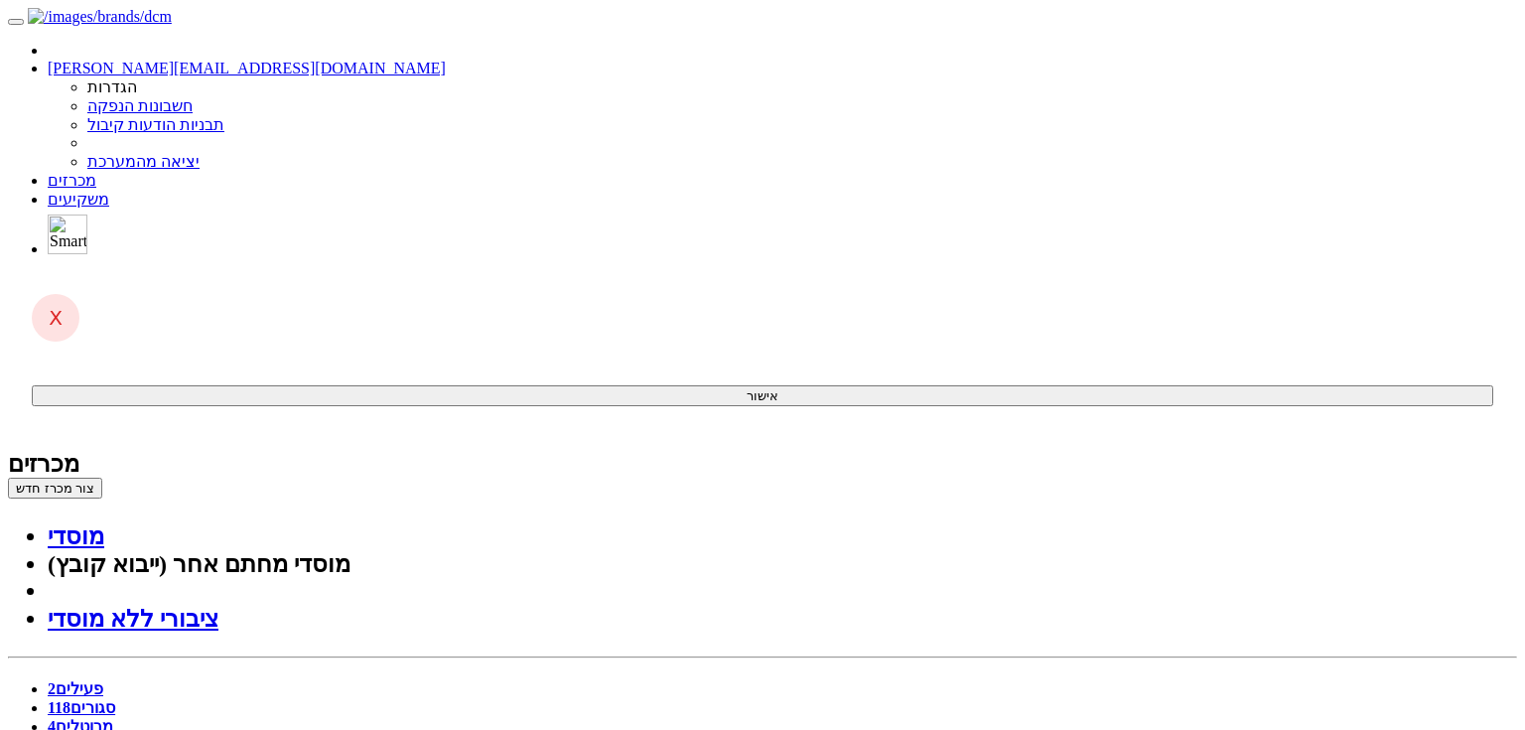
click at [115, 699] on link "סגורים 118" at bounding box center [82, 707] width 68 height 17
click at [103, 680] on link "פעילים 2" at bounding box center [76, 688] width 56 height 17
drag, startPoint x: 937, startPoint y: 214, endPoint x: 941, endPoint y: 203, distance: 12.6
click at [115, 699] on link "סגורים 118" at bounding box center [82, 707] width 68 height 17
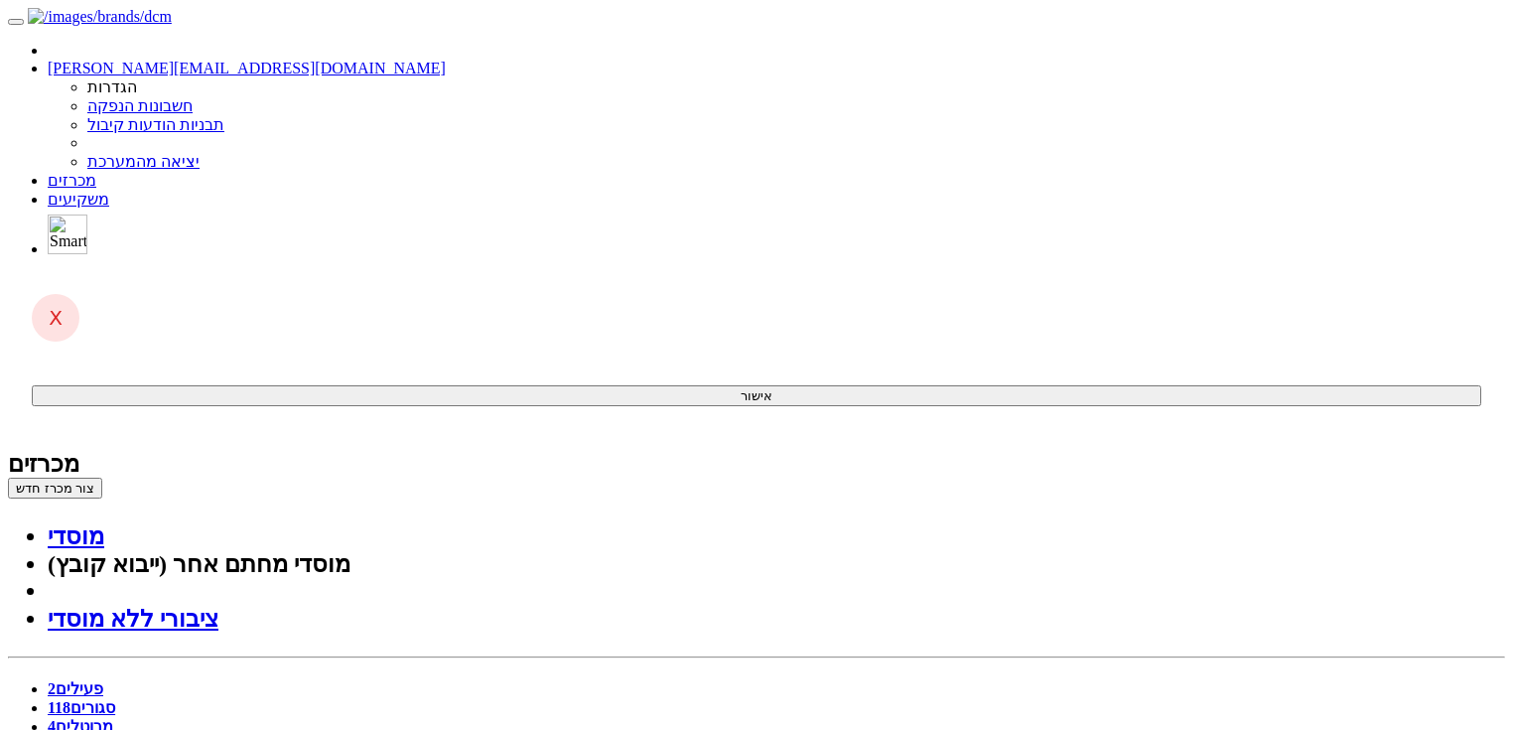
click at [103, 680] on link "פעילים 2" at bounding box center [76, 688] width 56 height 17
click at [115, 699] on link "סגורים 118" at bounding box center [82, 707] width 68 height 17
click at [103, 680] on link "פעילים 2" at bounding box center [76, 688] width 56 height 17
drag, startPoint x: 1079, startPoint y: 389, endPoint x: 1112, endPoint y: 389, distance: 32.8
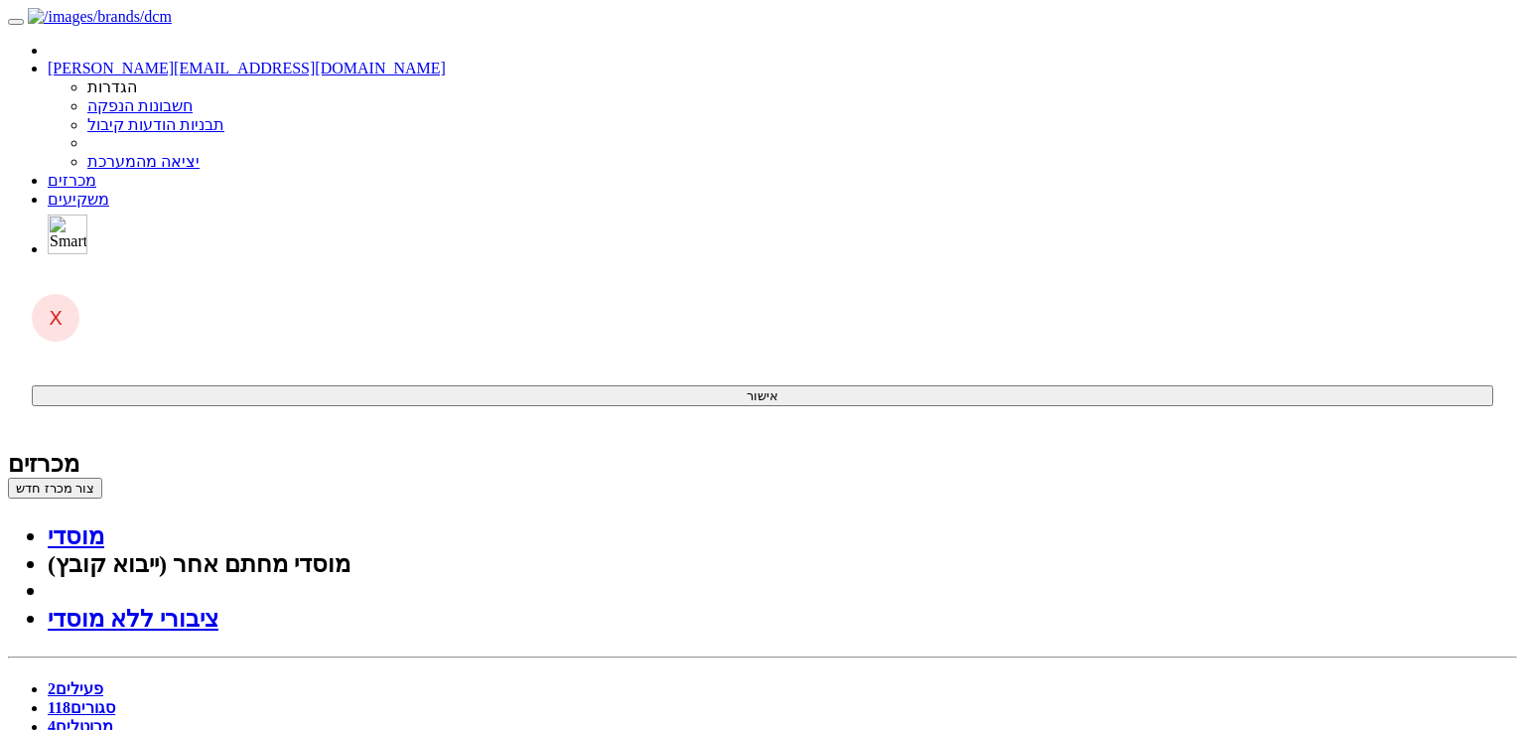
click at [115, 699] on link "סגורים 118" at bounding box center [82, 707] width 68 height 17
click at [56, 680] on span "2" at bounding box center [52, 688] width 8 height 17
click at [115, 699] on link "סגורים 118" at bounding box center [82, 707] width 68 height 17
click at [56, 680] on span "2" at bounding box center [52, 688] width 8 height 17
click at [900, 270] on div at bounding box center [762, 270] width 1509 height 0
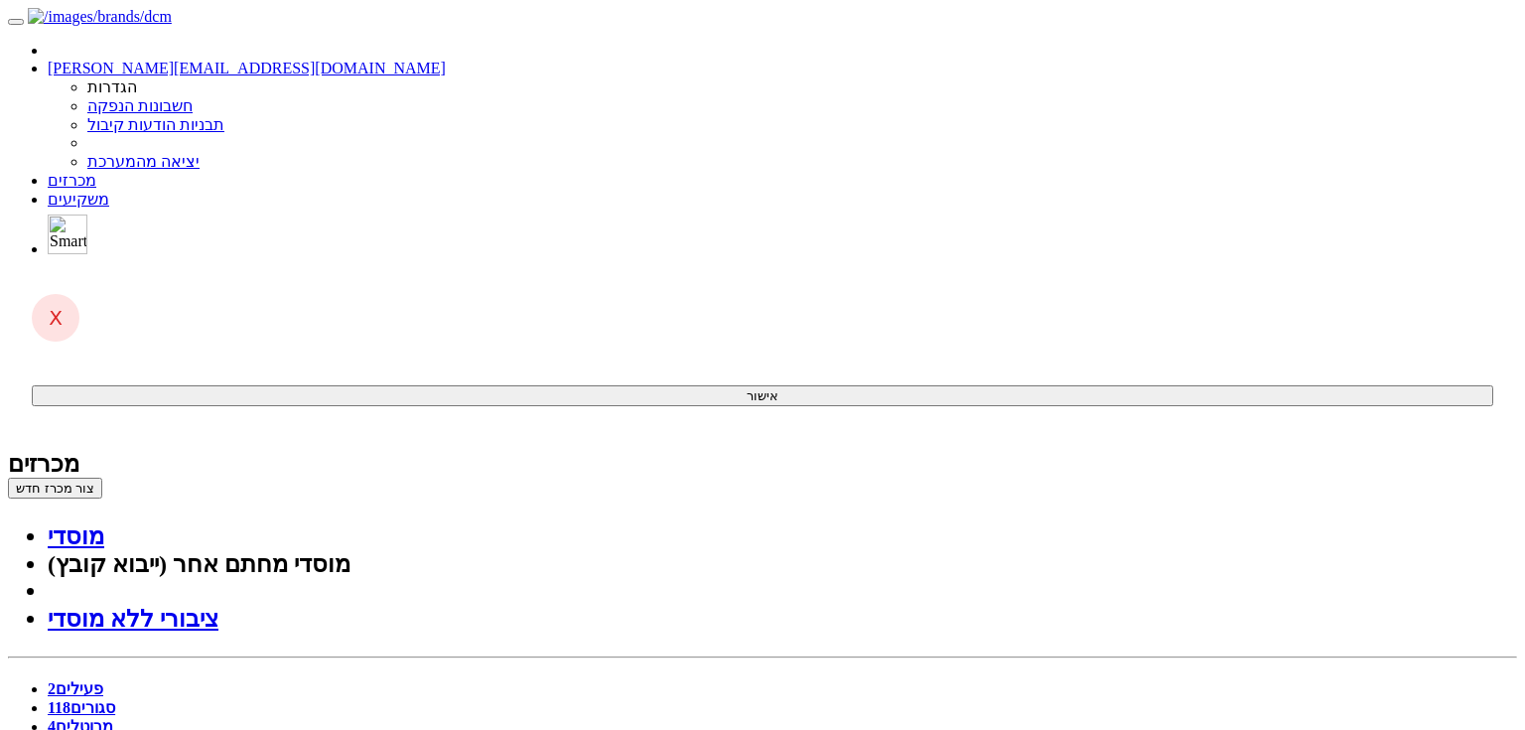
click at [115, 699] on link "סגורים 118" at bounding box center [82, 707] width 68 height 17
click at [56, 680] on span "2" at bounding box center [52, 688] width 8 height 17
click at [103, 680] on link "פעילים 2" at bounding box center [76, 688] width 56 height 17
click at [115, 699] on link "סגורים 118" at bounding box center [82, 707] width 68 height 17
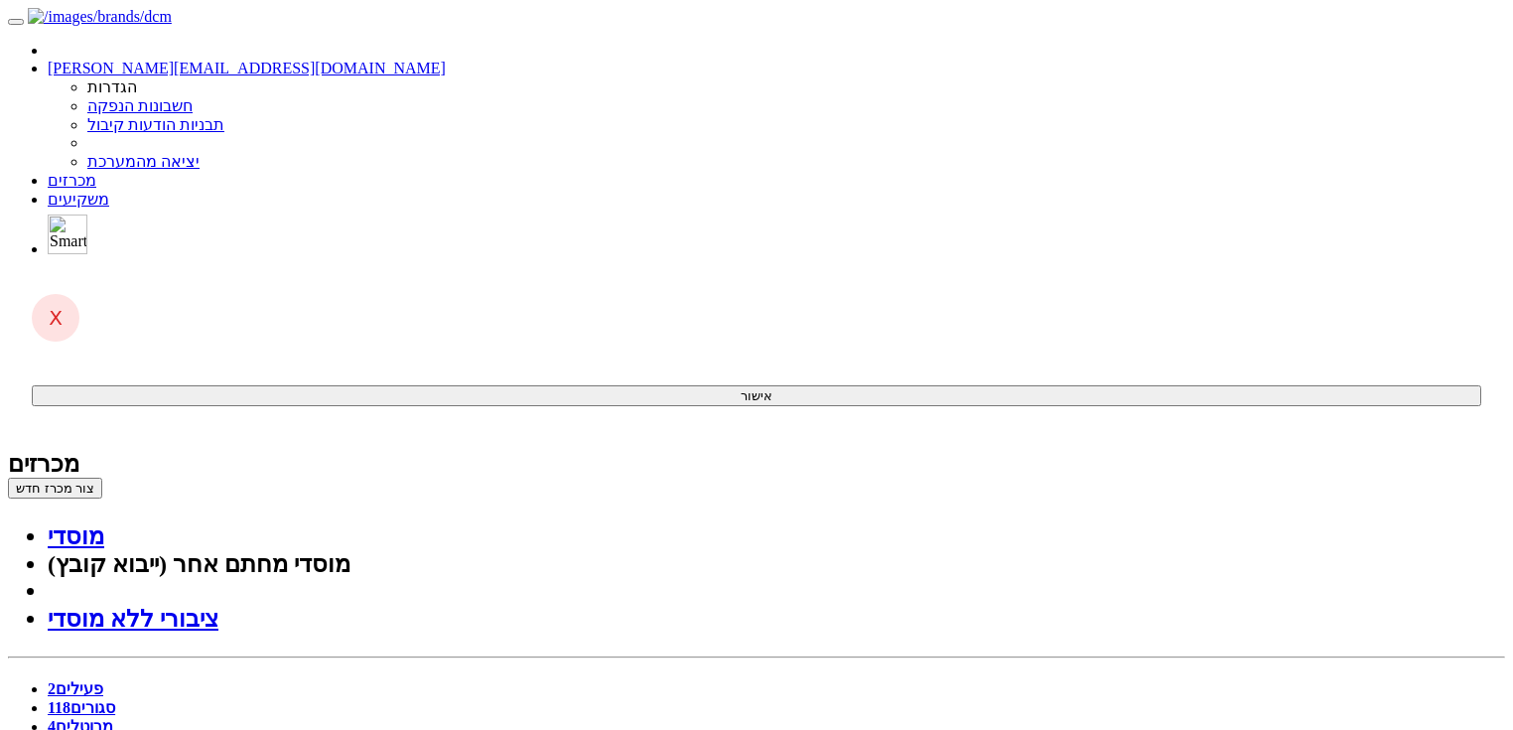
click at [103, 680] on link "פעילים 2" at bounding box center [76, 688] width 56 height 17
click at [115, 699] on link "סגורים 118" at bounding box center [82, 707] width 68 height 17
click at [56, 680] on span "2" at bounding box center [52, 688] width 8 height 17
click at [115, 699] on link "סגורים 118" at bounding box center [82, 707] width 68 height 17
click at [103, 680] on link "פעילים 2" at bounding box center [76, 688] width 56 height 17
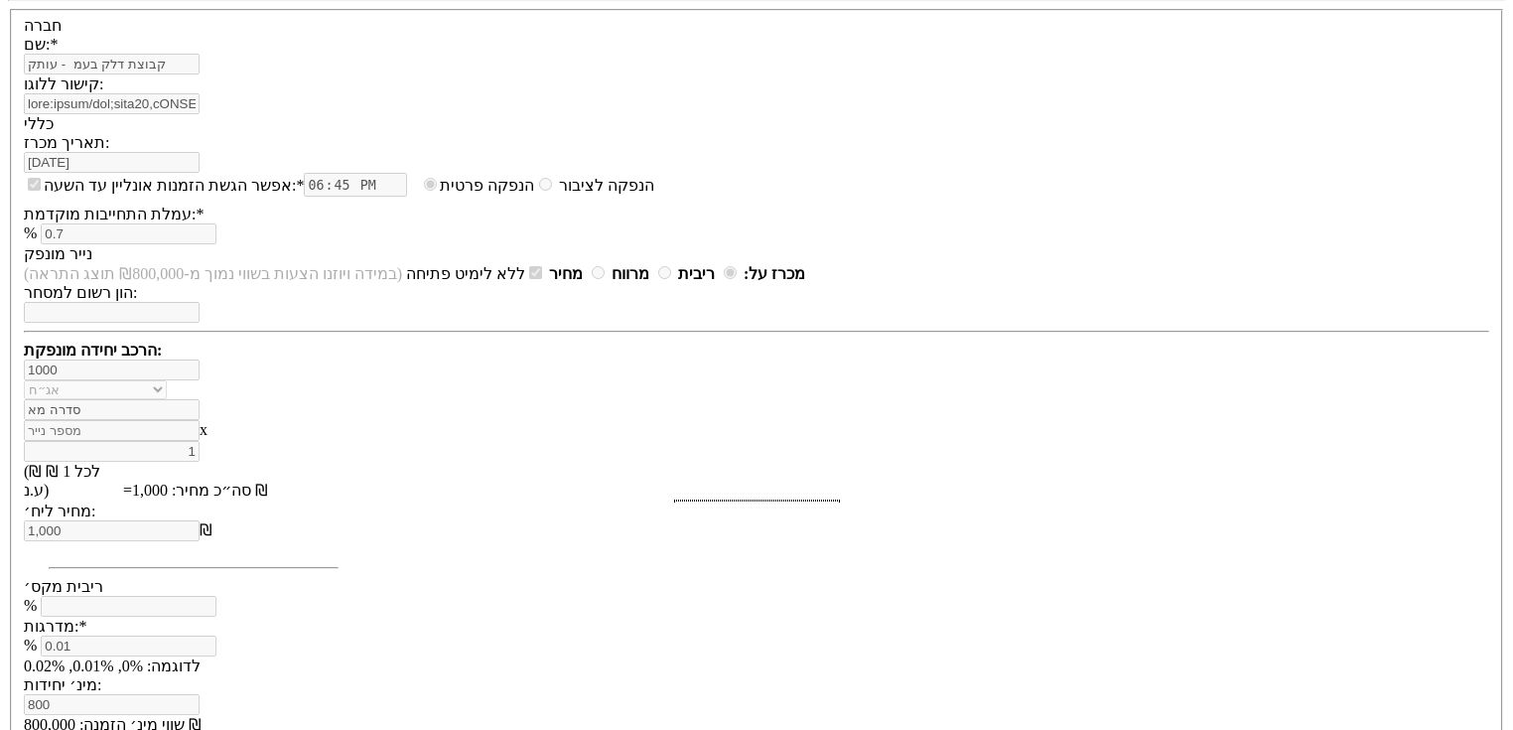
scroll to position [591, 0]
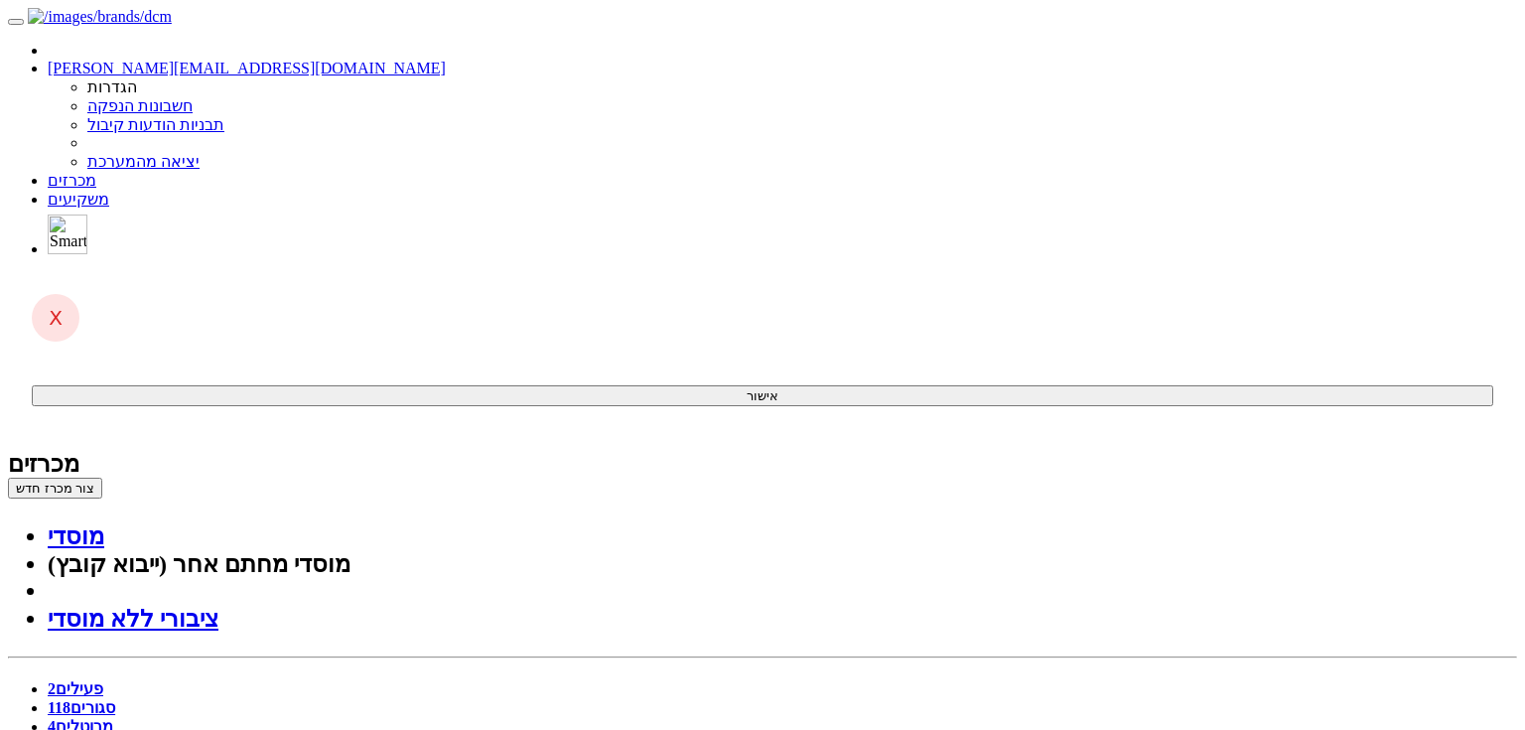
click at [115, 699] on link "סגורים 118" at bounding box center [82, 707] width 68 height 17
click at [103, 680] on link "פעילים 2" at bounding box center [76, 688] width 56 height 17
click at [115, 699] on link "סגורים 118" at bounding box center [82, 707] width 68 height 17
click at [103, 680] on link "פעילים 2" at bounding box center [76, 688] width 56 height 17
click at [115, 699] on link "סגורים 118" at bounding box center [82, 707] width 68 height 17
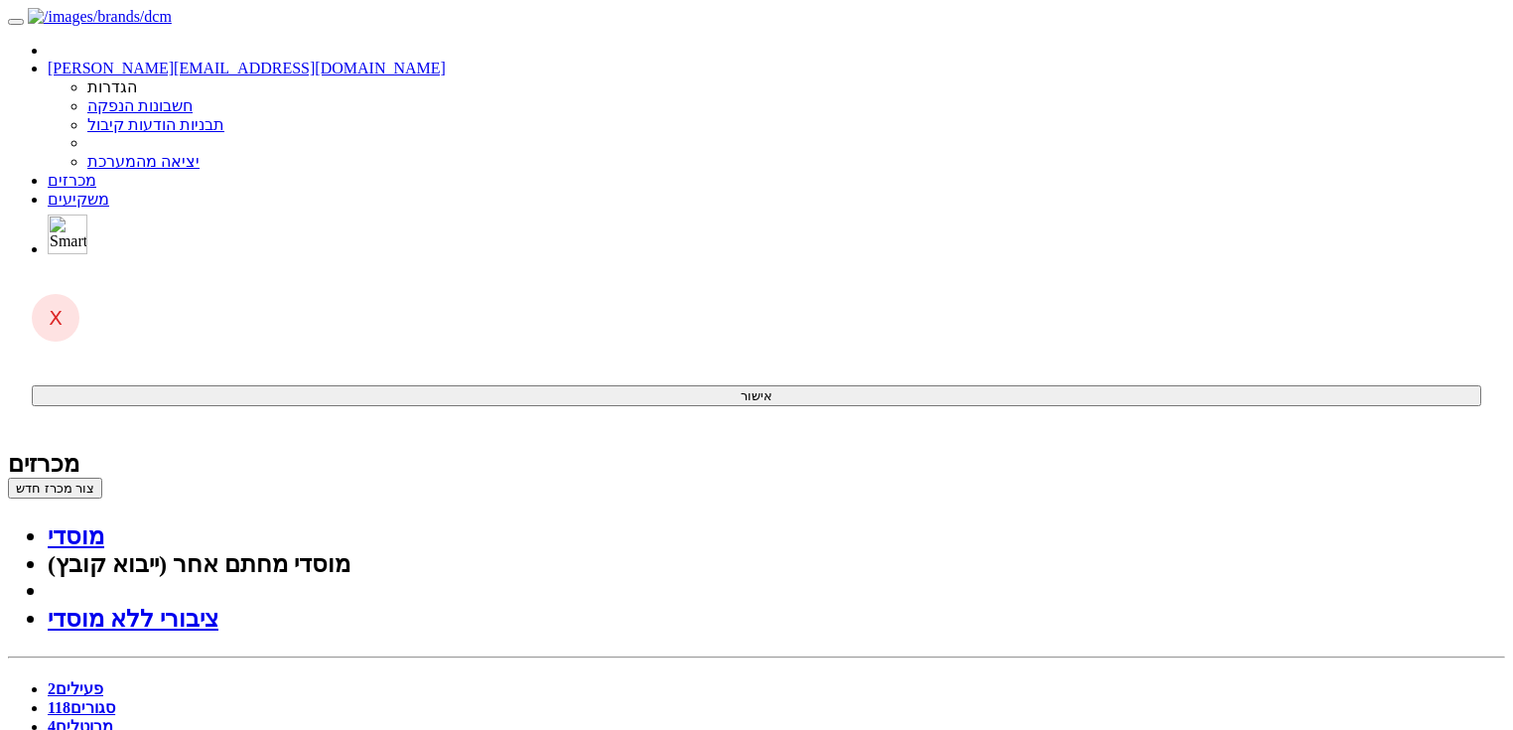
click at [103, 680] on link "פעילים 2" at bounding box center [76, 688] width 56 height 17
click at [115, 699] on link "סגורים 118" at bounding box center [82, 707] width 68 height 17
click at [103, 680] on link "פעילים 2" at bounding box center [76, 688] width 56 height 17
click at [115, 699] on link "סגורים 118" at bounding box center [82, 707] width 68 height 17
click at [103, 680] on link "פעילים 2" at bounding box center [76, 688] width 56 height 17
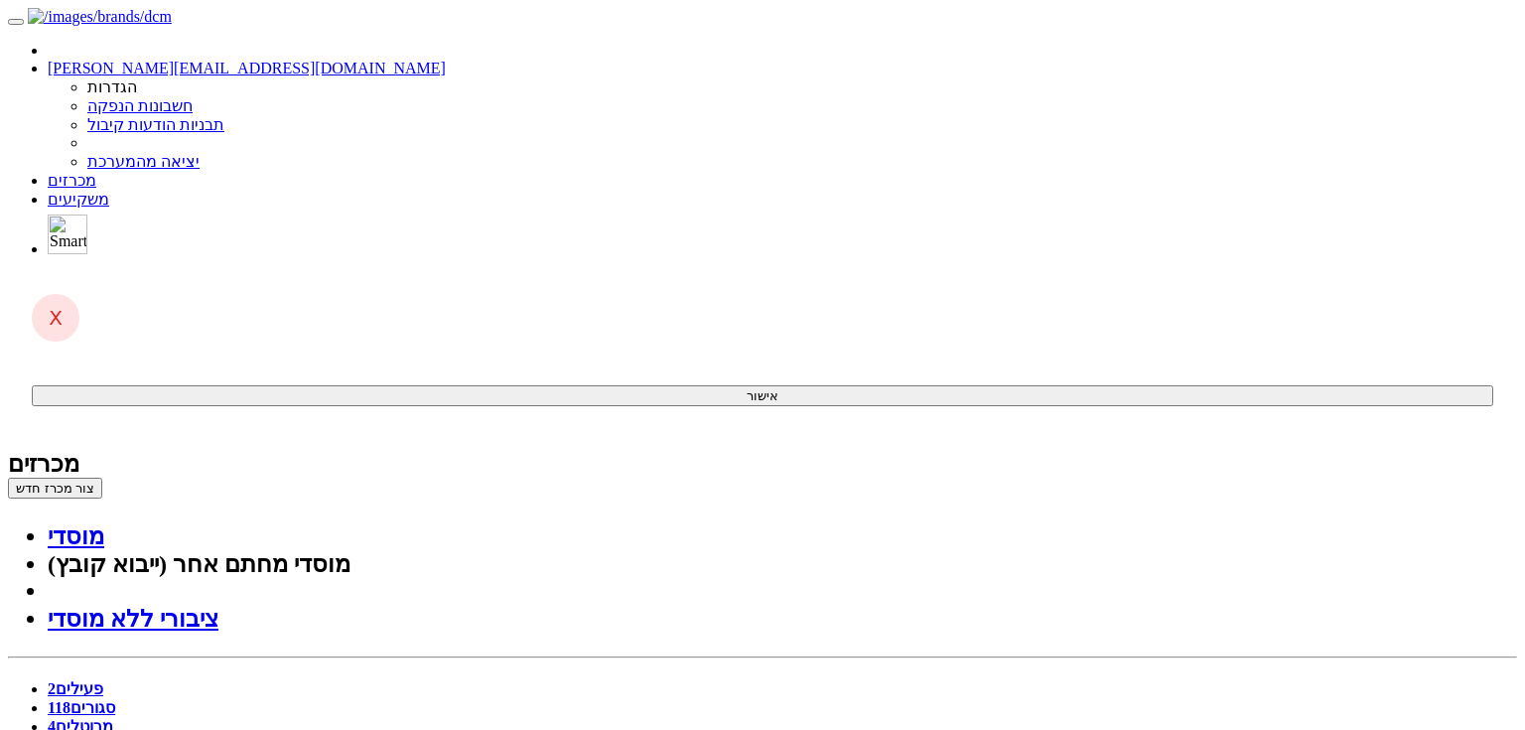
click at [115, 699] on link "סגורים 118" at bounding box center [82, 707] width 68 height 17
click at [103, 680] on link "פעילים 2" at bounding box center [76, 688] width 56 height 17
click at [115, 699] on link "סגורים 118" at bounding box center [82, 707] width 68 height 17
click at [103, 680] on link "פעילים 2" at bounding box center [76, 688] width 56 height 17
click at [115, 699] on link "סגורים 118" at bounding box center [82, 707] width 68 height 17
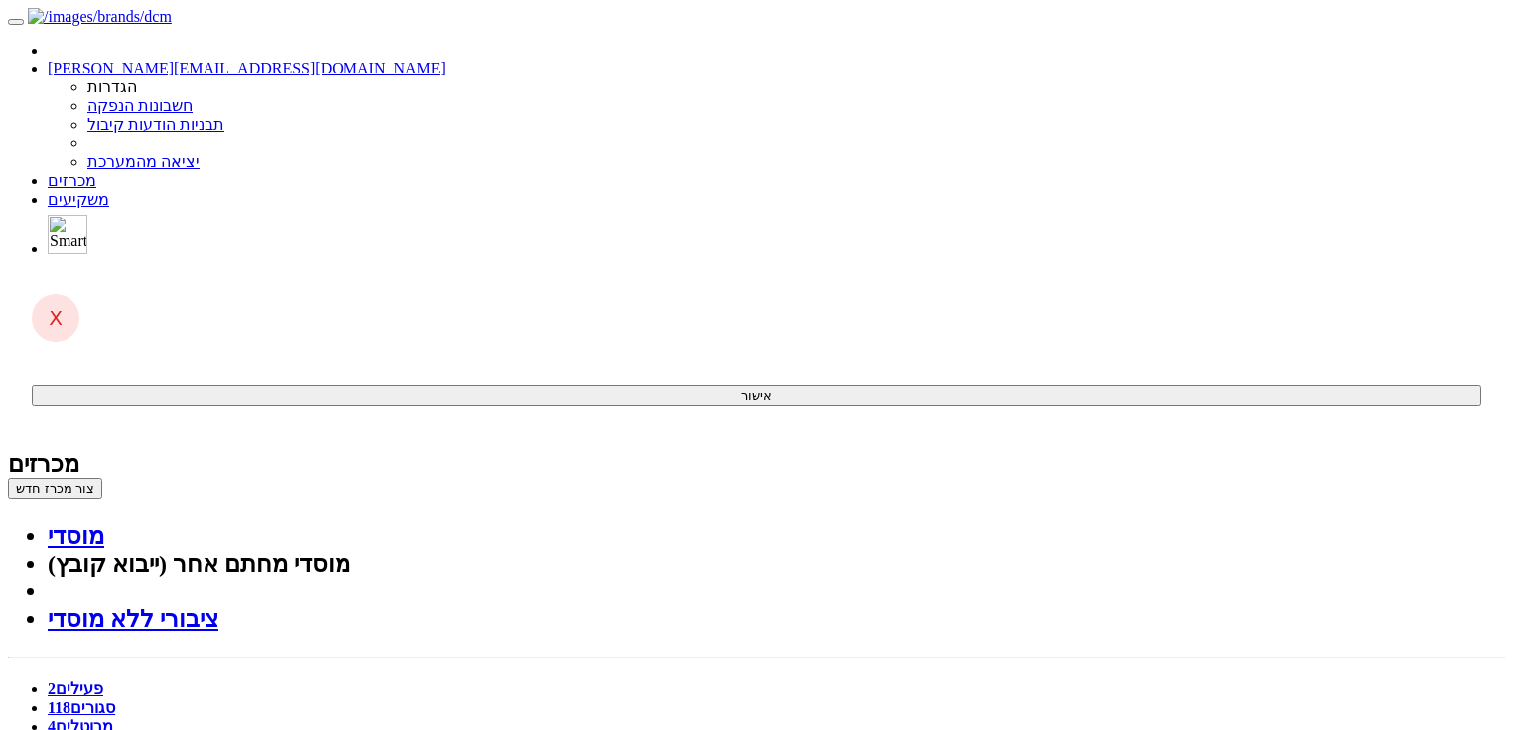
click at [103, 680] on link "פעילים 2" at bounding box center [76, 688] width 56 height 17
click at [115, 699] on link "סגורים 118" at bounding box center [82, 707] width 68 height 17
click at [103, 680] on link "פעילים 2" at bounding box center [76, 688] width 56 height 17
click at [115, 699] on link "סגורים 118" at bounding box center [82, 707] width 68 height 17
click at [103, 680] on link "פעילים 2" at bounding box center [76, 688] width 56 height 17
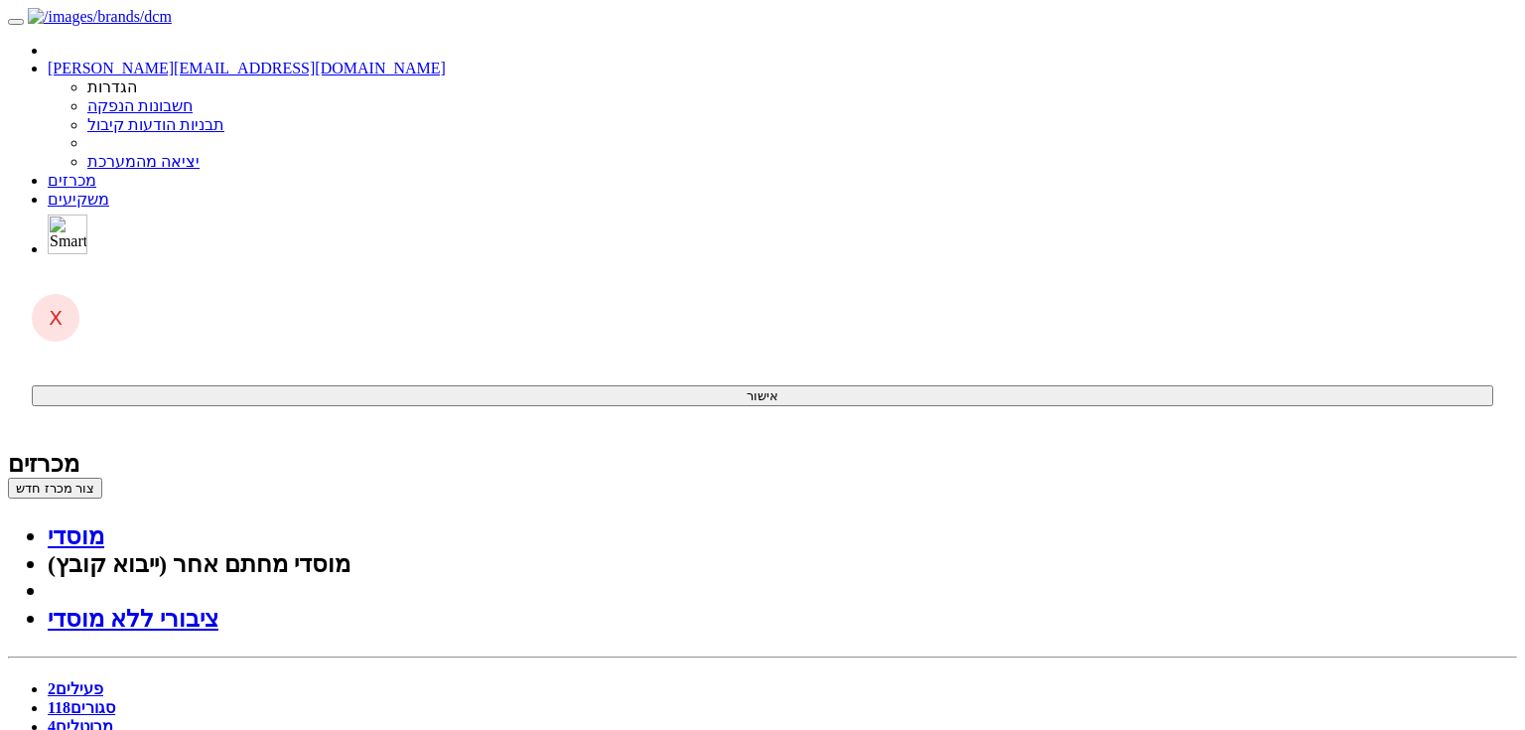
click at [115, 699] on link "סגורים 118" at bounding box center [82, 707] width 68 height 17
click at [115, 699] on link "סגורים 119" at bounding box center [82, 707] width 68 height 17
